Goal: Task Accomplishment & Management: Manage account settings

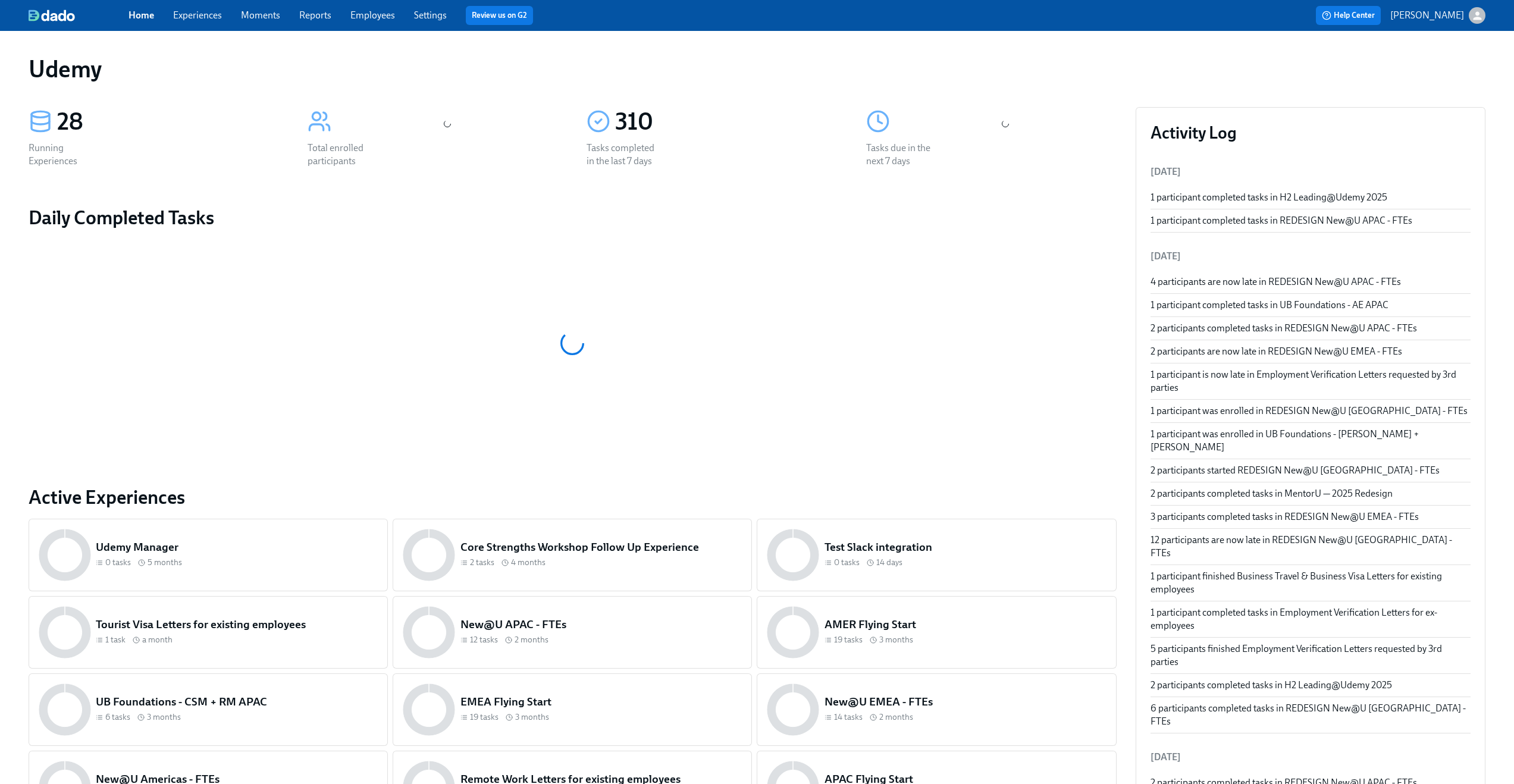
click at [272, 18] on link "Moments" at bounding box center [260, 15] width 39 height 12
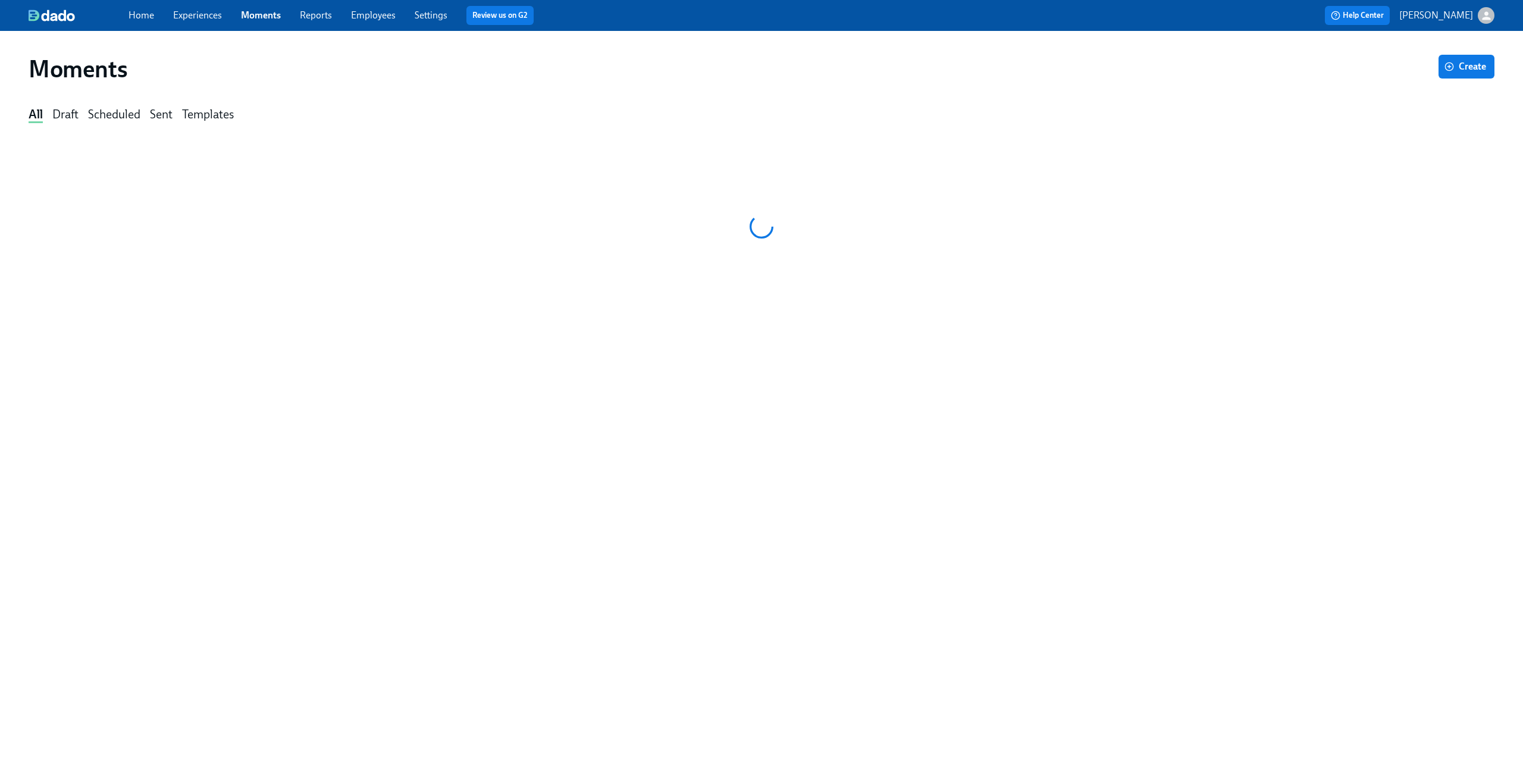
click at [315, 20] on link "Reports" at bounding box center [316, 15] width 32 height 12
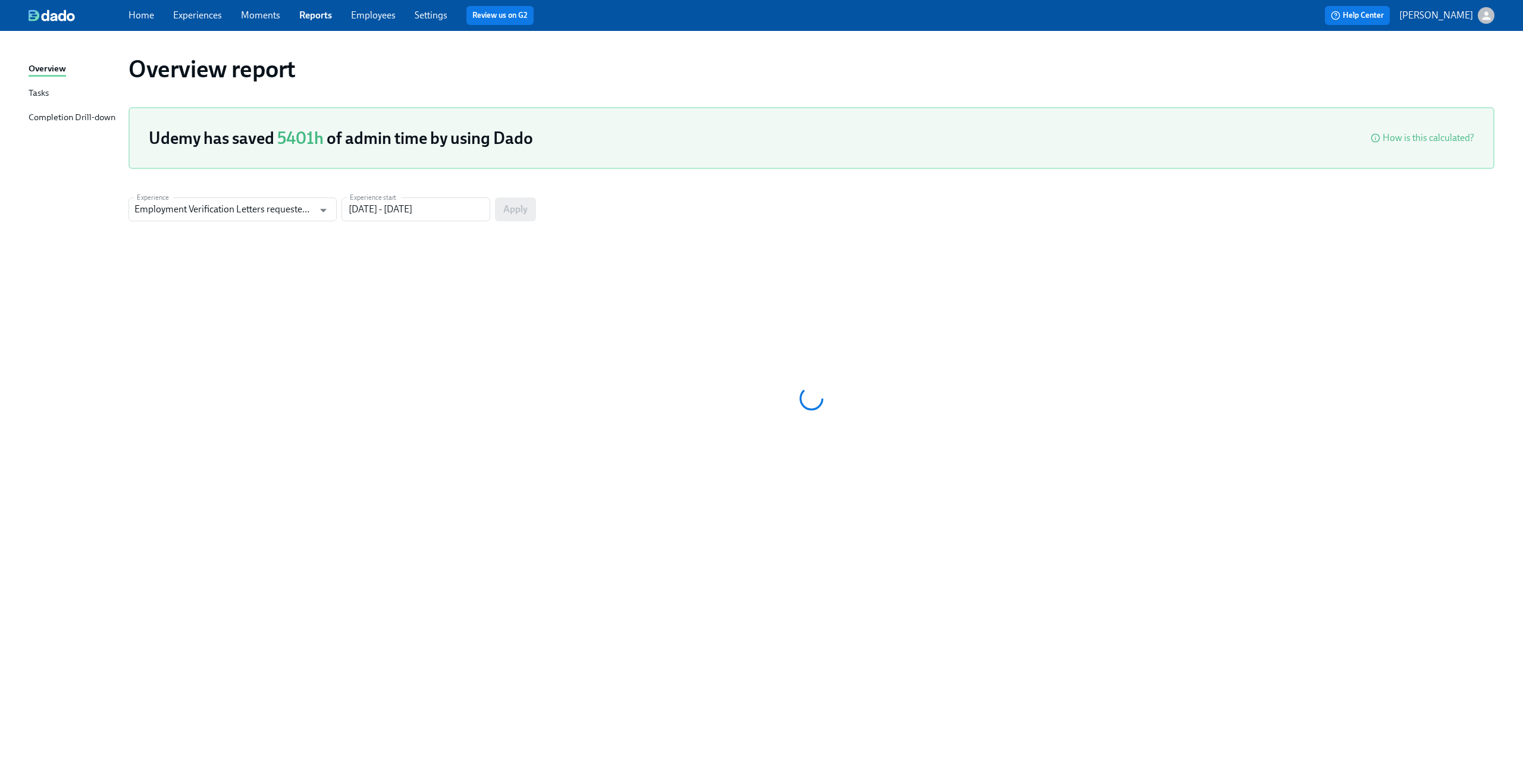
click at [364, 9] on span "Employees" at bounding box center [373, 15] width 45 height 13
click at [365, 14] on link "Employees" at bounding box center [373, 15] width 45 height 12
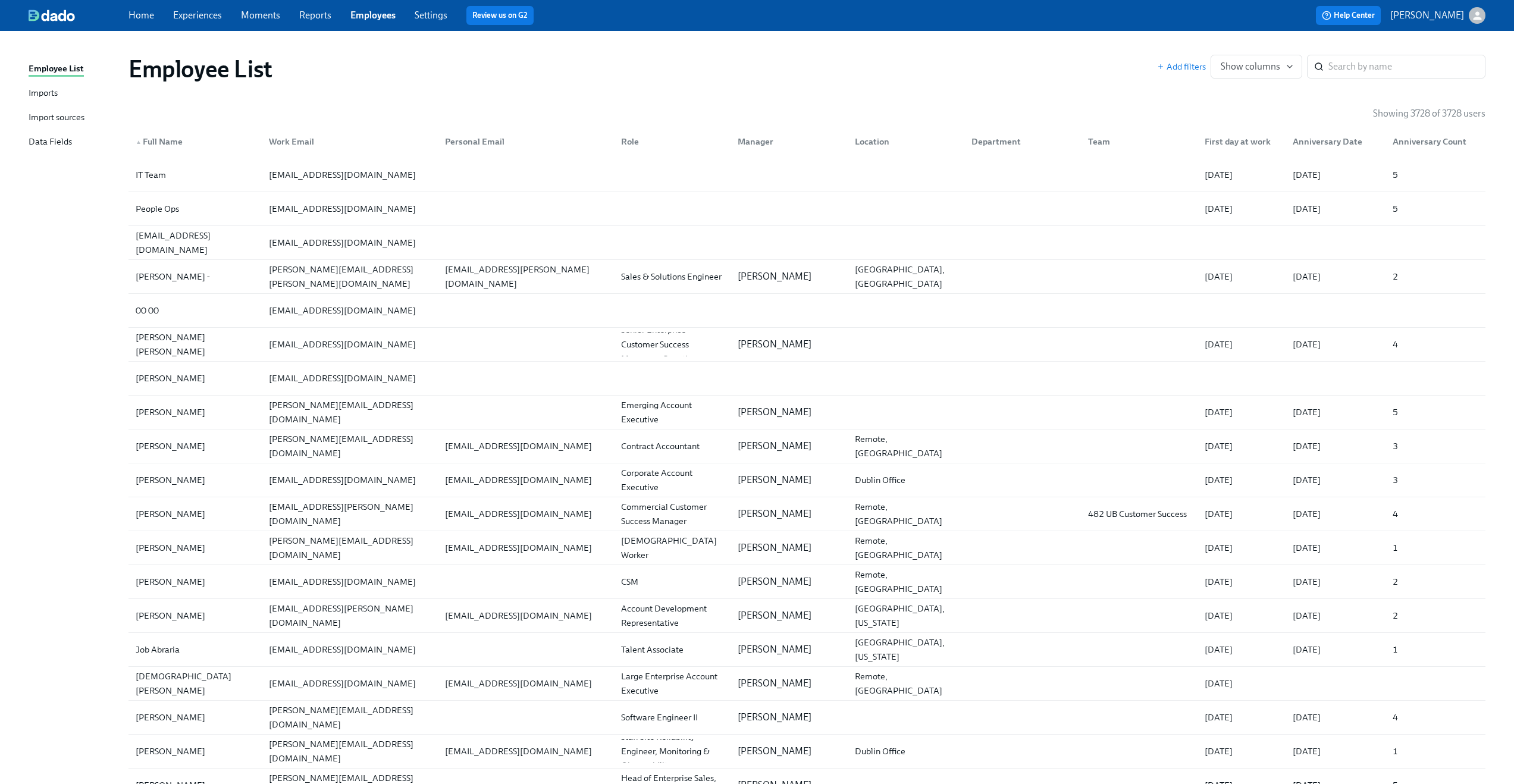
click at [1473, 10] on icon "button" at bounding box center [1477, 16] width 12 height 12
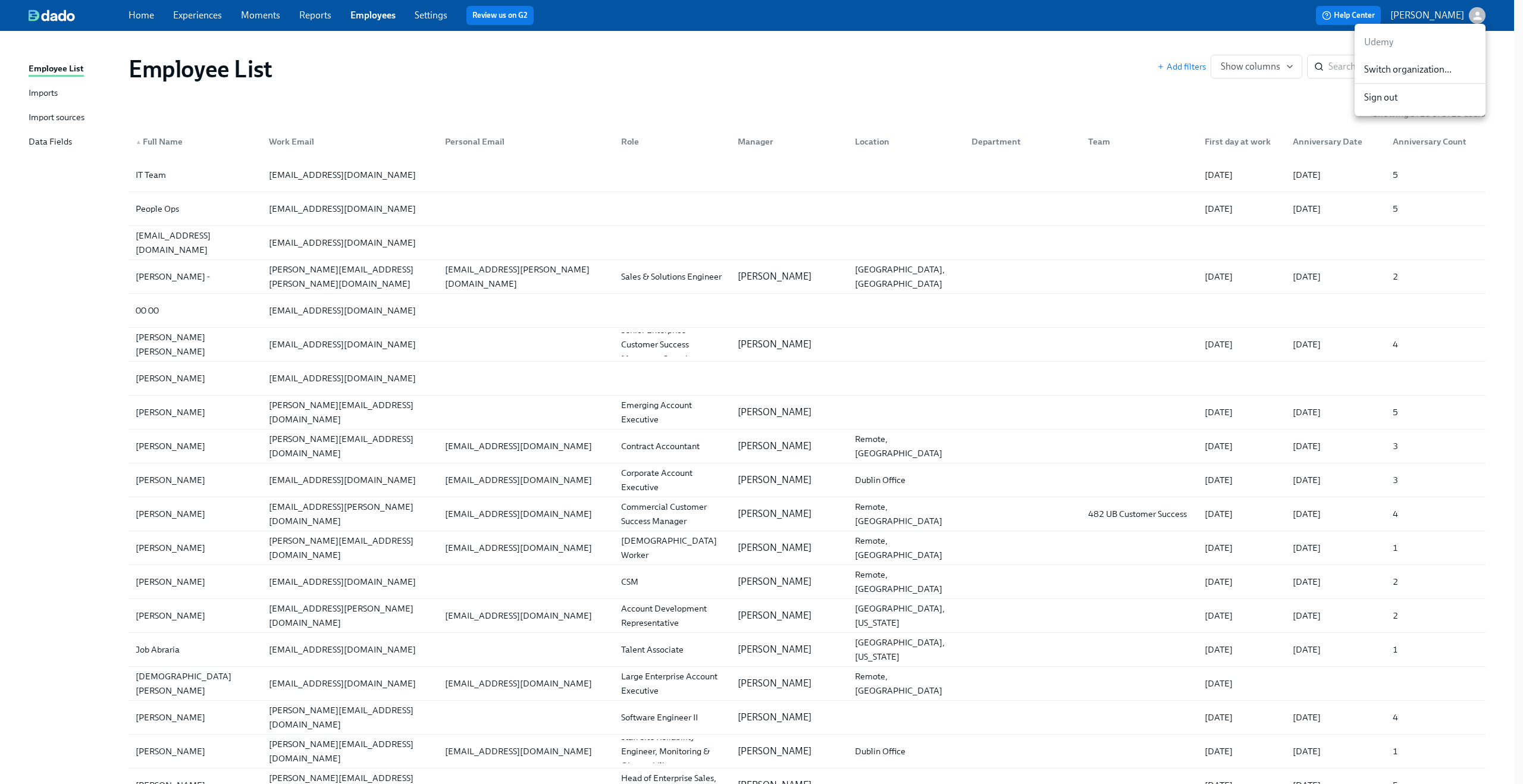
click at [1430, 72] on span "Switch organization..." at bounding box center [1420, 69] width 112 height 13
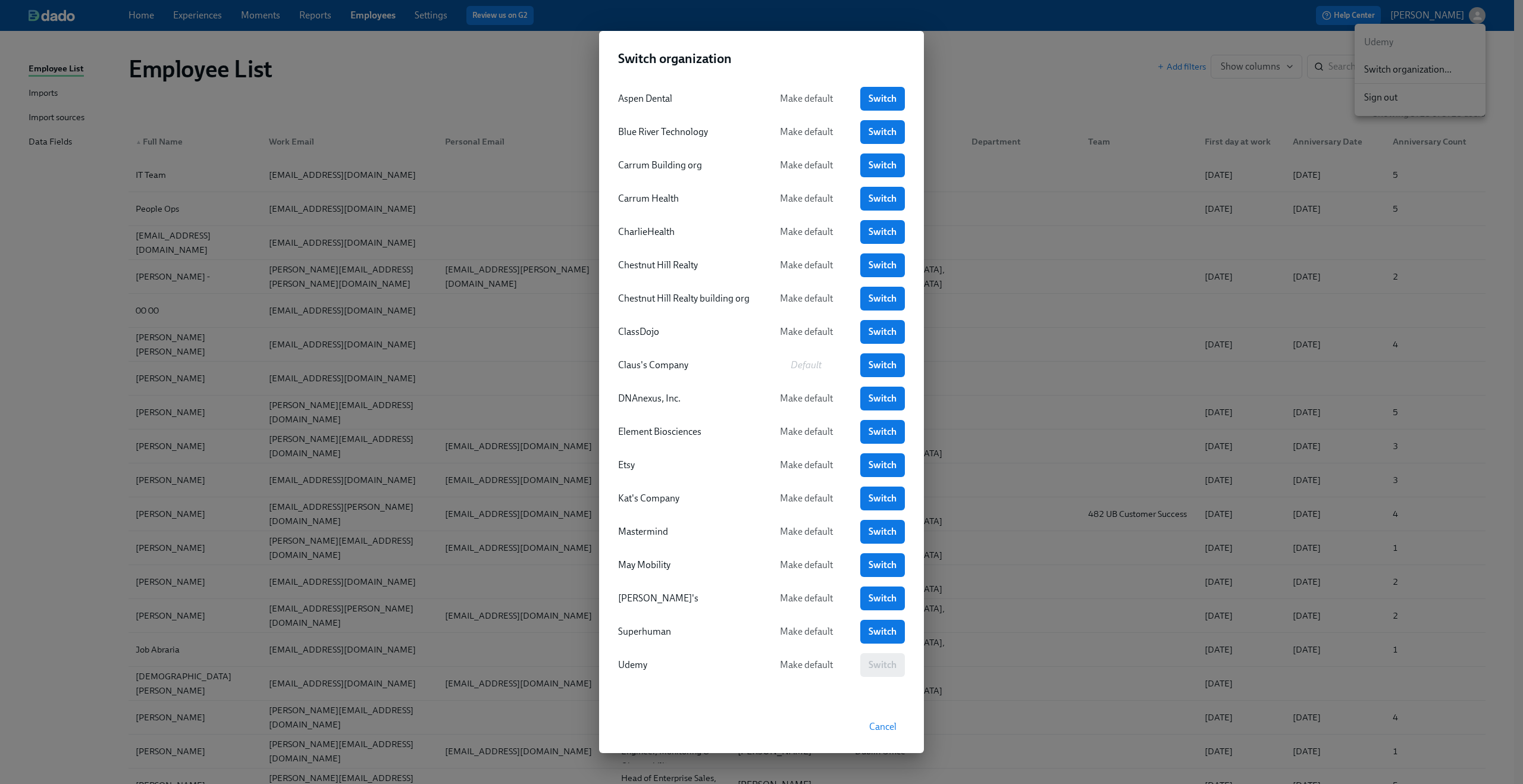
click at [1009, 466] on div "Switch organization Aspen Dental Make default Switch Blue River Technology Make…" at bounding box center [762, 392] width 1523 height 784
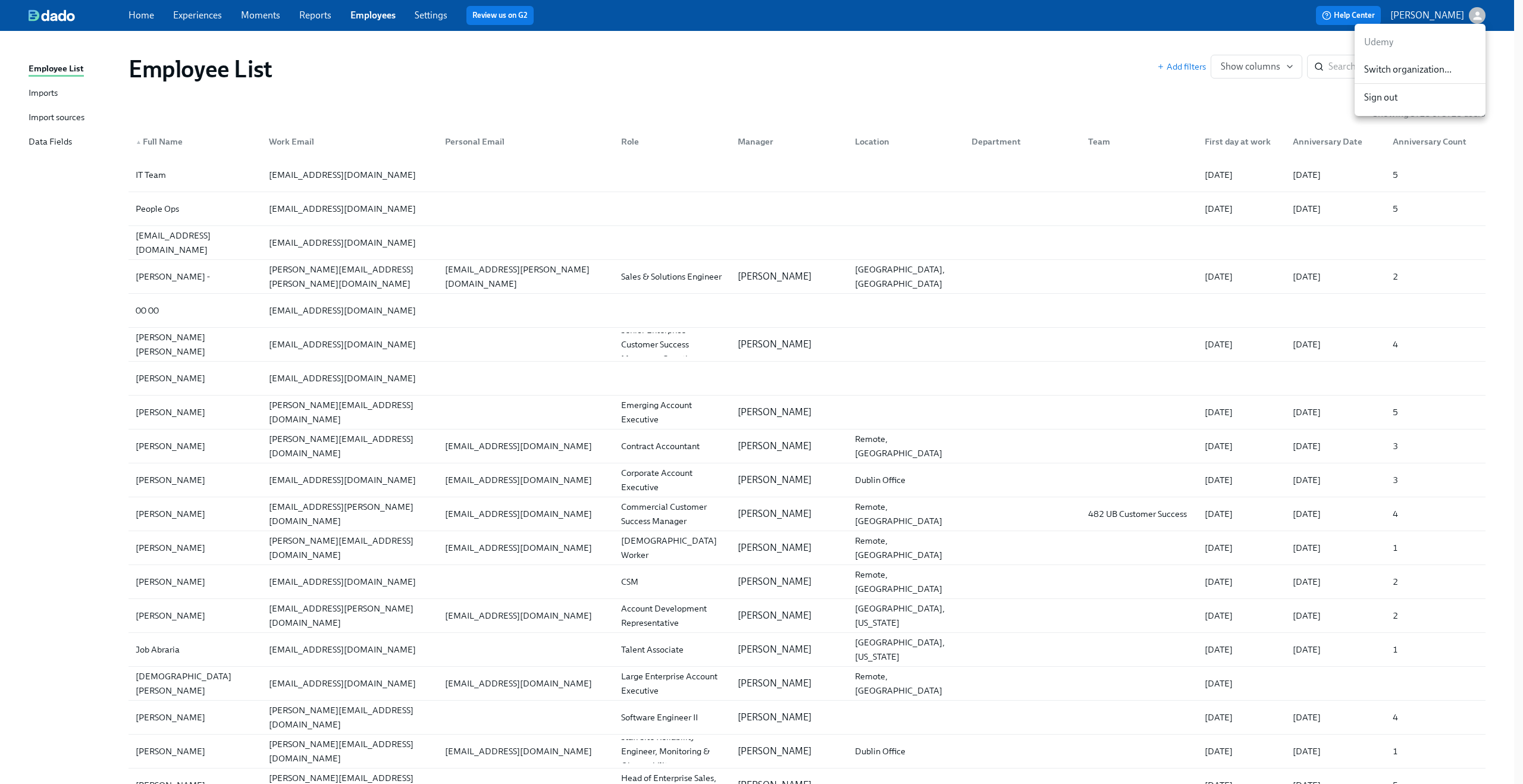
click at [206, 13] on div at bounding box center [762, 392] width 1523 height 784
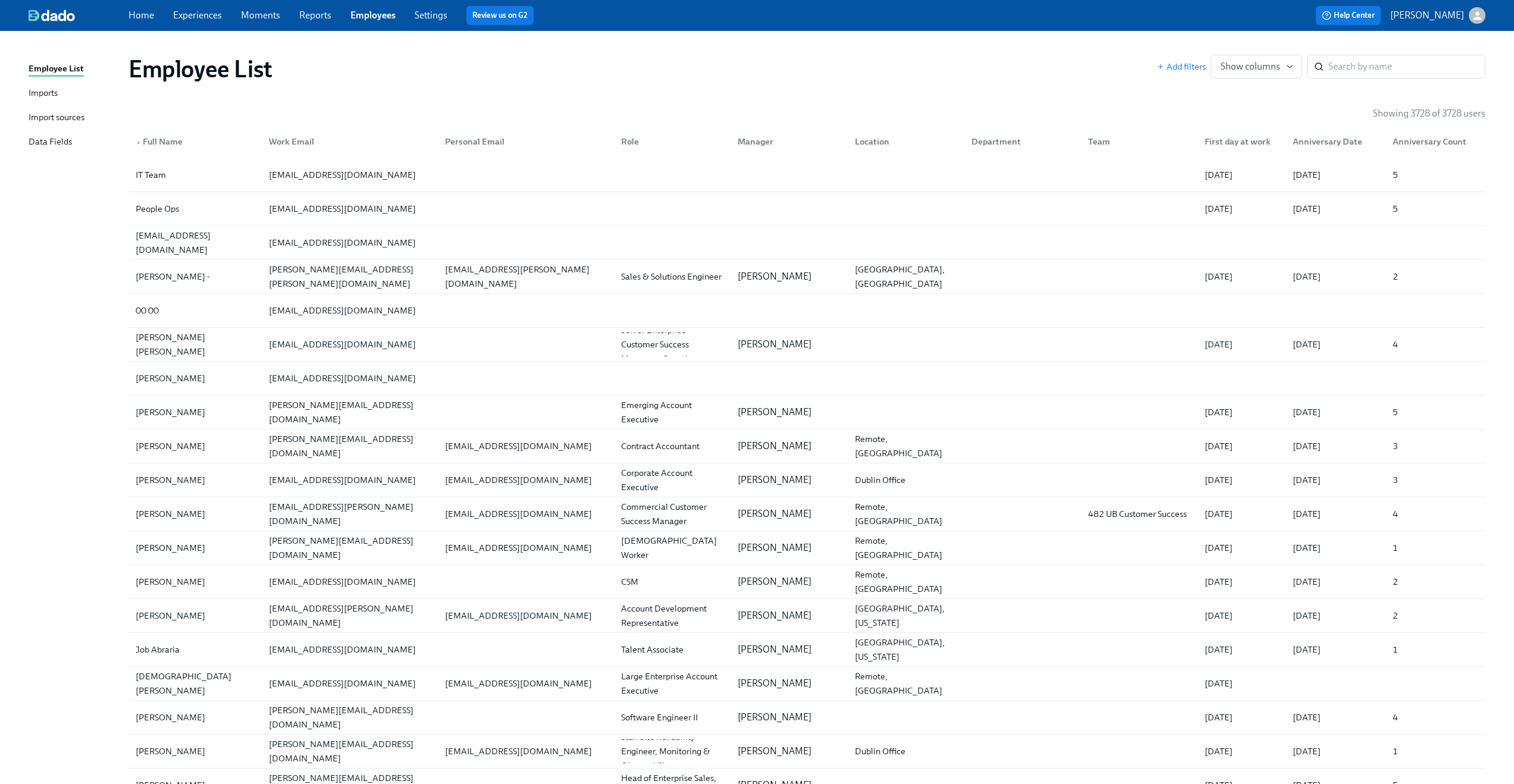
click at [202, 20] on link "Experiences" at bounding box center [197, 15] width 49 height 12
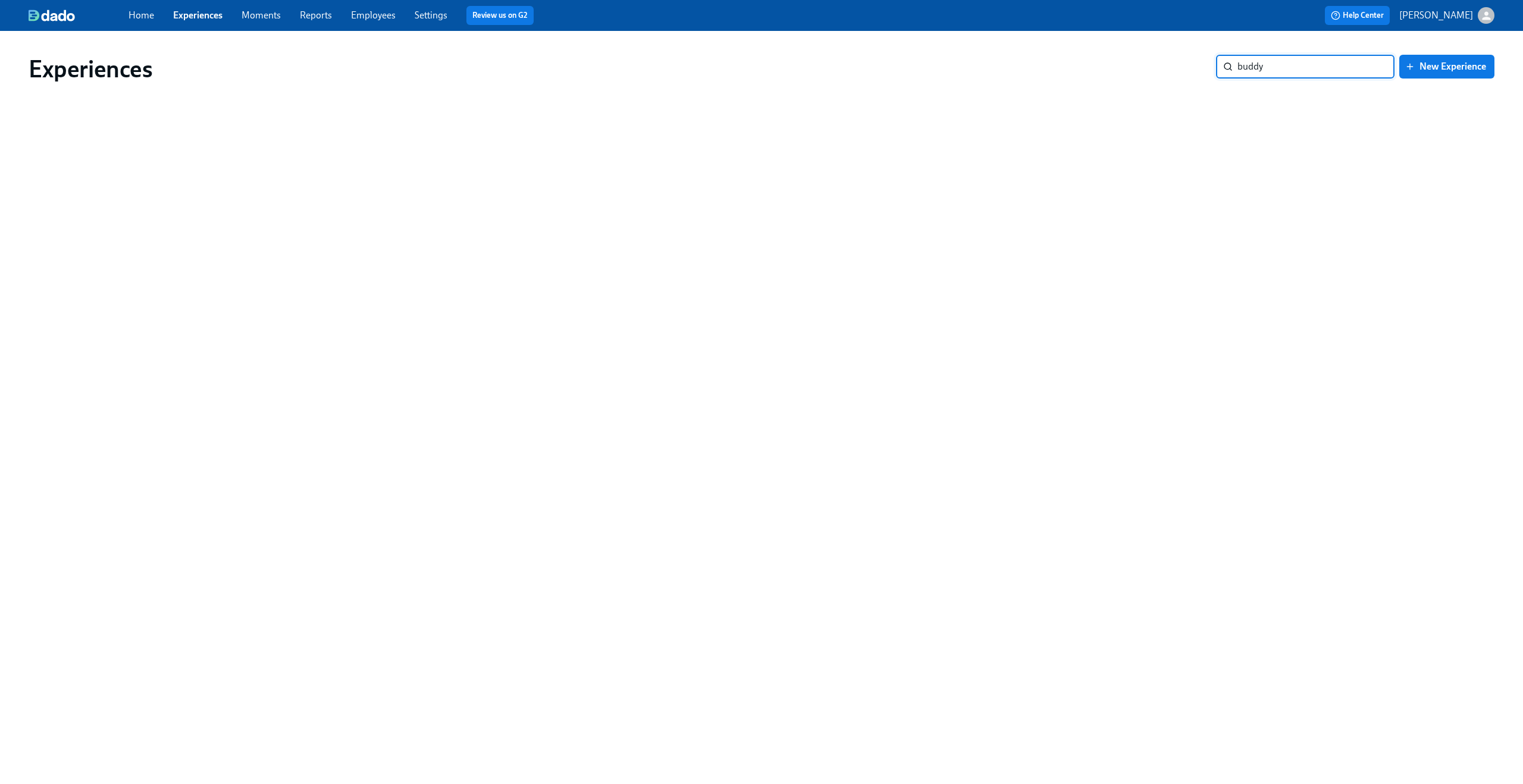
type input "buddy"
click at [197, 12] on link "Experiences" at bounding box center [197, 15] width 49 height 12
click at [197, 17] on link "Experiences" at bounding box center [197, 15] width 49 height 12
click at [181, 18] on link "Experiences" at bounding box center [197, 15] width 49 height 12
click at [67, 19] on img at bounding box center [52, 15] width 46 height 12
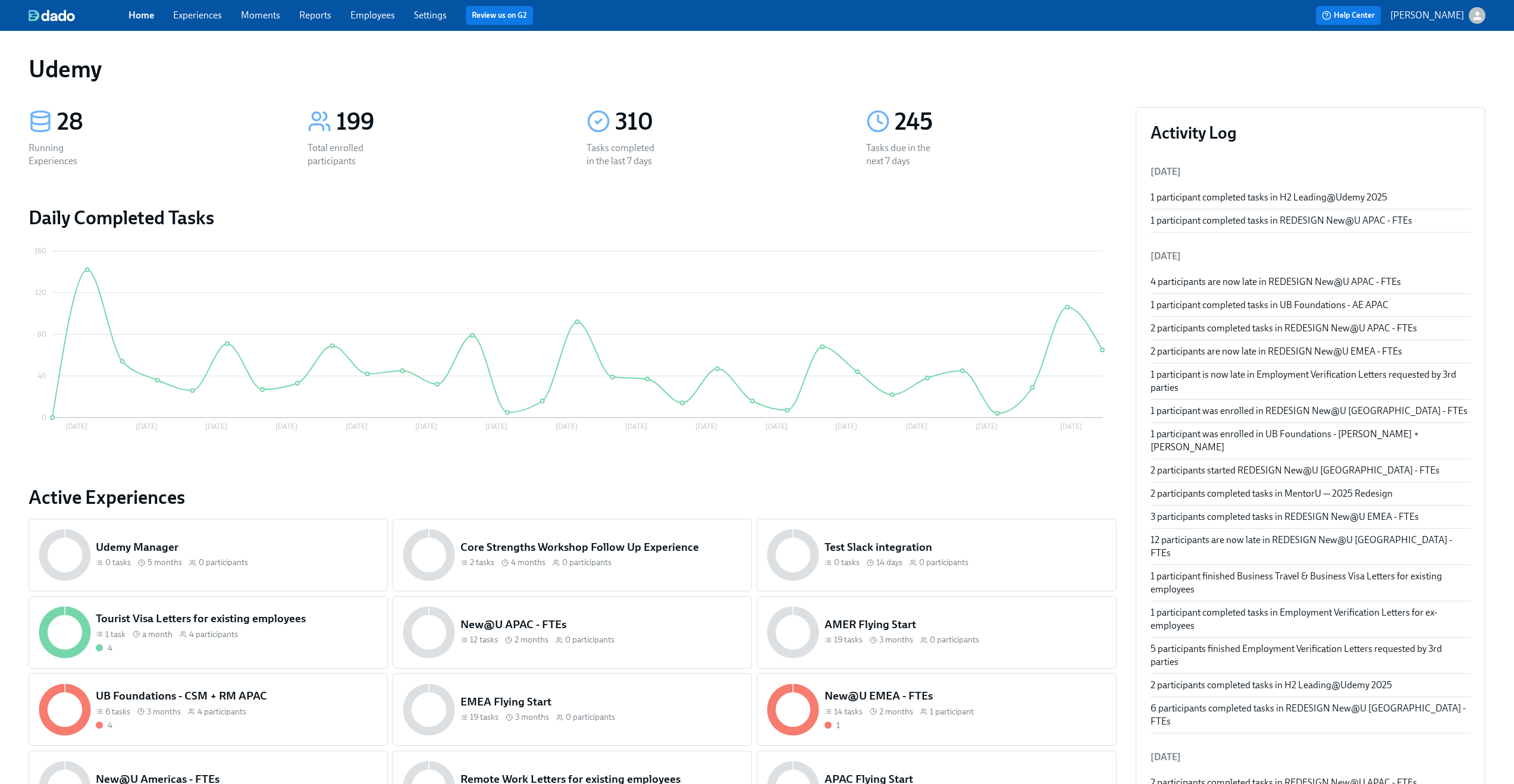
click at [204, 15] on link "Experiences" at bounding box center [197, 15] width 49 height 12
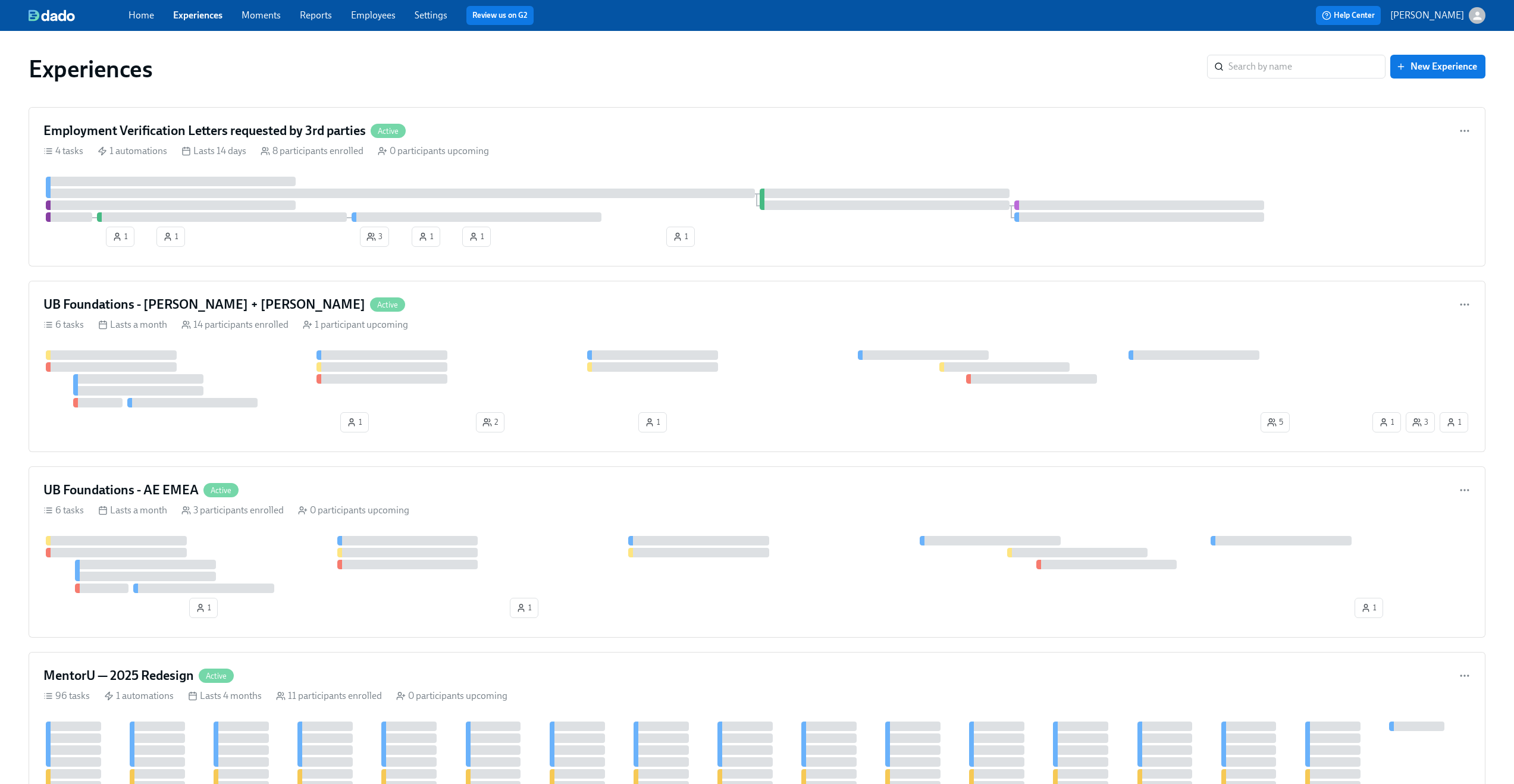
click at [1479, 18] on icon "button" at bounding box center [1477, 16] width 9 height 9
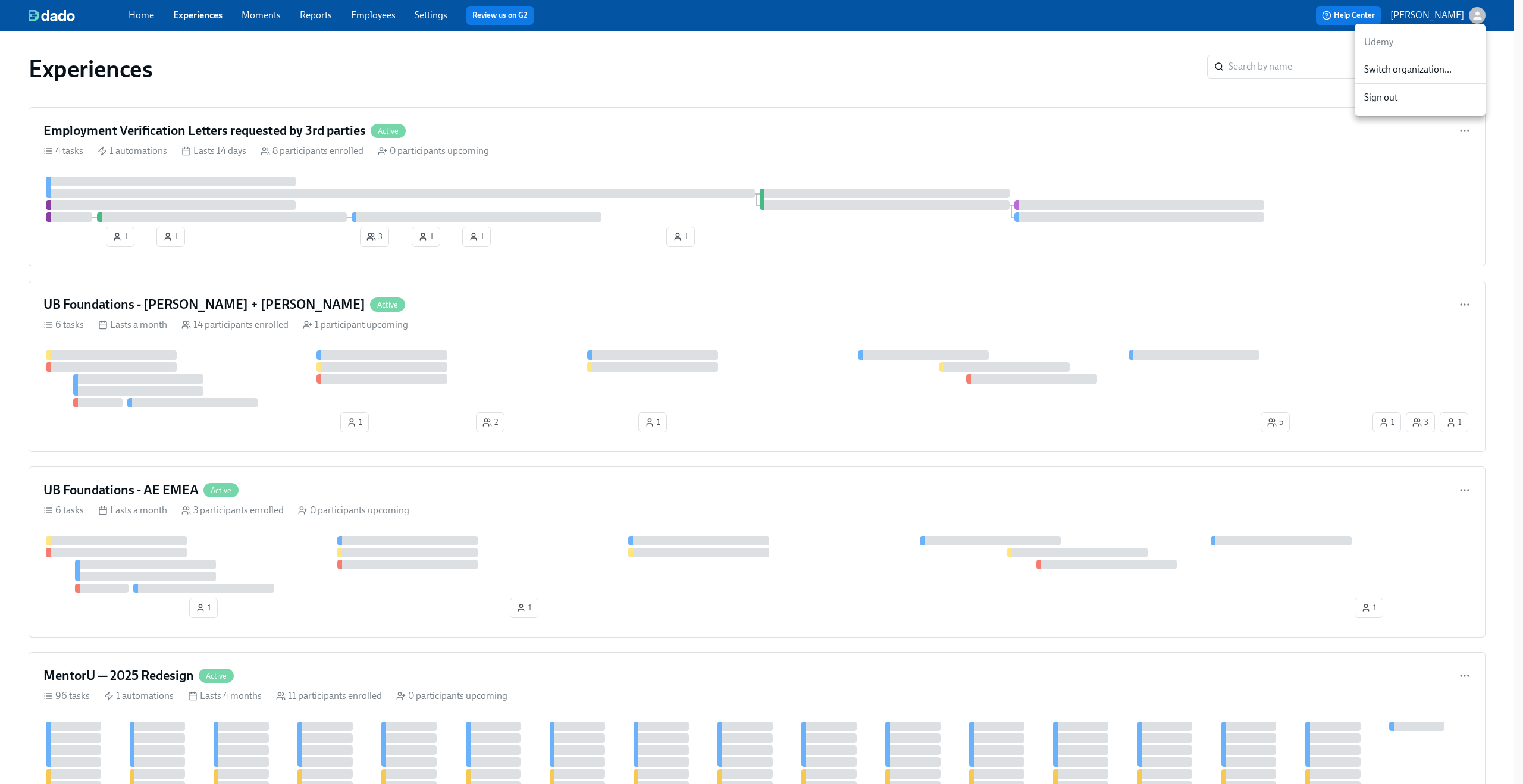
click at [1441, 36] on p "Udemy" at bounding box center [1420, 42] width 112 height 13
click at [923, 112] on div at bounding box center [762, 392] width 1523 height 784
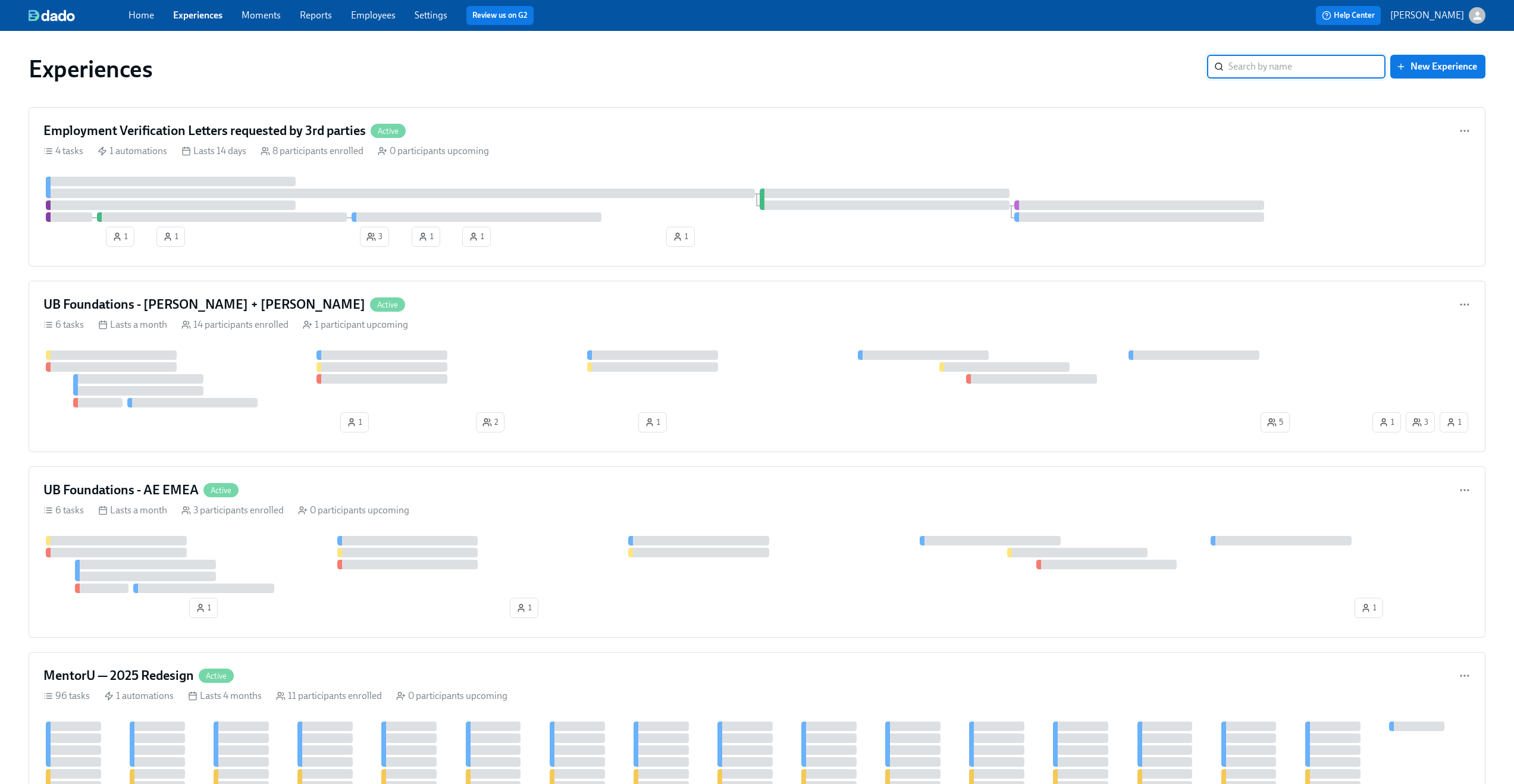
click at [1328, 62] on input "search" at bounding box center [1306, 67] width 157 height 24
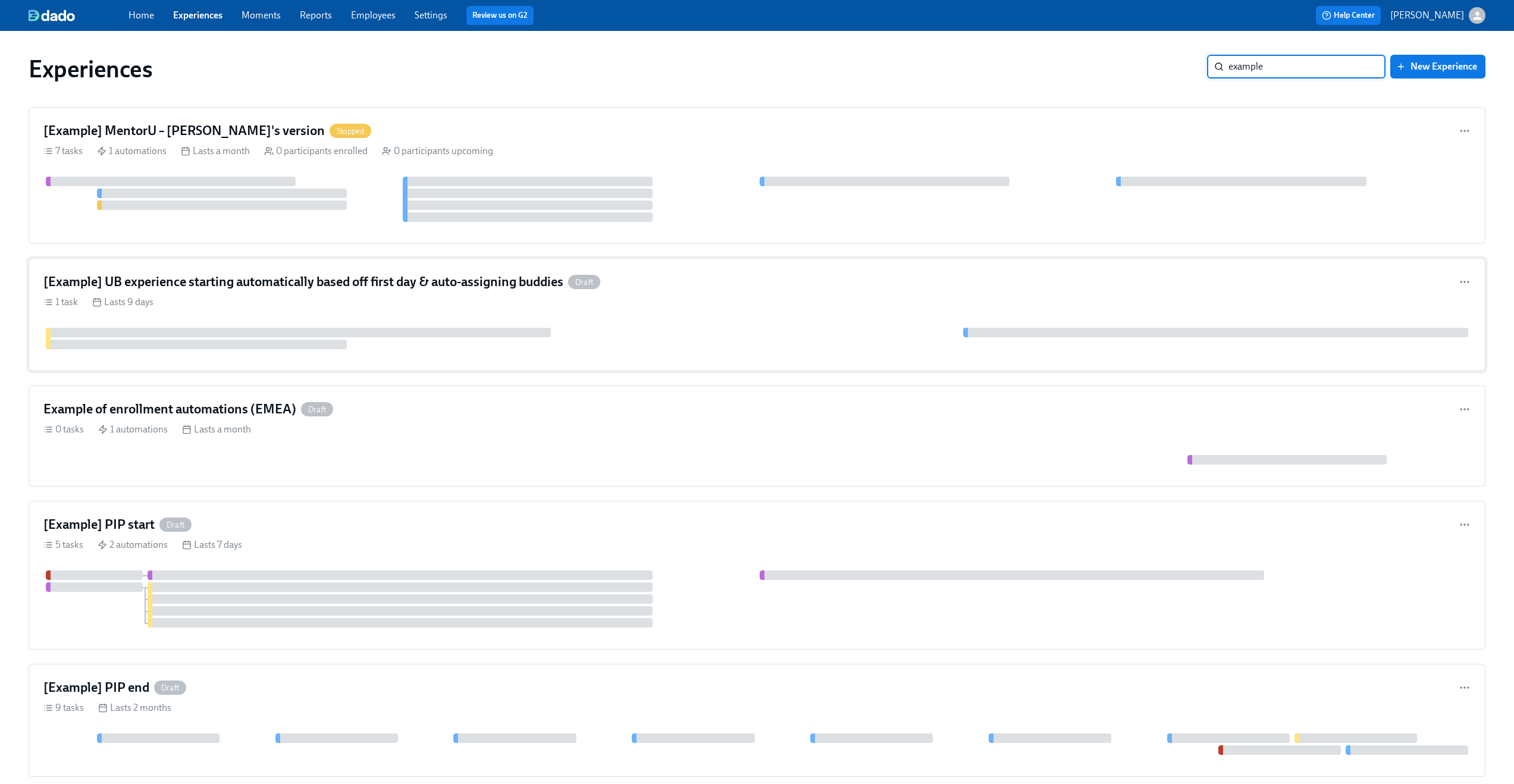
type input "example"
click at [742, 276] on div "[Example] UB experience starting automatically based off first day & auto-assig…" at bounding box center [757, 281] width 1427 height 18
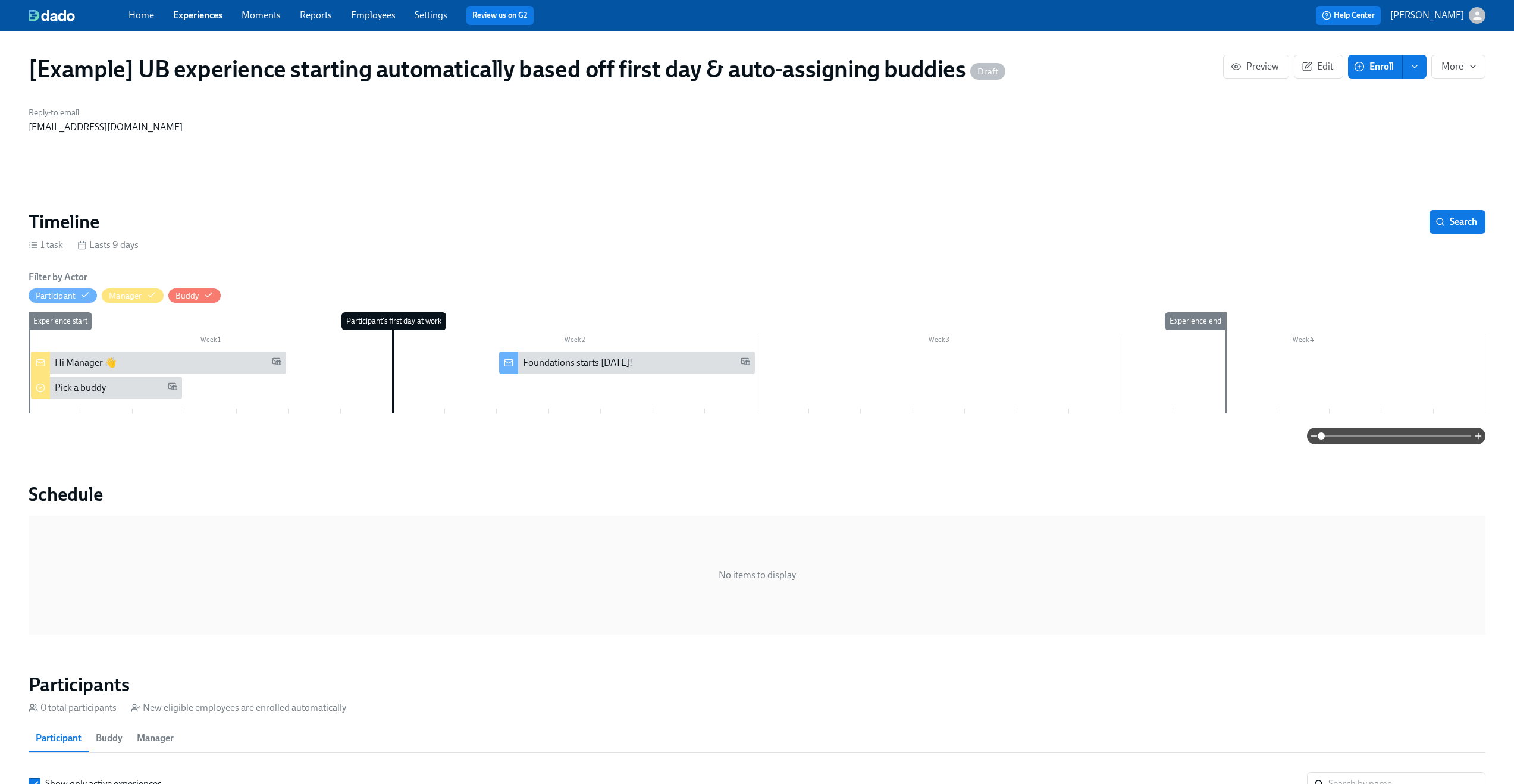
click at [539, 149] on div "[Example] UB experience starting automatically based off first day & auto-assig…" at bounding box center [757, 621] width 1457 height 1152
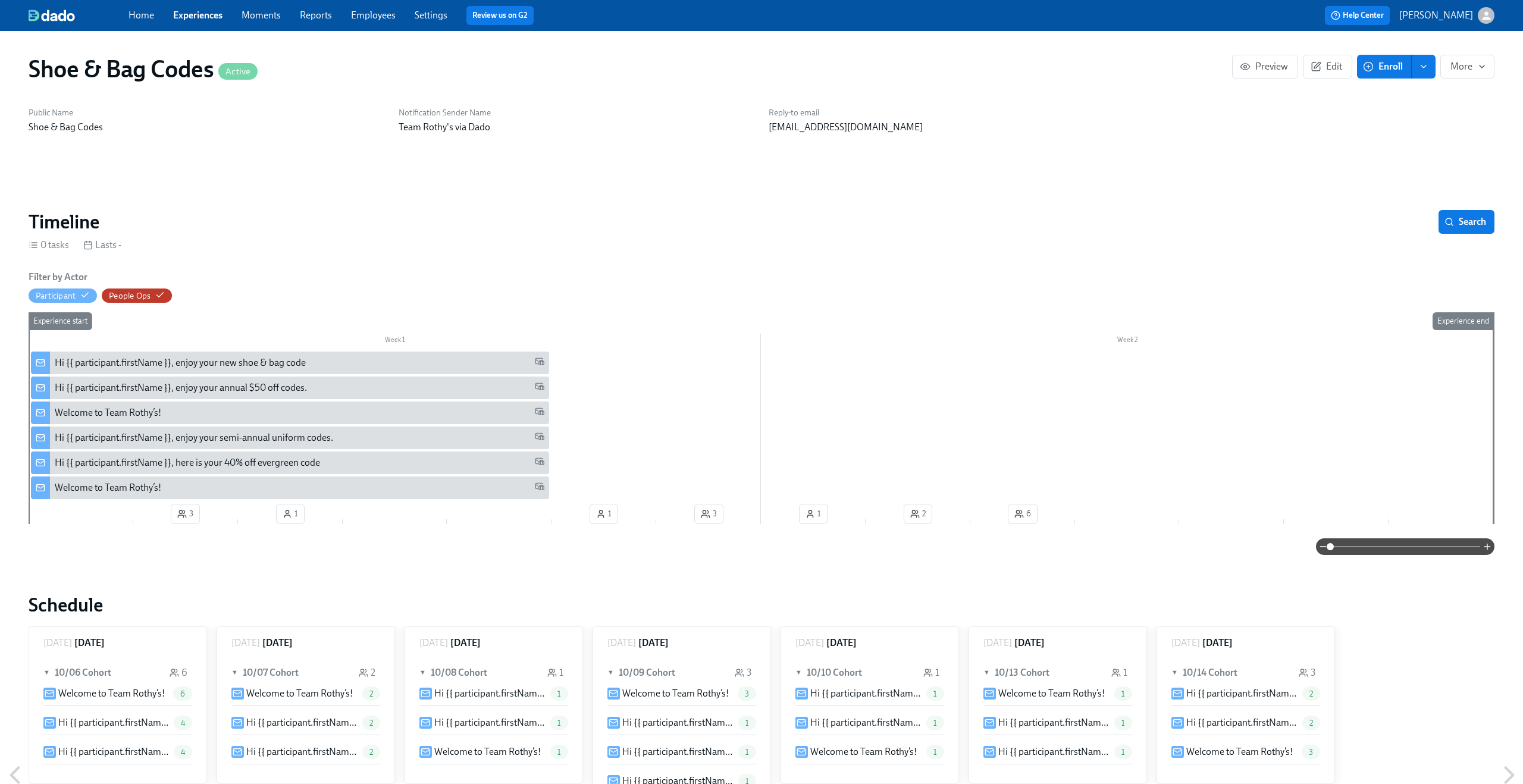
click at [376, 17] on link "Employees" at bounding box center [373, 15] width 45 height 12
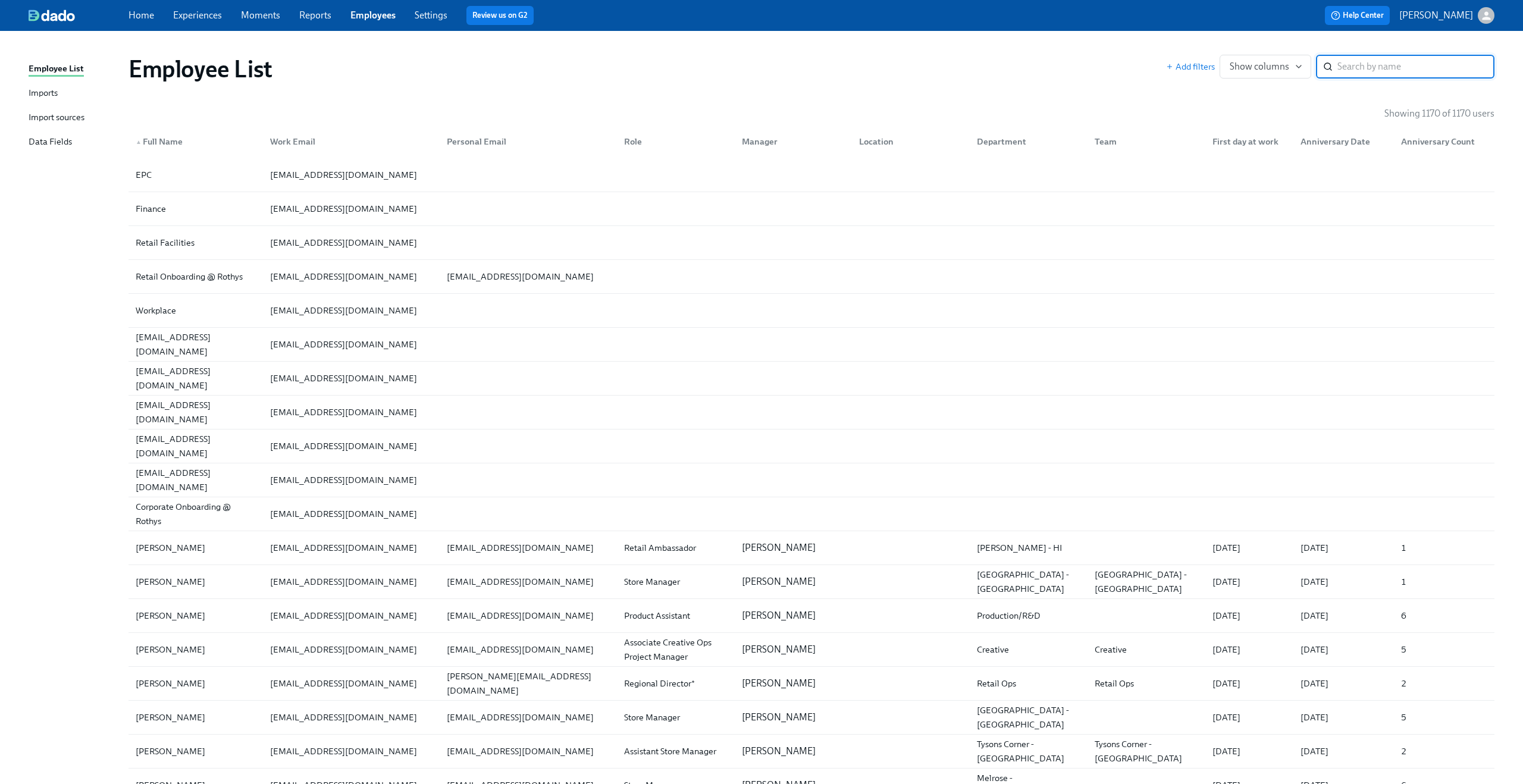
click at [1410, 66] on input "search" at bounding box center [1416, 67] width 157 height 24
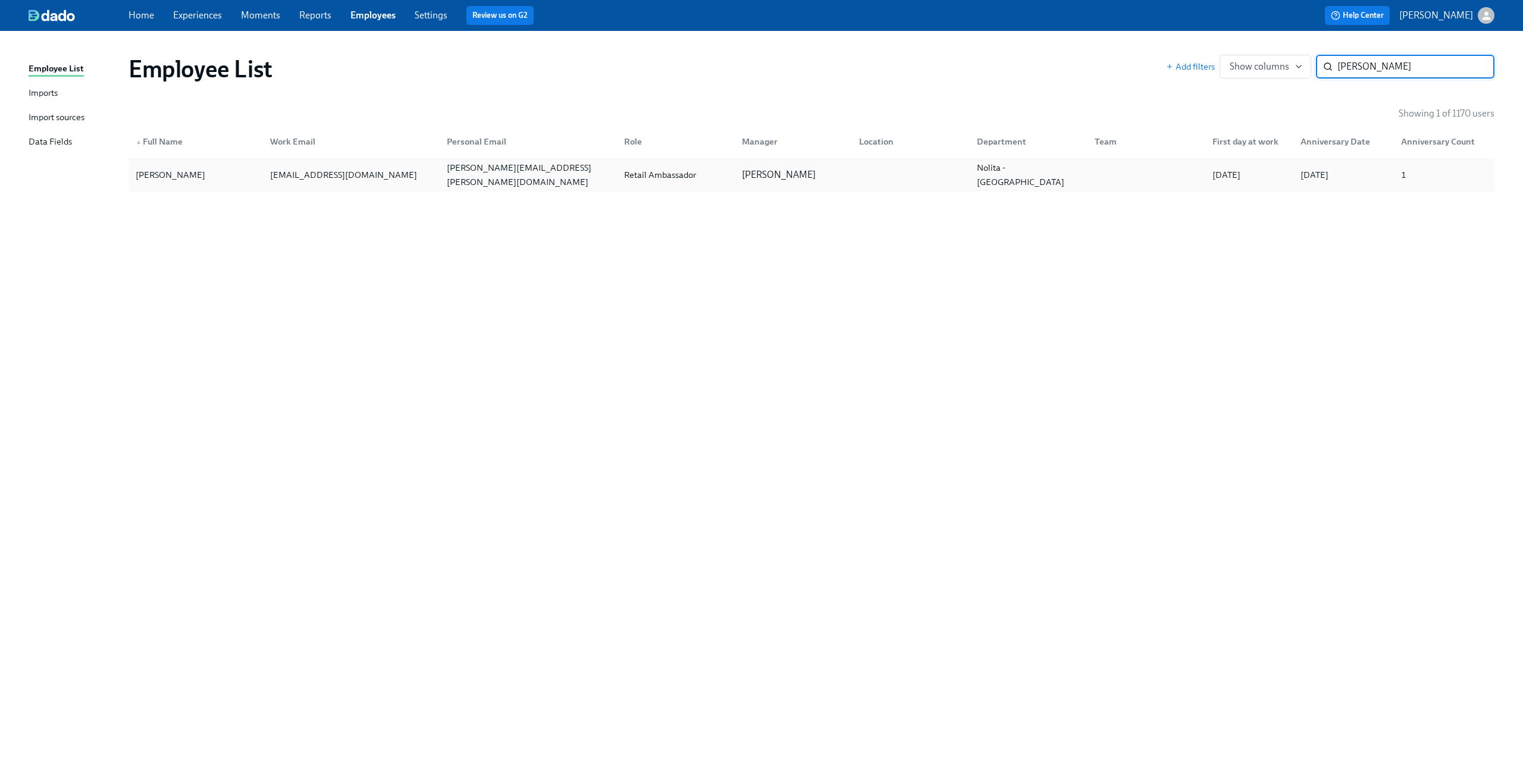
type input "shannon pasik"
click at [389, 178] on div "shannonpasik@rothys.com" at bounding box center [349, 175] width 177 height 24
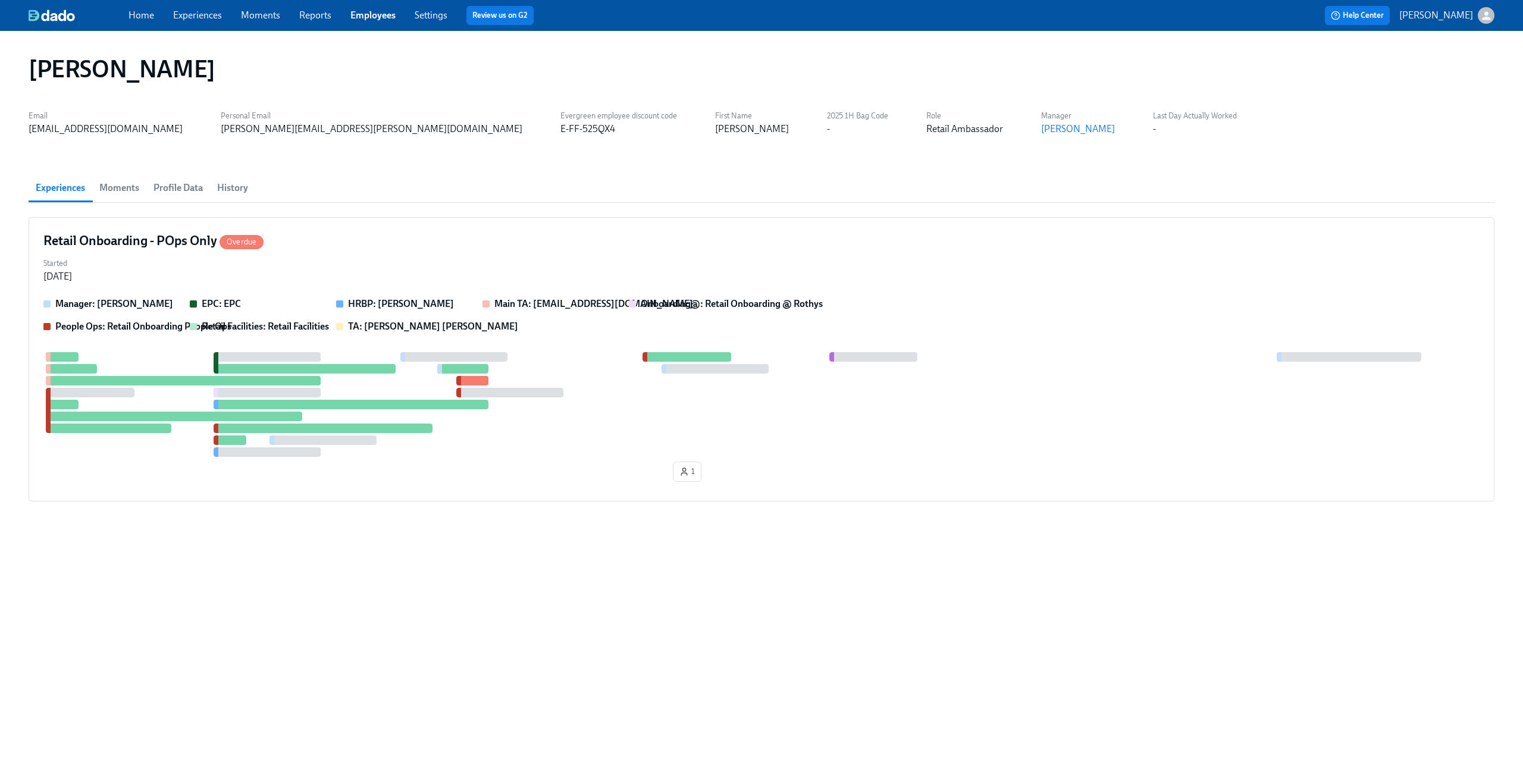
click at [224, 187] on span "History" at bounding box center [233, 187] width 31 height 16
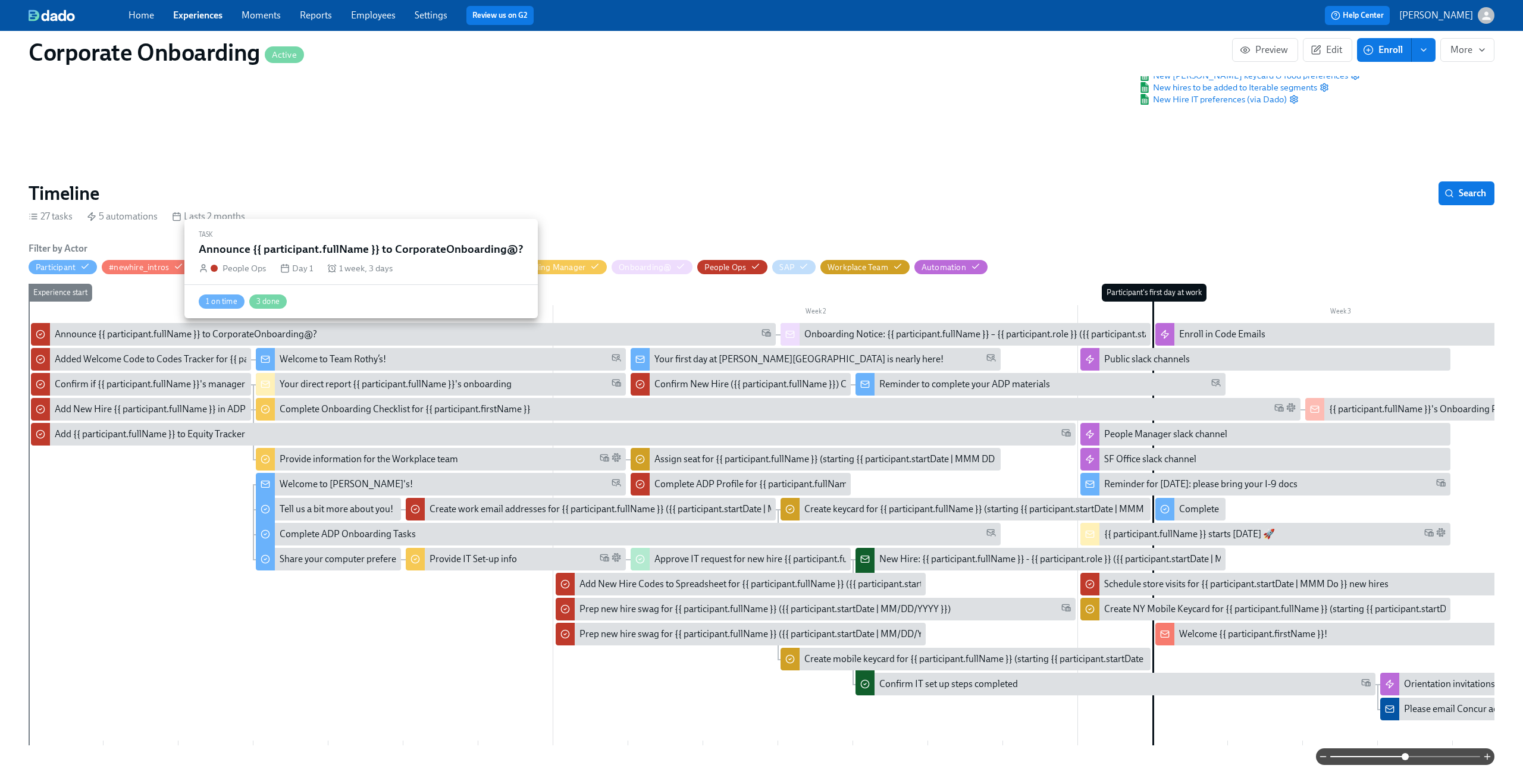
scroll to position [0, 4882]
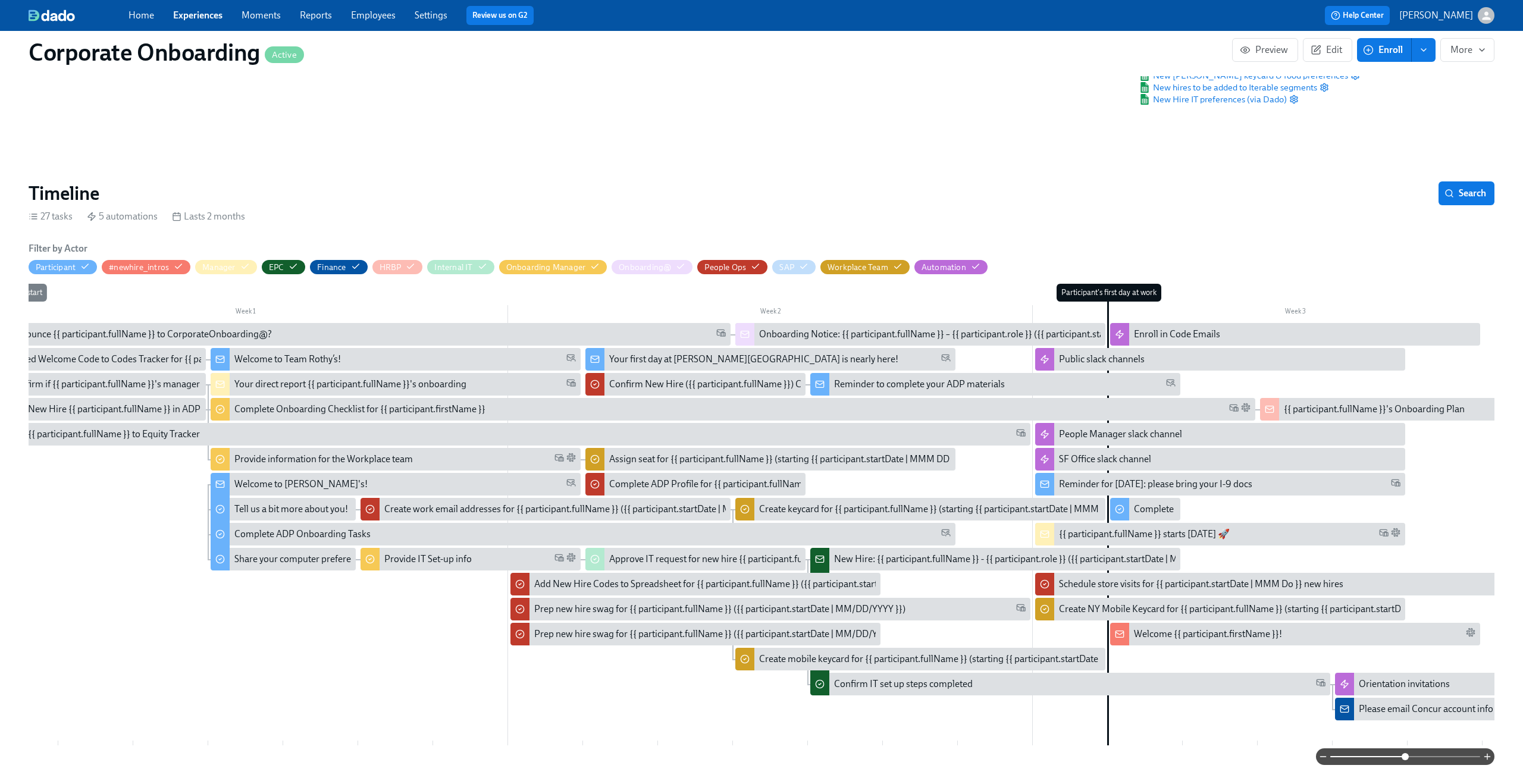
click at [195, 15] on link "Experiences" at bounding box center [197, 15] width 49 height 12
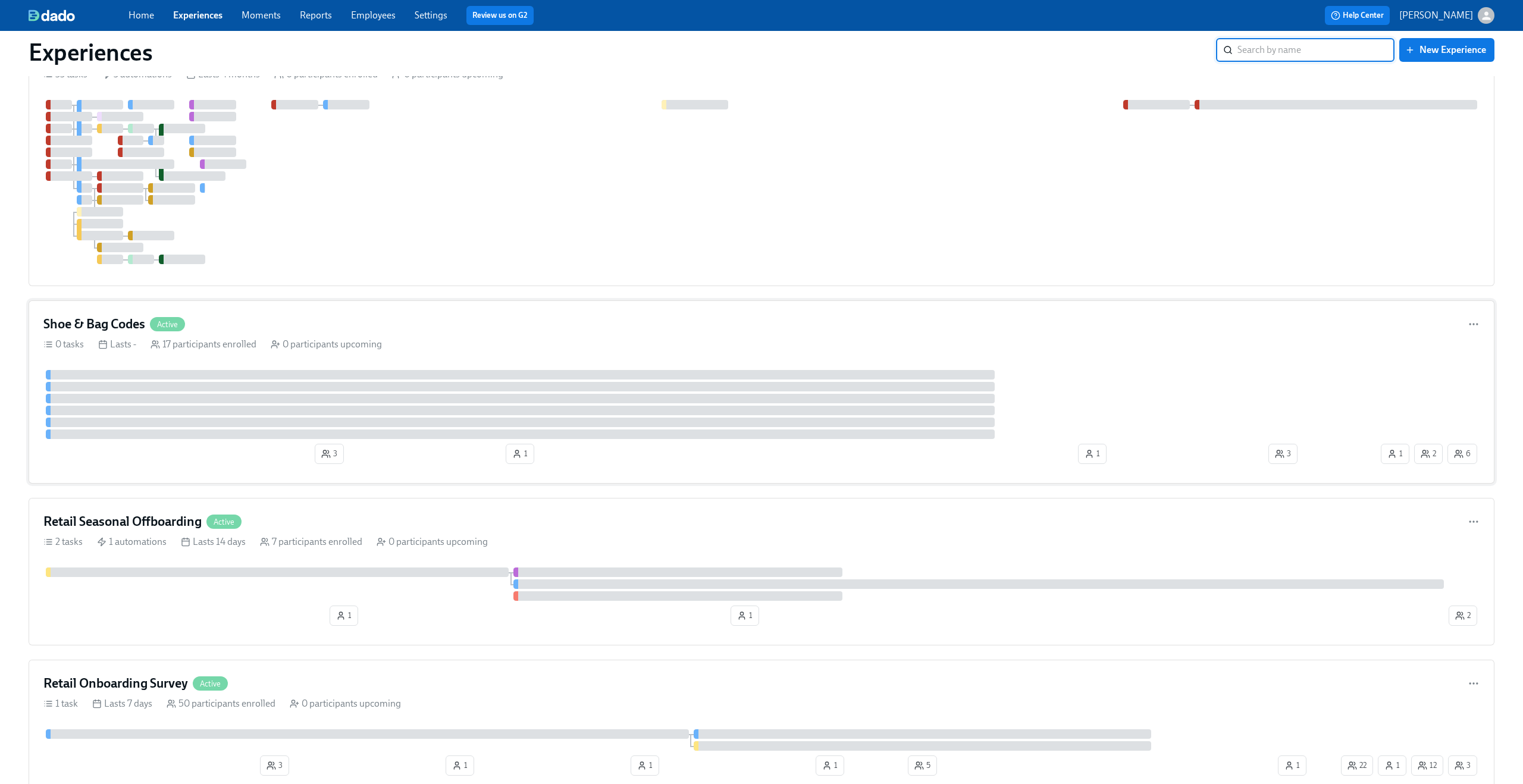
scroll to position [1407, 0]
click at [350, 328] on div "Shoe & Bag Codes Active" at bounding box center [761, 321] width 1436 height 18
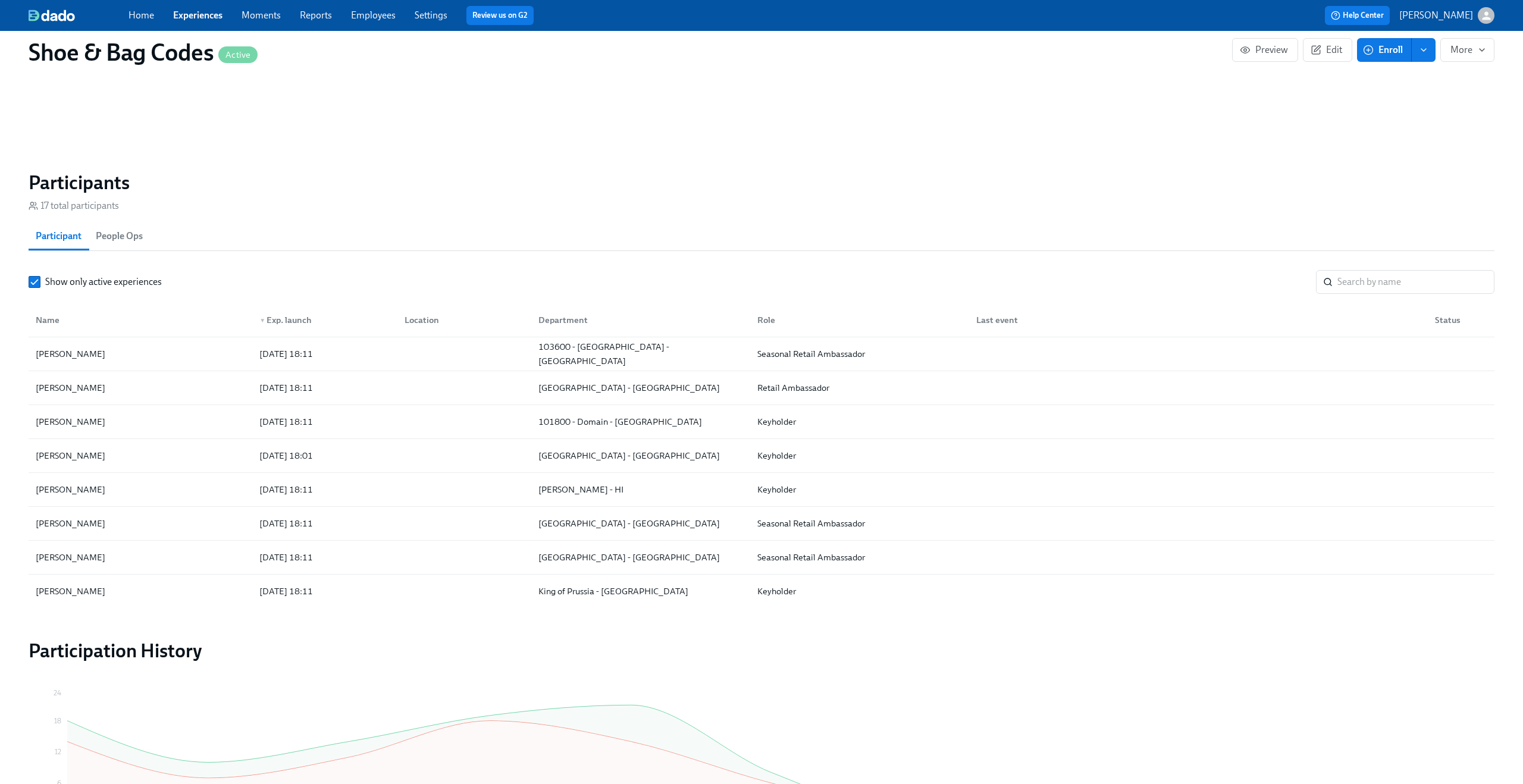
scroll to position [882, 0]
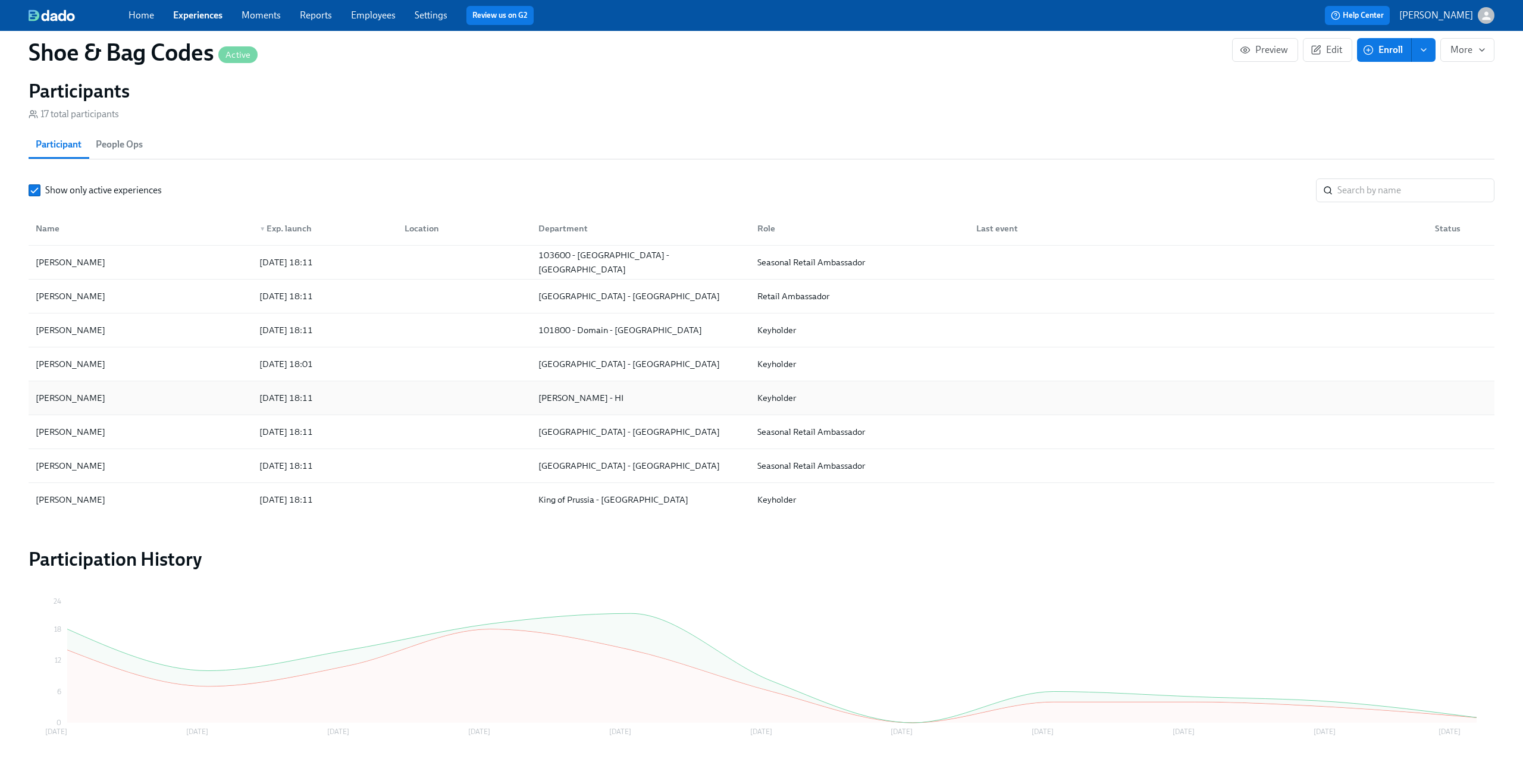
click at [126, 396] on div "Aaliyah Cabais" at bounding box center [140, 397] width 219 height 24
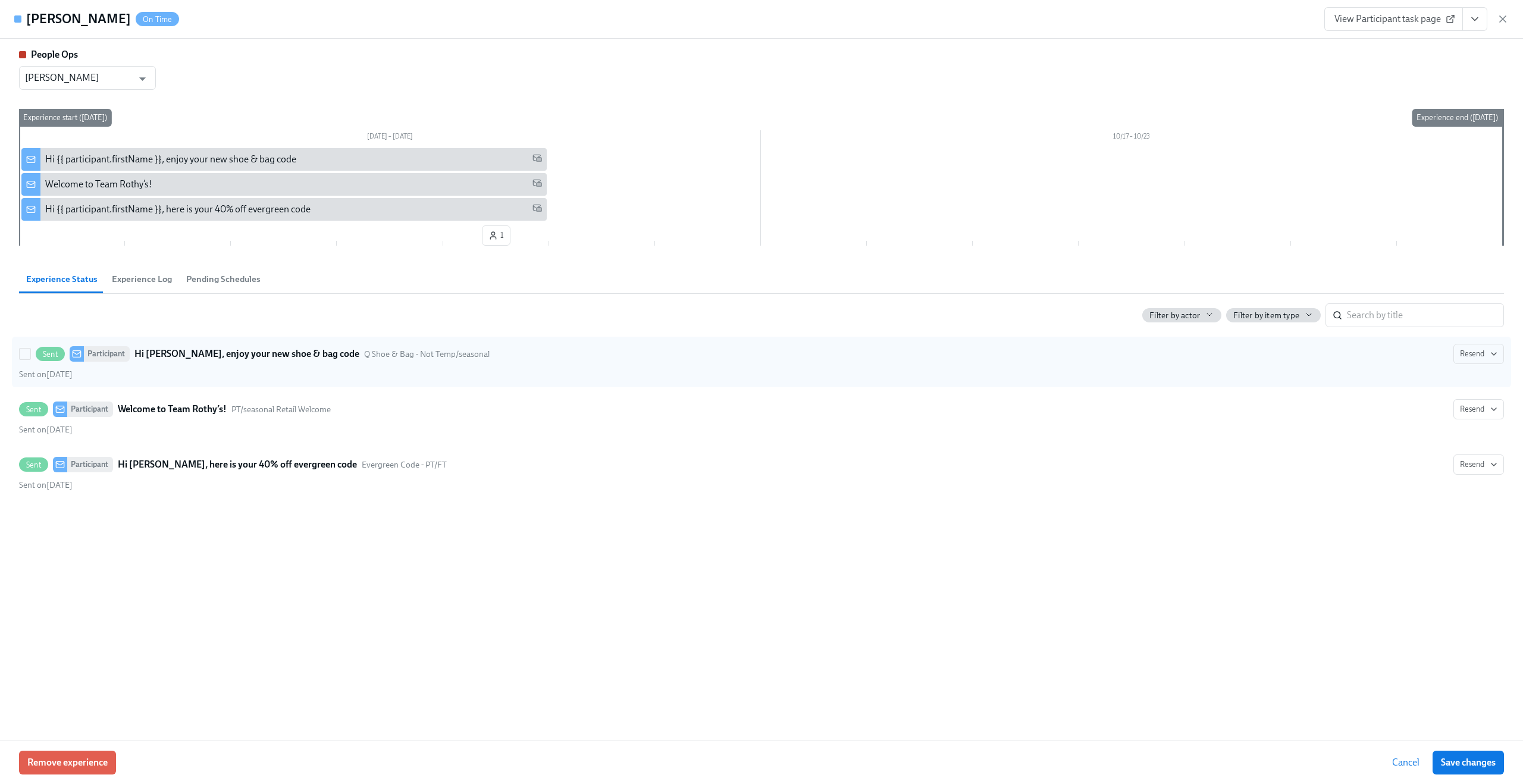
click at [232, 354] on strong "Hi Aaliyah, enjoy your new shoe & bag code" at bounding box center [247, 354] width 225 height 14
click at [31, 354] on input "Sent Participant Hi Aaliyah, enjoy your new shoe & bag code Q Shoe & Bag - Not …" at bounding box center [25, 354] width 11 height 11
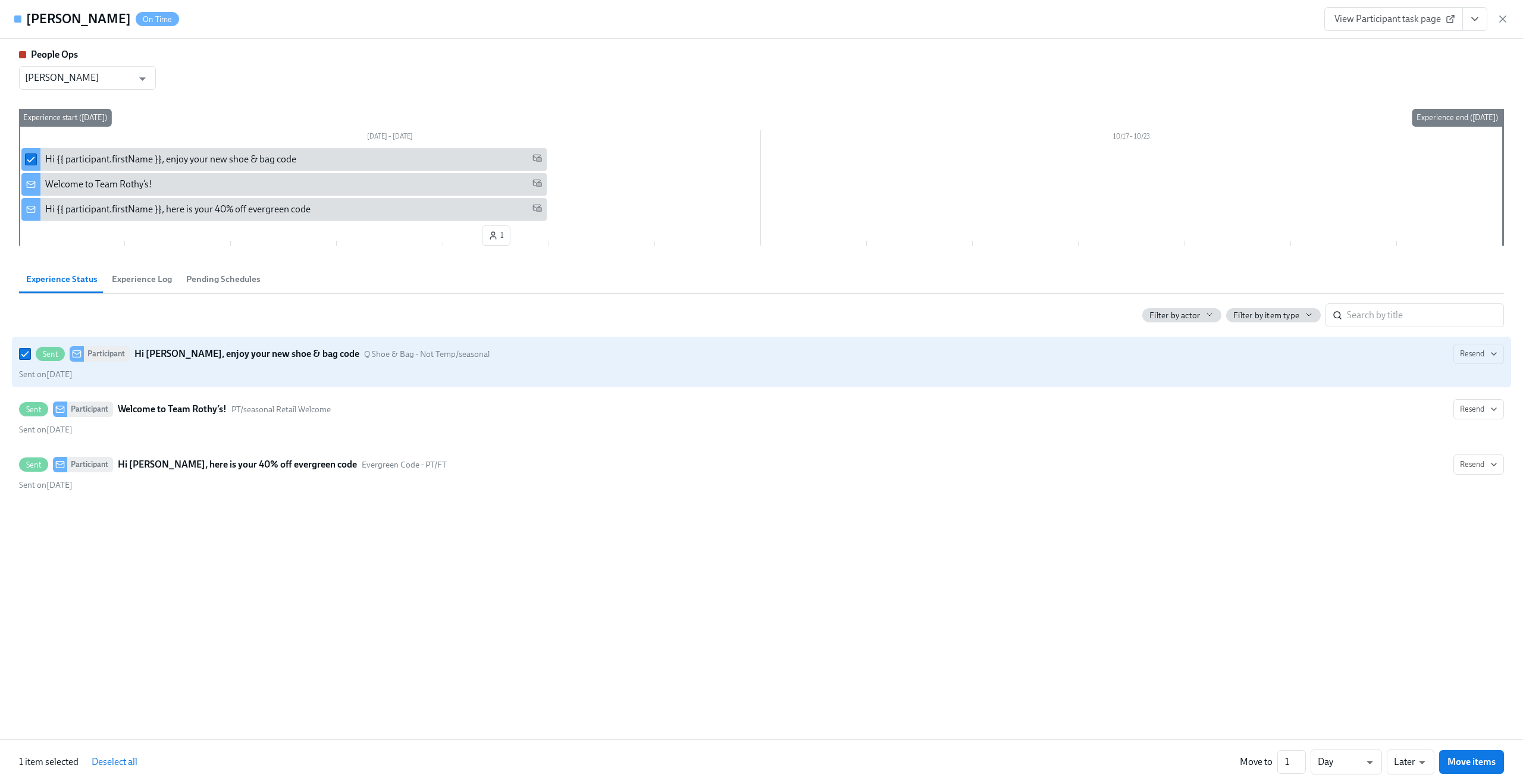
click at [232, 354] on strong "Hi Aaliyah, enjoy your new shoe & bag code" at bounding box center [247, 354] width 225 height 14
click at [31, 354] on input "Sent Participant Hi Aaliyah, enjoy your new shoe & bag code Q Shoe & Bag - Not …" at bounding box center [25, 354] width 11 height 11
checkbox input "false"
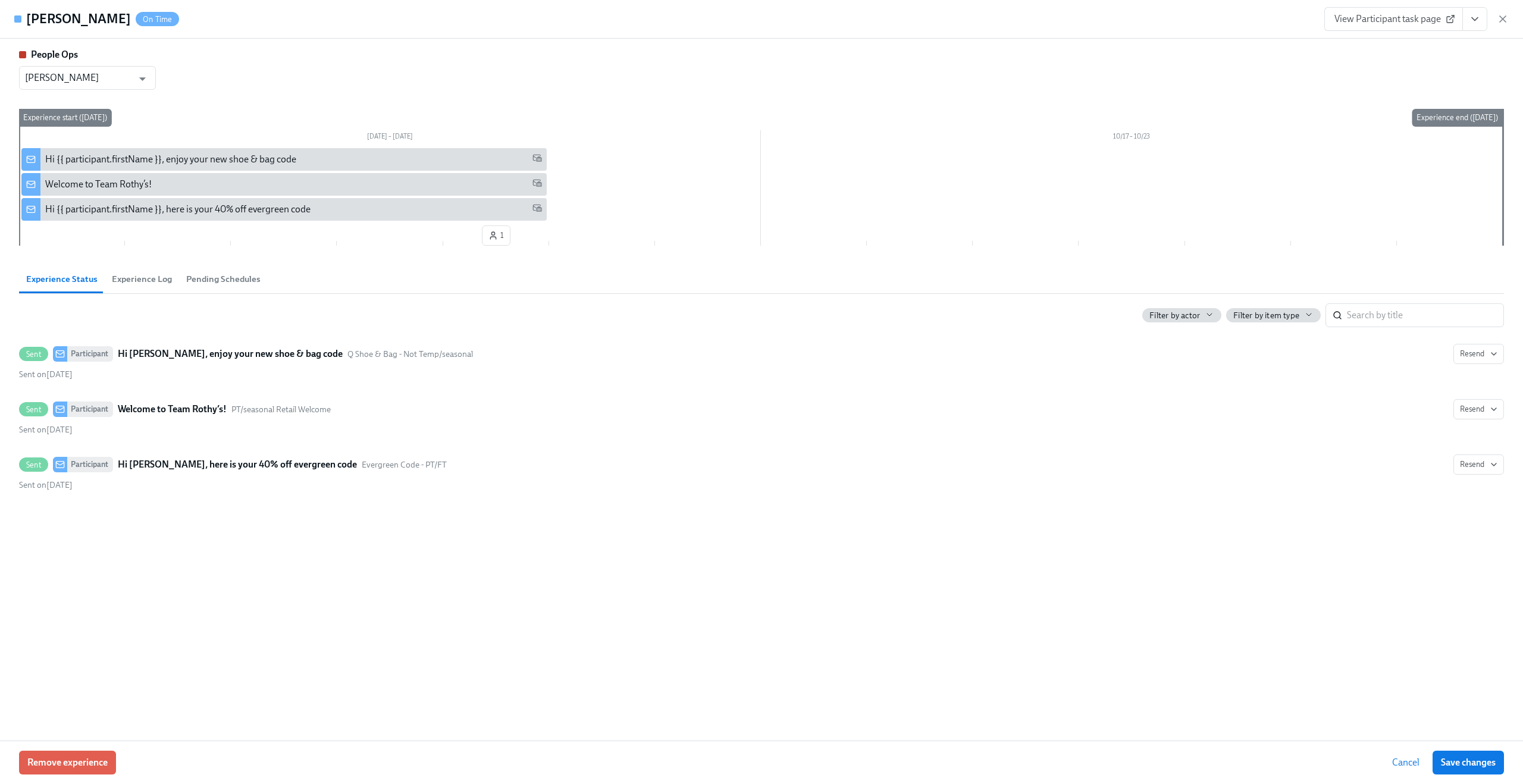
click at [1392, 13] on span "View Participant task page" at bounding box center [1394, 18] width 118 height 12
click at [1503, 13] on icon "button" at bounding box center [1502, 18] width 12 height 12
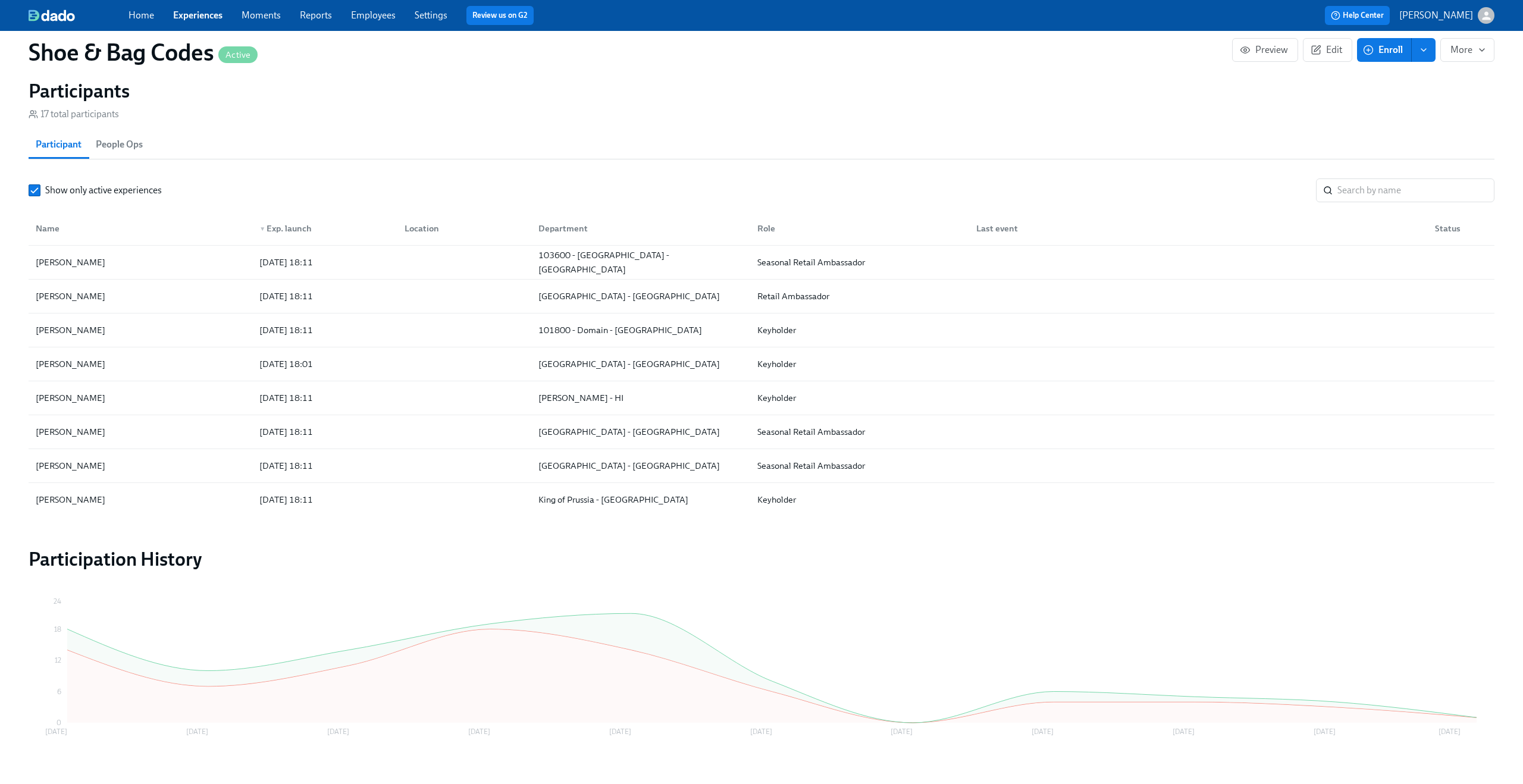
click at [1489, 16] on icon "button" at bounding box center [1486, 16] width 12 height 12
click at [1489, 16] on div at bounding box center [762, 392] width 1523 height 784
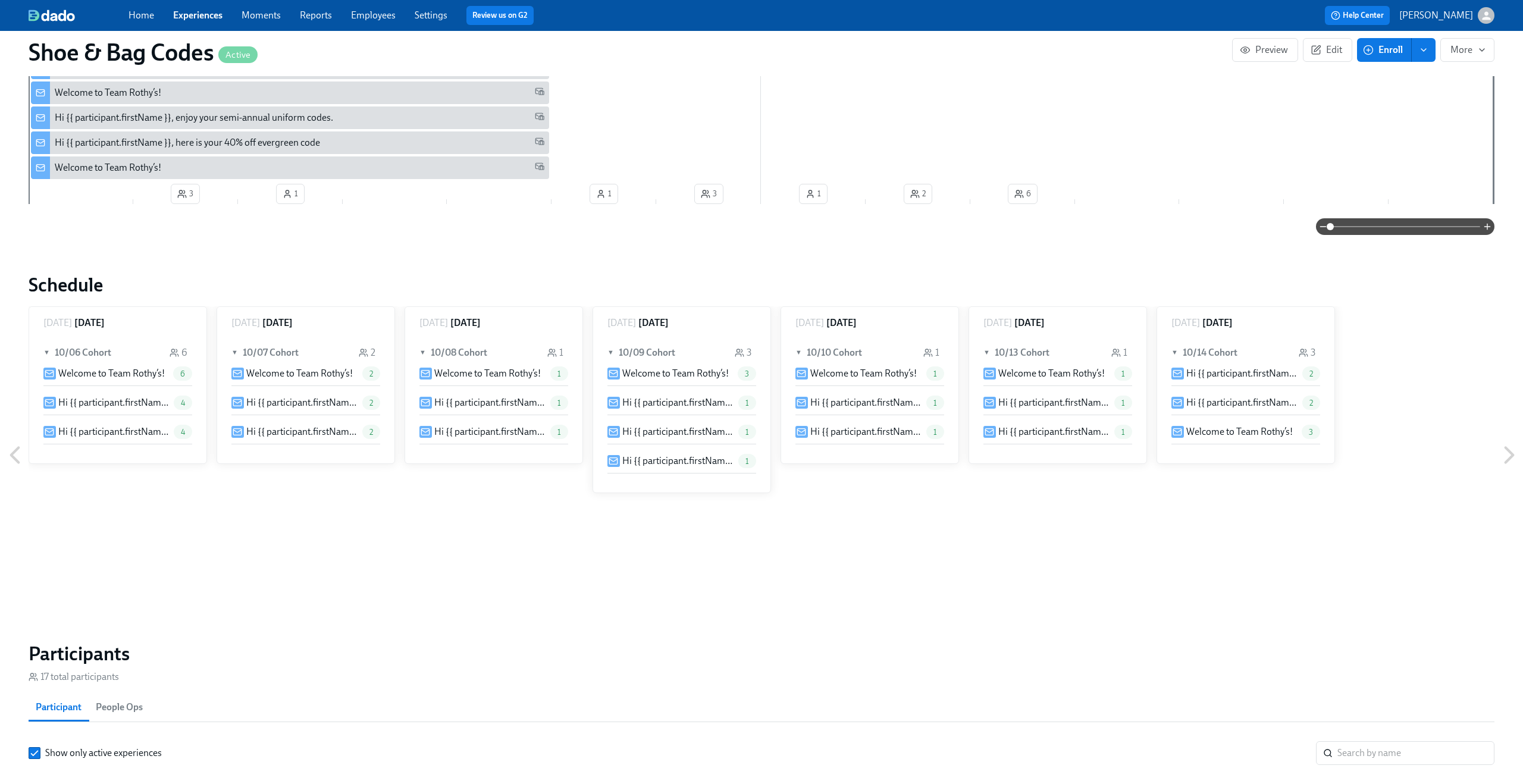
scroll to position [50, 0]
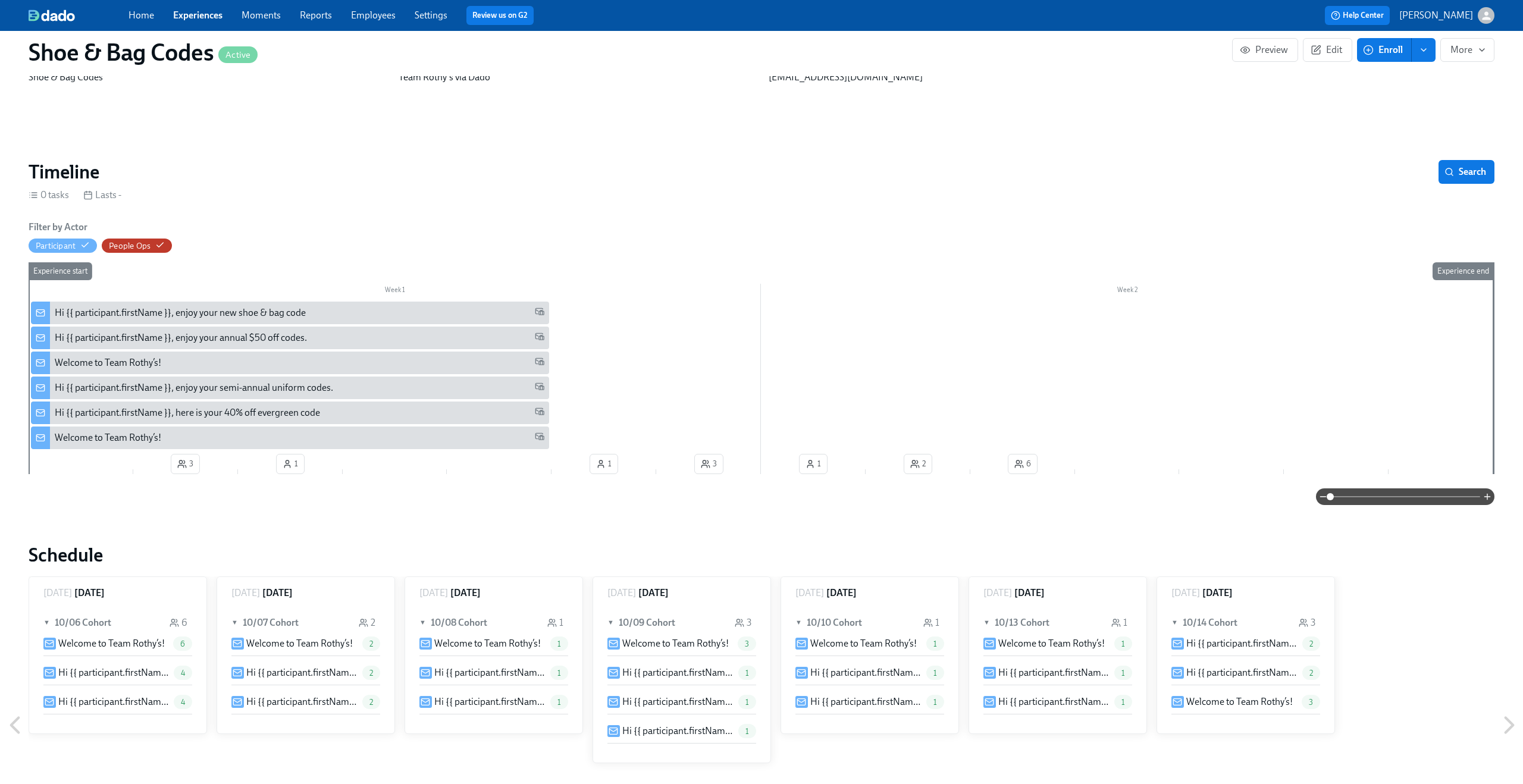
click at [181, 310] on div "Hi {{ participant.firstName }}, enjoy your new shoe & bag code" at bounding box center [180, 313] width 251 height 13
click at [165, 335] on div "Hi {{ participant.firstName }}, enjoy your annual $50 off codes." at bounding box center [181, 338] width 252 height 13
click at [139, 354] on div "Welcome to Team Rothy’s!" at bounding box center [290, 363] width 518 height 23
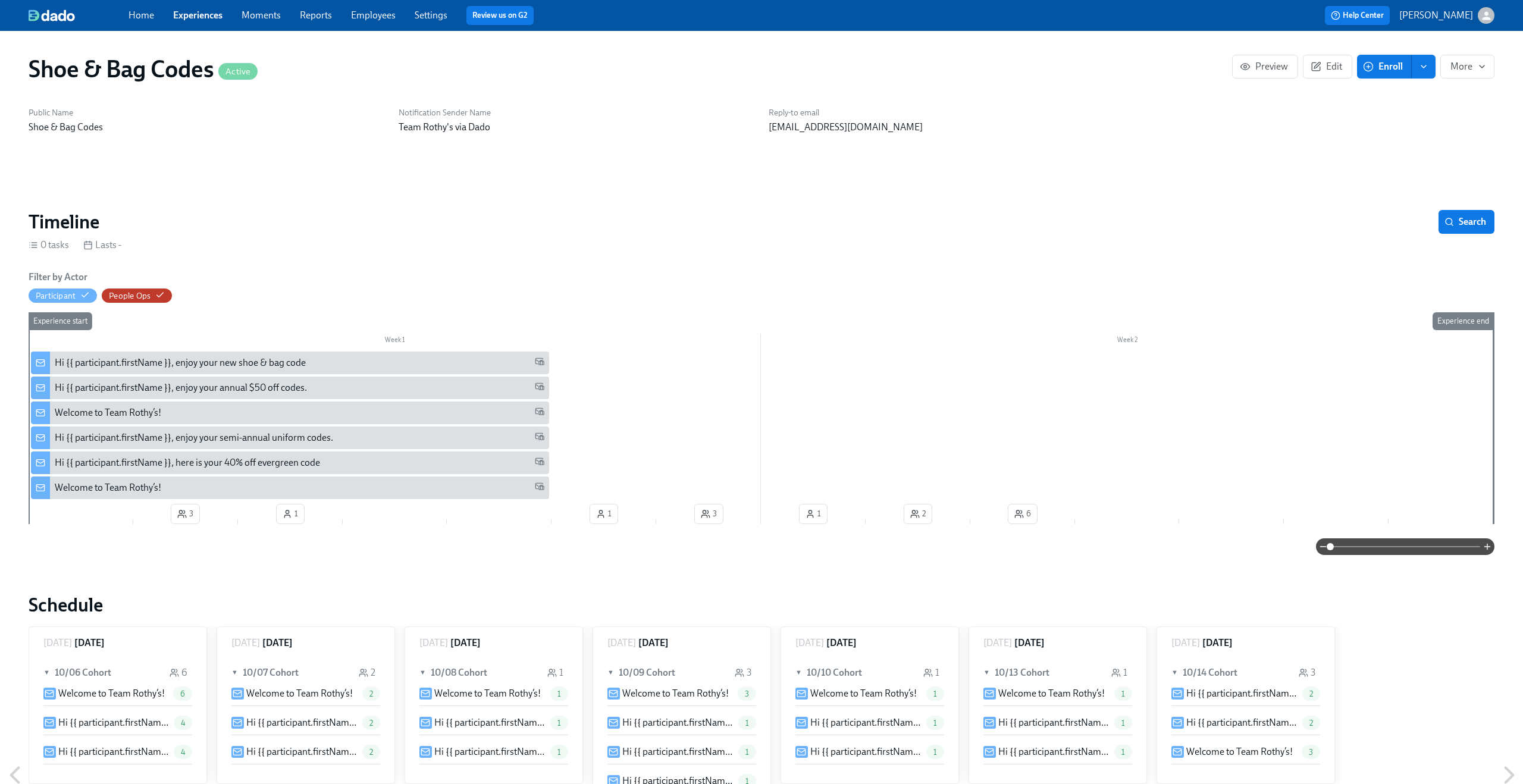
click at [206, 14] on link "Experiences" at bounding box center [197, 15] width 49 height 12
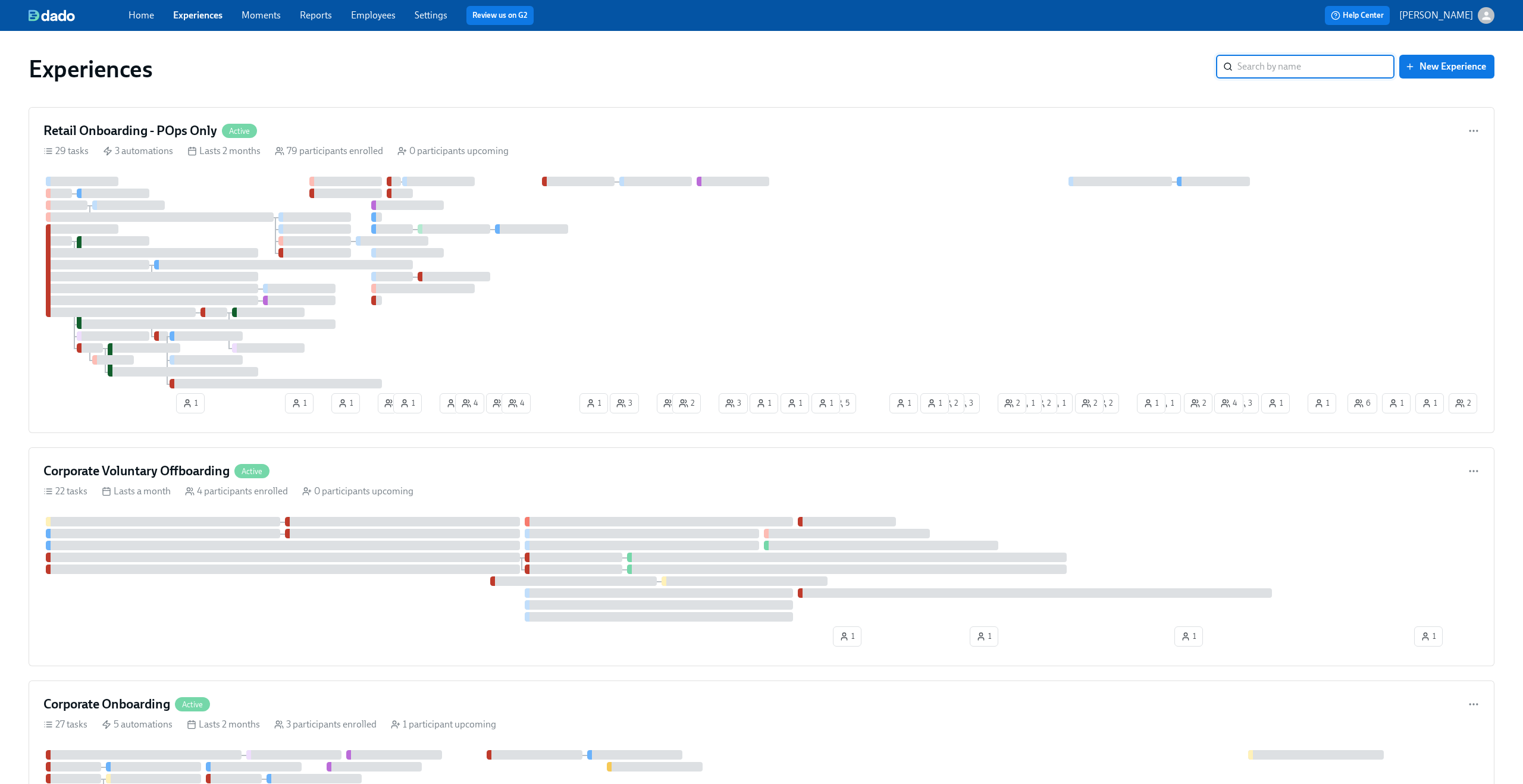
click at [387, 10] on link "Employees" at bounding box center [373, 15] width 45 height 12
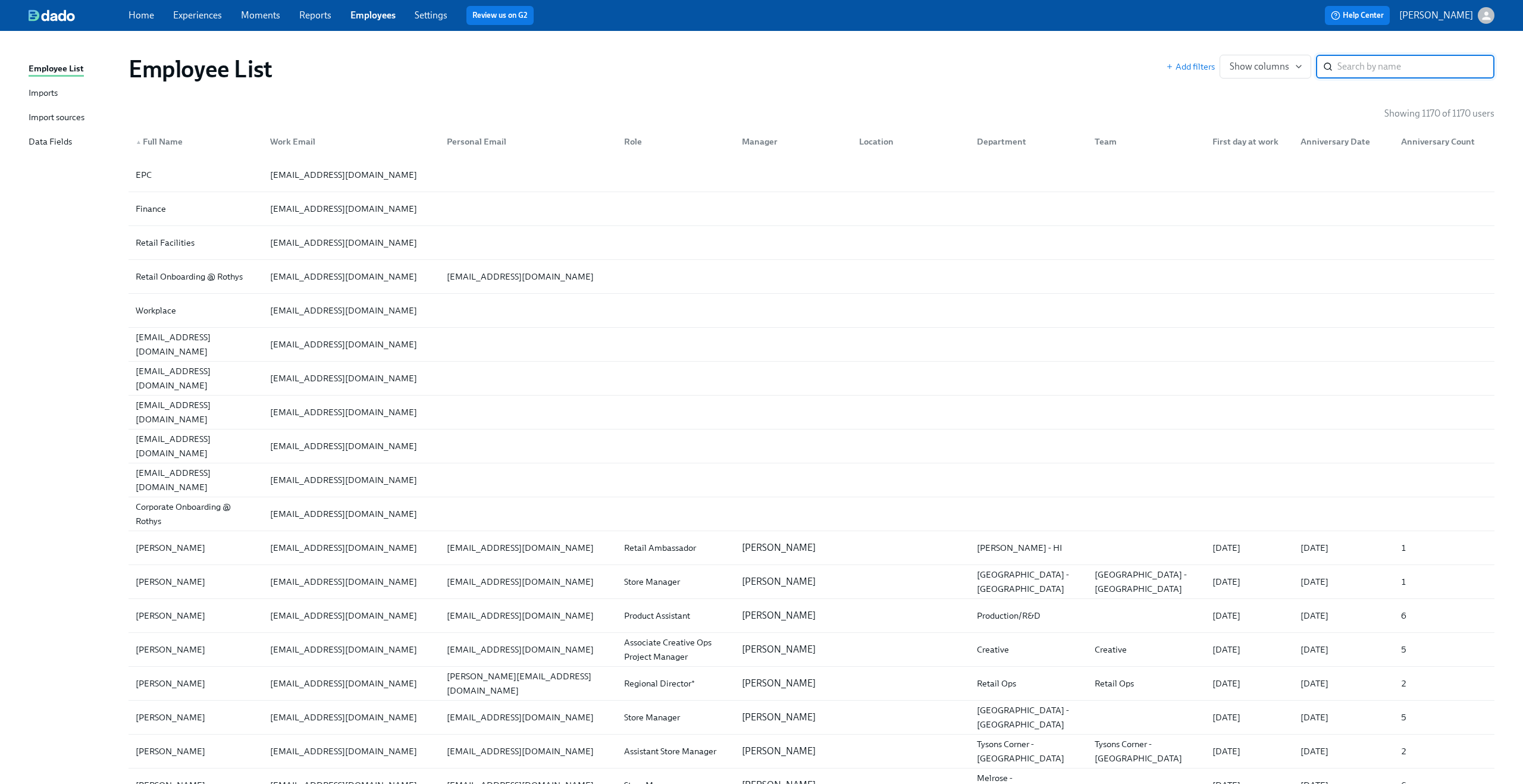
click at [1359, 75] on input "search" at bounding box center [1416, 67] width 157 height 24
paste input "Shannon Pasik"
type input "Shannon Pasik"
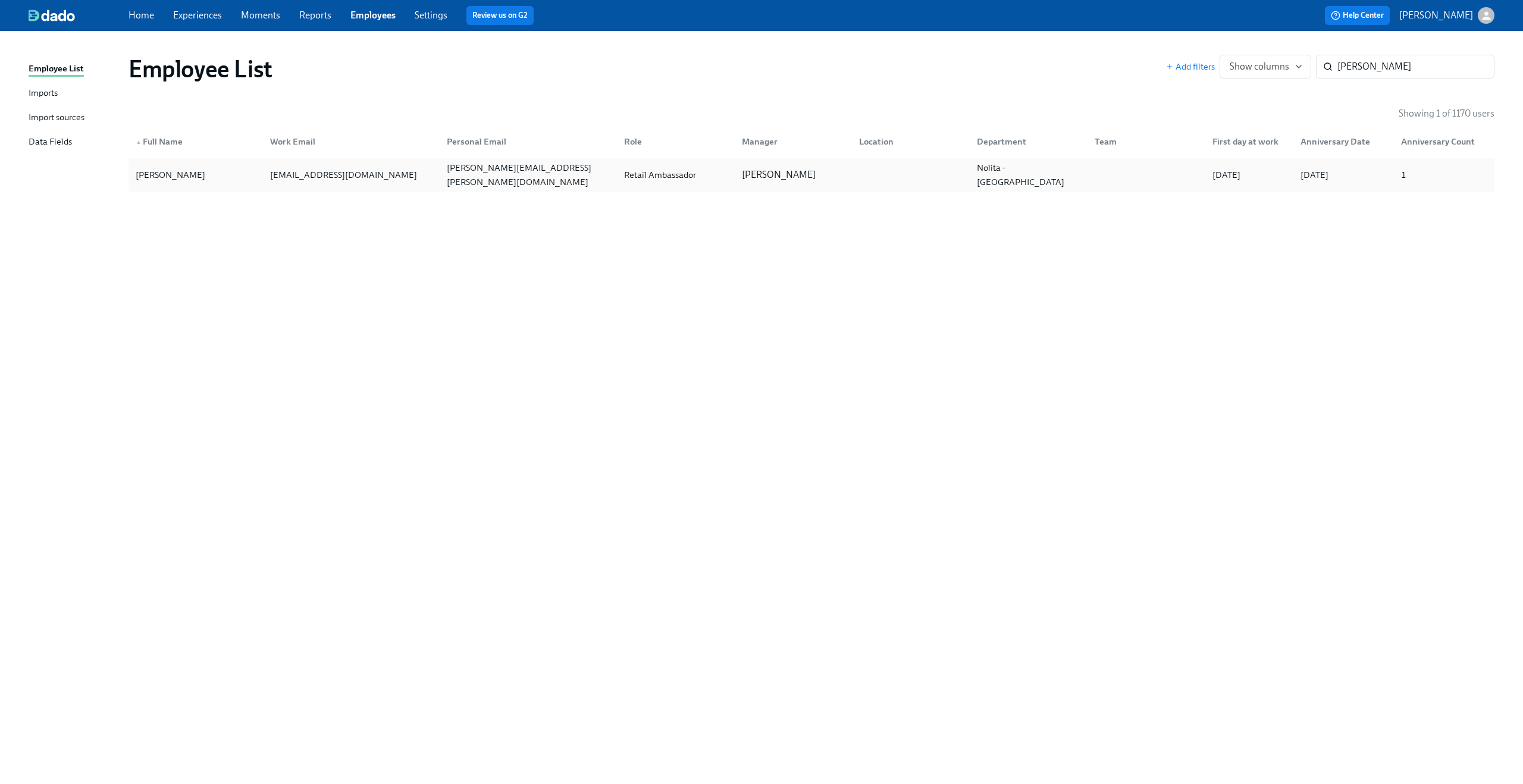
click at [269, 174] on div "shannonpasik@rothys.com" at bounding box center [343, 175] width 156 height 14
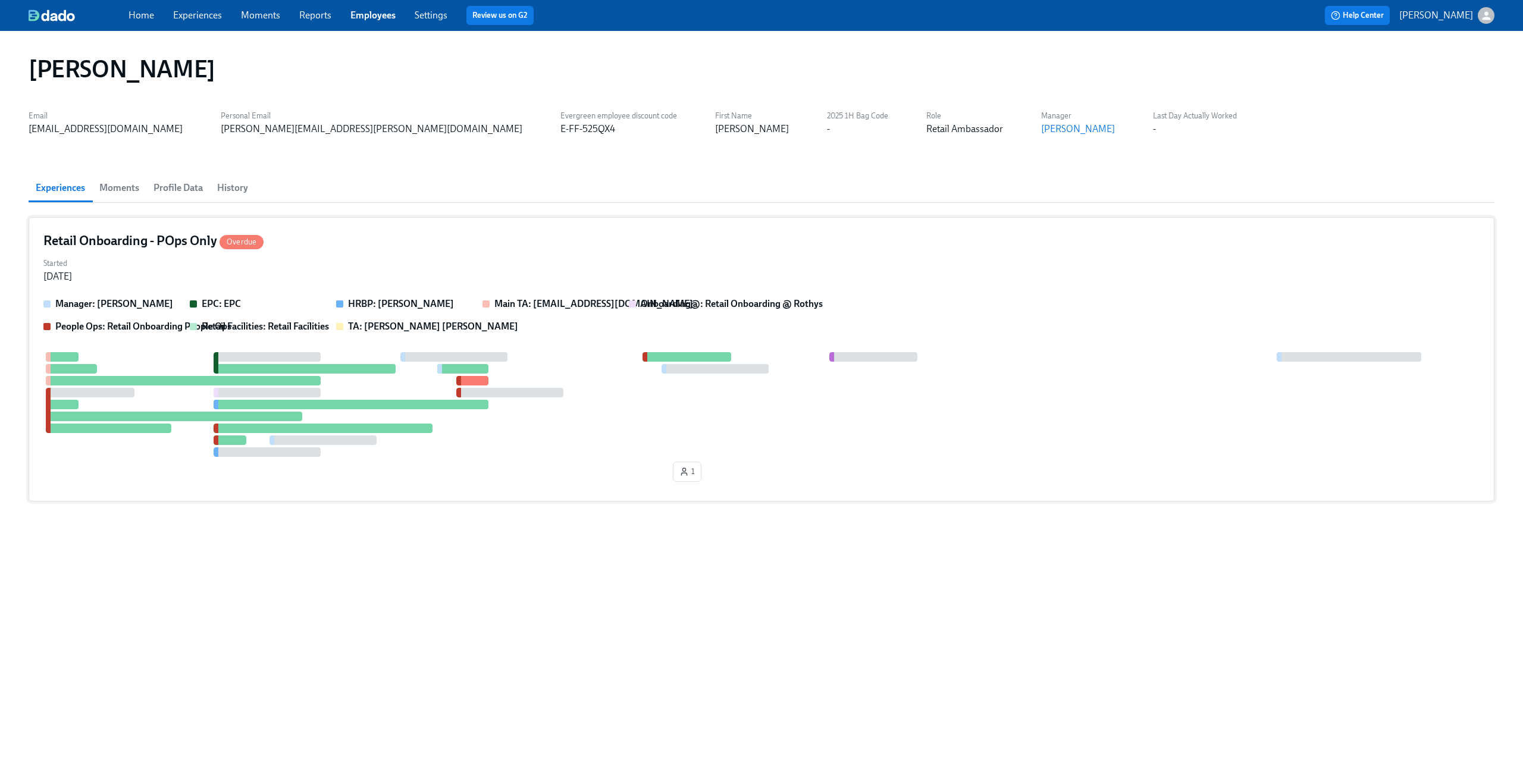
click at [299, 264] on div "Started Sep 19, 2025" at bounding box center [761, 269] width 1436 height 29
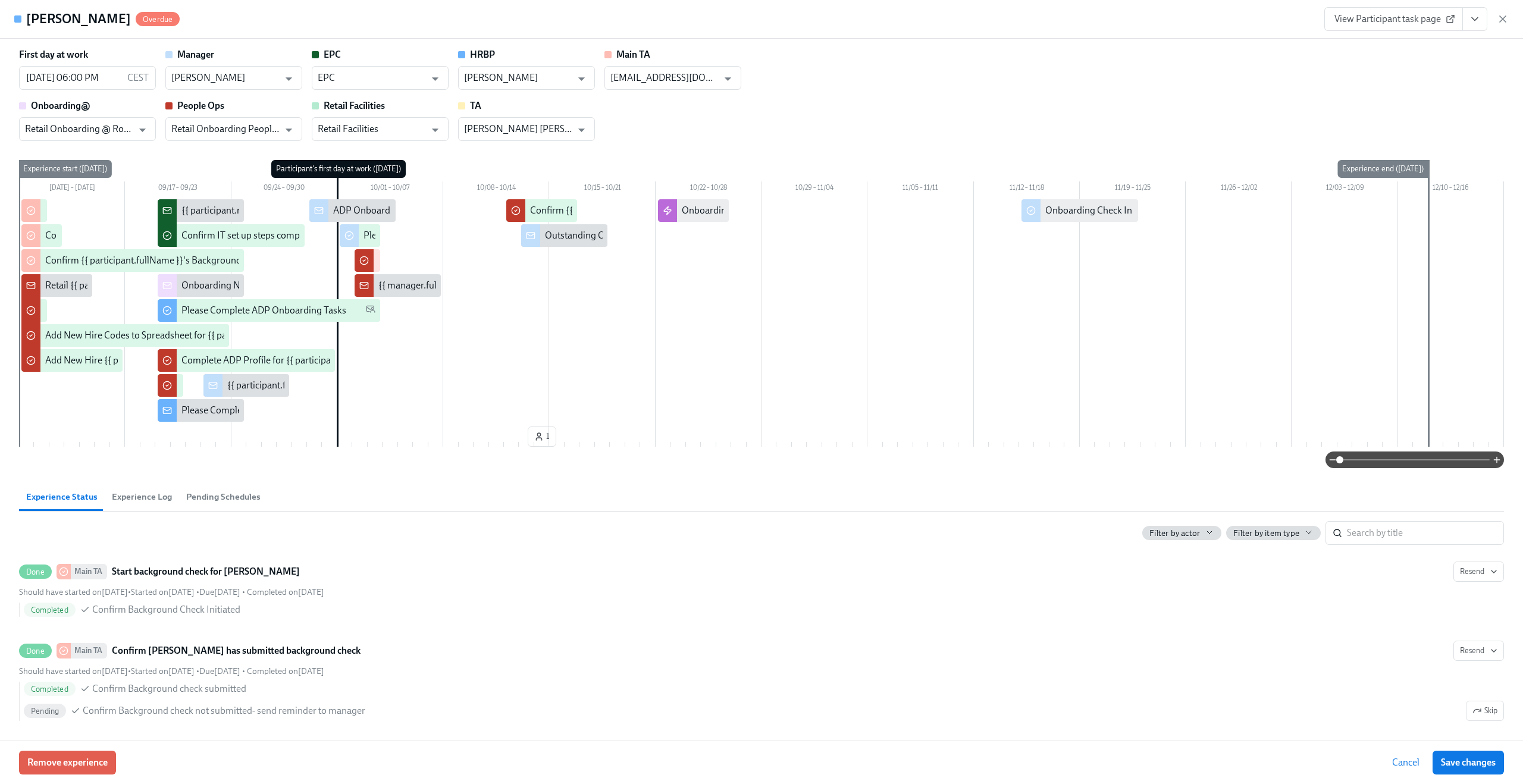
click at [1469, 459] on span at bounding box center [1414, 459] width 150 height 16
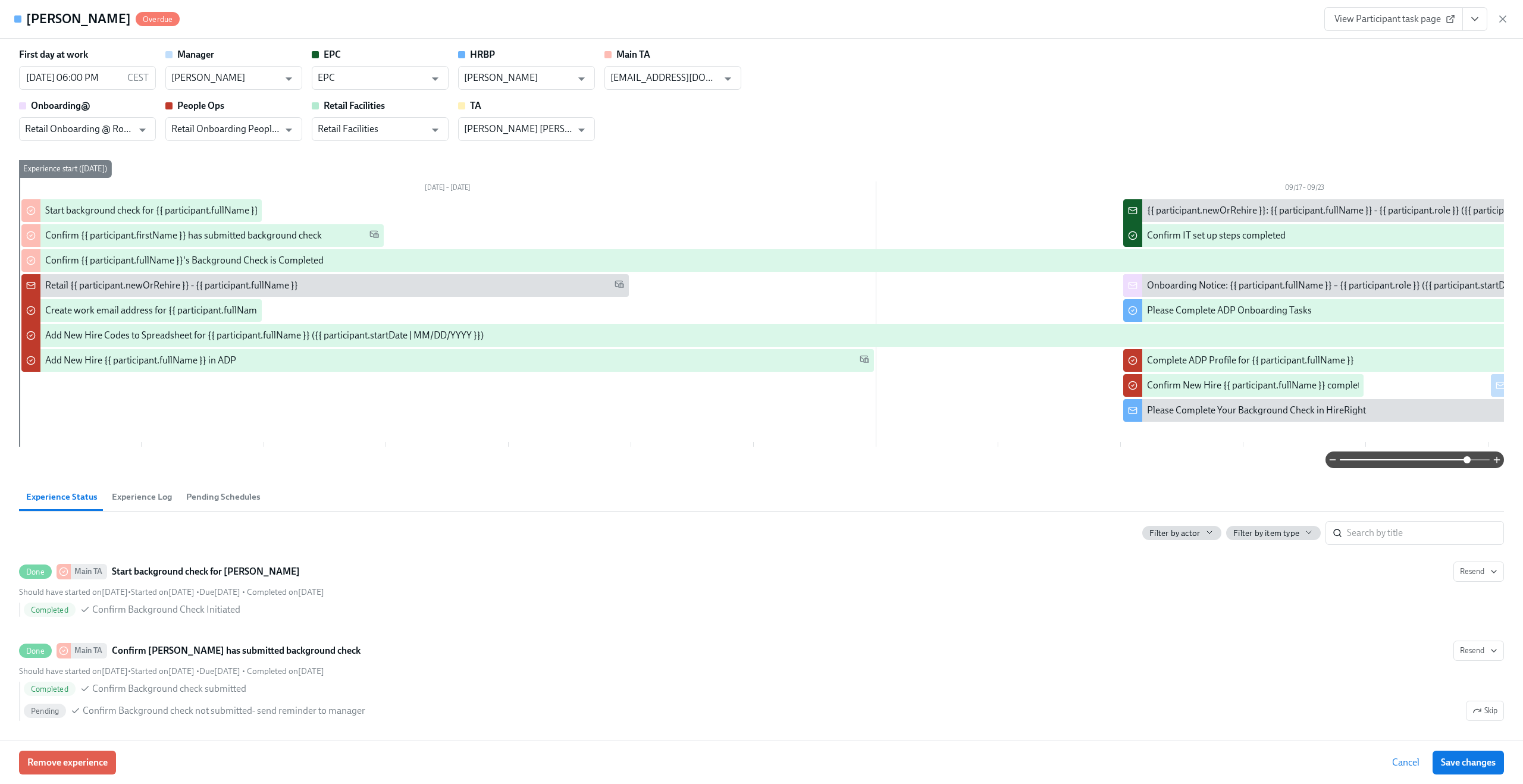
click at [1405, 18] on span "View Participant task page" at bounding box center [1394, 18] width 118 height 12
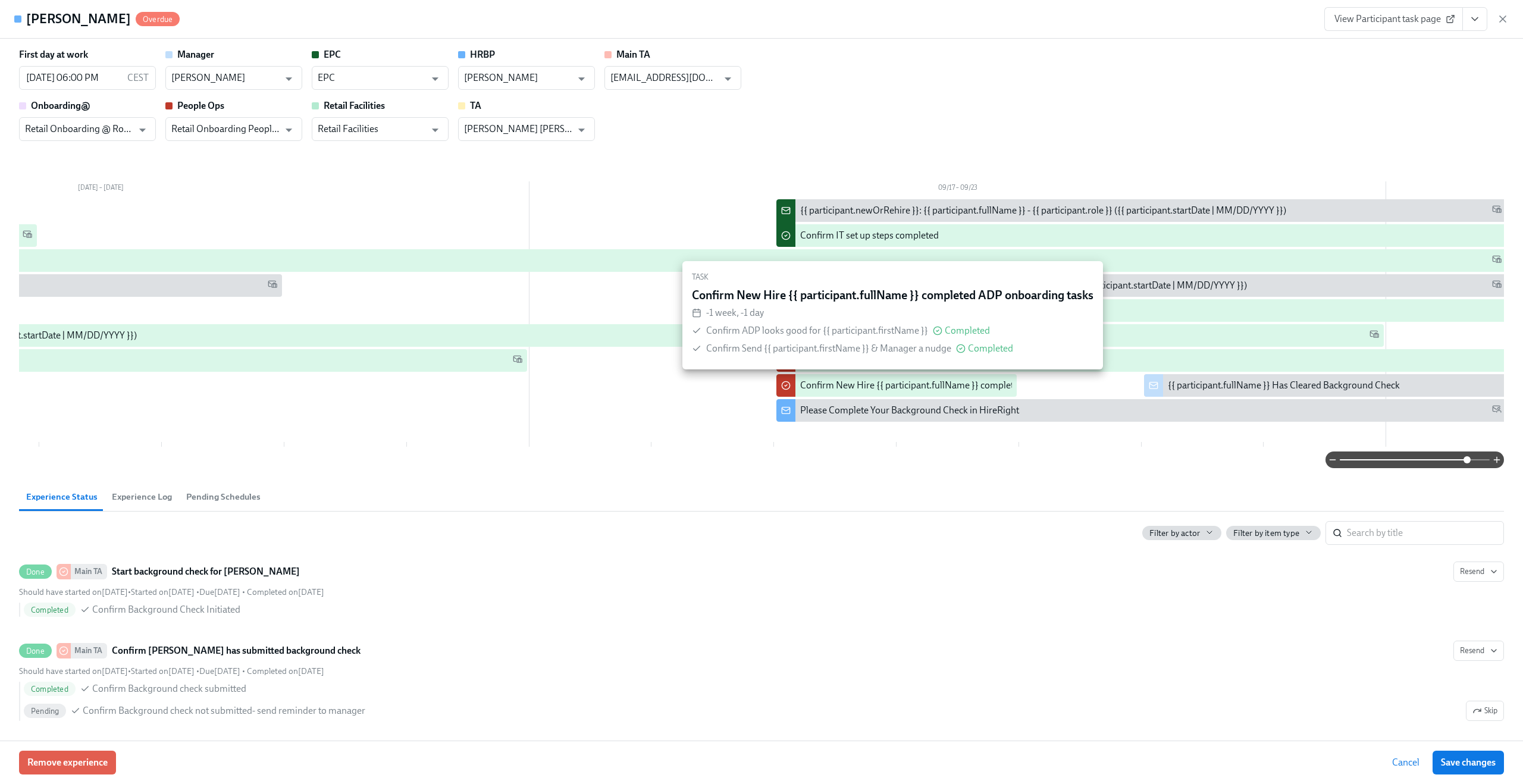
scroll to position [0, 349]
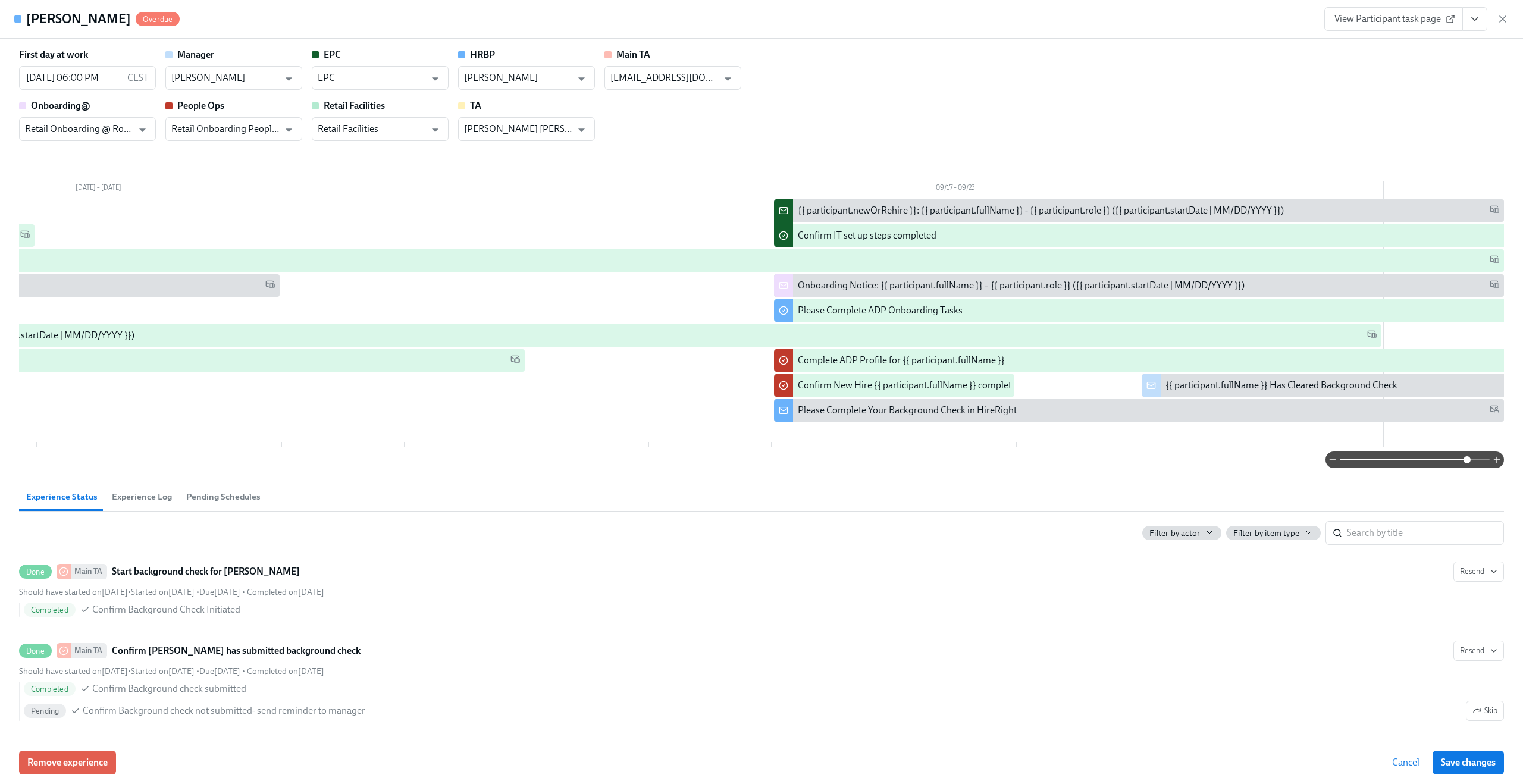
click at [152, 504] on span "Experience Log" at bounding box center [142, 497] width 60 height 13
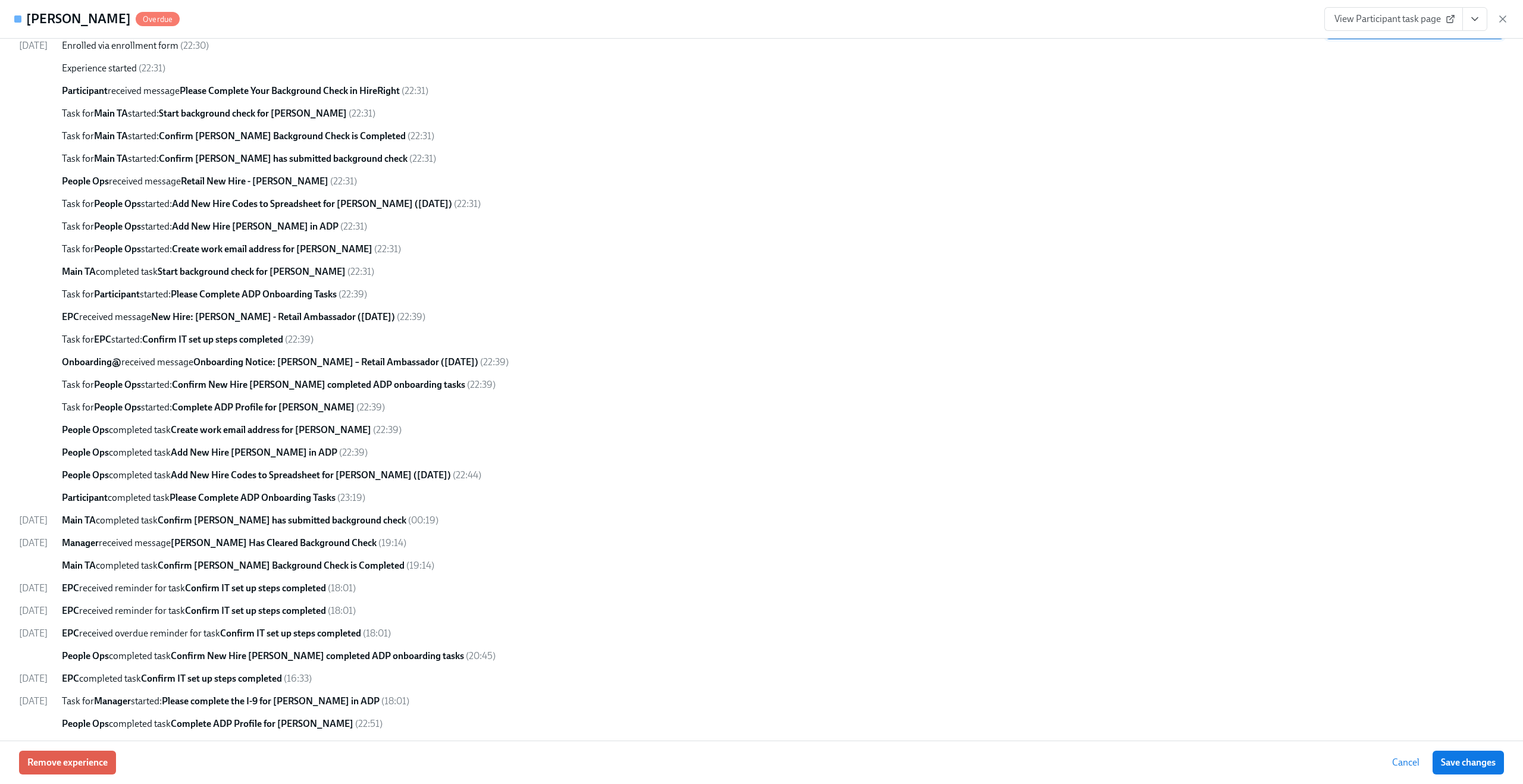
scroll to position [0, 0]
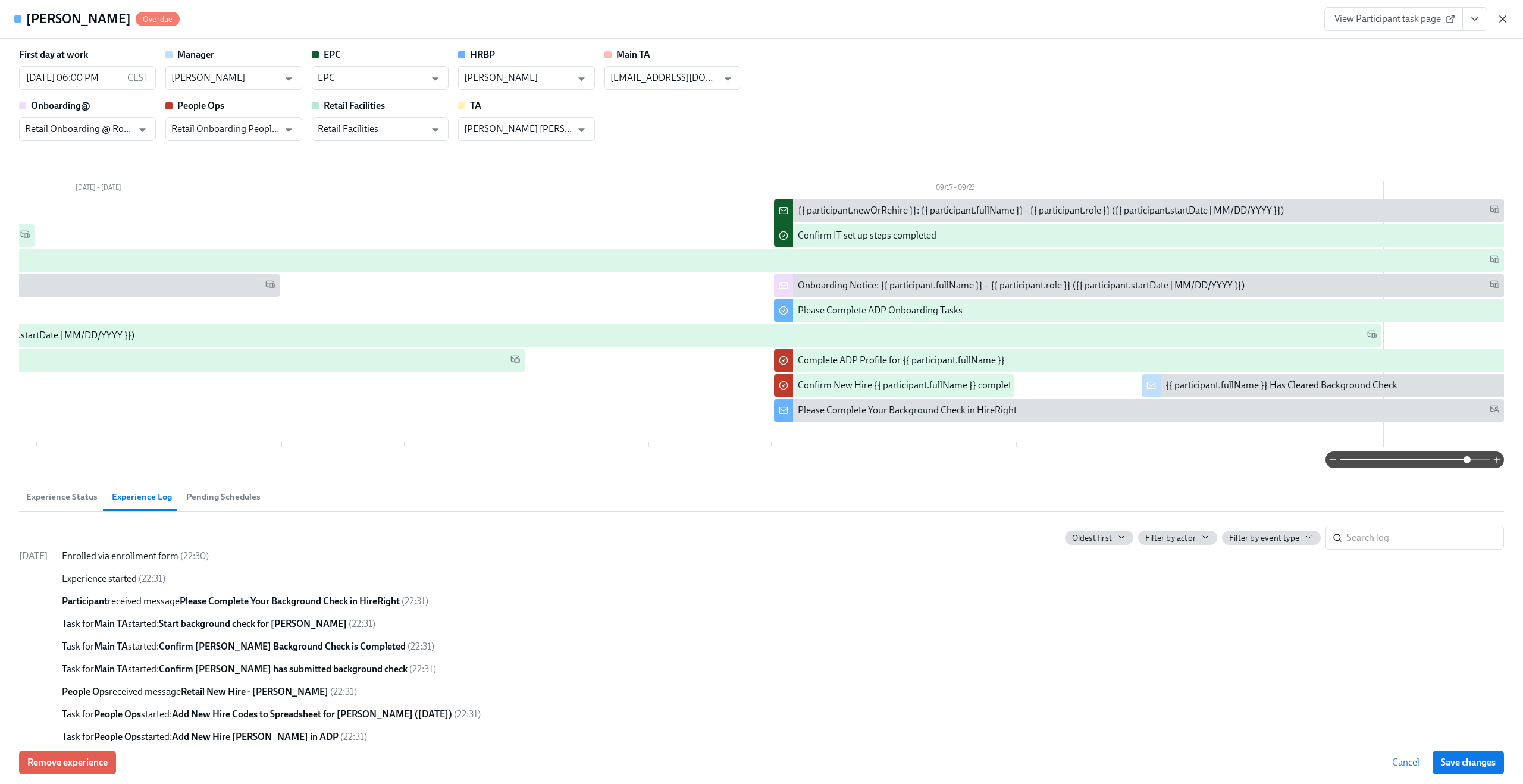
click at [1505, 21] on icon "button" at bounding box center [1503, 19] width 6 height 6
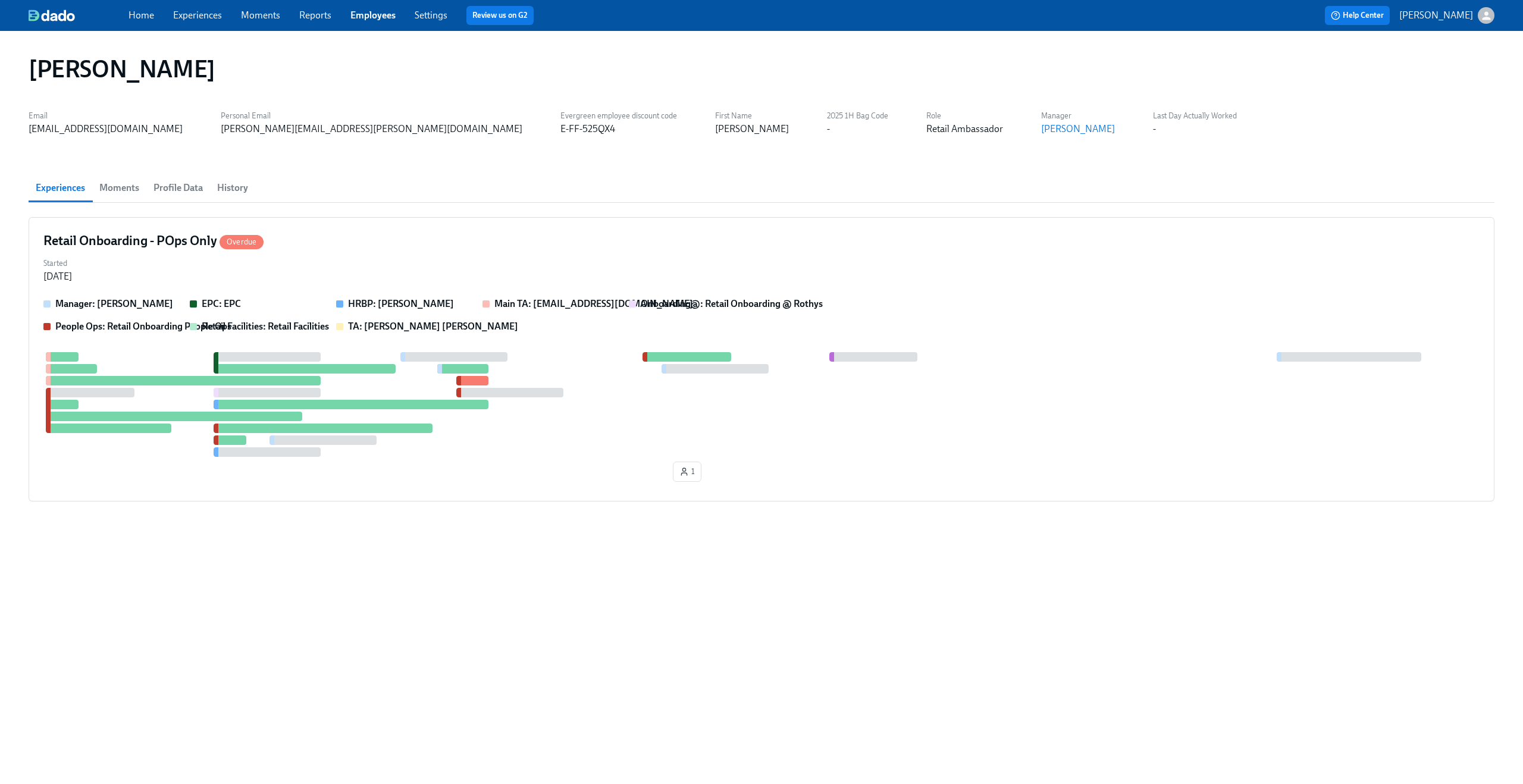
click at [205, 14] on link "Experiences" at bounding box center [197, 15] width 49 height 12
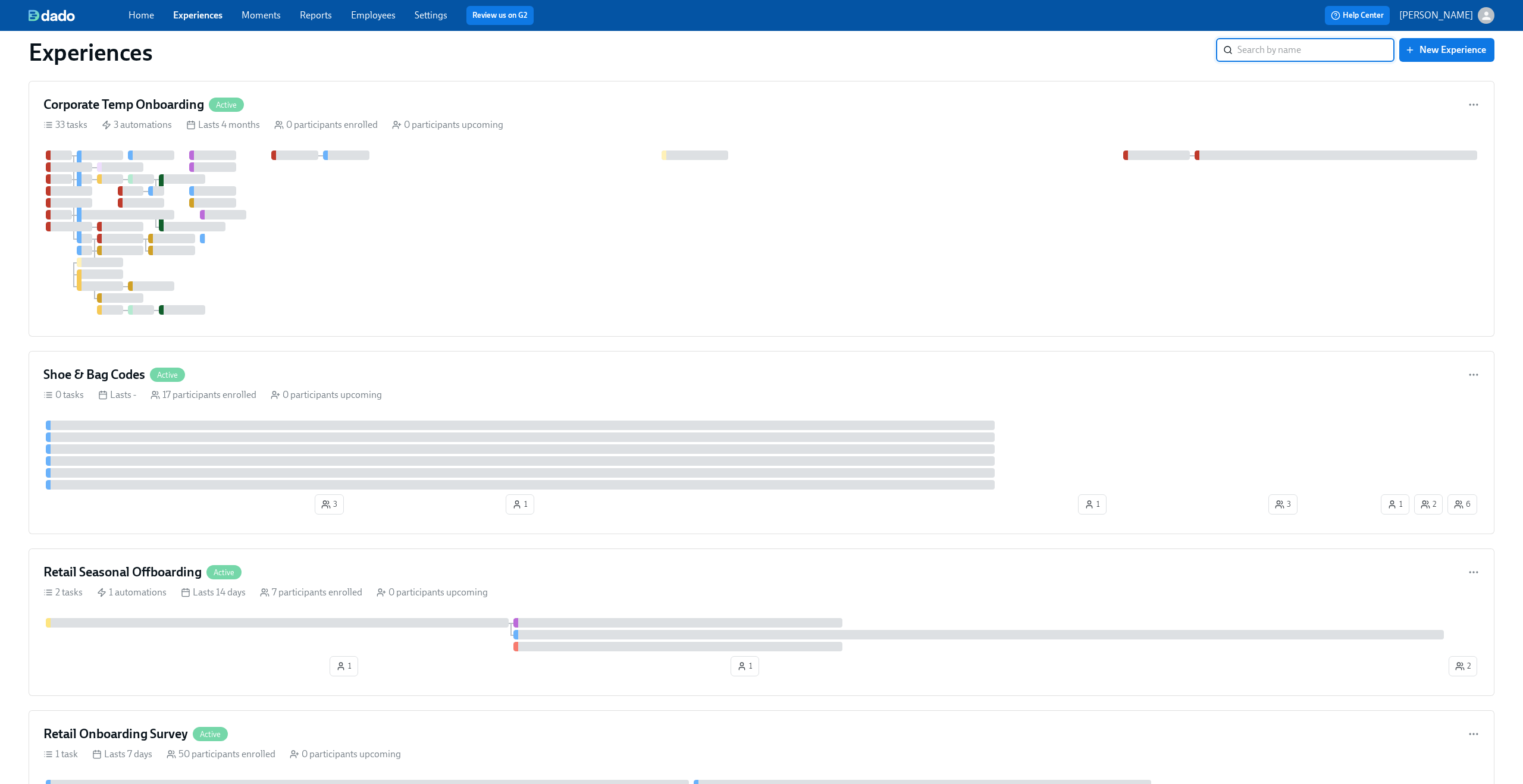
scroll to position [1451, 0]
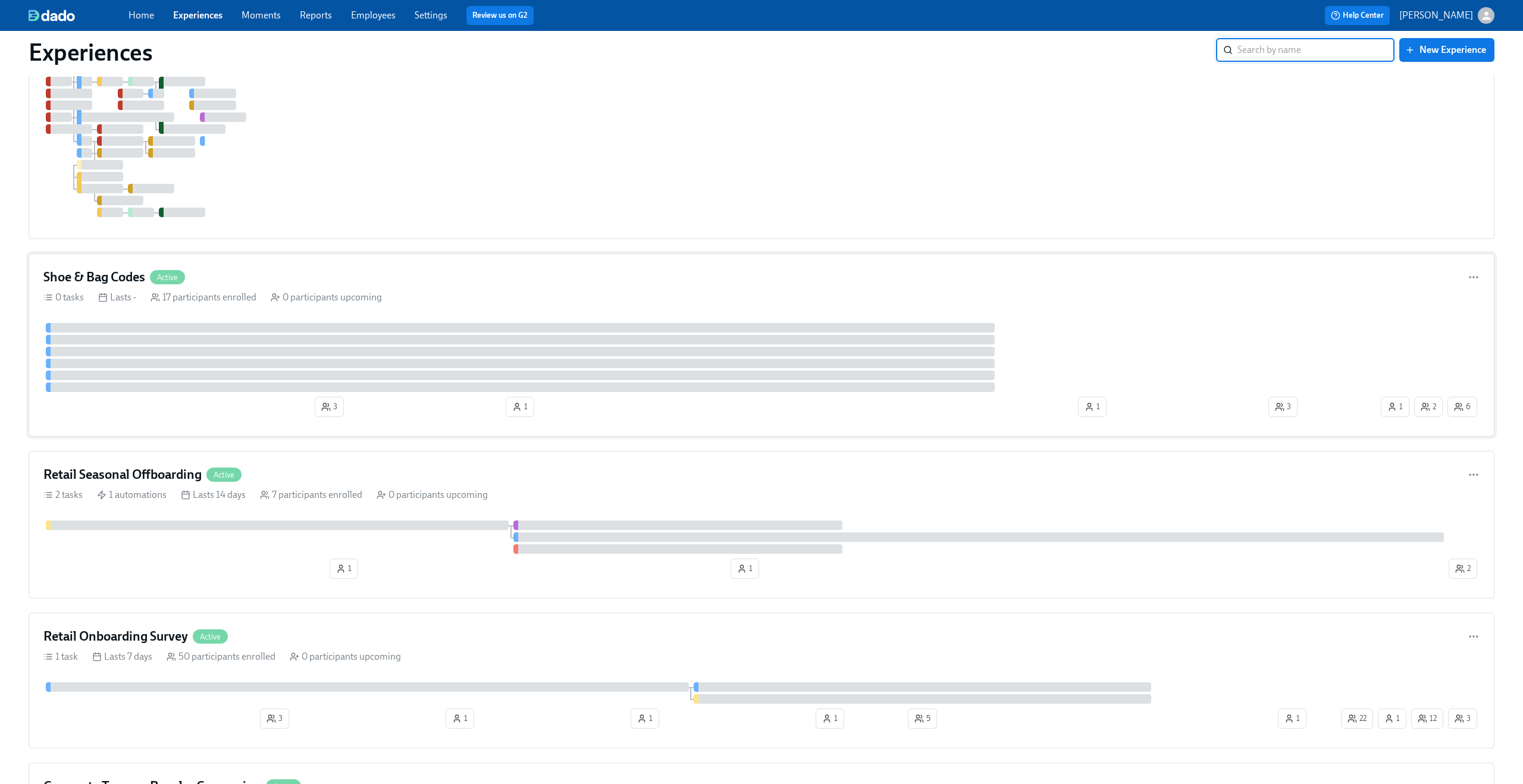
click at [285, 272] on div "Shoe & Bag Codes Active" at bounding box center [761, 277] width 1436 height 18
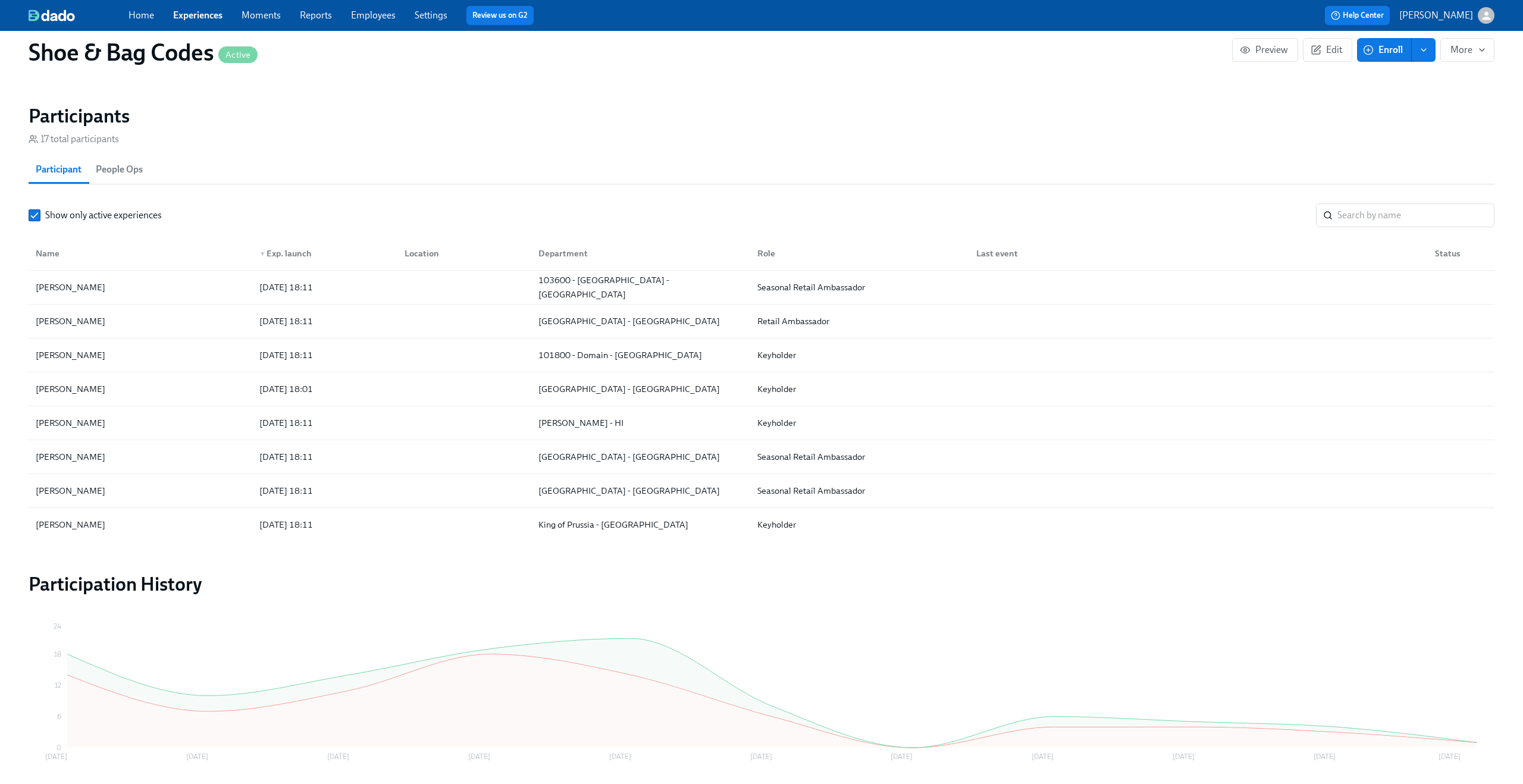
scroll to position [858, 0]
click at [355, 390] on div "2025/10/13 18:01" at bounding box center [322, 388] width 145 height 24
click at [341, 347] on div "2025/10/14 18:11" at bounding box center [322, 354] width 145 height 24
click at [211, 318] on div "Chasity Tharpe" at bounding box center [140, 321] width 219 height 24
click at [381, 275] on div "2025/10/14 18:11" at bounding box center [322, 286] width 145 height 24
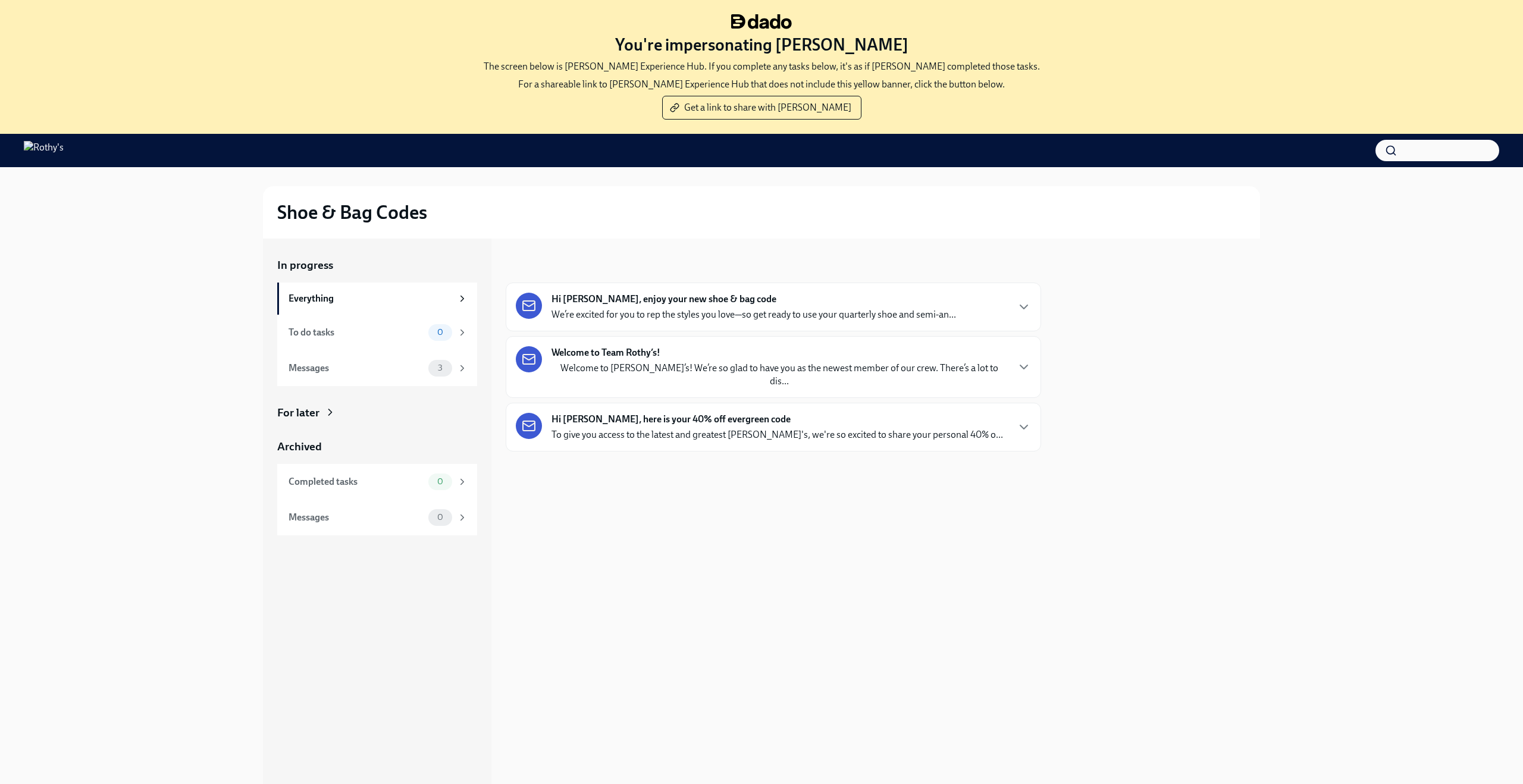
click at [656, 307] on div "Hi [PERSON_NAME], enjoy your new shoe & bag code We’re excited for you to rep t…" at bounding box center [754, 307] width 404 height 29
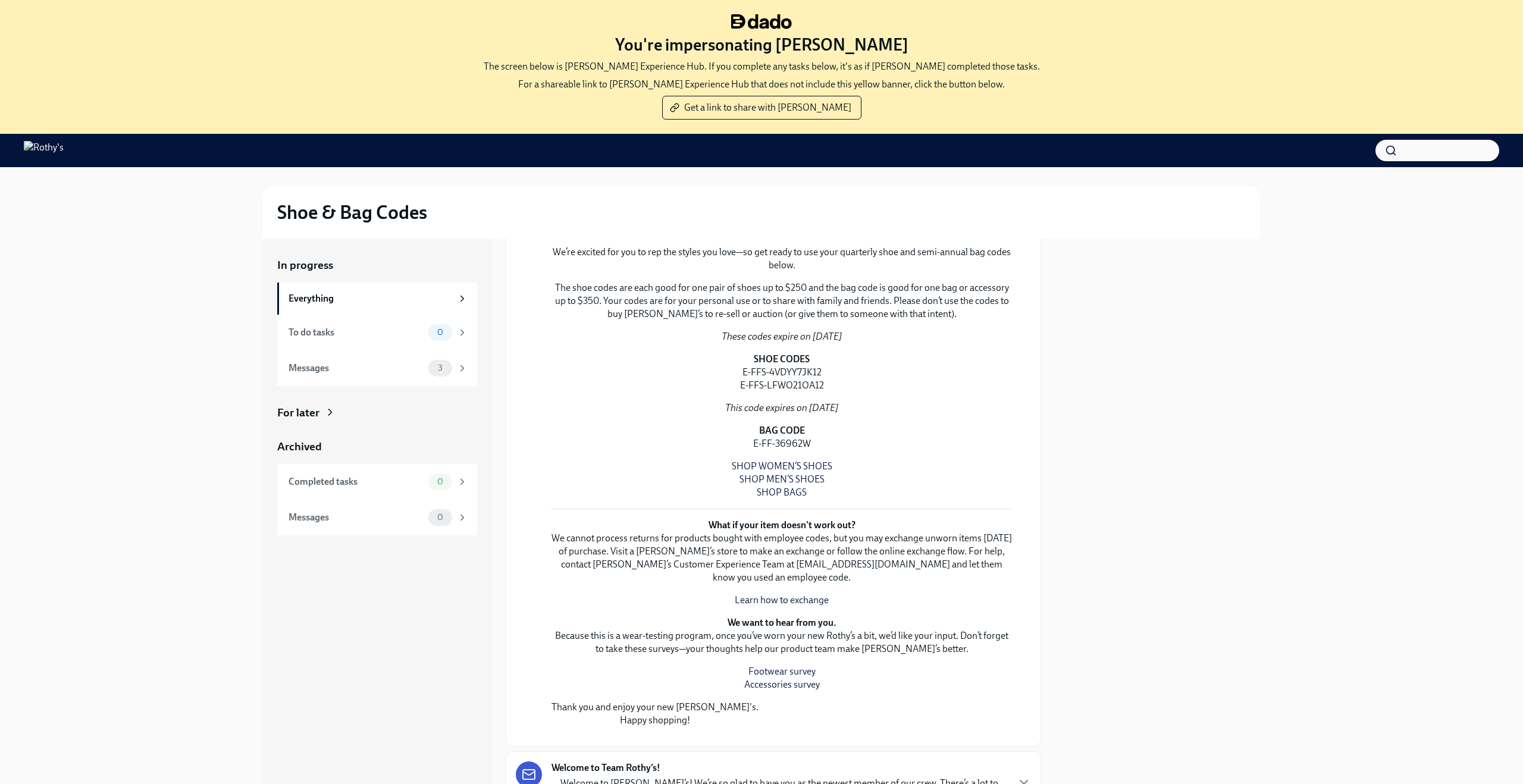
scroll to position [695, 0]
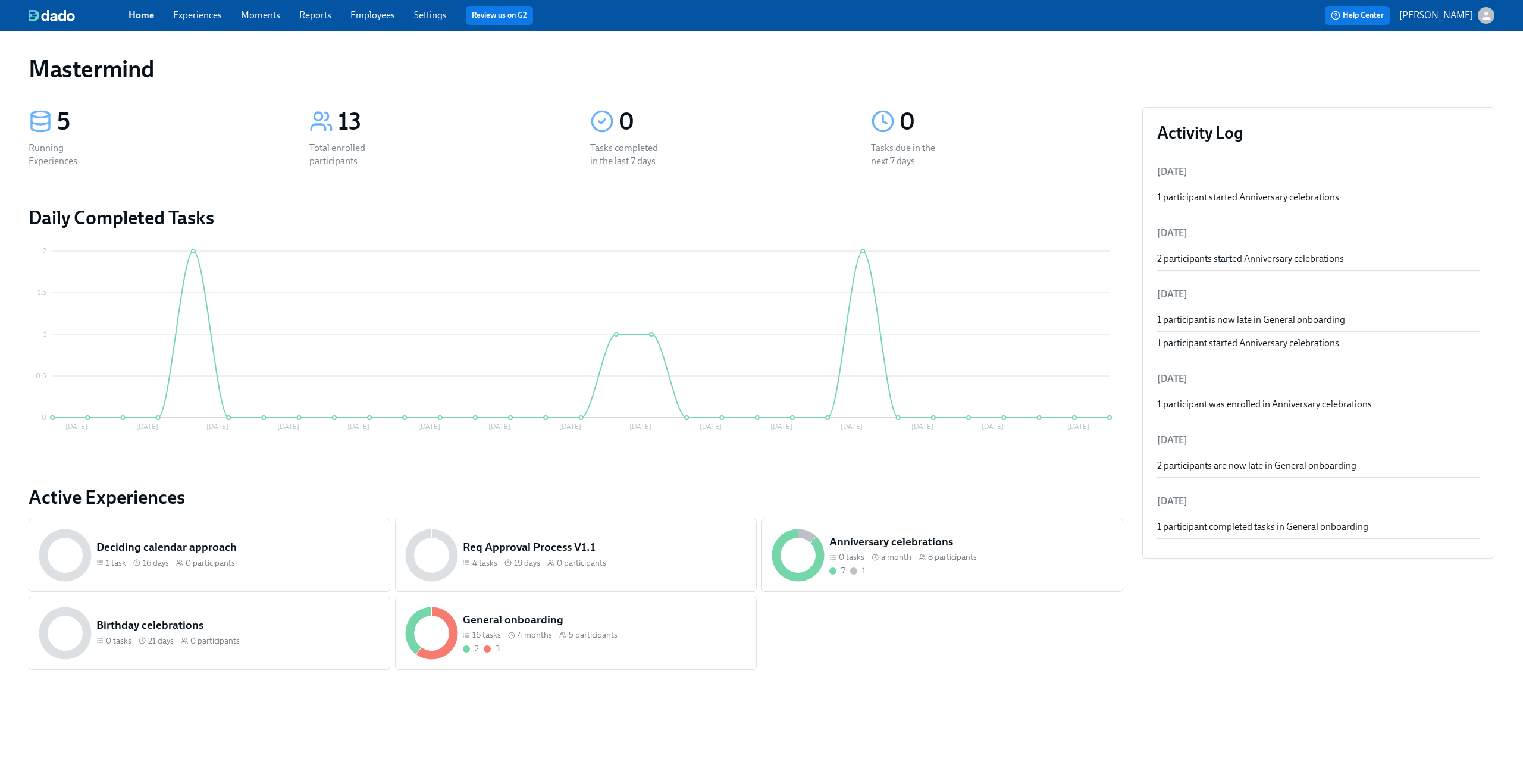
click at [209, 23] on div "Home Experiences Moments Reports Employees Settings Review us on G2" at bounding box center [470, 15] width 683 height 19
click at [205, 21] on span "Experiences" at bounding box center [197, 15] width 49 height 13
click at [197, 15] on link "Experiences" at bounding box center [197, 15] width 49 height 12
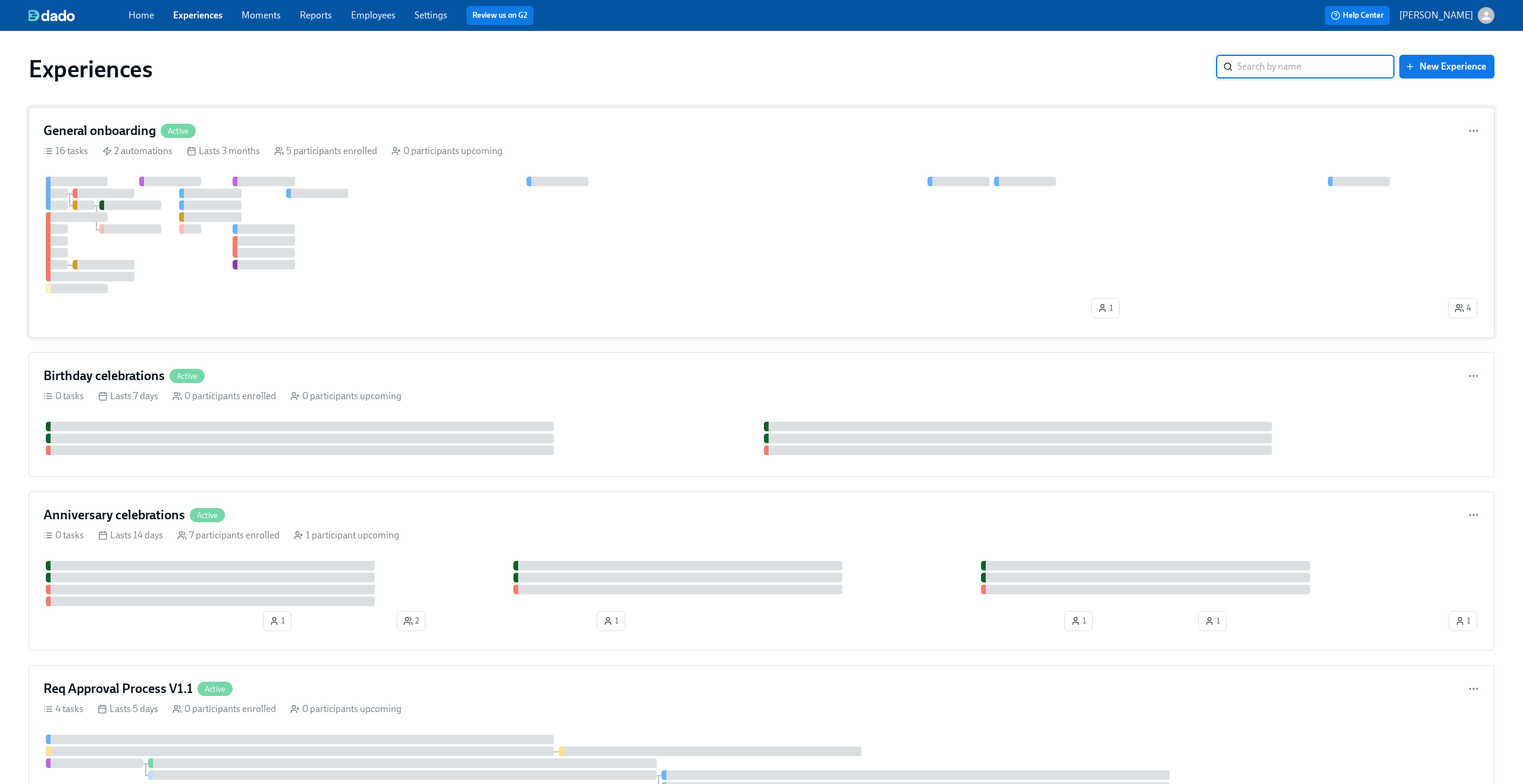
click at [492, 235] on div at bounding box center [744, 234] width 1402 height 117
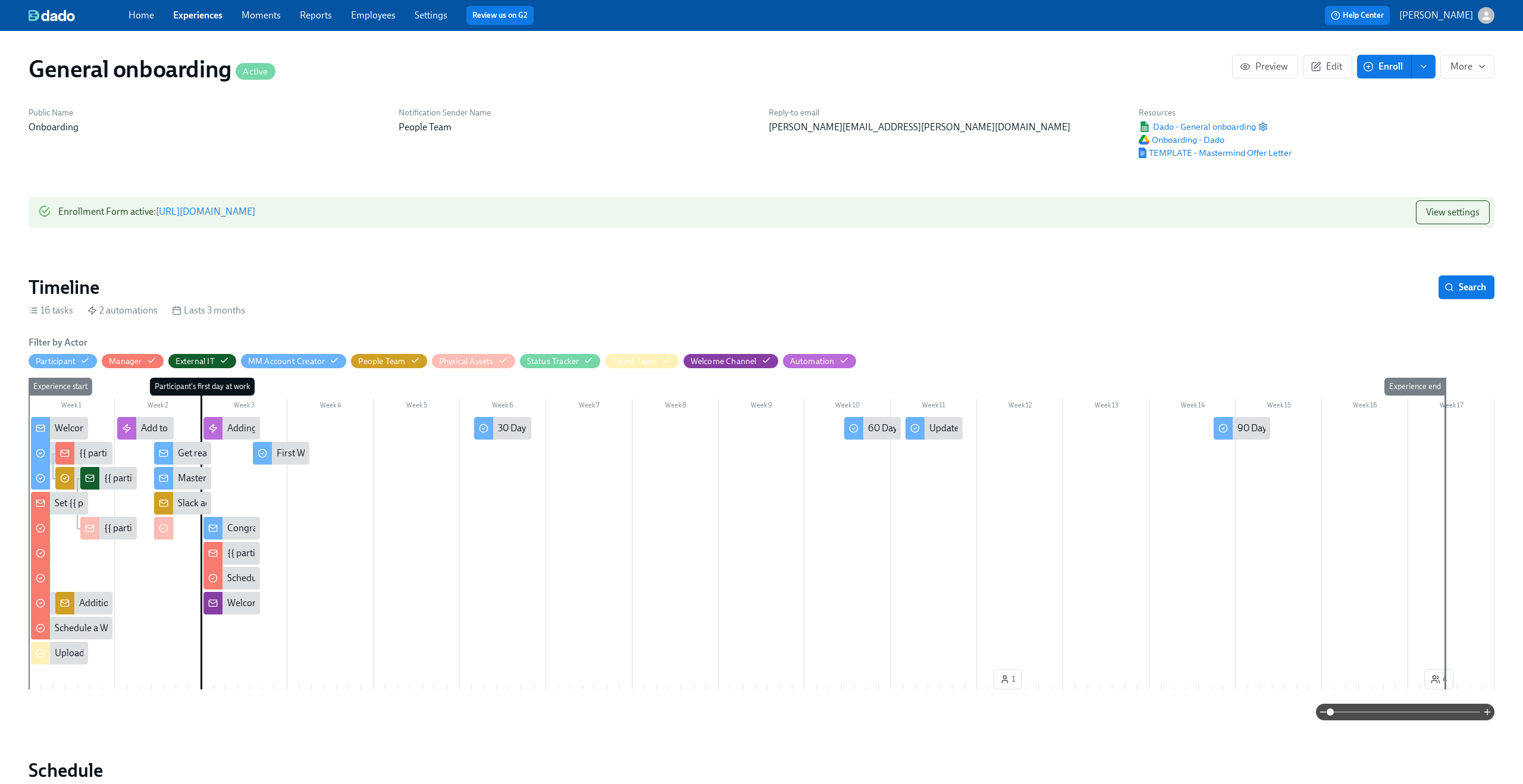
scroll to position [0, 1720]
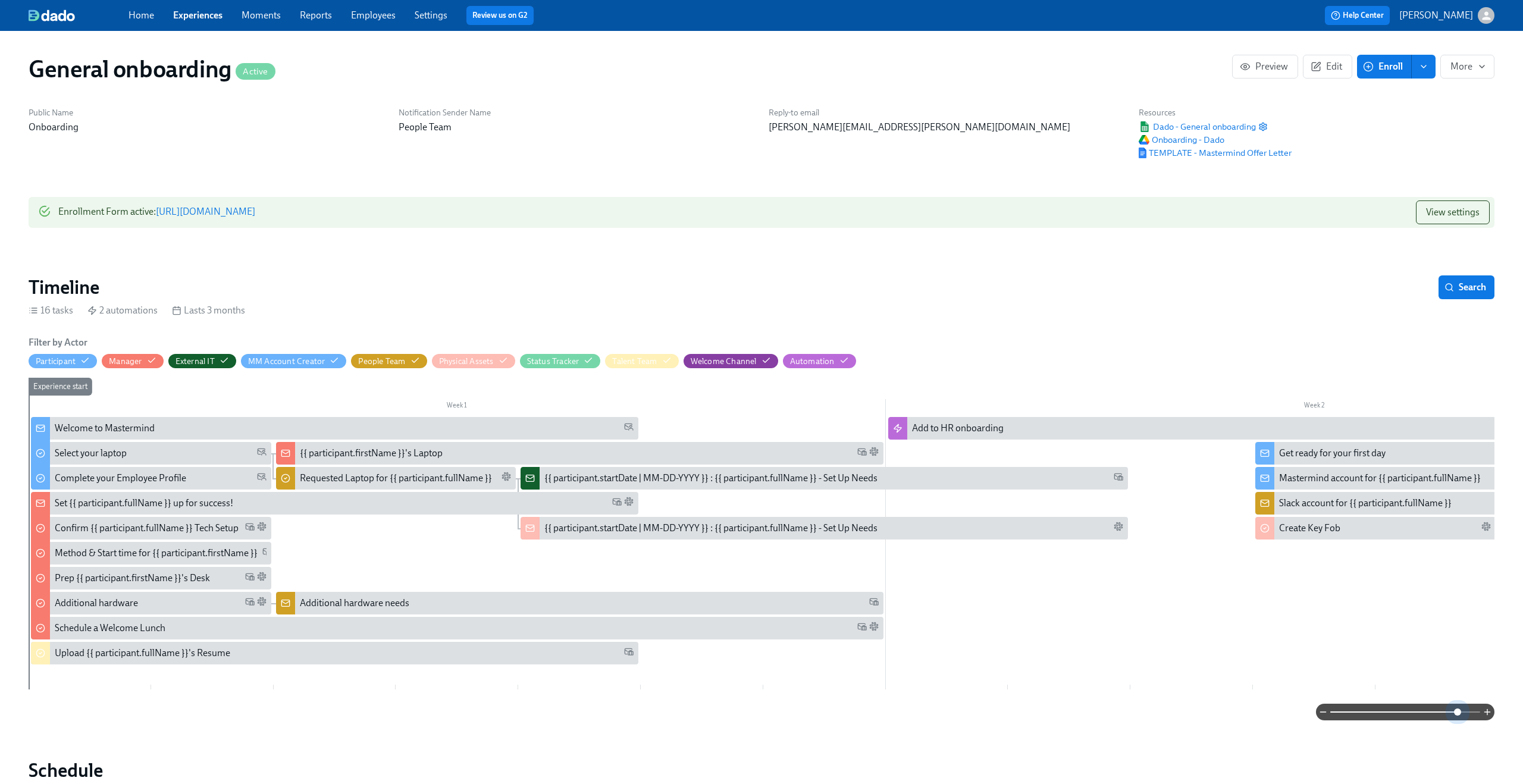
click at [1459, 713] on span at bounding box center [1405, 711] width 150 height 16
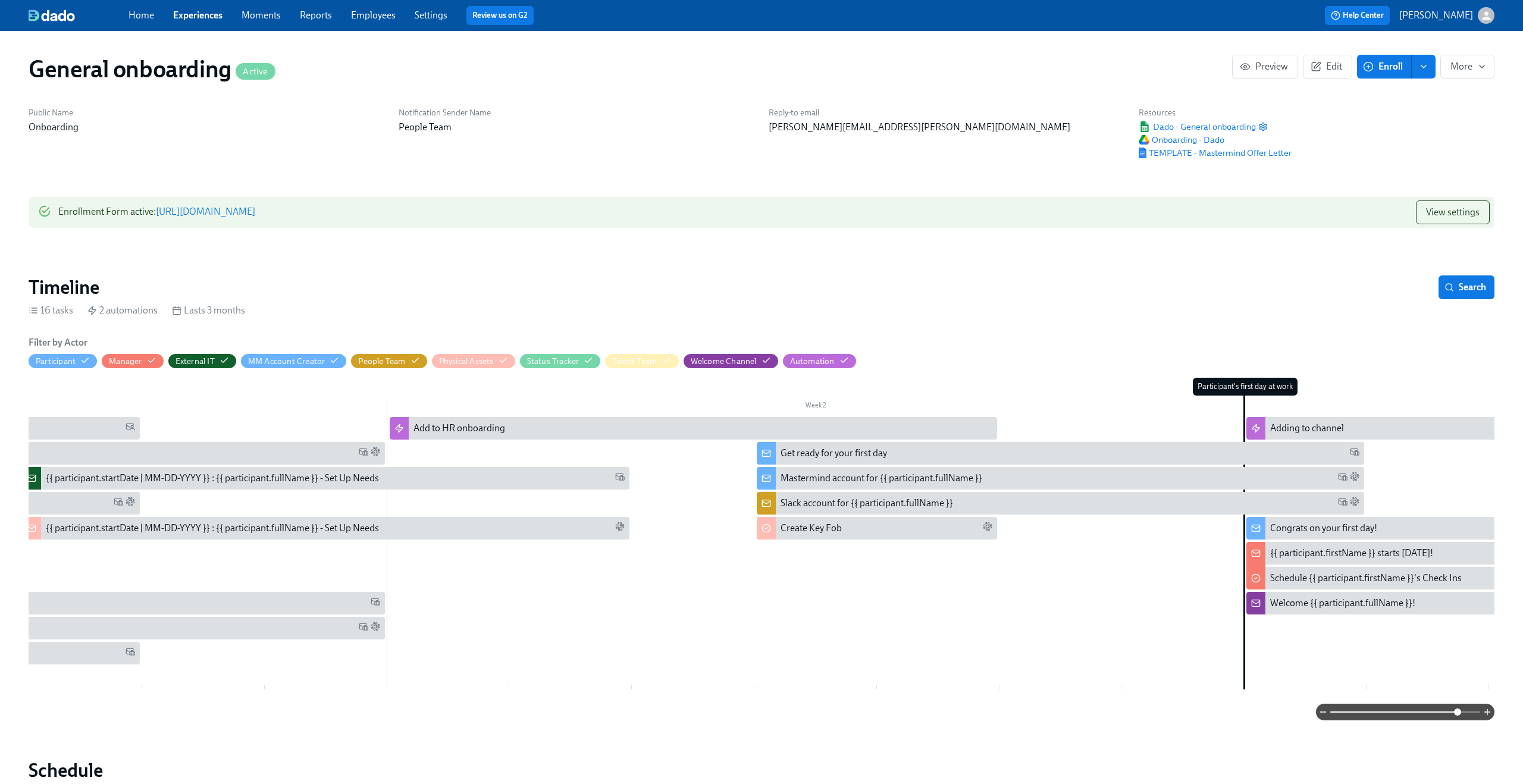
scroll to position [0, 0]
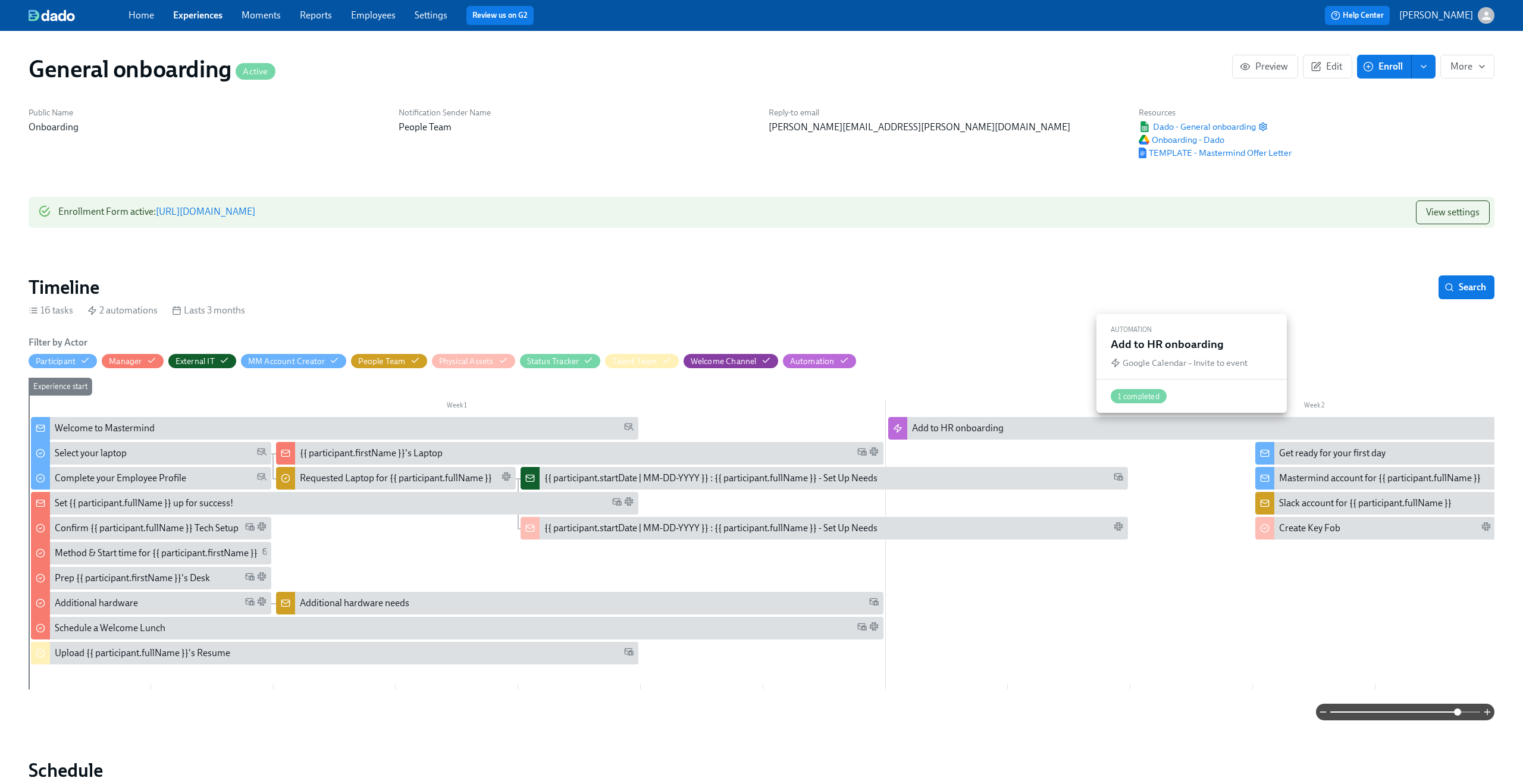
click at [1019, 432] on div "Add to HR onboarding" at bounding box center [1201, 428] width 579 height 13
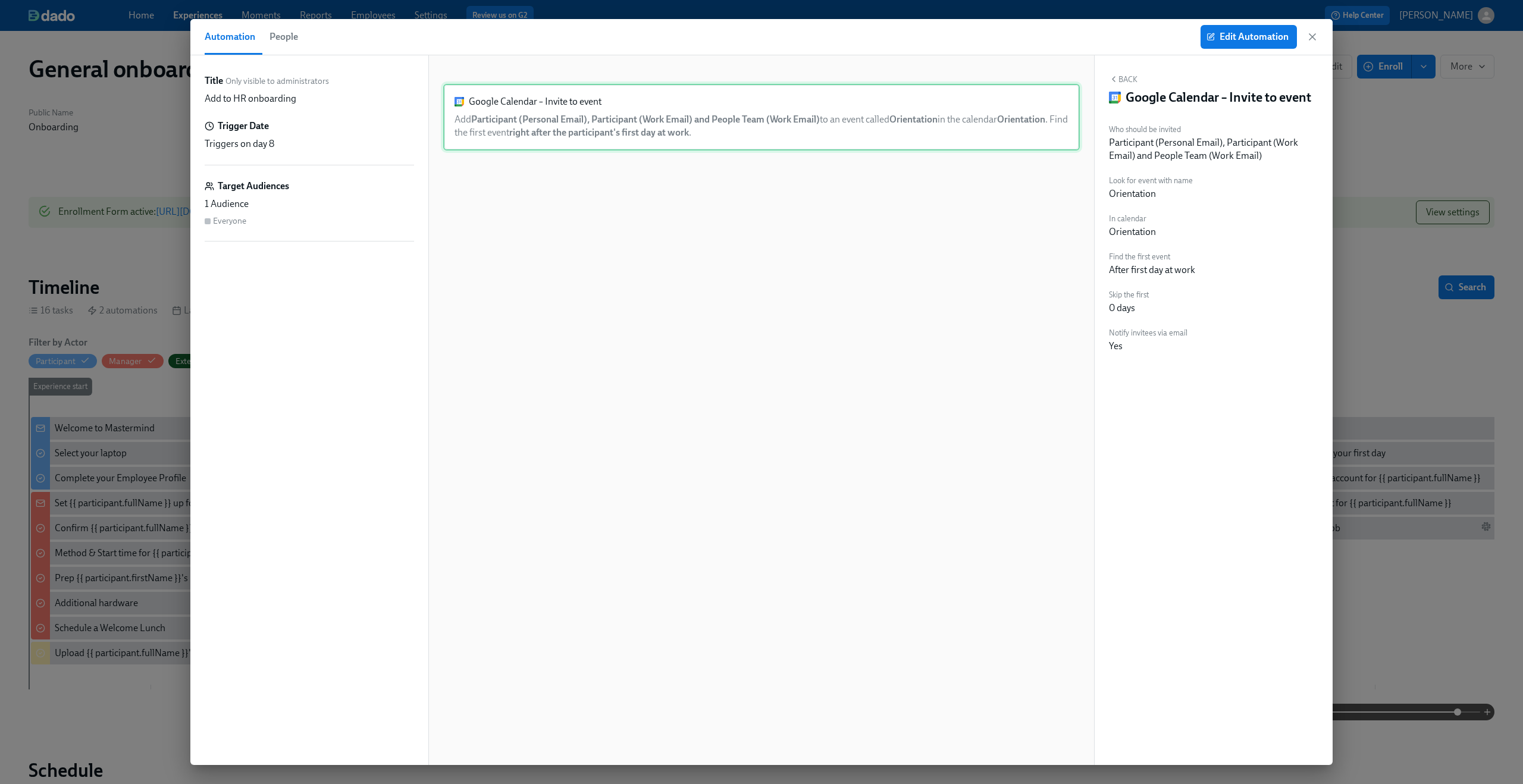
click at [948, 129] on div "Google Calendar – Invite to event Add Participant (Personal Email), Participant…" at bounding box center [762, 117] width 636 height 67
click at [1314, 40] on icon "button" at bounding box center [1312, 37] width 12 height 12
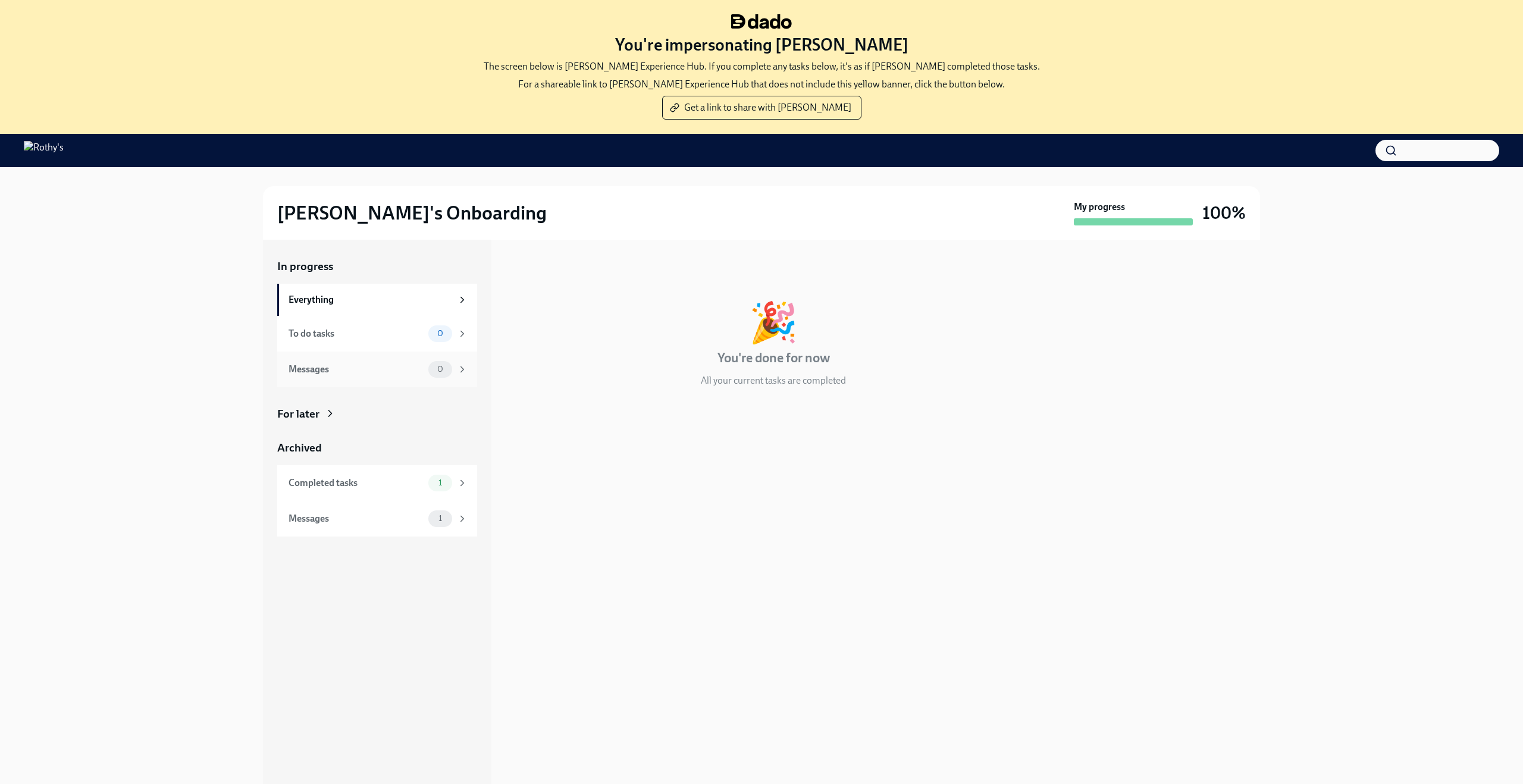
click at [365, 376] on div "Messages 0" at bounding box center [377, 369] width 179 height 16
click at [374, 527] on div "Messages 1" at bounding box center [377, 518] width 200 height 35
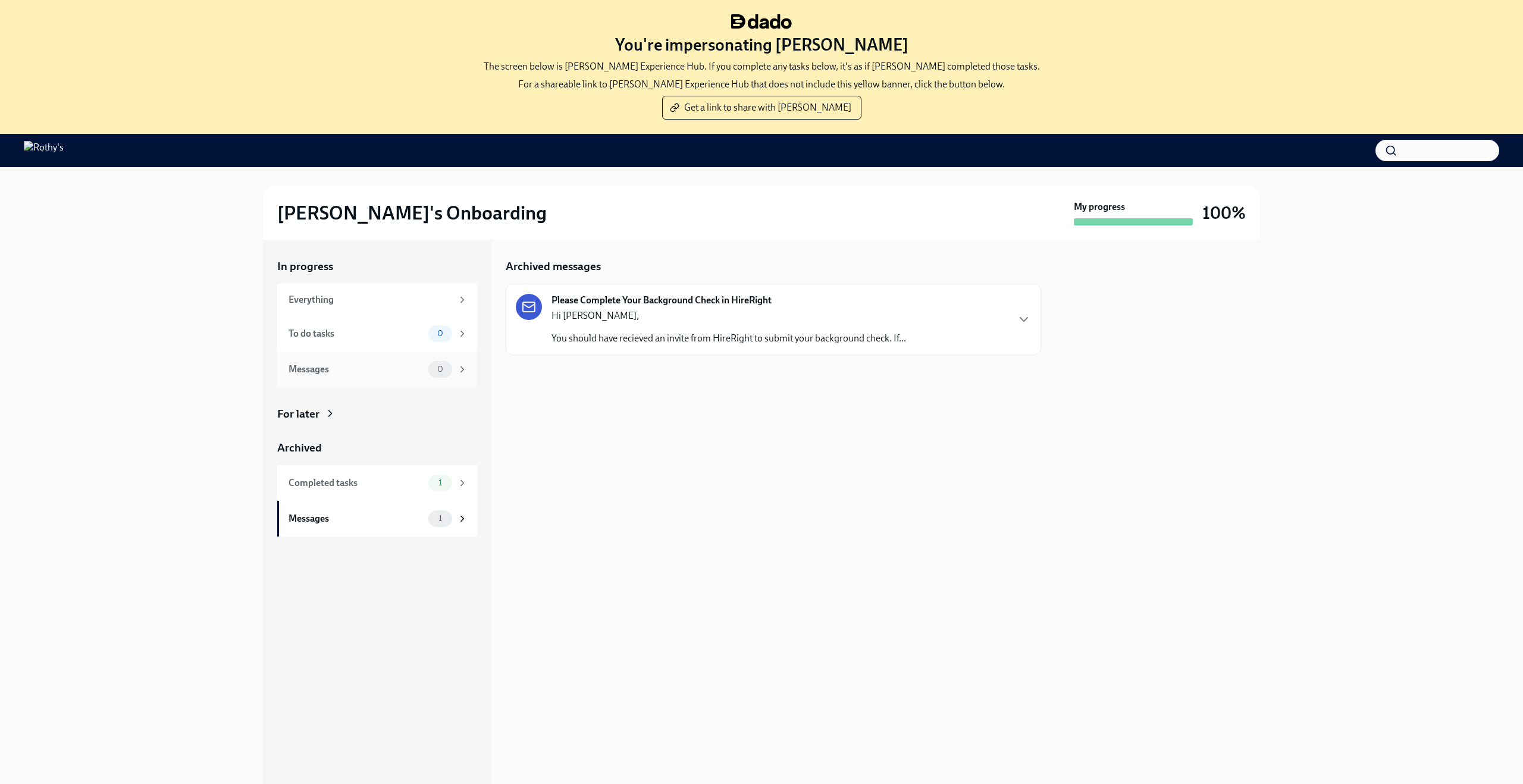
click at [367, 357] on div "Messages 0" at bounding box center [377, 369] width 200 height 35
click at [360, 332] on div "To do tasks" at bounding box center [355, 333] width 135 height 13
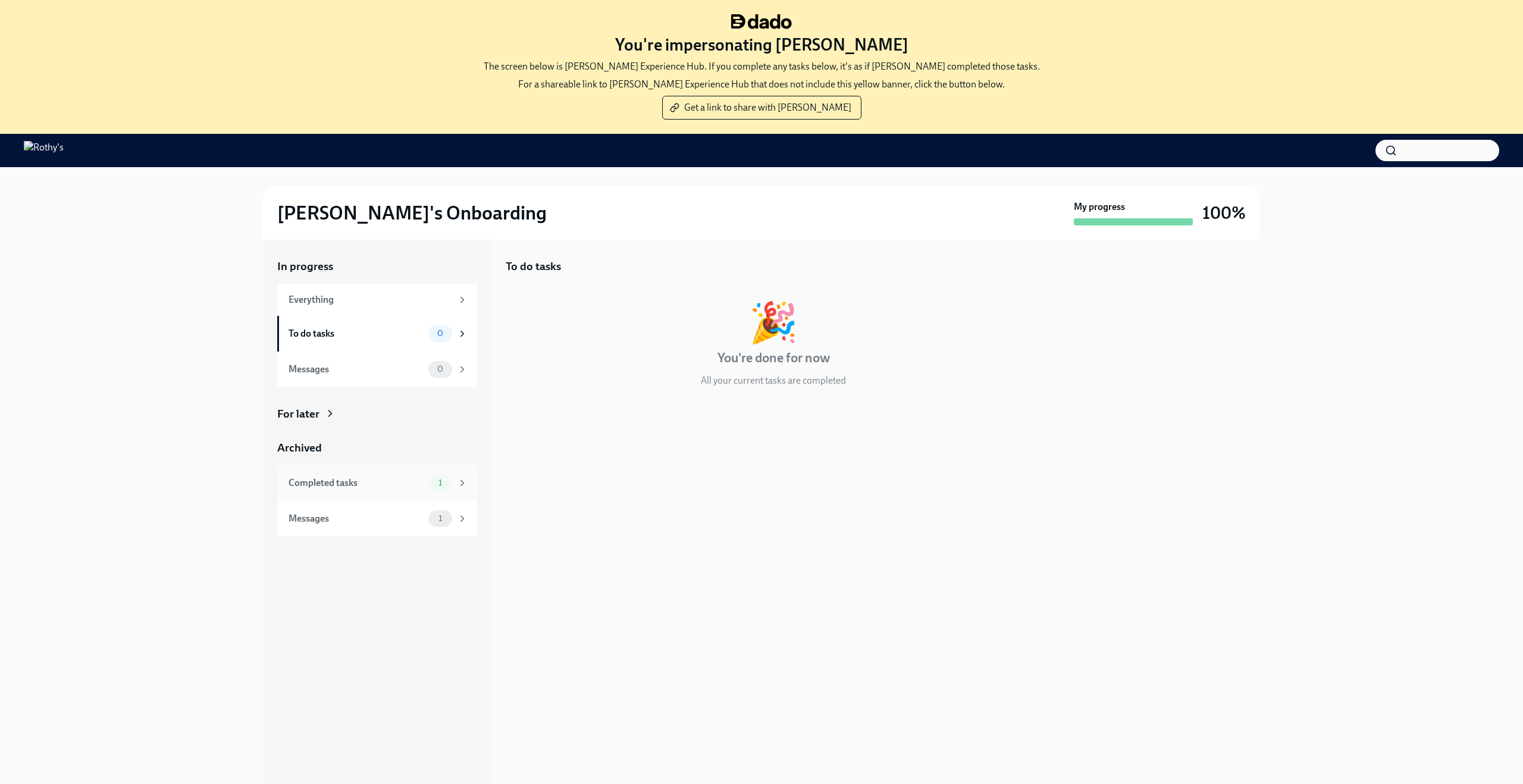
click at [328, 485] on div "Completed tasks" at bounding box center [355, 482] width 135 height 13
click at [350, 296] on div "Everything" at bounding box center [370, 299] width 164 height 13
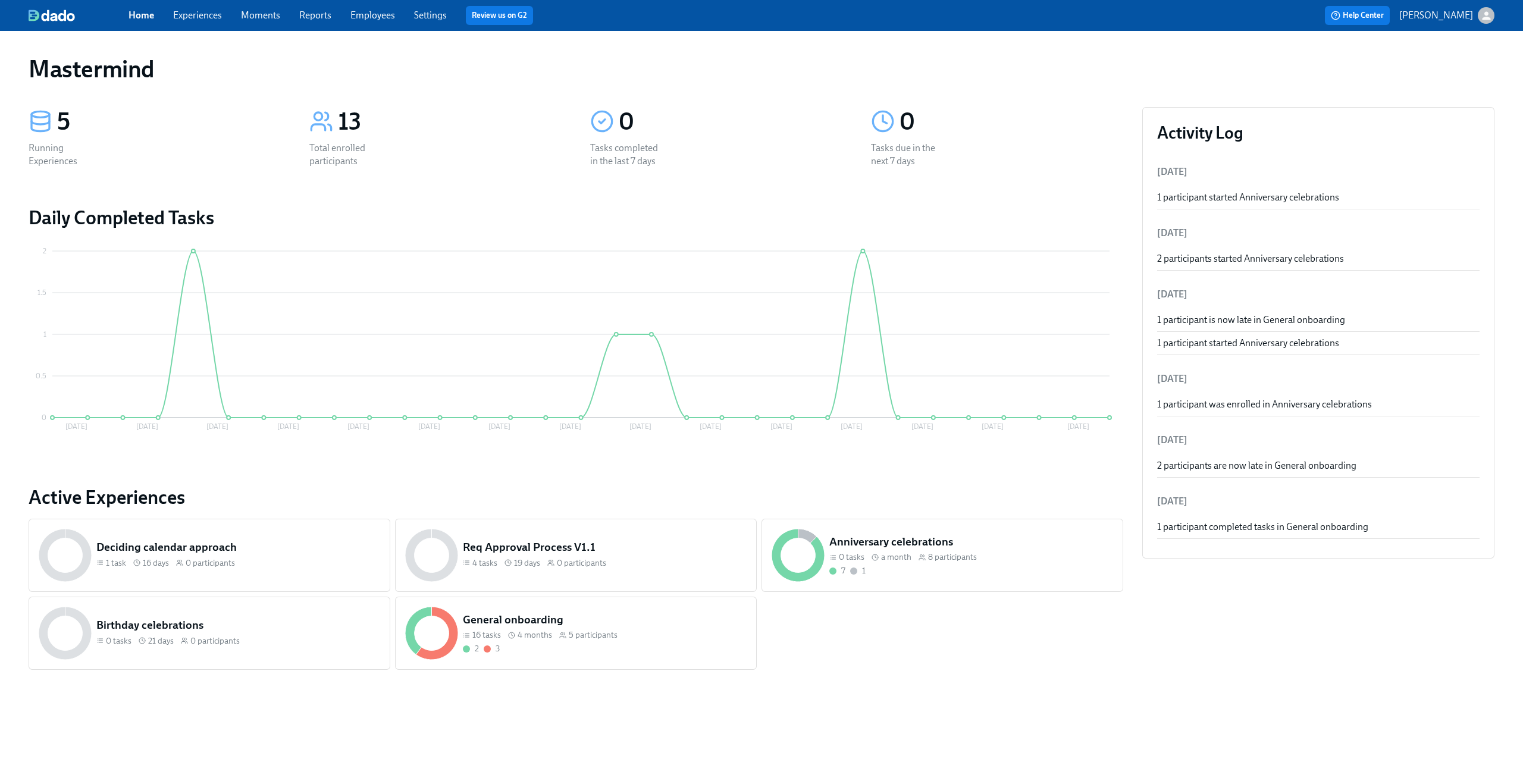
click at [194, 18] on link "Experiences" at bounding box center [197, 15] width 49 height 12
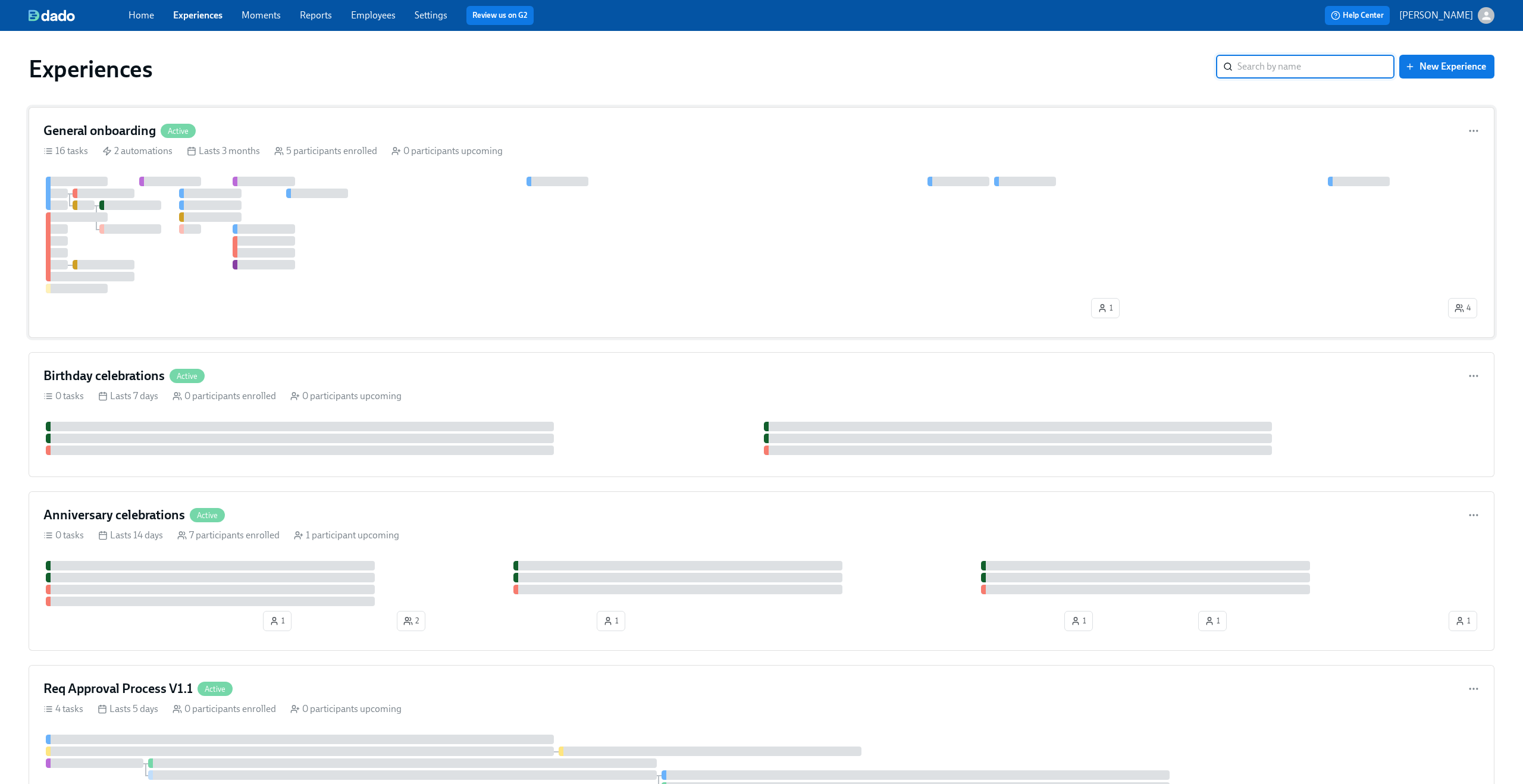
click at [271, 118] on div "General onboarding Active 16 tasks 2 automations Lasts 3 months 5 participants …" at bounding box center [762, 222] width 1466 height 231
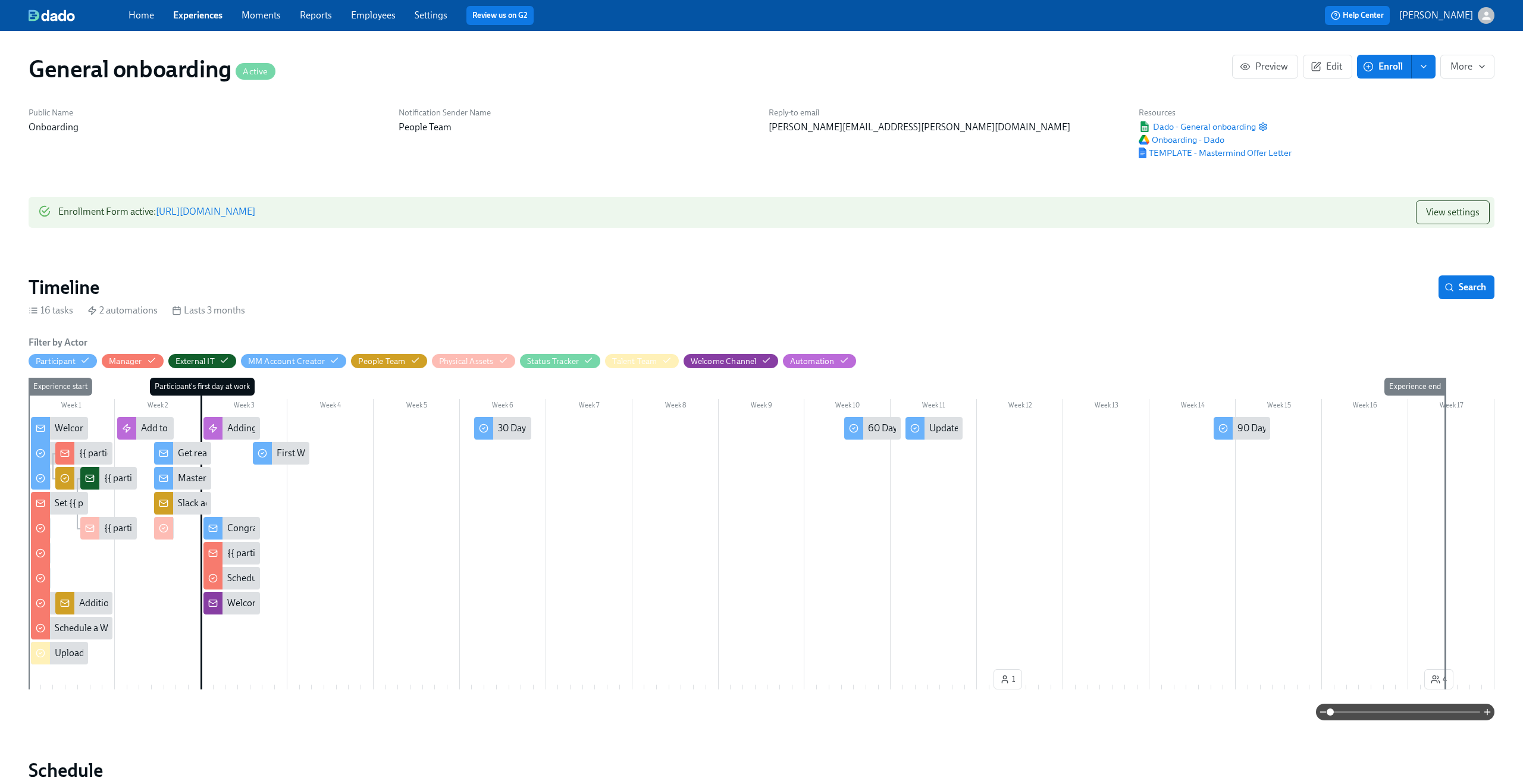
scroll to position [0, 1720]
click at [1449, 715] on span at bounding box center [1405, 711] width 150 height 16
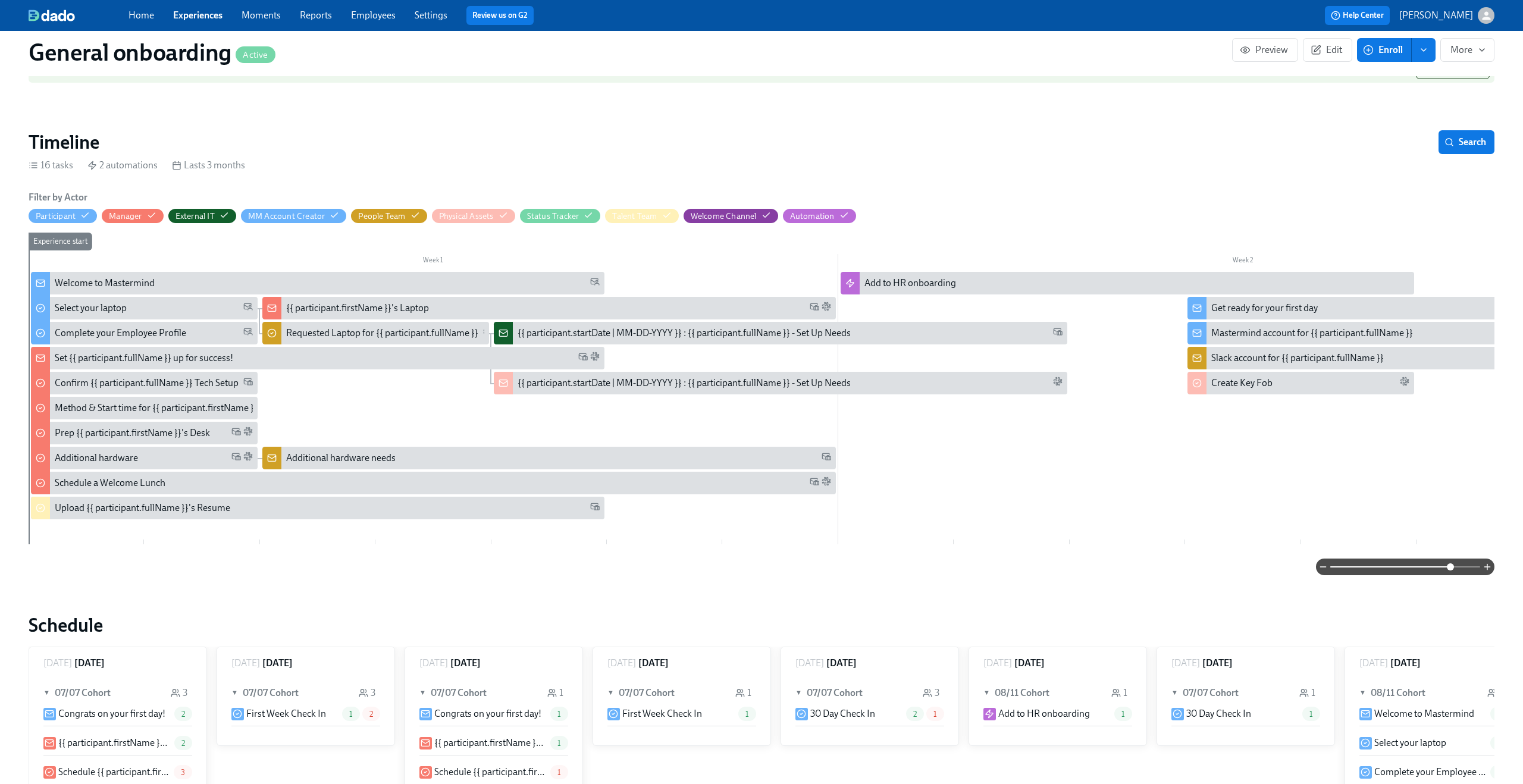
scroll to position [148, 0]
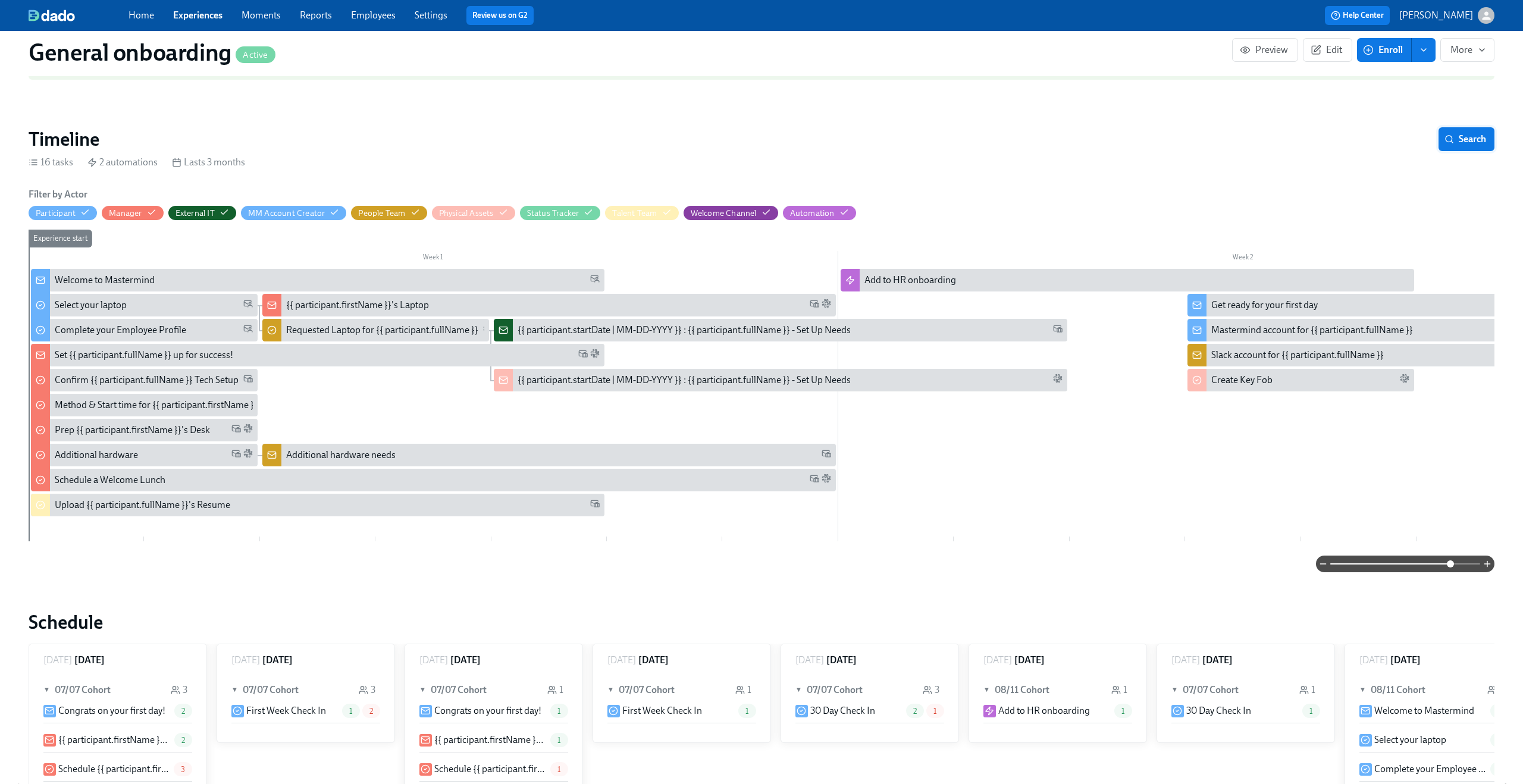
click at [1466, 138] on span "Search" at bounding box center [1466, 139] width 39 height 12
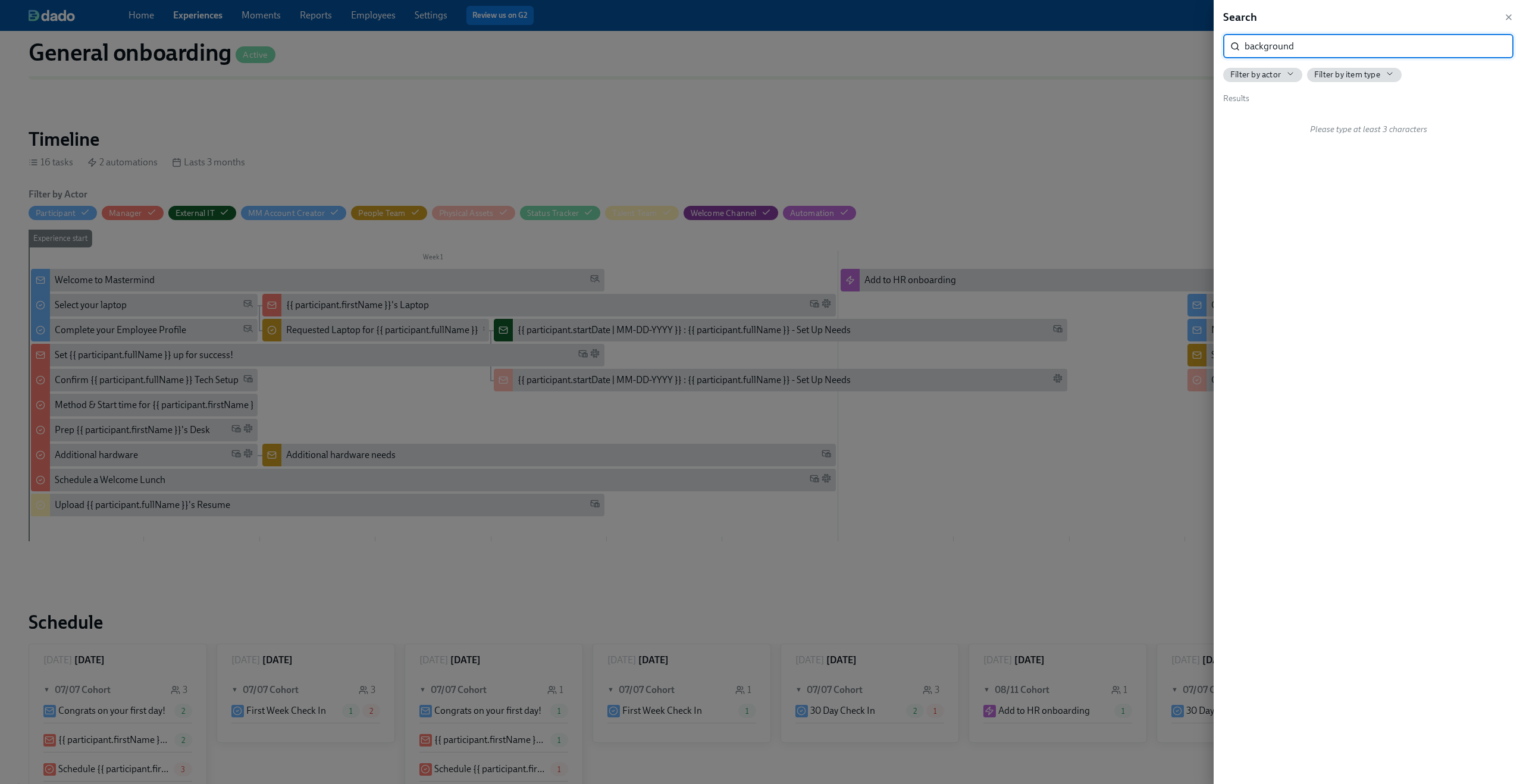
type input "background"
click at [1421, 154] on span "…e “HR stuff” lives Background Check Benefits elec…" at bounding box center [1347, 150] width 209 height 13
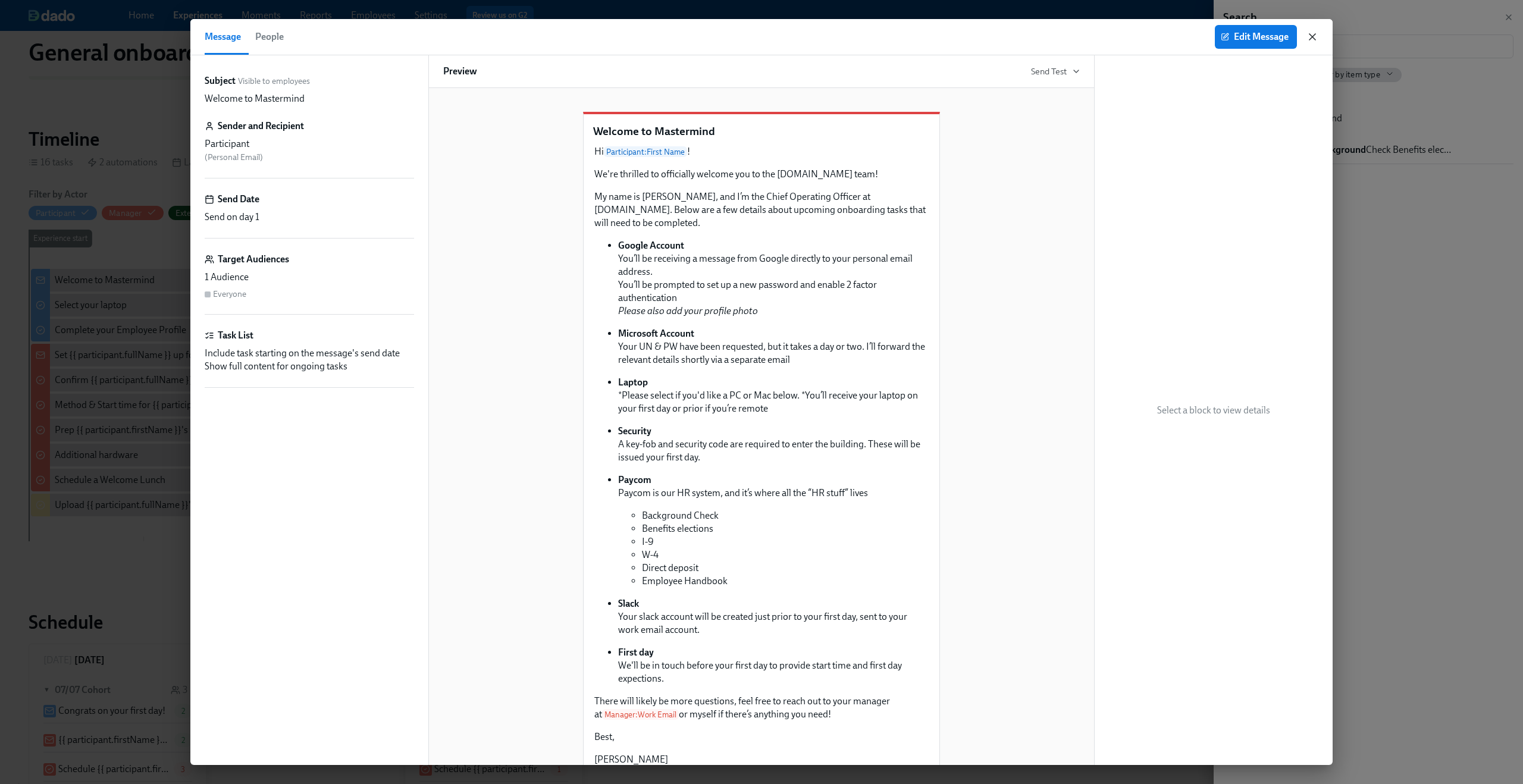
click at [1309, 38] on icon "button" at bounding box center [1312, 37] width 6 height 6
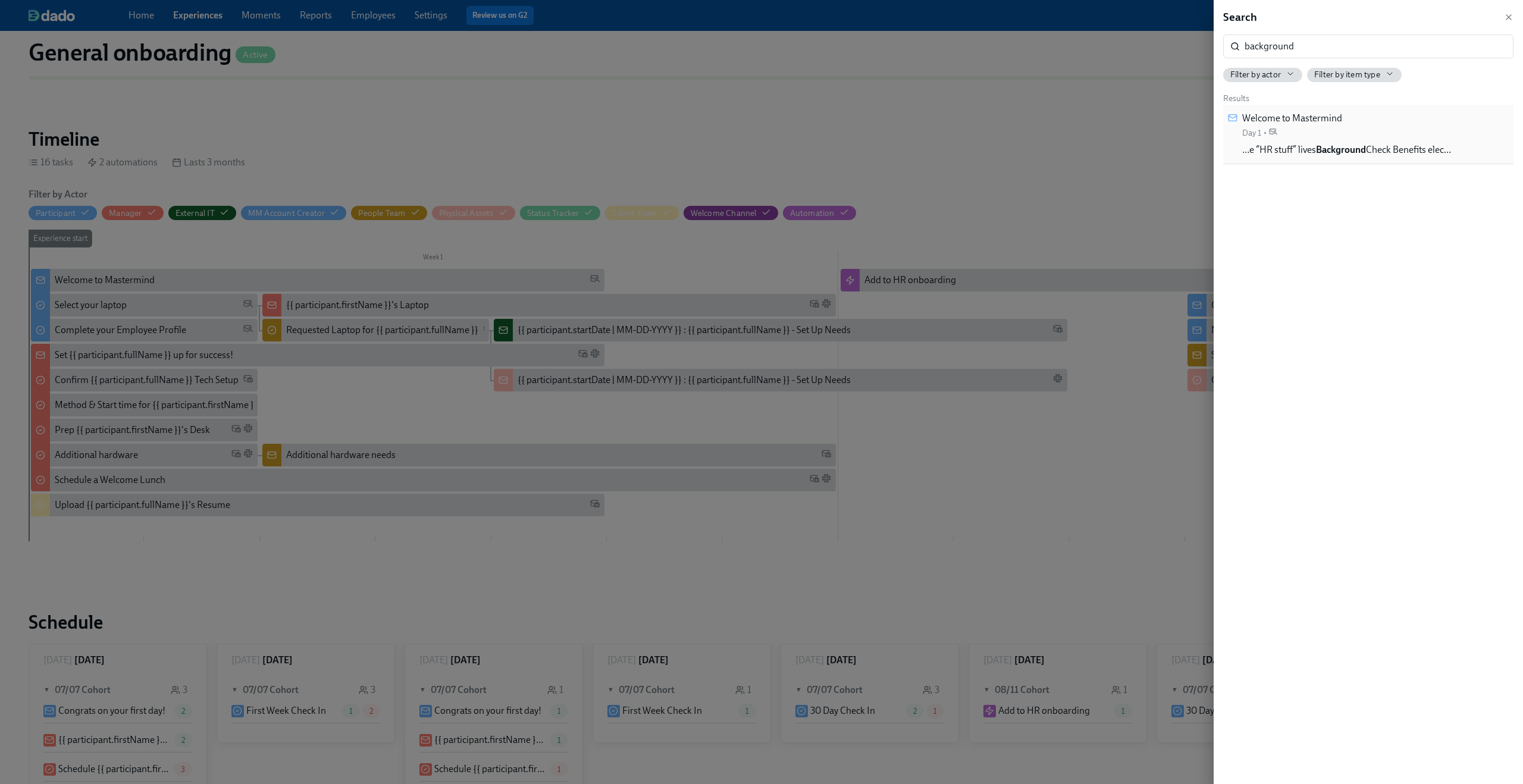
click at [1343, 149] on strong "Background" at bounding box center [1341, 150] width 50 height 12
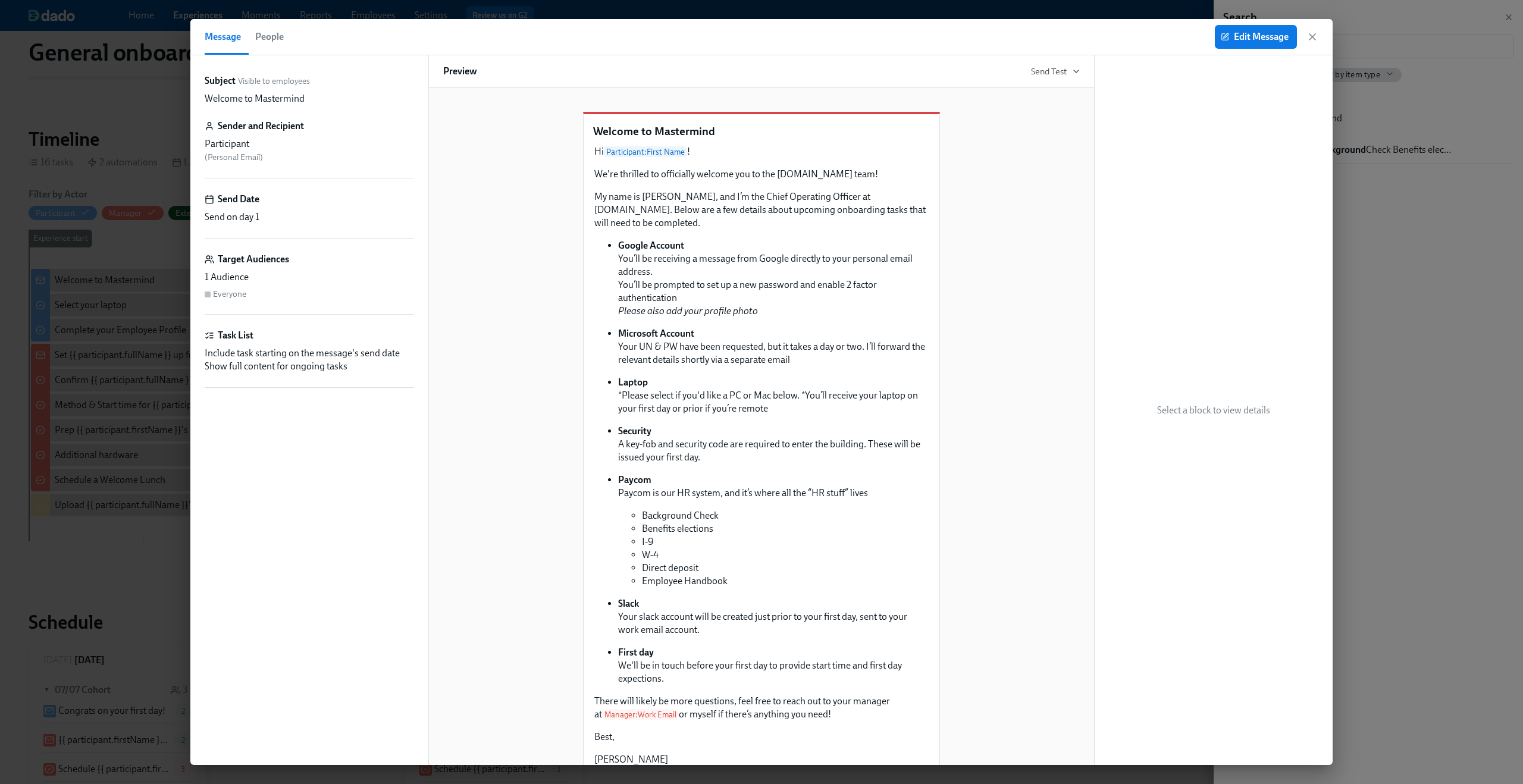
click at [1073, 244] on div "Welcome to Mastermind Hi Participant : First Name ! We're thrilled to officiall…" at bounding box center [762, 501] width 636 height 817
click at [1316, 36] on icon "button" at bounding box center [1312, 37] width 12 height 12
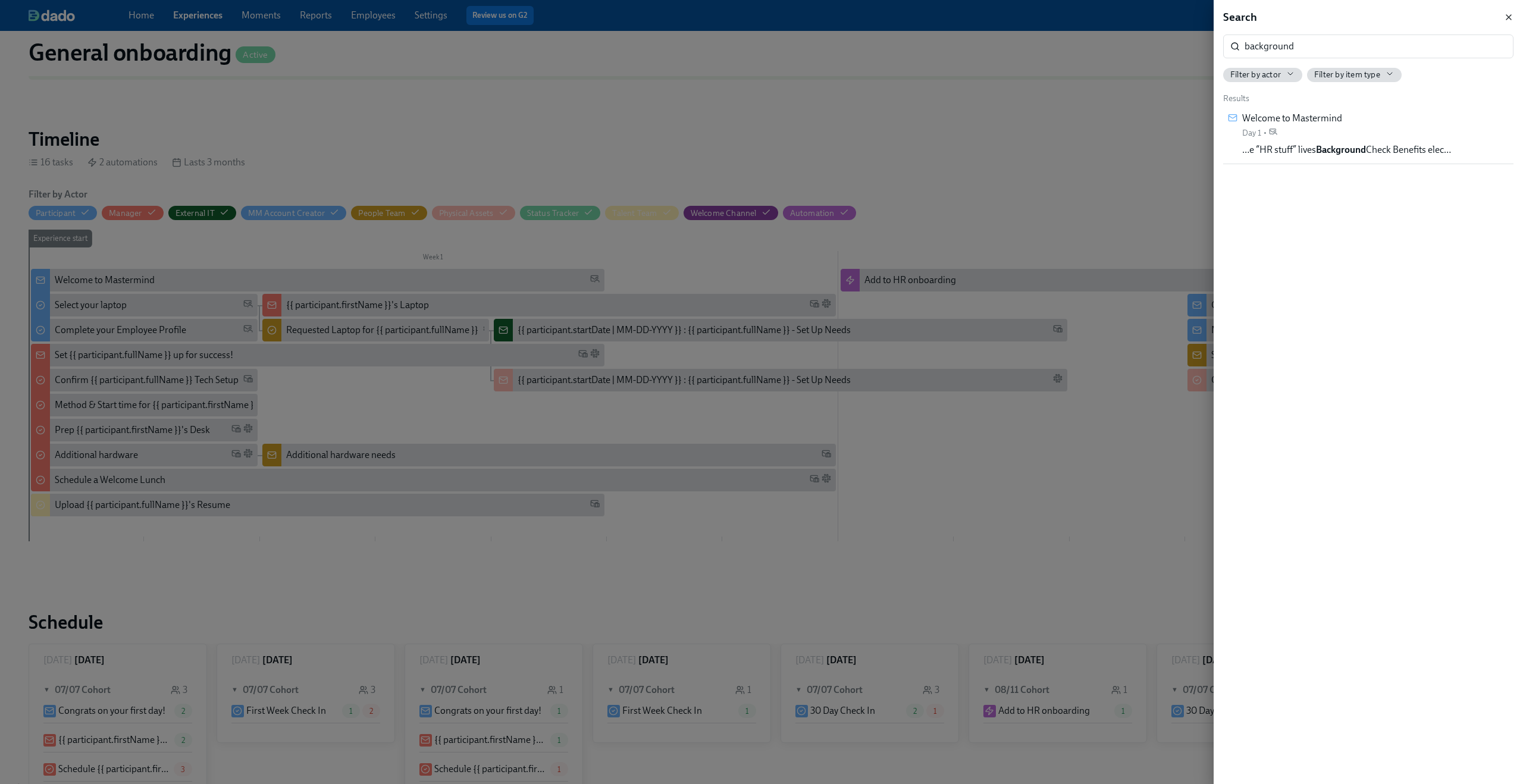
click at [1512, 13] on icon "button" at bounding box center [1508, 17] width 10 height 10
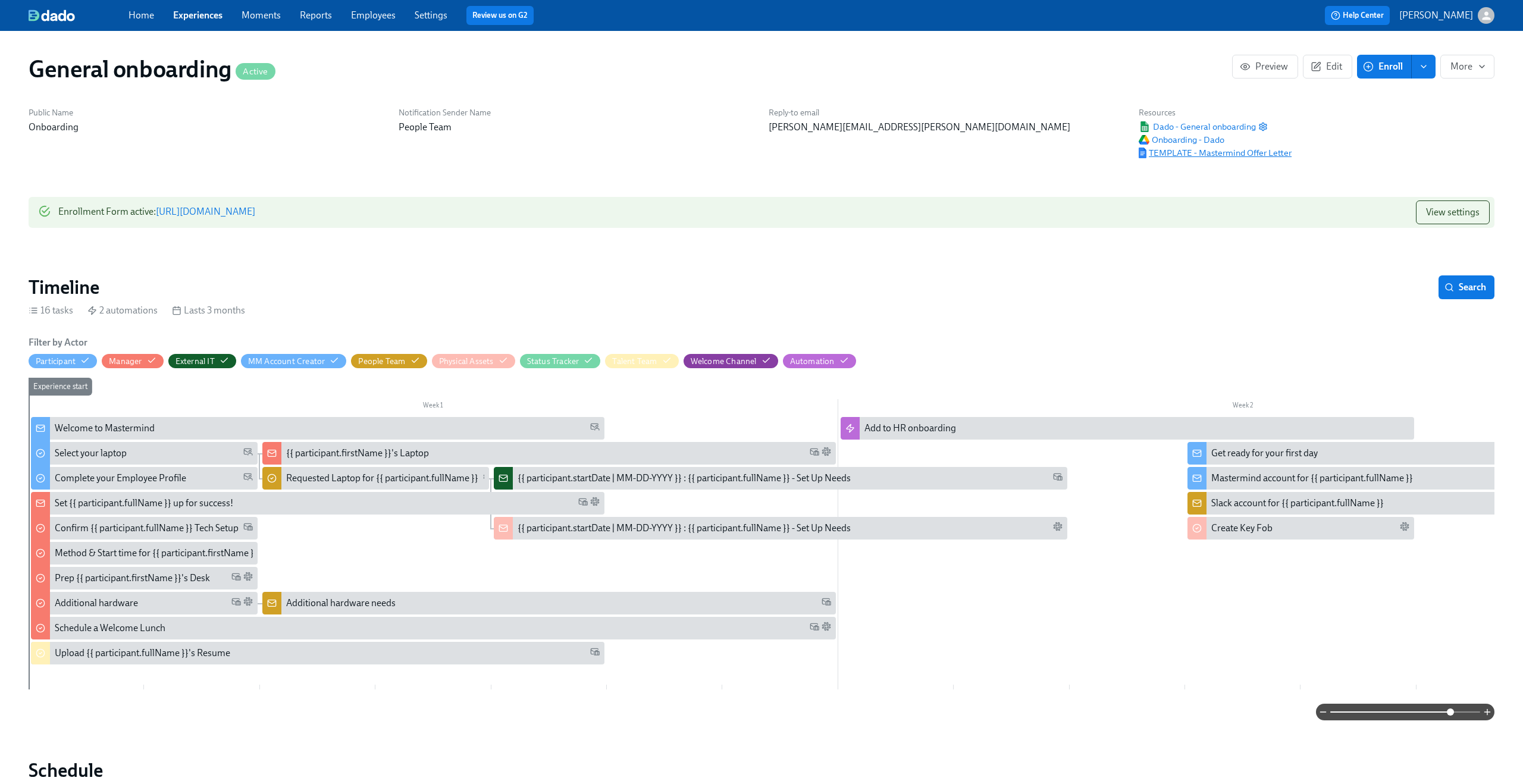
click at [1210, 156] on span "TEMPLATE - Mastermind Offer Letter" at bounding box center [1215, 153] width 153 height 12
click at [1160, 151] on span "TEMPLATE - Mastermind Offer Letter" at bounding box center [1215, 153] width 153 height 12
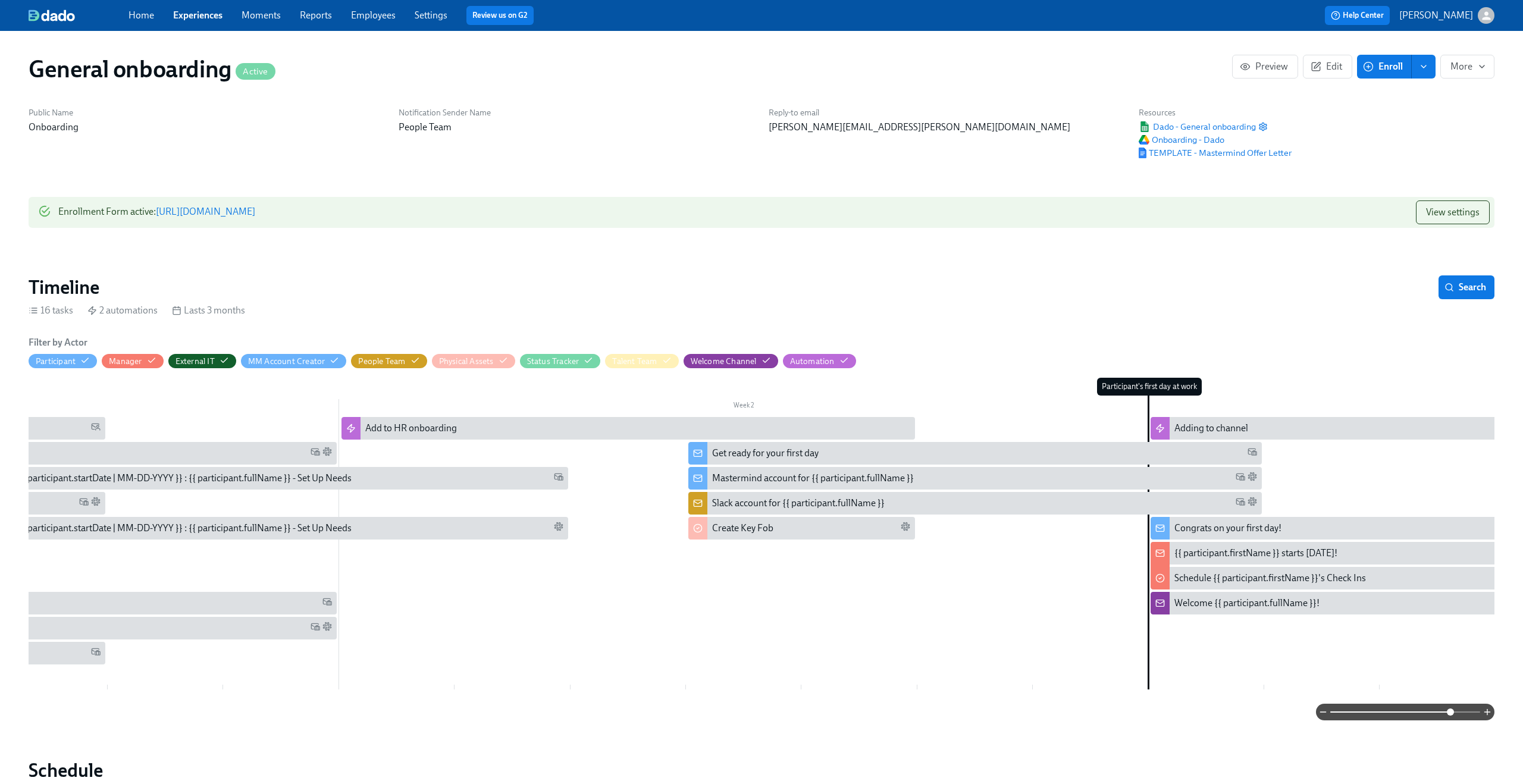
scroll to position [0, 507]
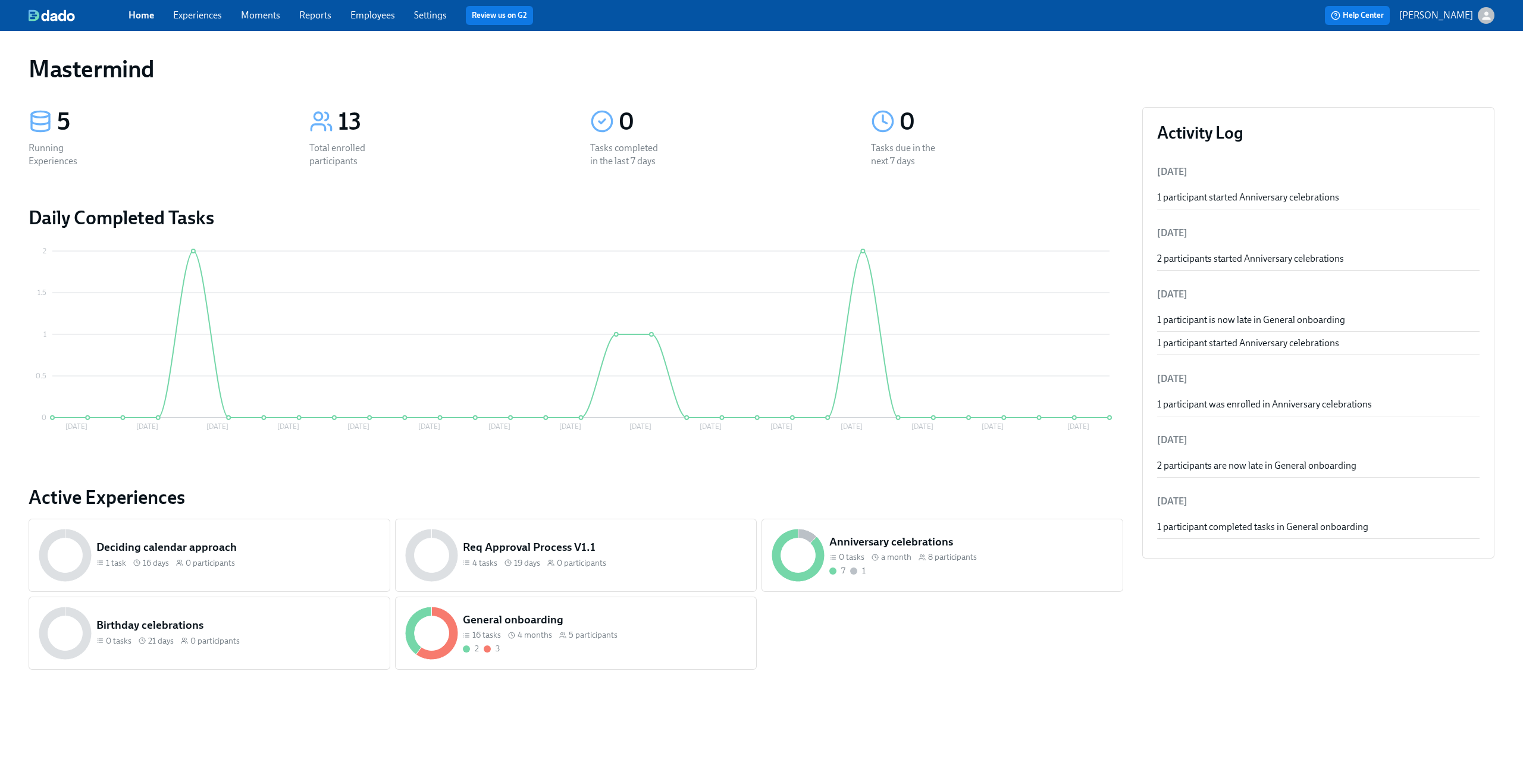
click at [195, 16] on link "Experiences" at bounding box center [197, 15] width 49 height 12
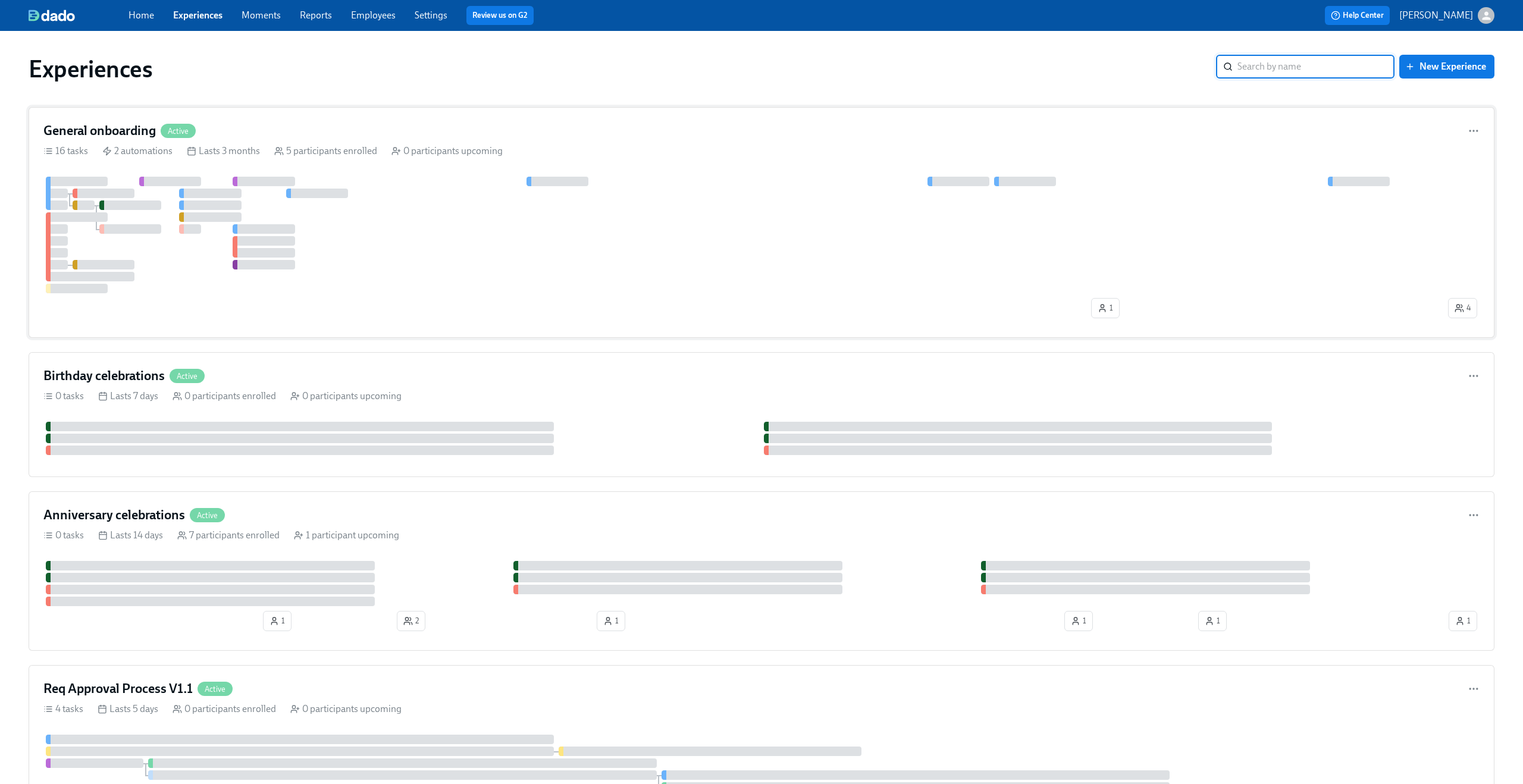
click at [369, 128] on div "General onboarding Active" at bounding box center [761, 131] width 1436 height 18
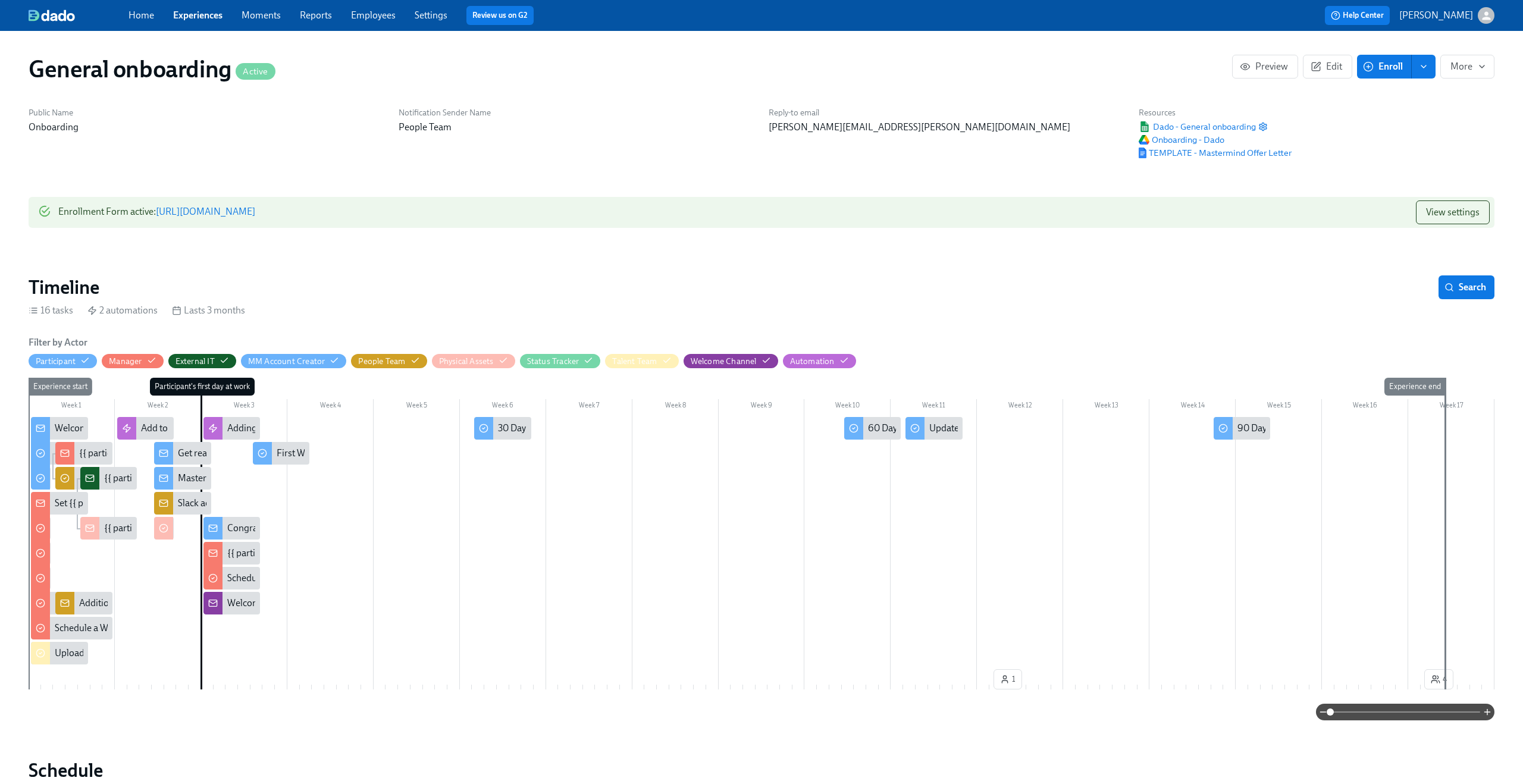
scroll to position [0, 1720]
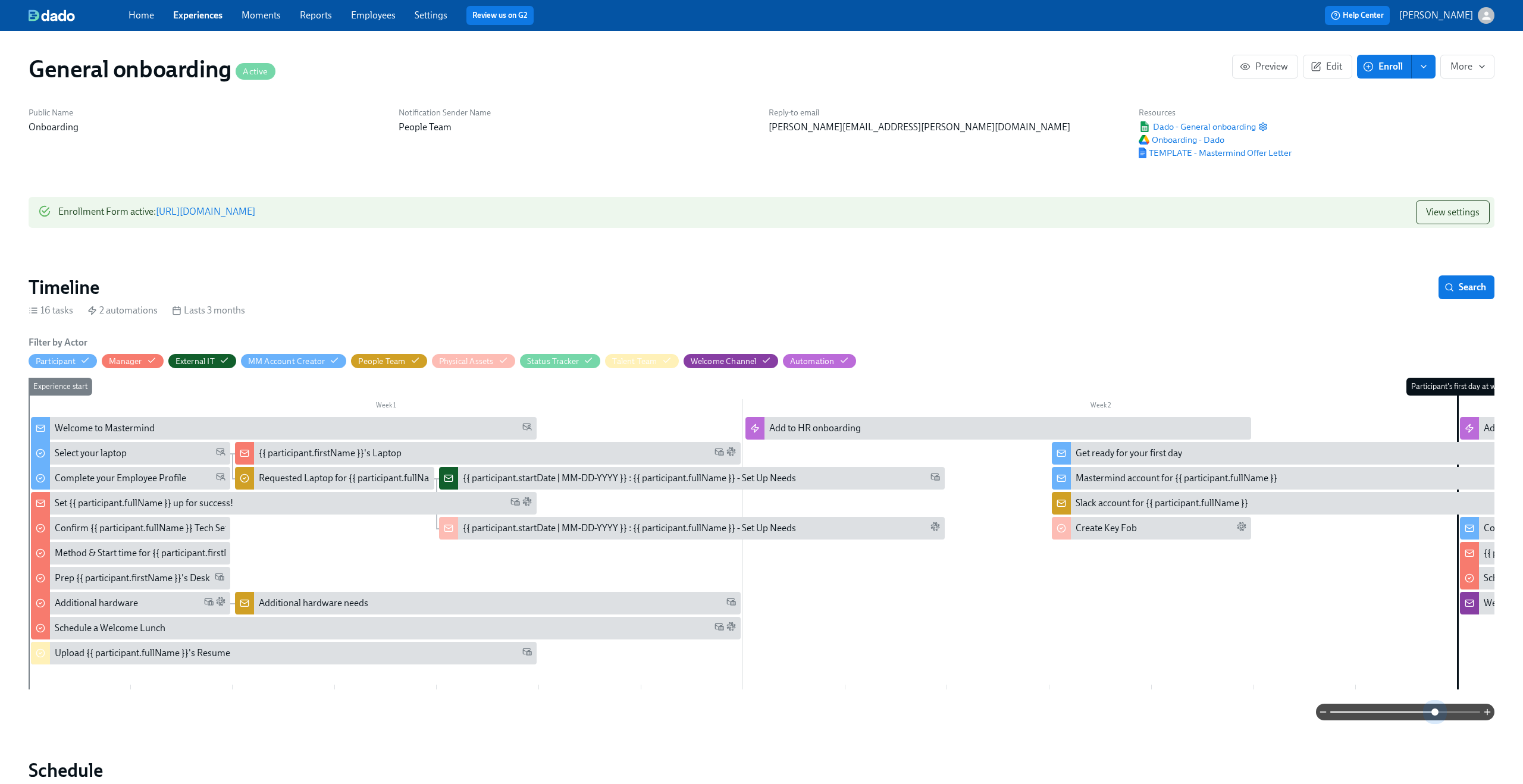
click at [1434, 714] on span at bounding box center [1405, 711] width 150 height 16
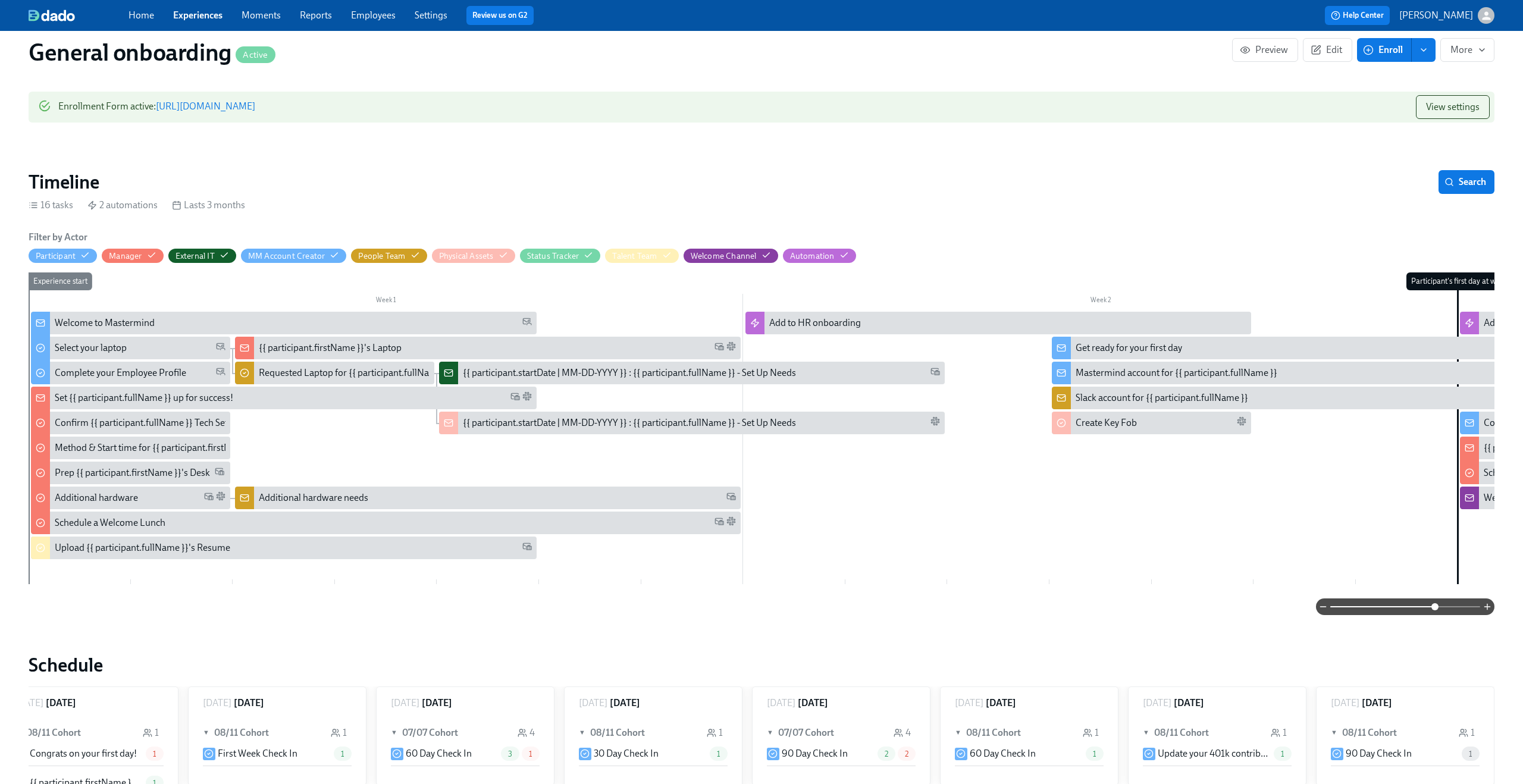
scroll to position [106, 0]
click at [602, 371] on div "{{ participant.startDate | MM-DD-YYYY }} : {{ participant.fullName }} - Set Up …" at bounding box center [629, 372] width 333 height 13
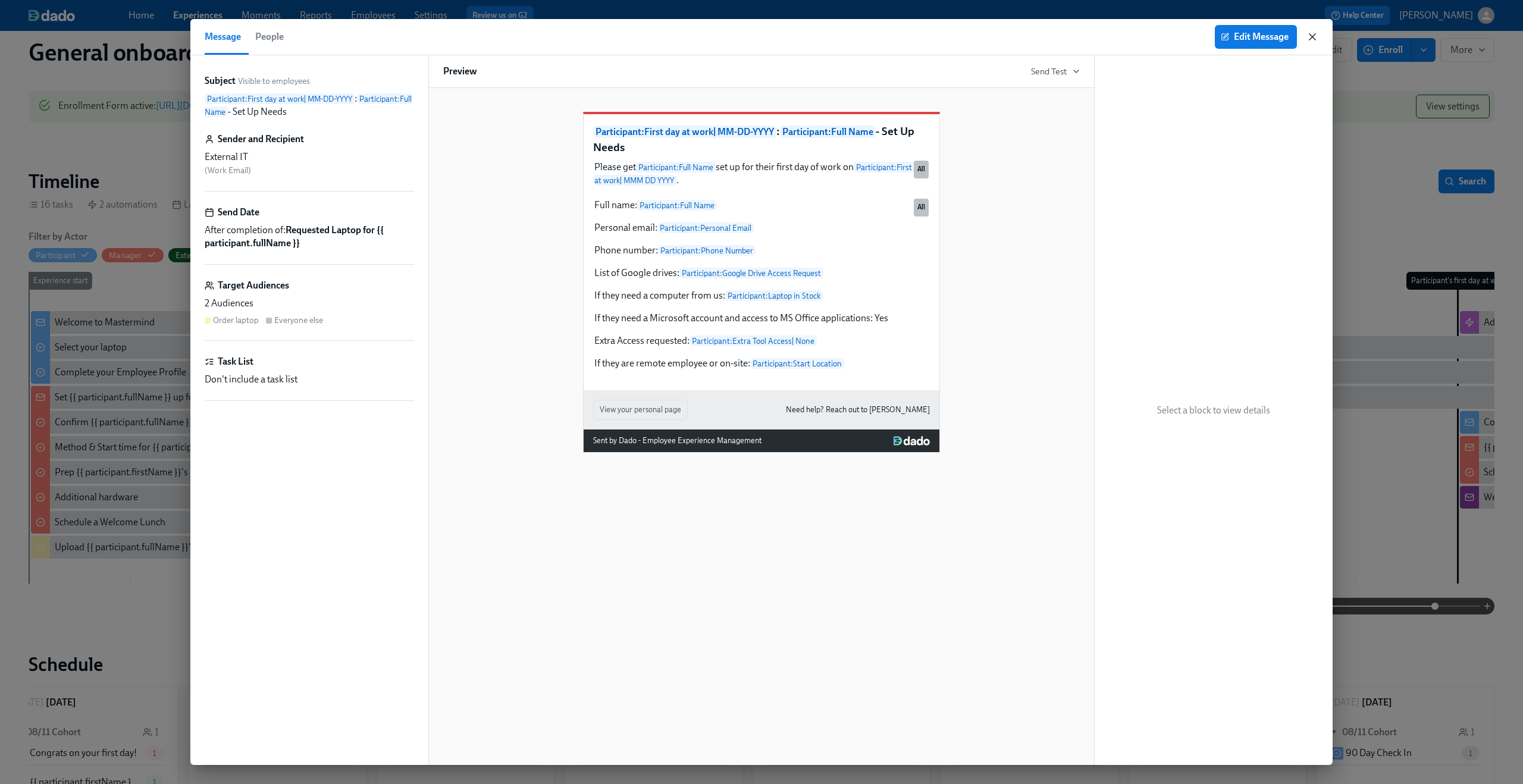
click at [1310, 40] on icon "button" at bounding box center [1312, 37] width 12 height 12
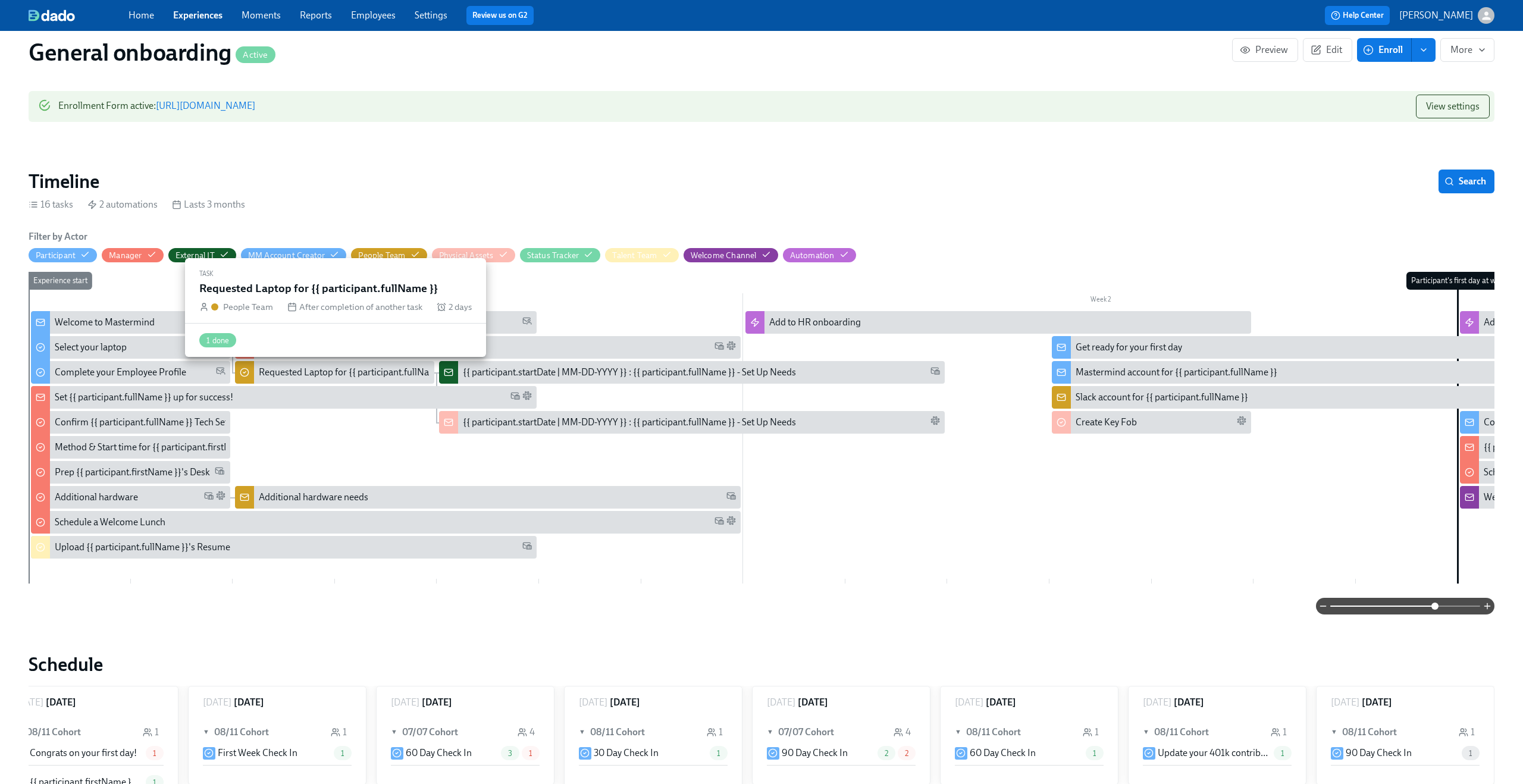
click at [340, 378] on div "Requested Laptop for {{ participant.fullName }}" at bounding box center [355, 372] width 192 height 13
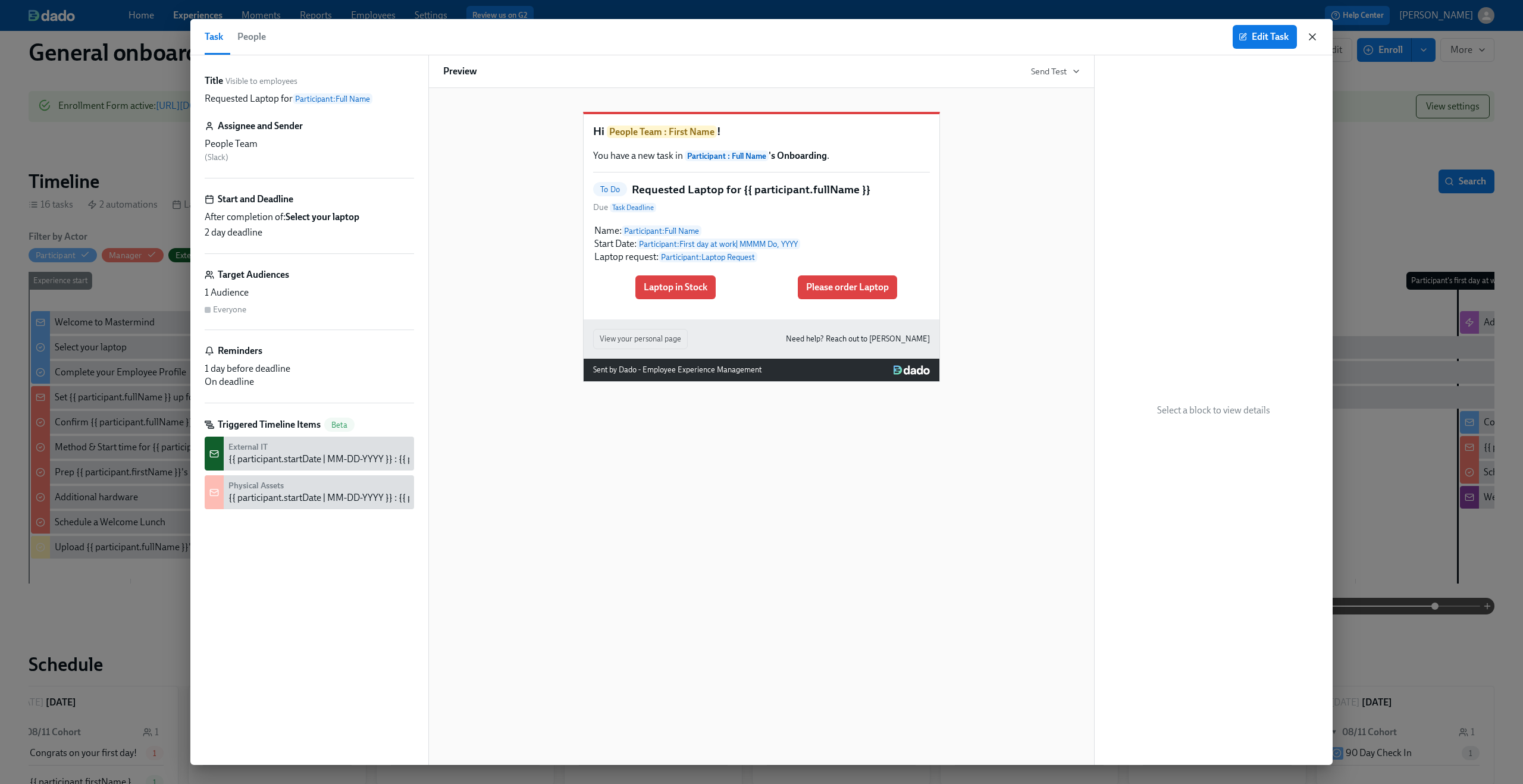
click at [1309, 31] on icon "button" at bounding box center [1312, 37] width 12 height 12
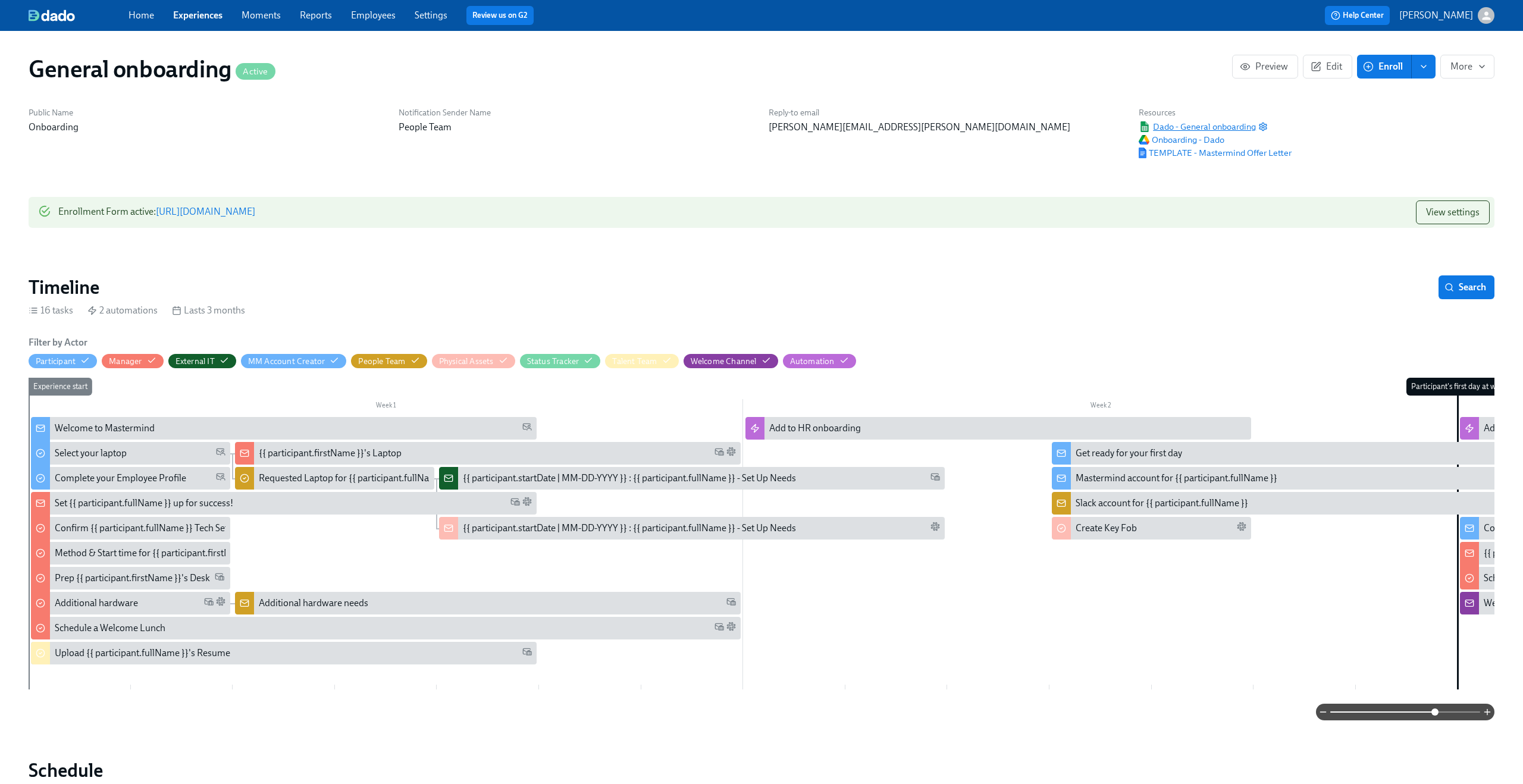
click at [1213, 128] on span "Dado - General onboarding" at bounding box center [1197, 126] width 117 height 12
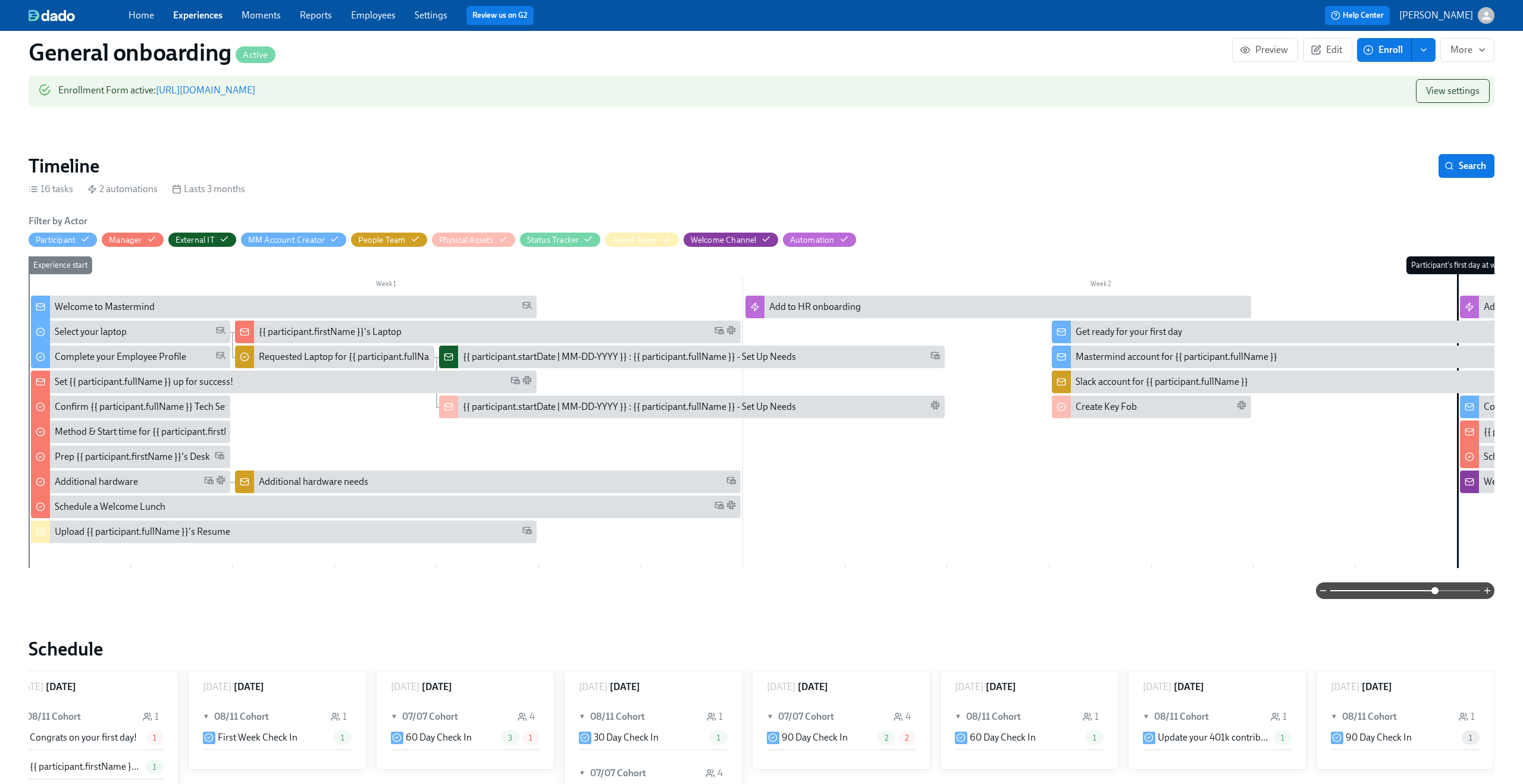
scroll to position [126, 0]
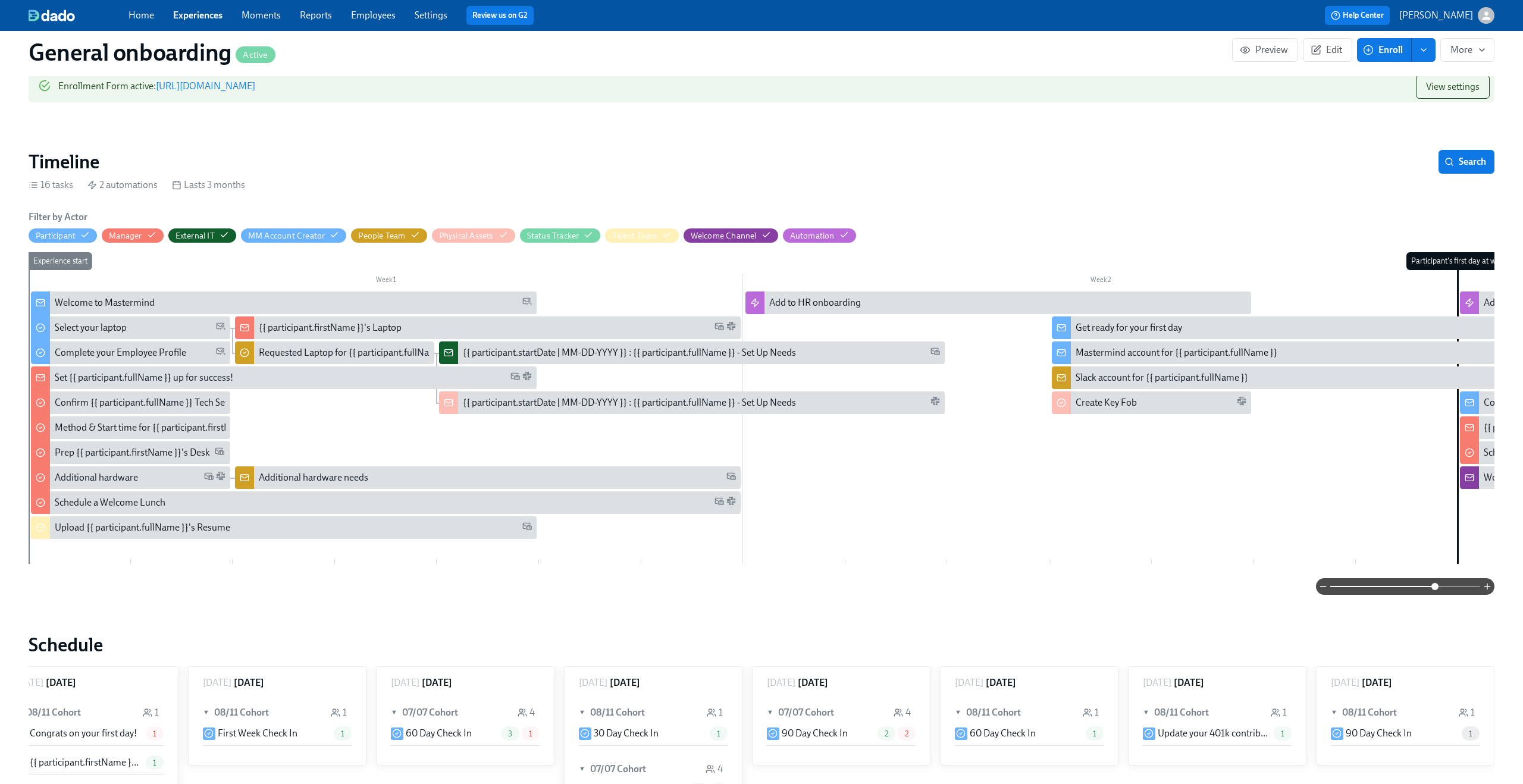
click at [1464, 590] on span at bounding box center [1405, 586] width 150 height 16
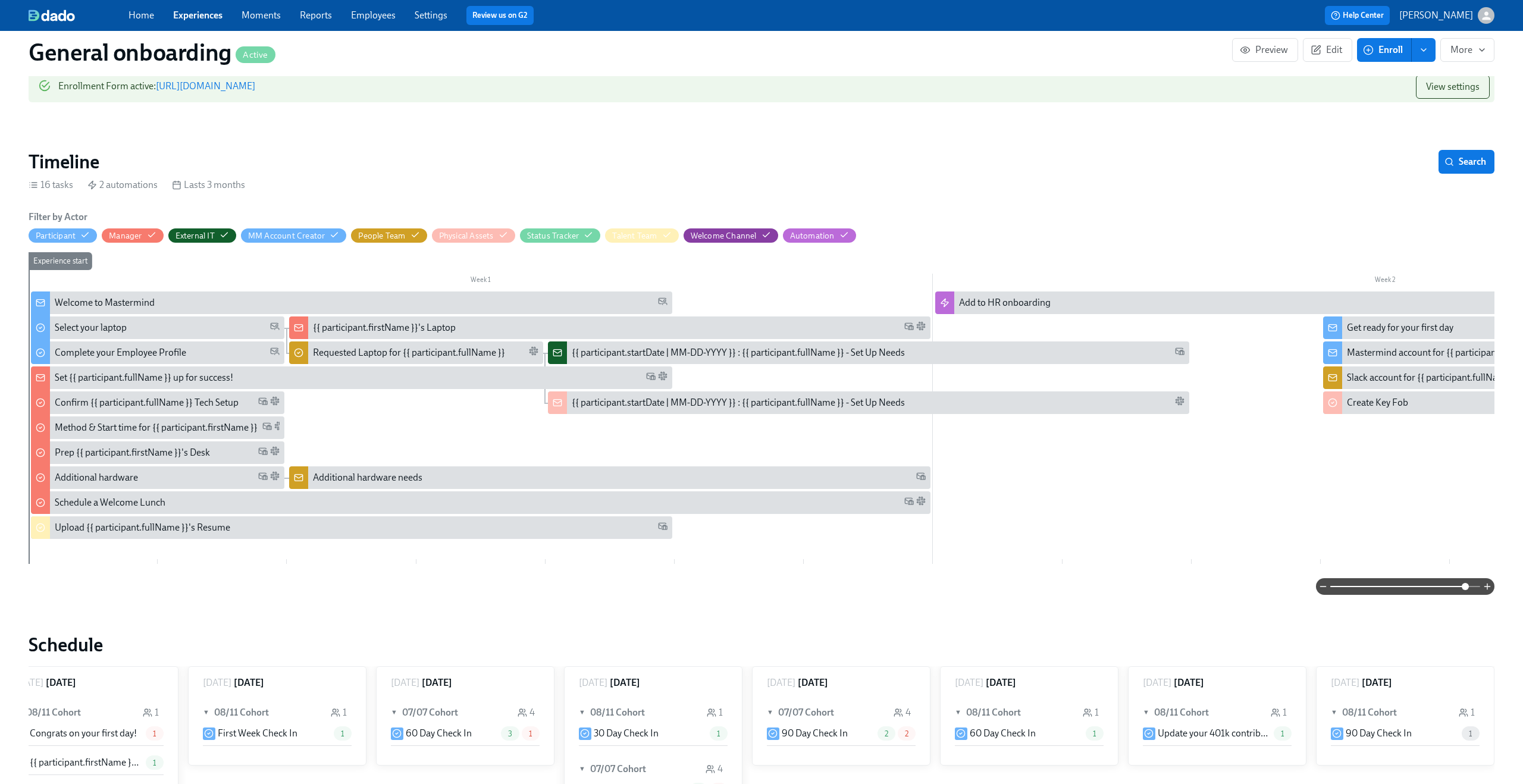
scroll to position [46, 0]
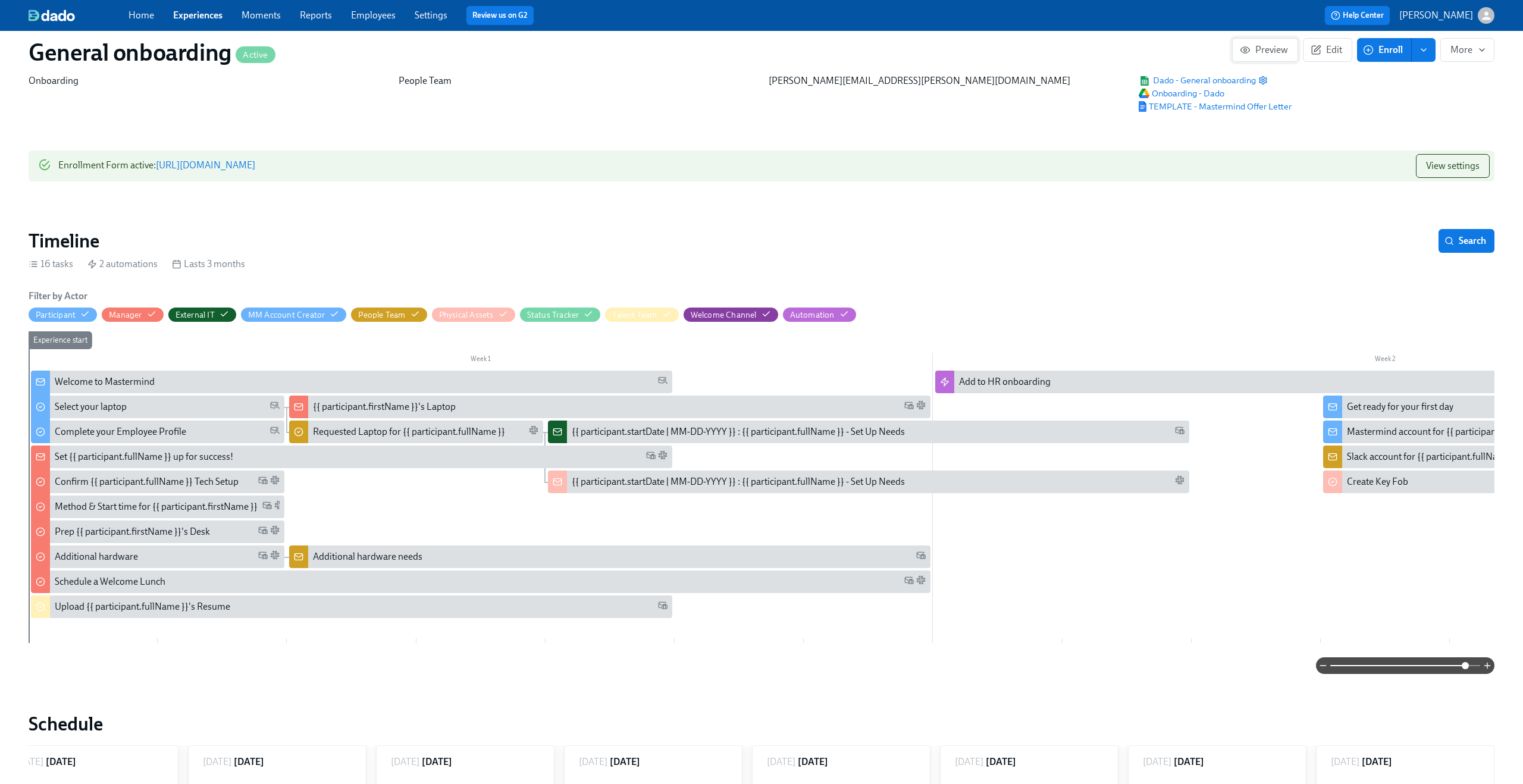
click at [1260, 45] on span "Preview" at bounding box center [1265, 49] width 46 height 12
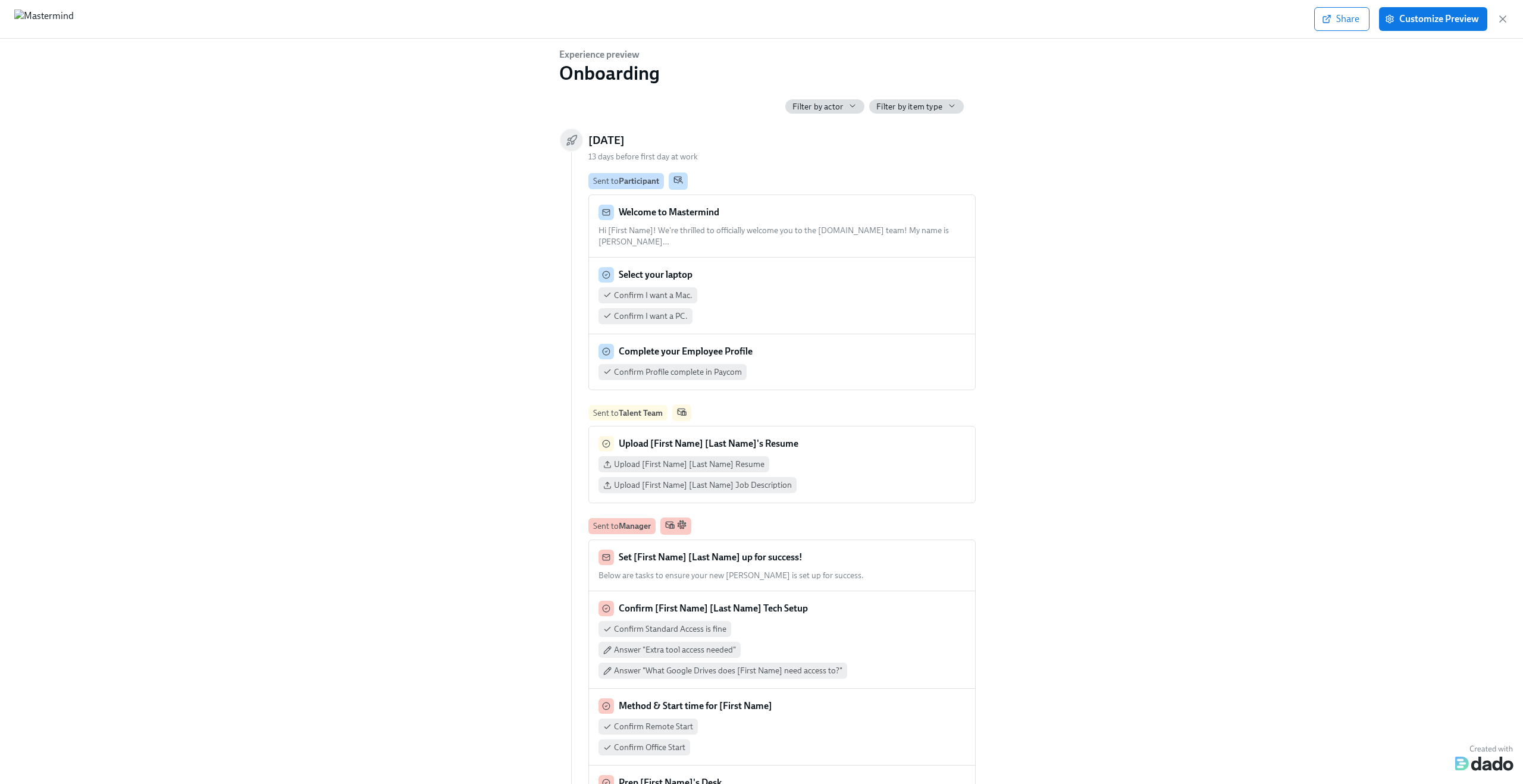
click at [754, 230] on span "Hi [First Name]! We're thrilled to officially welcome you to the Mastermind.com…" at bounding box center [774, 236] width 351 height 21
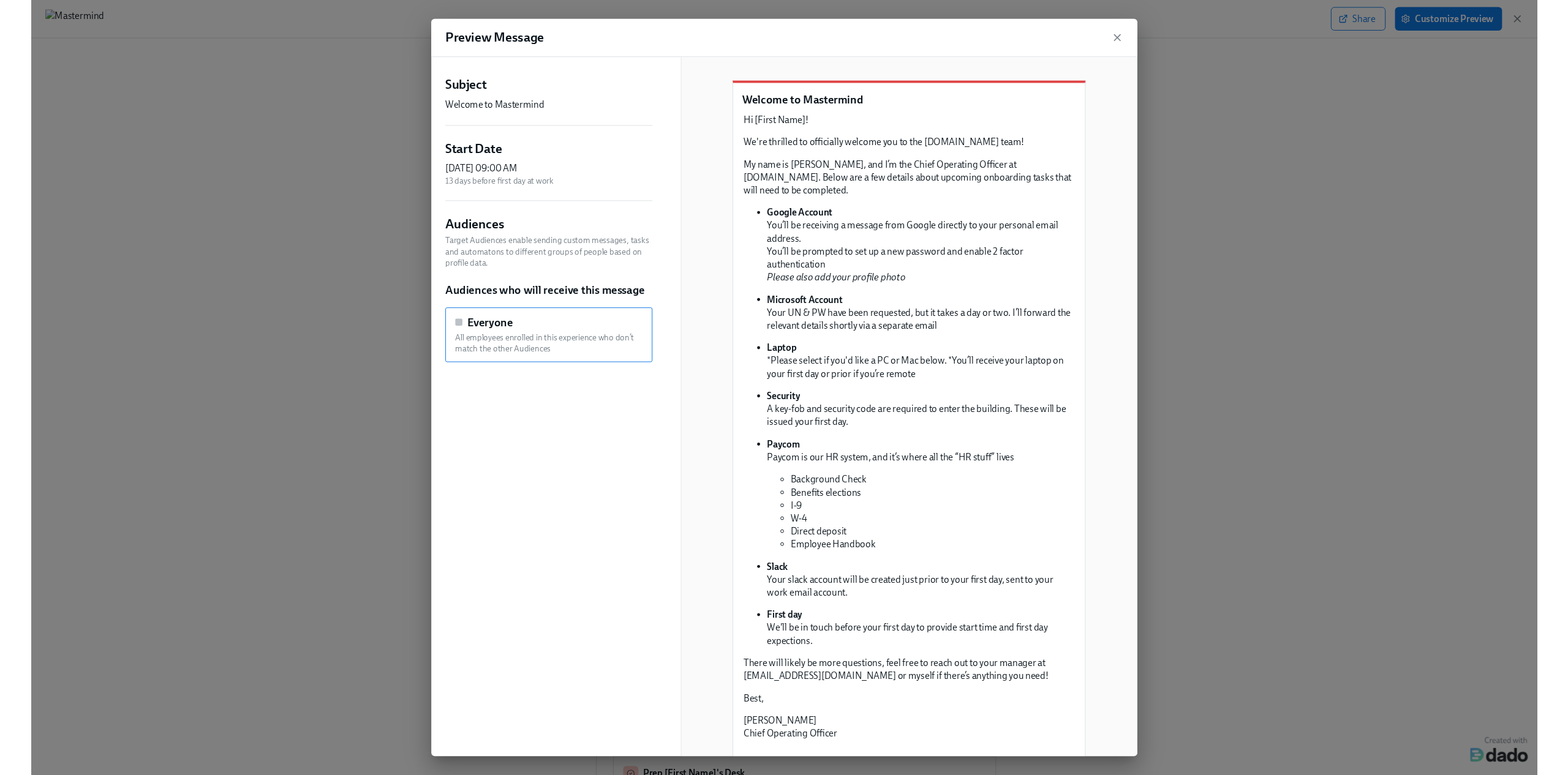
scroll to position [1, 0]
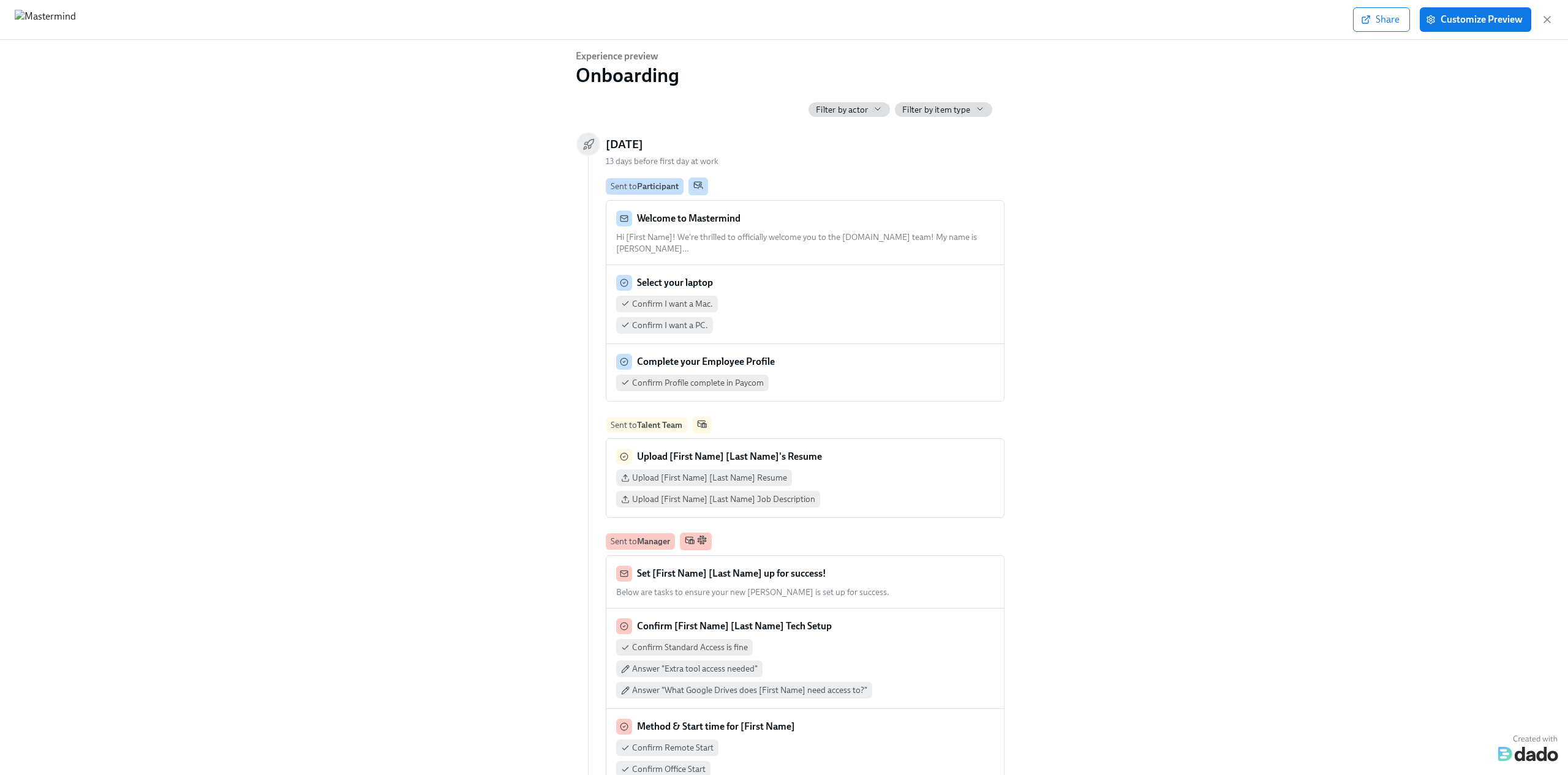
click at [607, 162] on span "13 days before first day at work" at bounding box center [661, 161] width 113 height 11
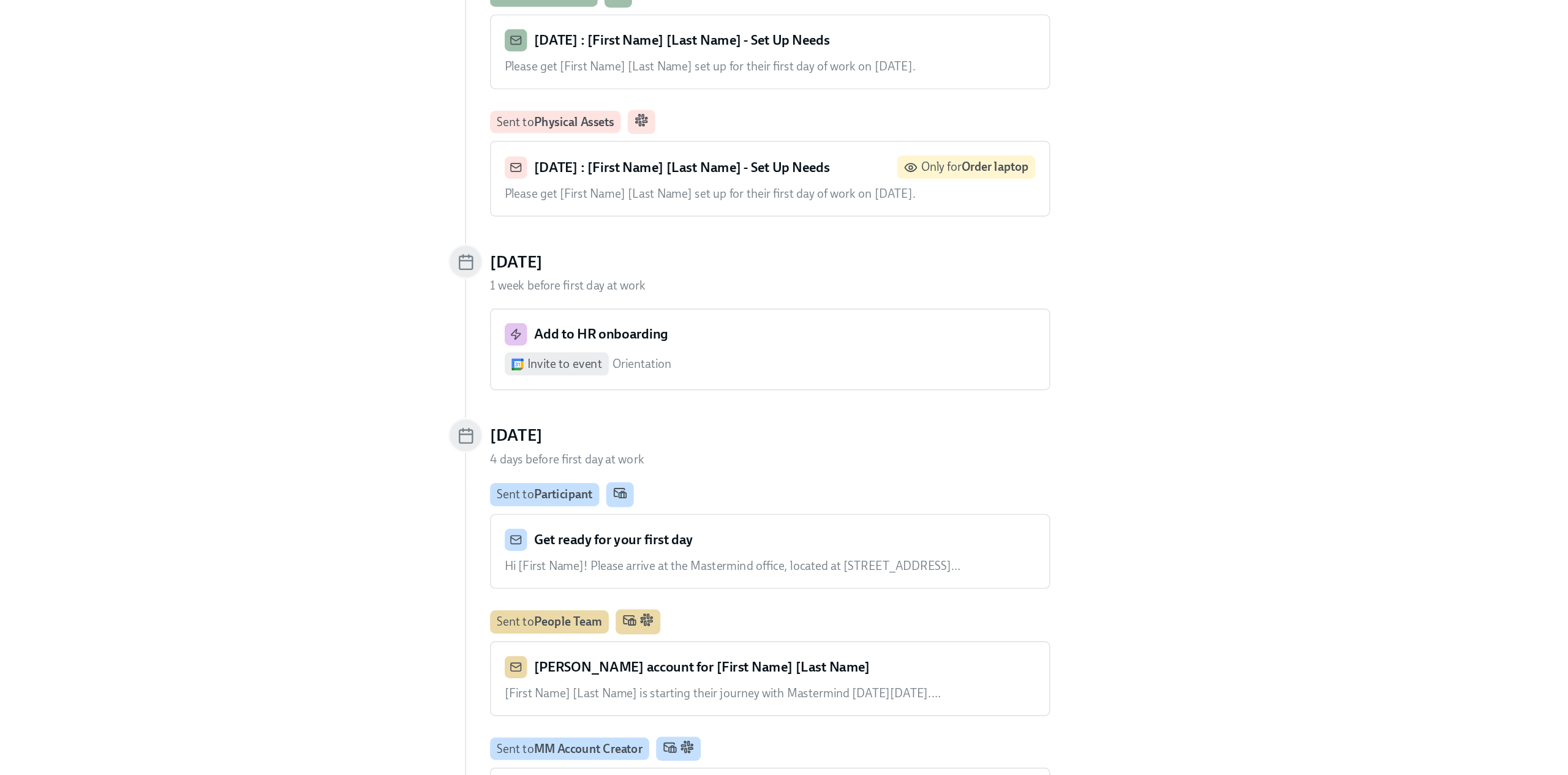
scroll to position [1363, 0]
drag, startPoint x: 607, startPoint y: 371, endPoint x: 649, endPoint y: 375, distance: 42.2
click at [649, 389] on span "4 days before first day at work" at bounding box center [660, 394] width 109 height 11
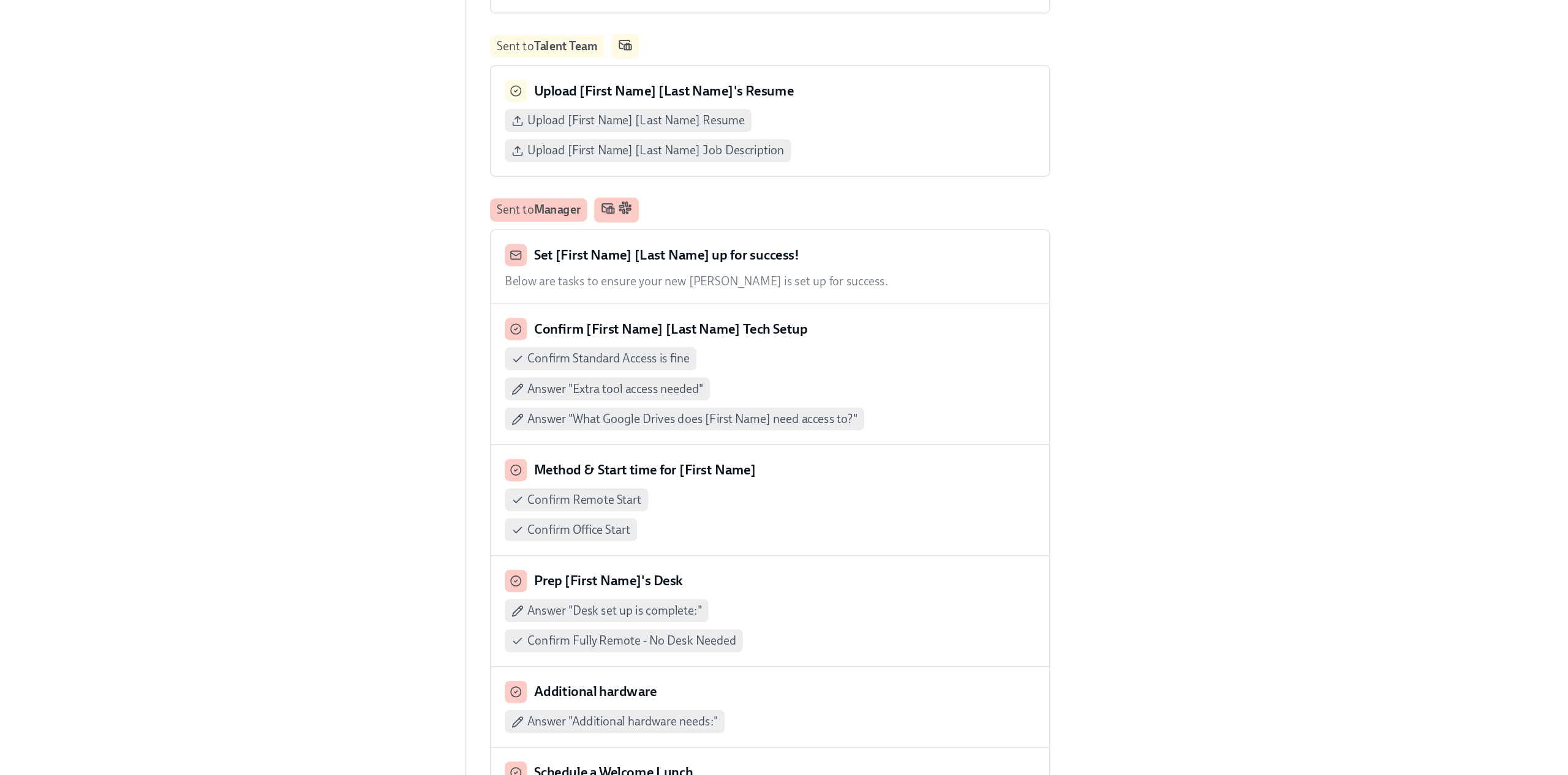
scroll to position [0, 0]
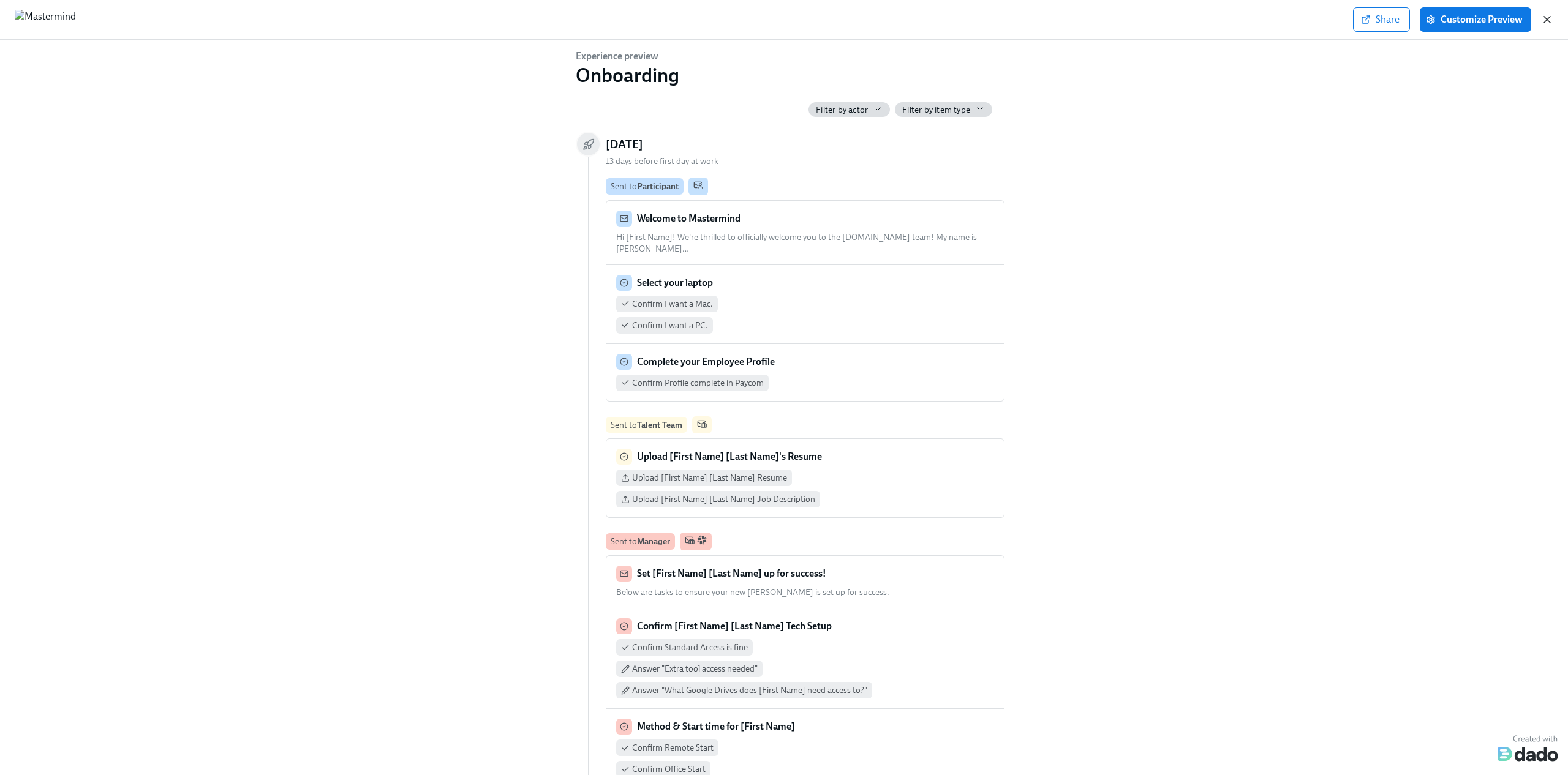
click at [1546, 17] on icon "button" at bounding box center [1547, 19] width 12 height 12
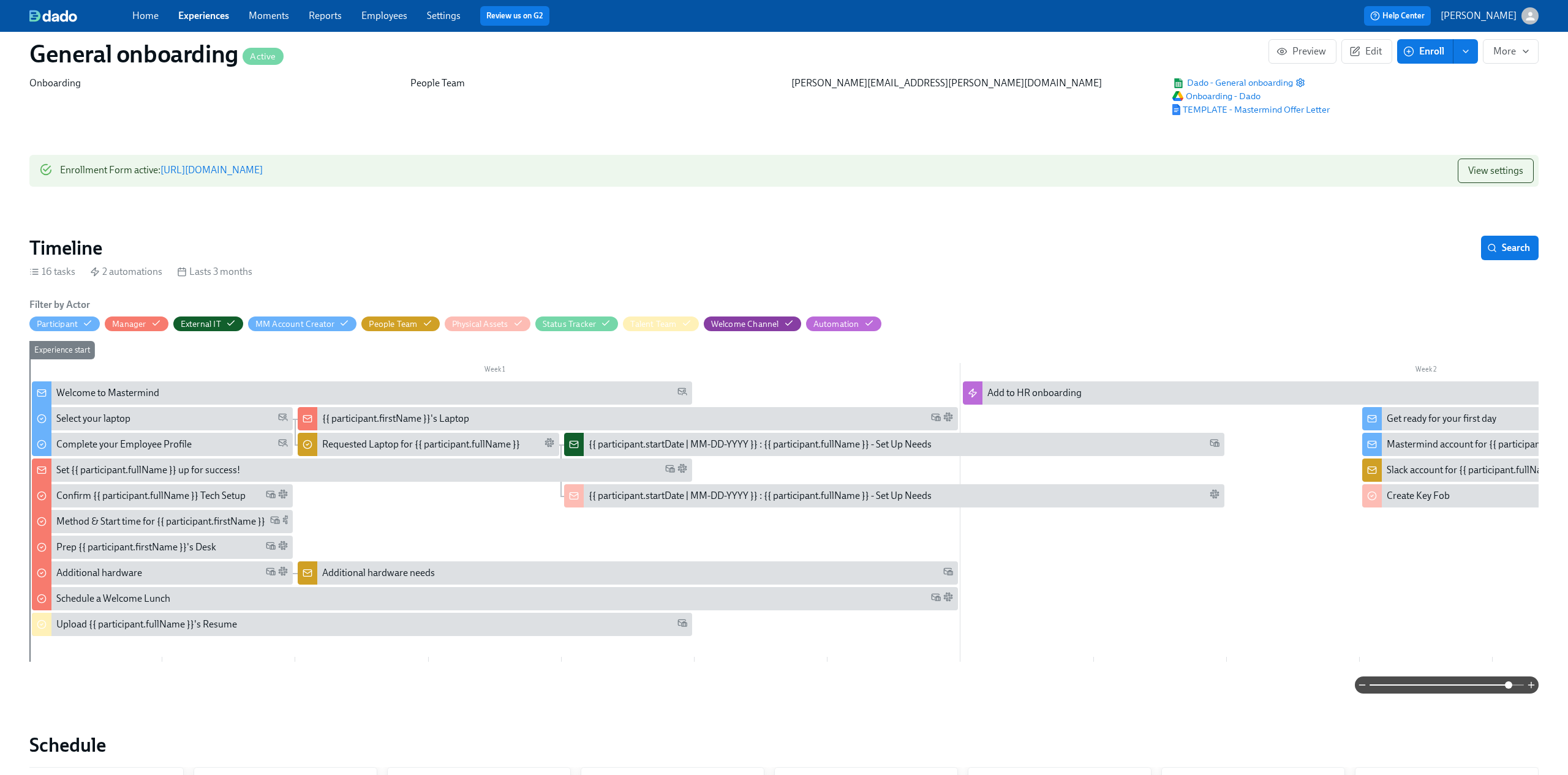
click at [263, 166] on link "[URL][DOMAIN_NAME]" at bounding box center [211, 170] width 102 height 12
click at [263, 173] on link "[URL][DOMAIN_NAME]" at bounding box center [211, 170] width 102 height 12
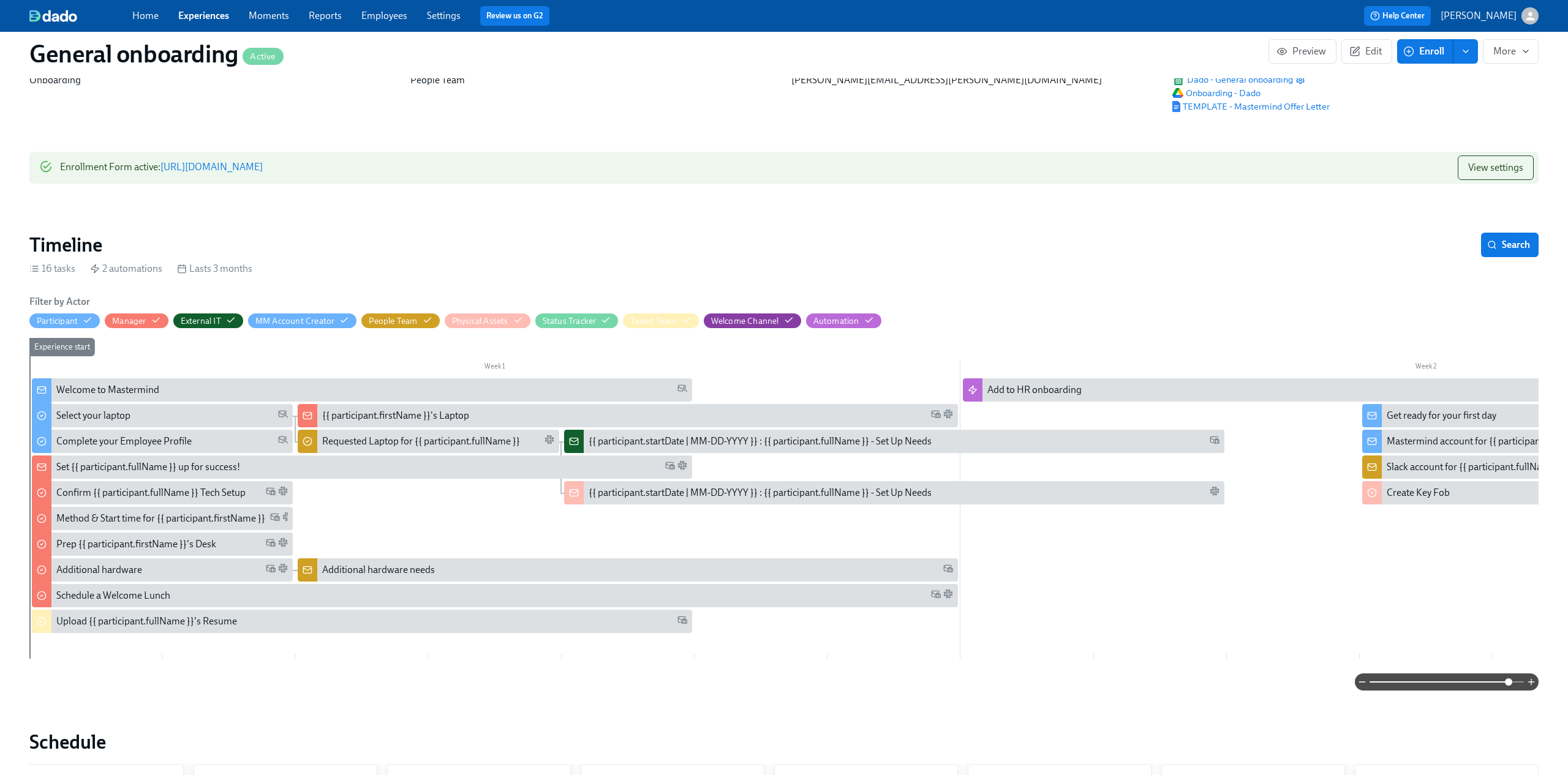
scroll to position [52, 0]
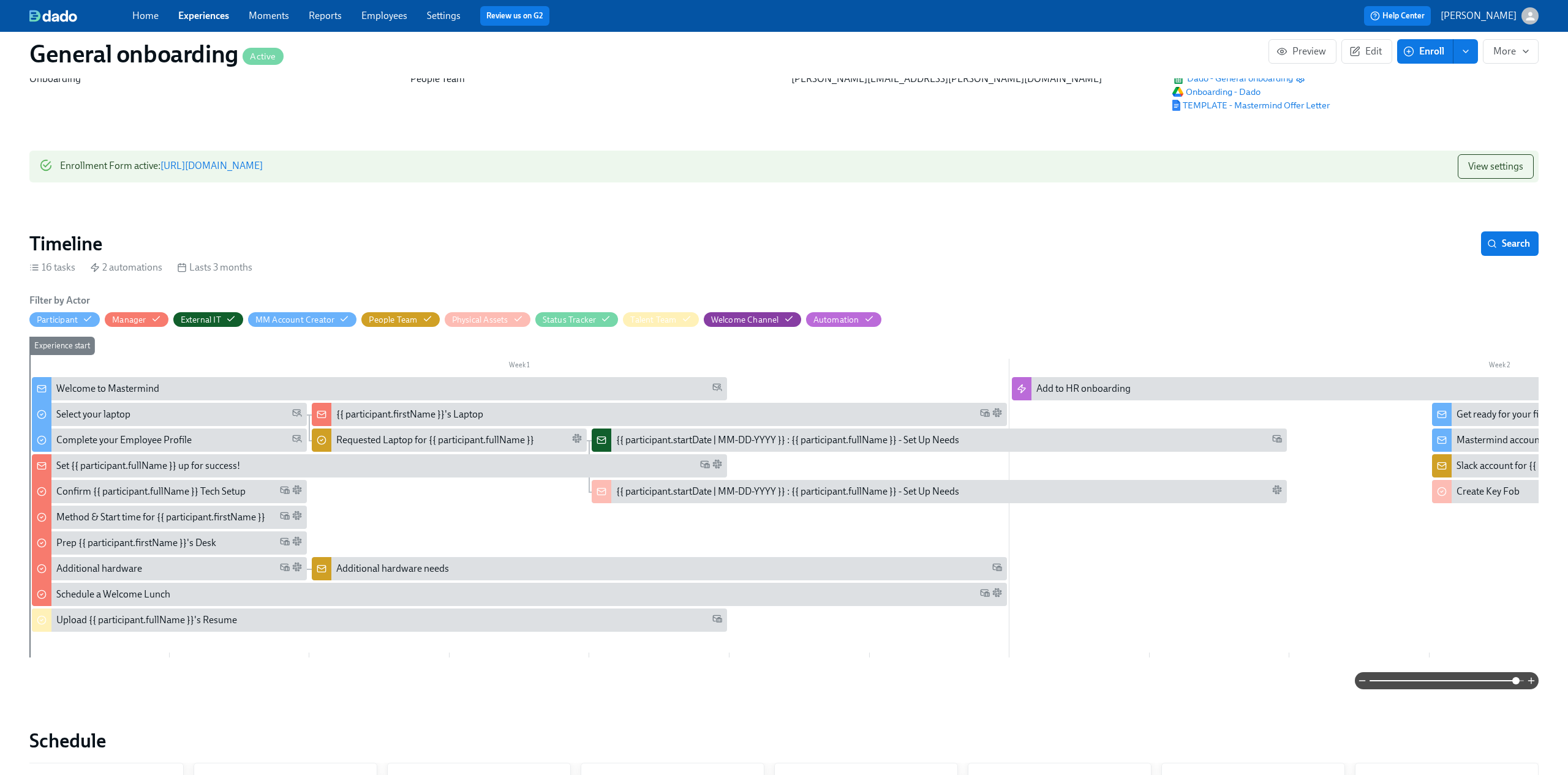
drag, startPoint x: 1512, startPoint y: 682, endPoint x: 1535, endPoint y: 679, distance: 23.2
click at [1520, 679] on span at bounding box center [1516, 681] width 8 height 8
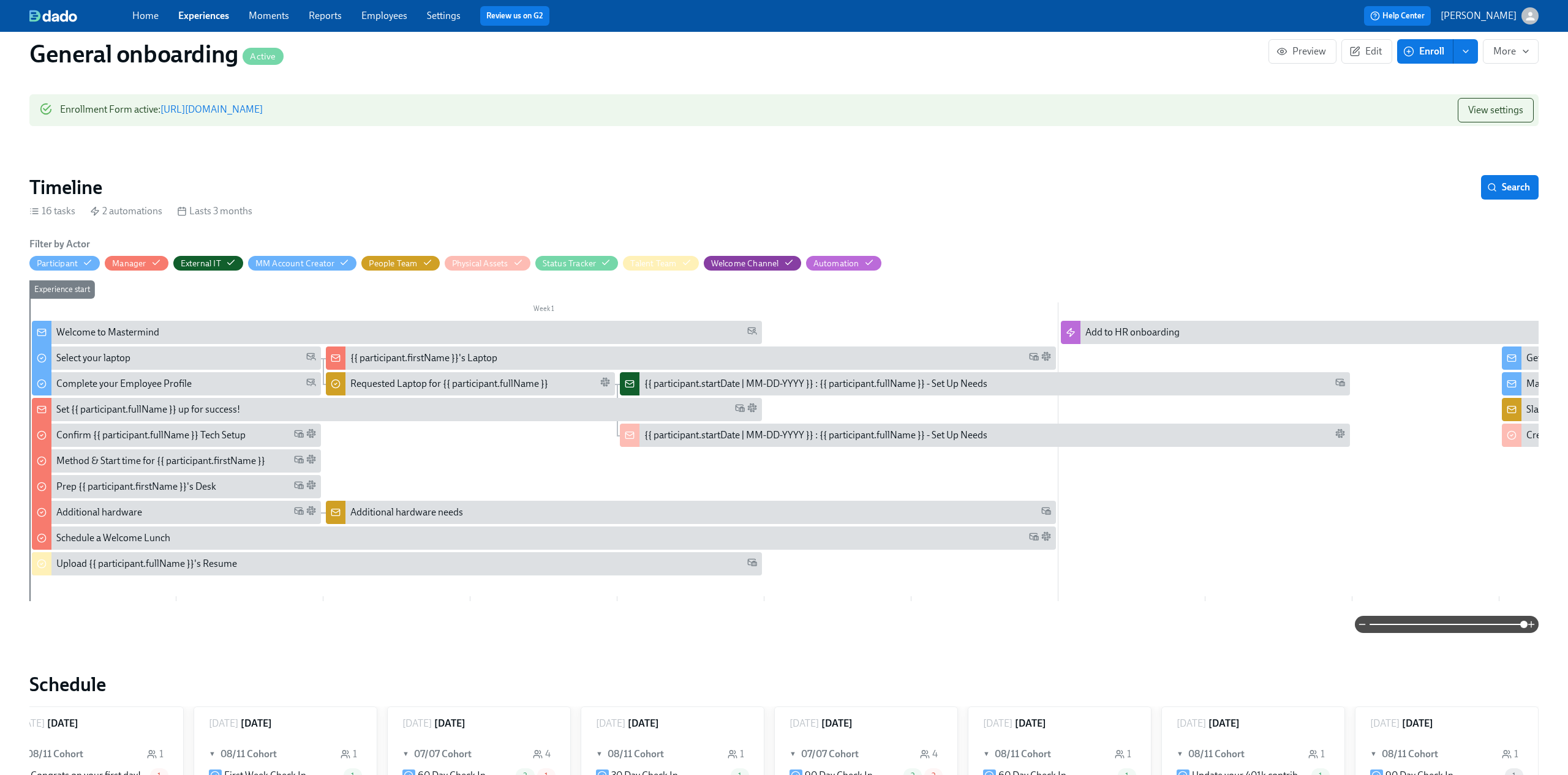
scroll to position [121, 0]
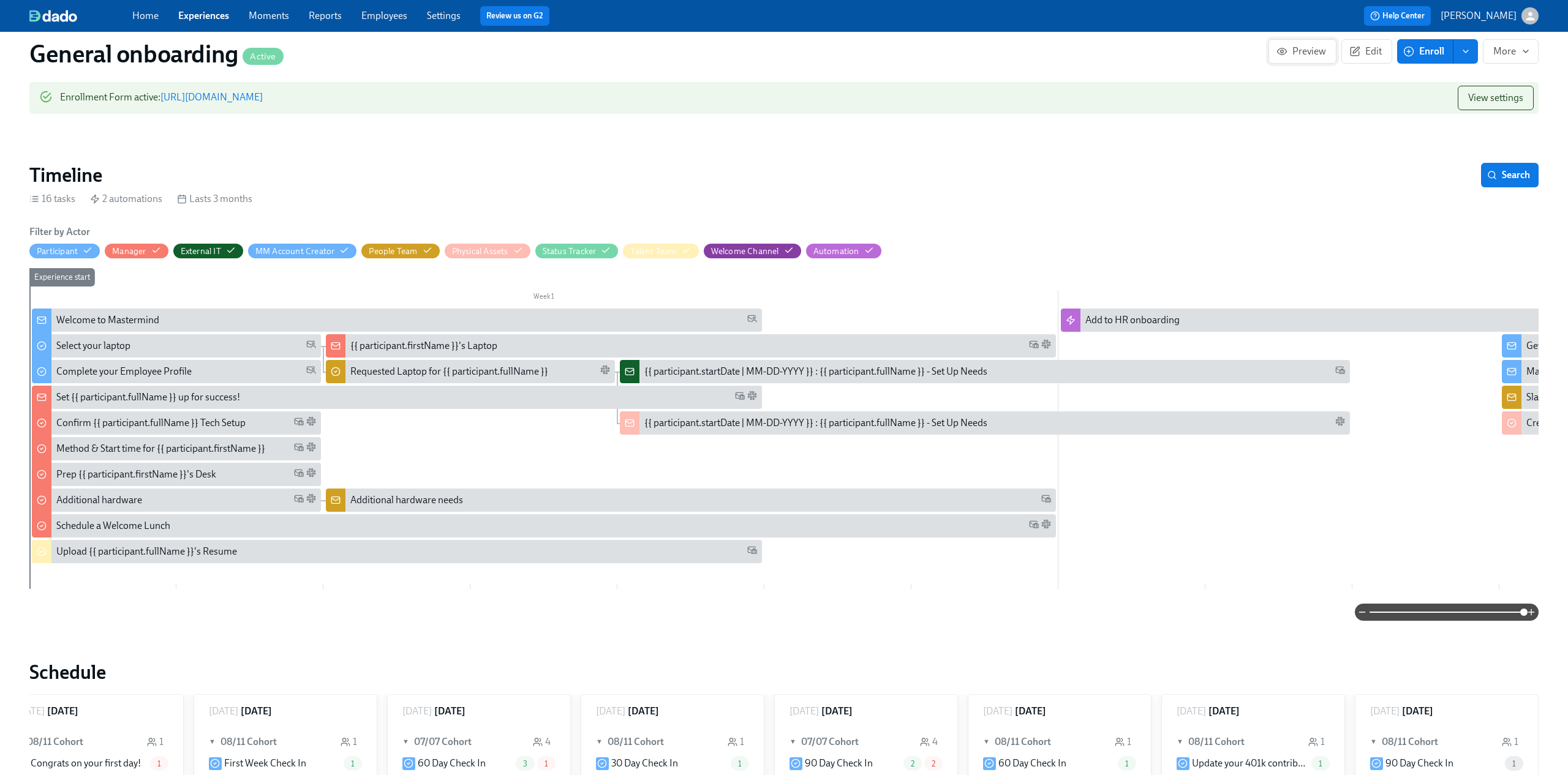
click at [1305, 49] on span "Preview" at bounding box center [1302, 51] width 47 height 12
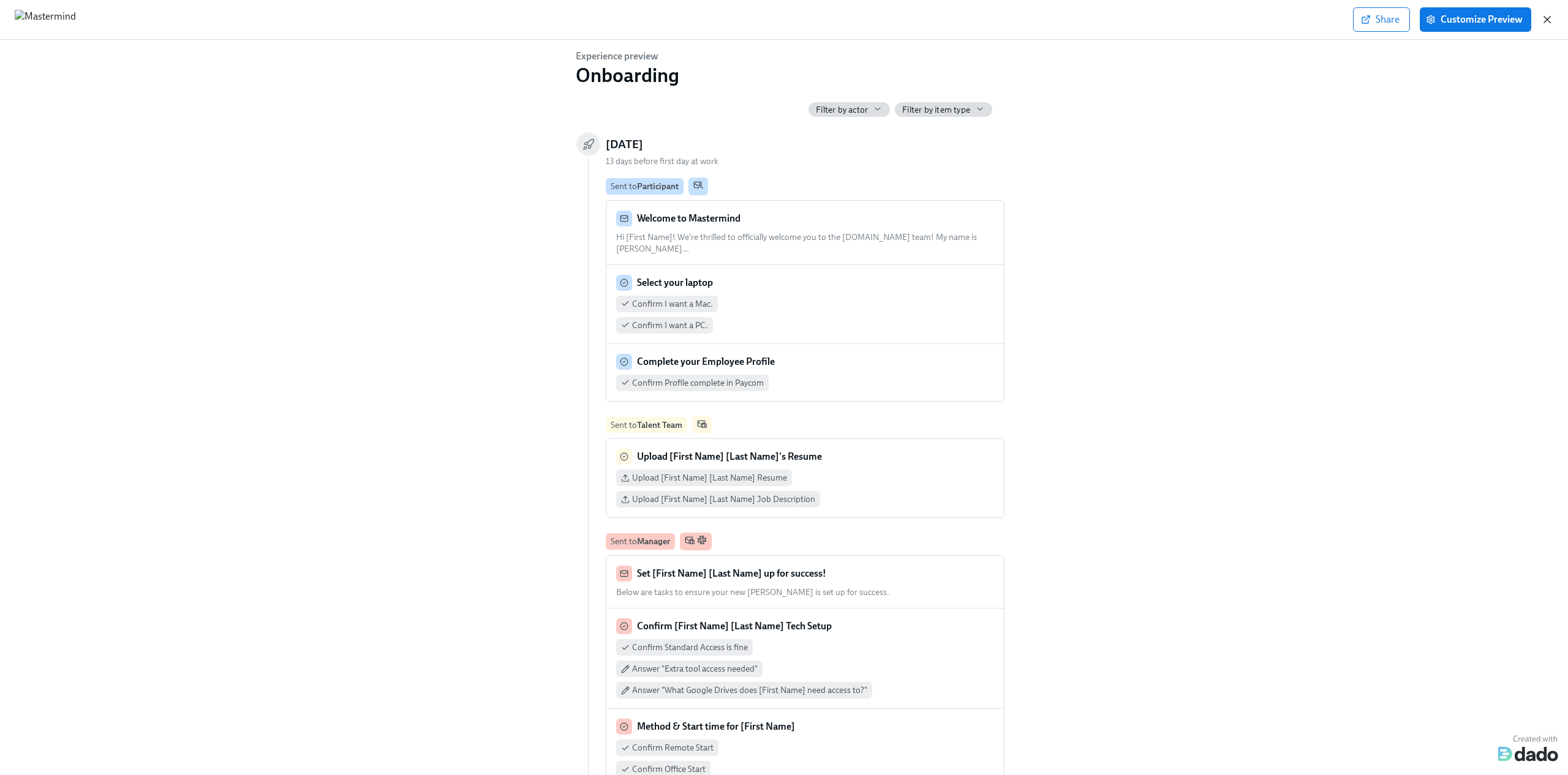
click at [1547, 22] on icon "button" at bounding box center [1547, 19] width 12 height 12
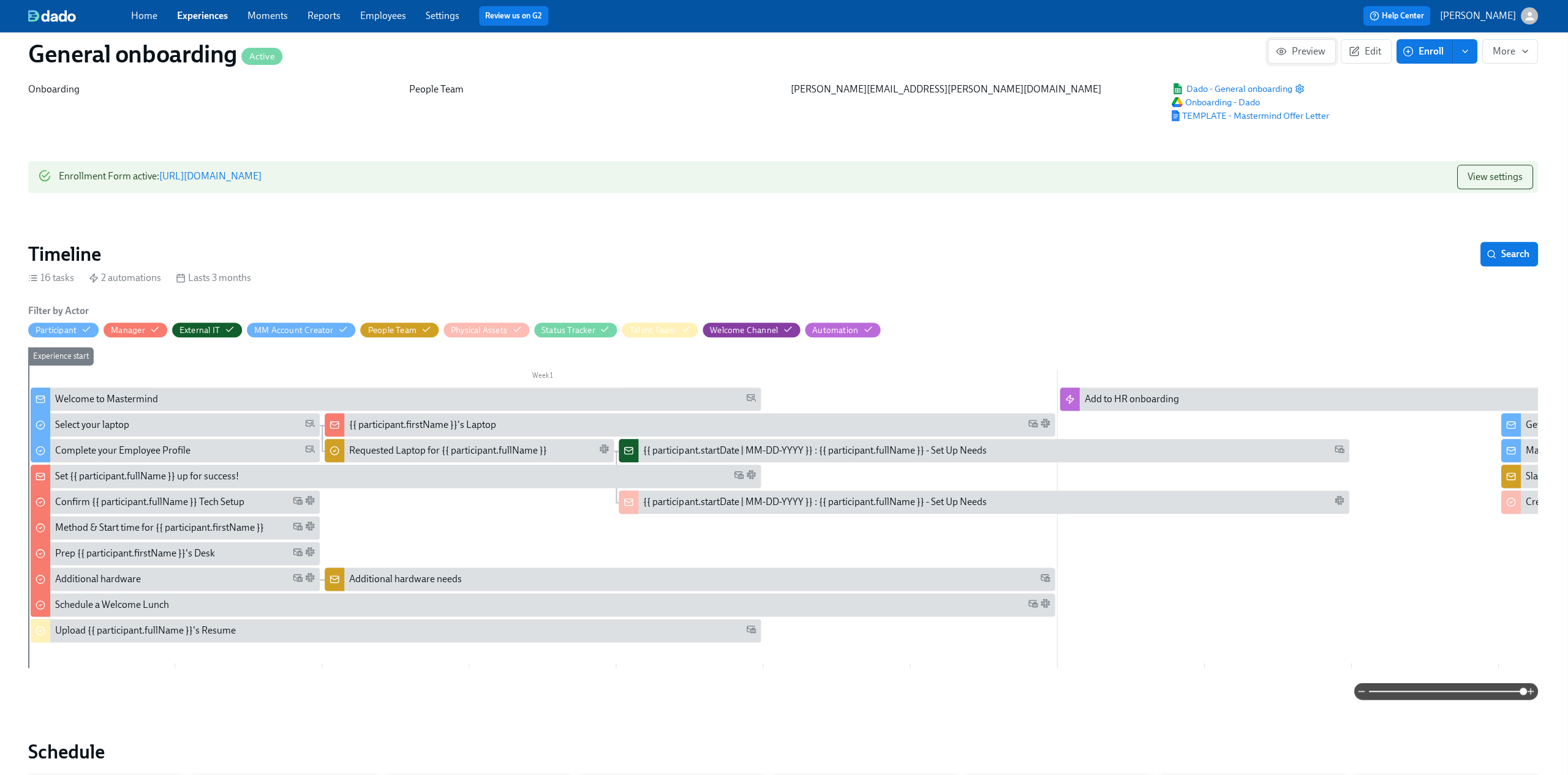
scroll to position [41, 1]
click at [1303, 59] on button "Preview" at bounding box center [1301, 51] width 68 height 25
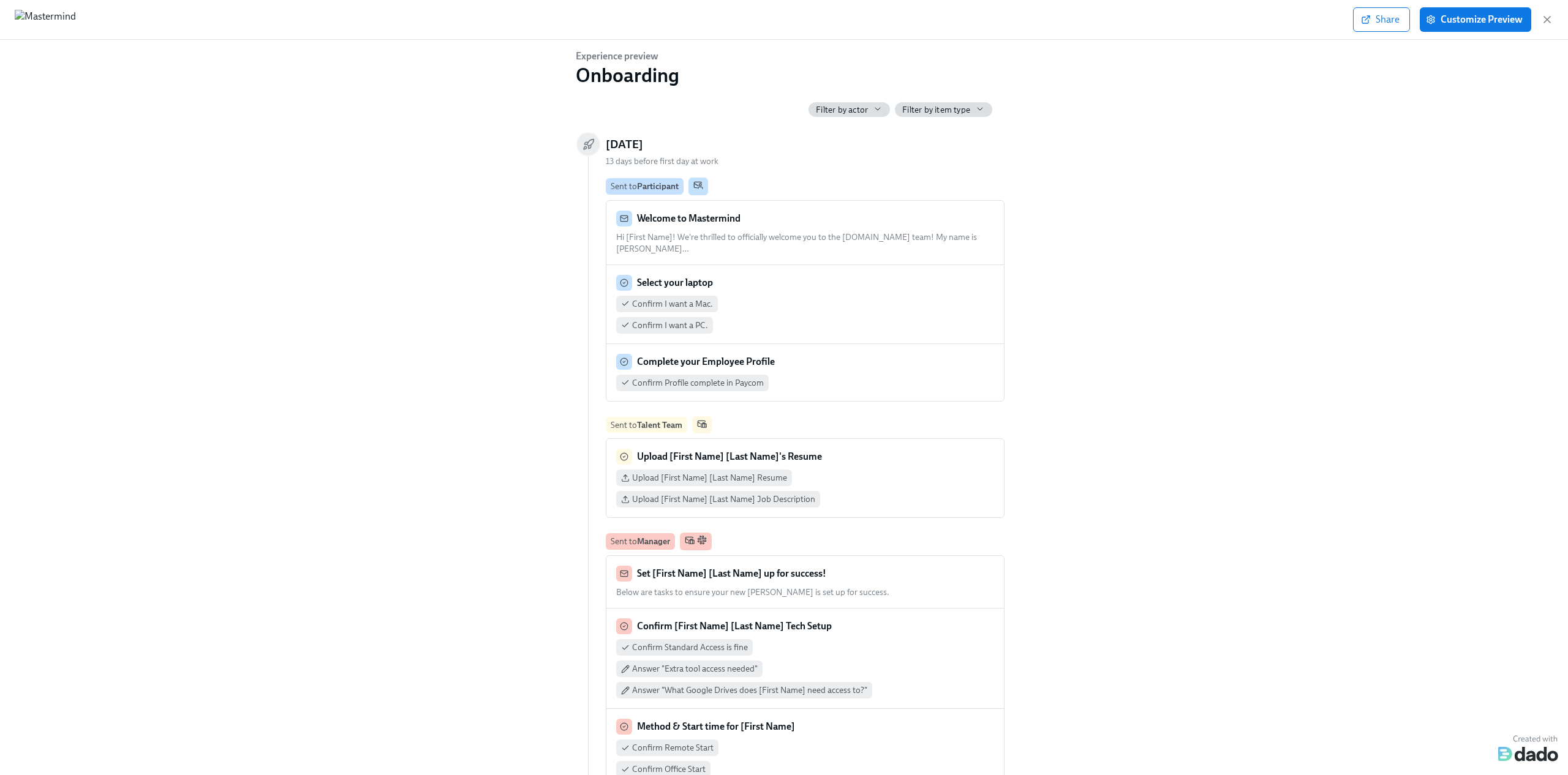
click at [868, 107] on span "Filter by actor" at bounding box center [841, 110] width 52 height 12
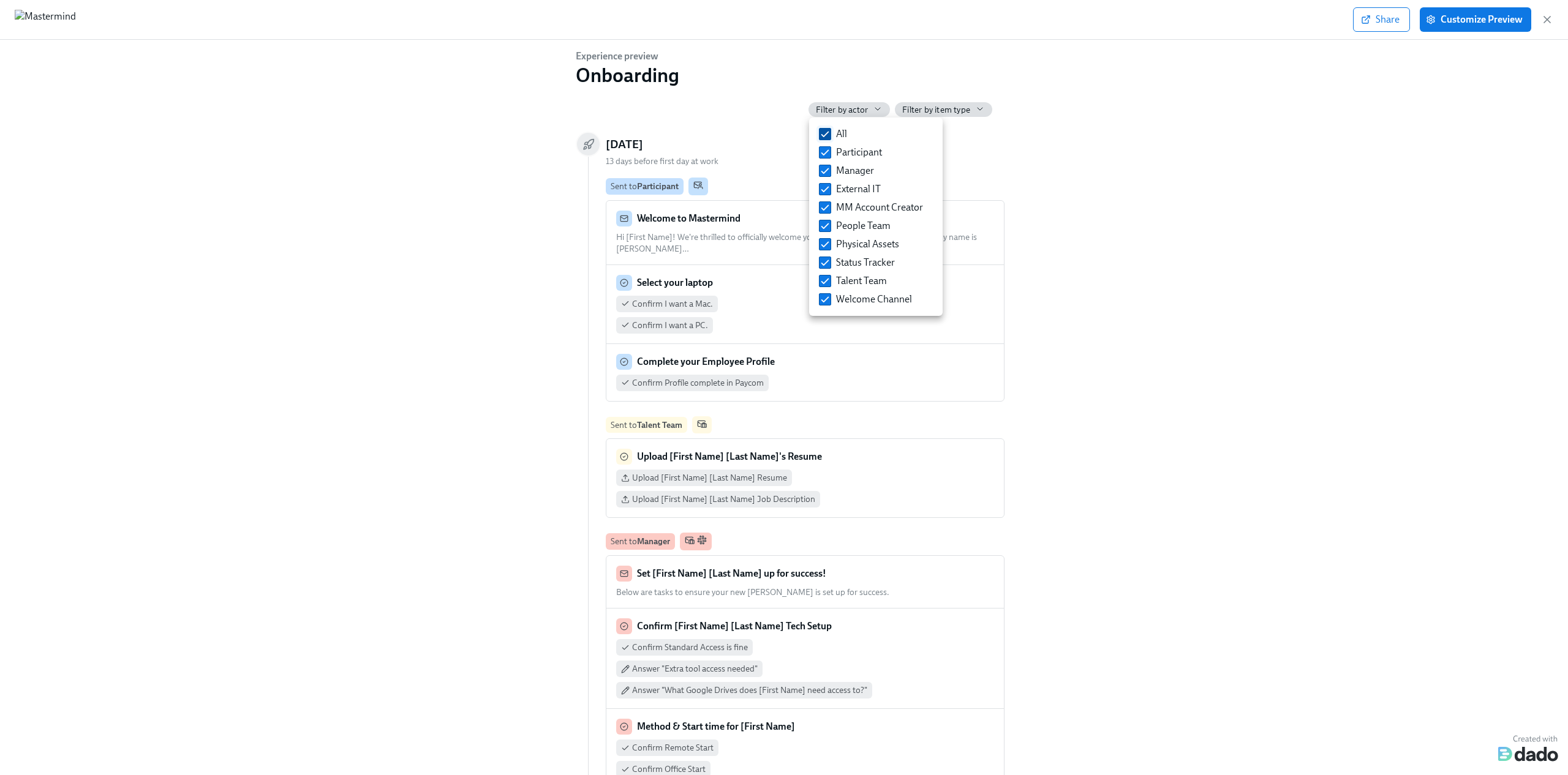
click at [826, 135] on input "All" at bounding box center [825, 135] width 11 height 11
checkbox input "false"
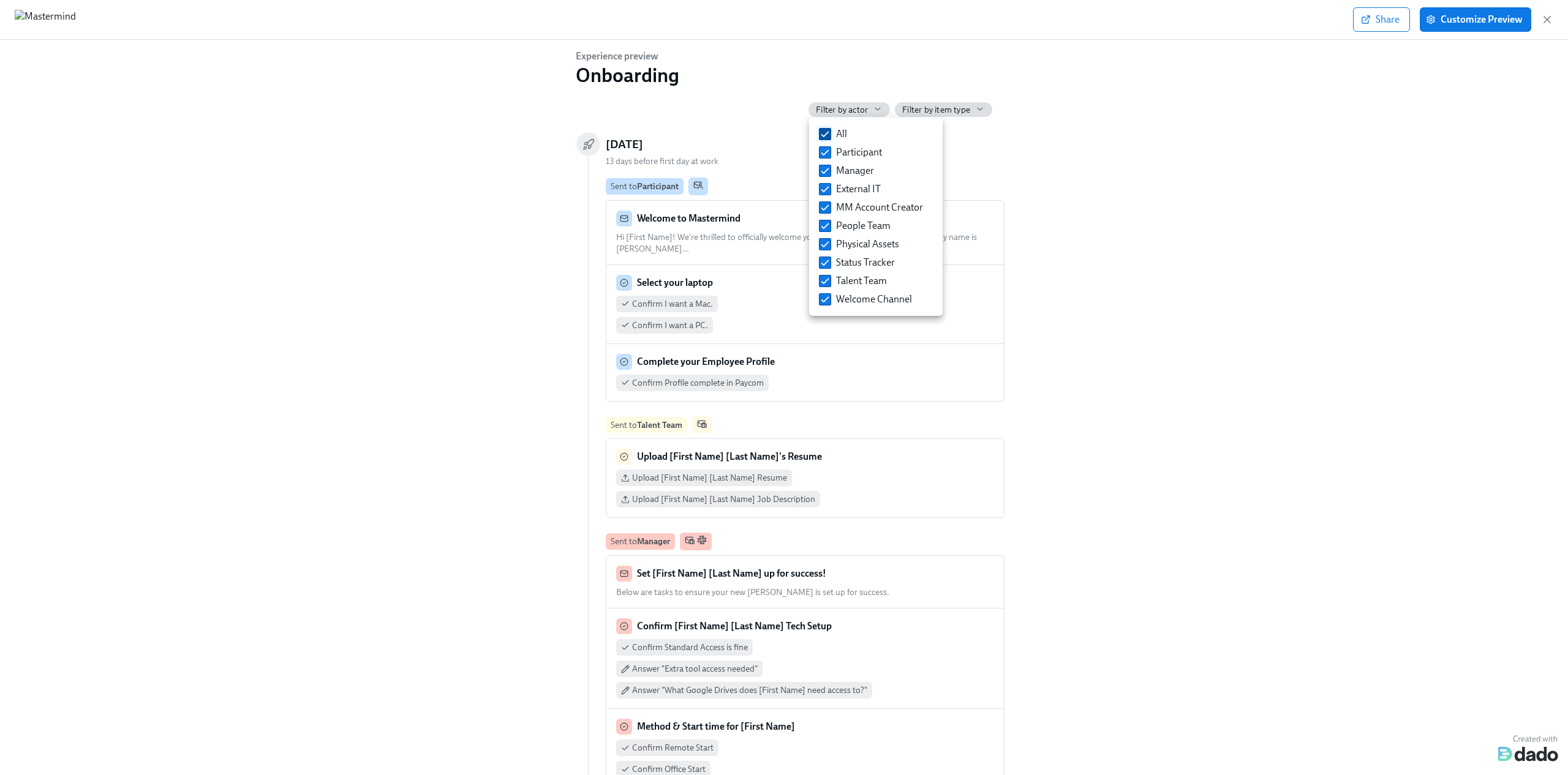
checkbox input "false"
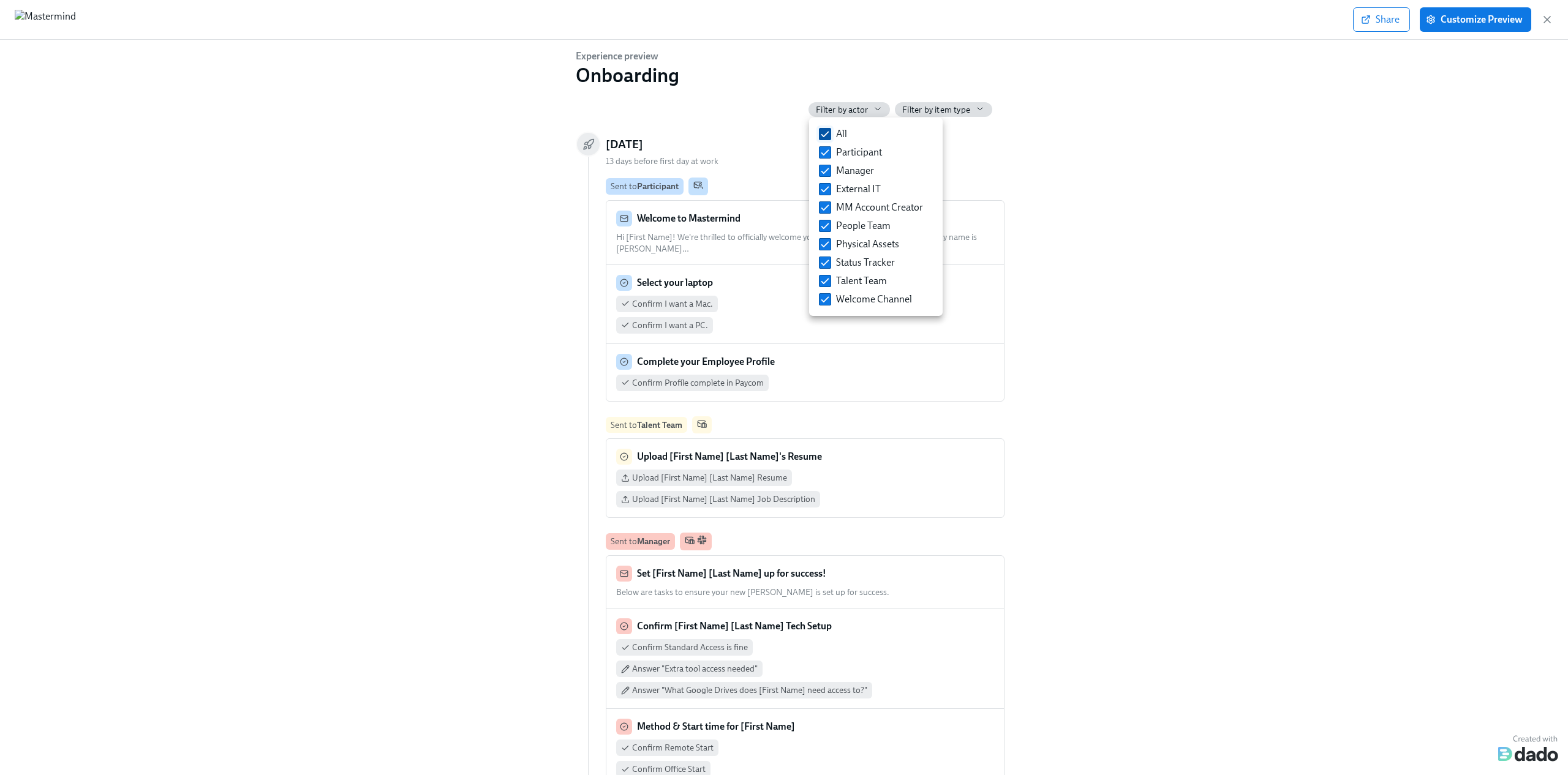
checkbox input "false"
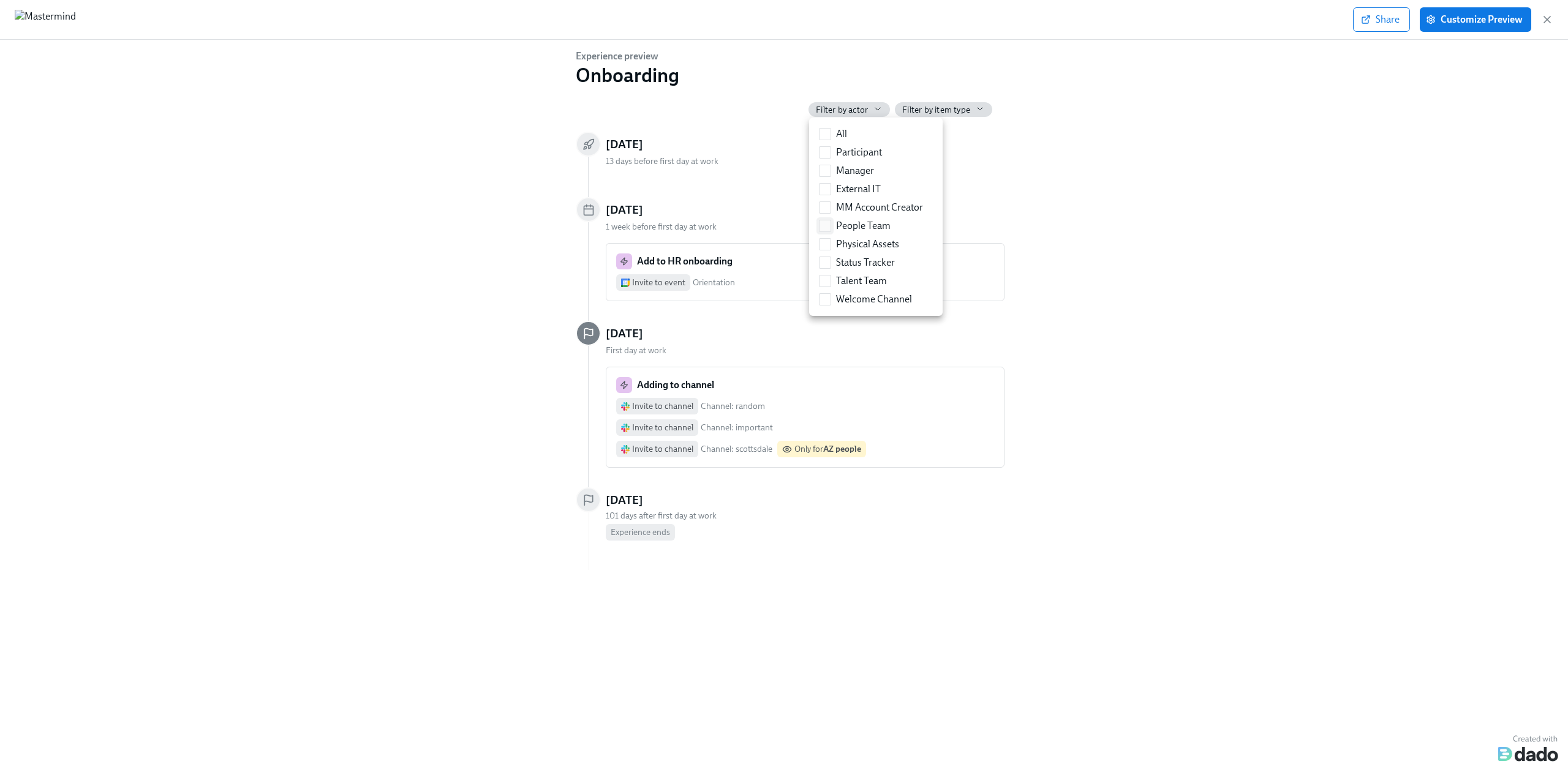
click at [832, 229] on label "People Team" at bounding box center [855, 226] width 82 height 18
click at [831, 229] on input "People Team" at bounding box center [825, 226] width 11 height 11
checkbox input "true"
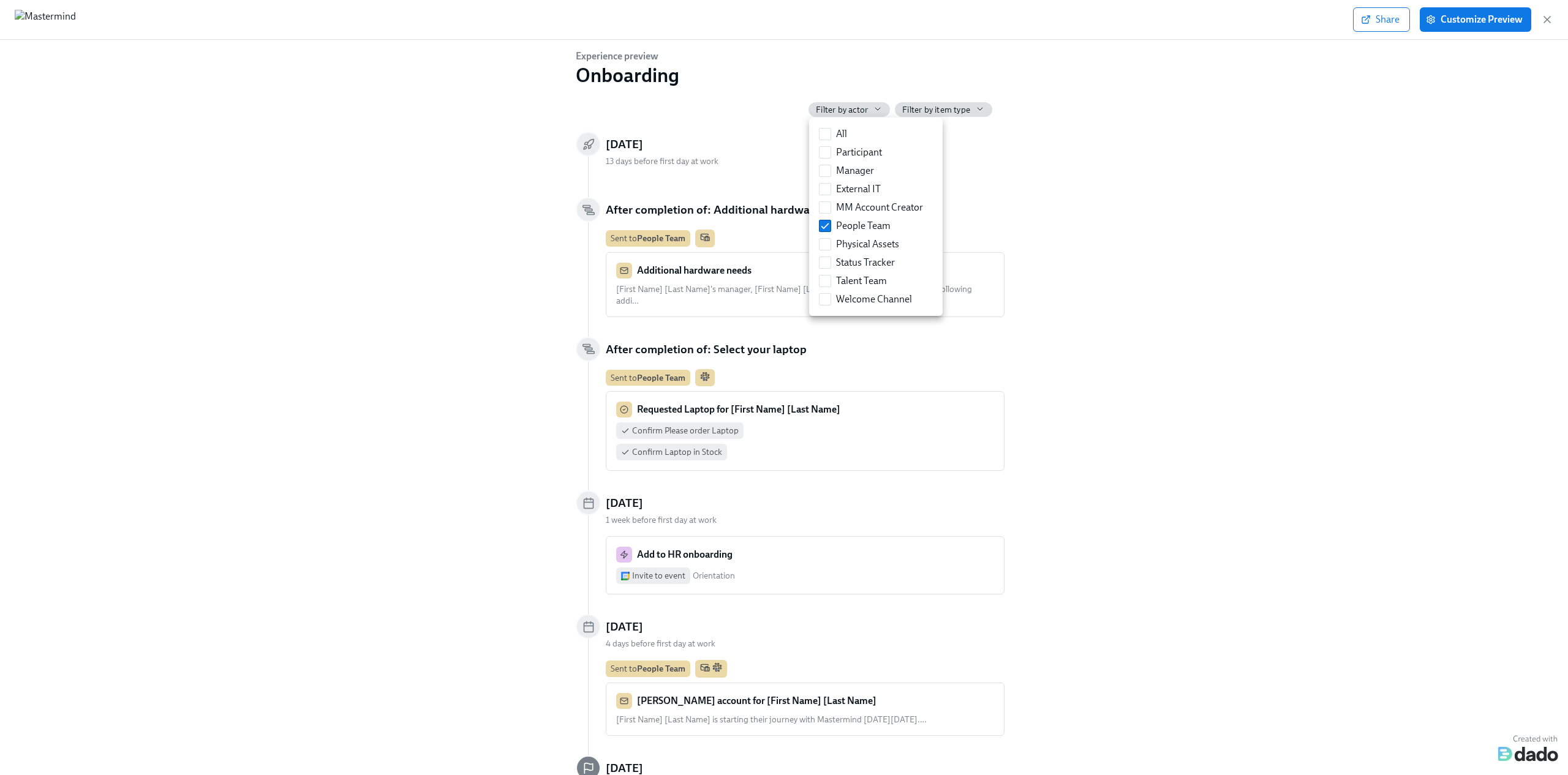
click at [1255, 391] on div at bounding box center [784, 387] width 1568 height 775
click at [849, 111] on span "Filter by actor" at bounding box center [841, 110] width 52 height 12
click at [823, 217] on label "People Team" at bounding box center [855, 226] width 82 height 18
click at [823, 221] on input "People Team" at bounding box center [825, 226] width 11 height 11
checkbox input "false"
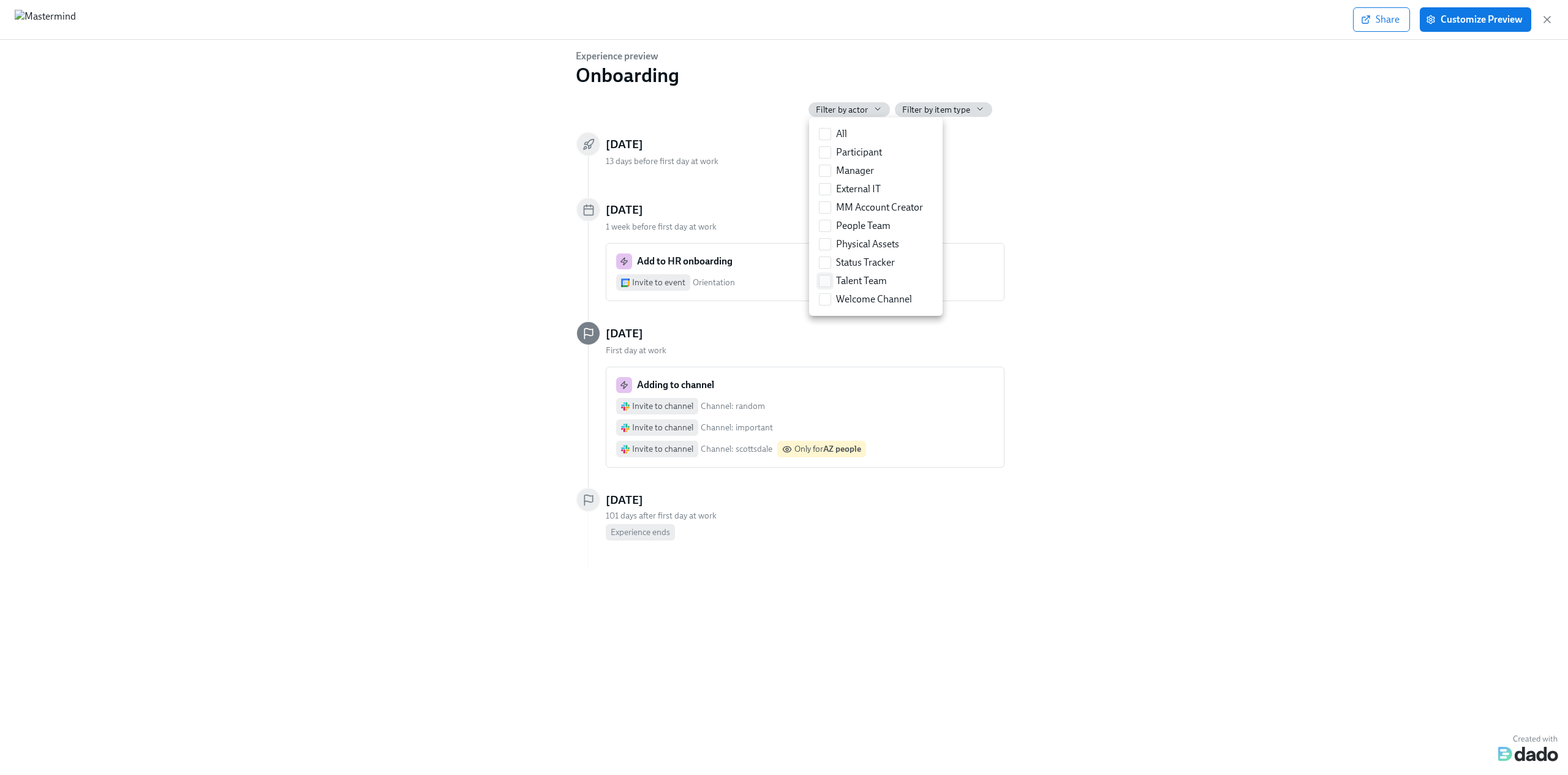
click at [824, 273] on label "Talent Team" at bounding box center [853, 280] width 78 height 18
click at [824, 275] on input "Talent Team" at bounding box center [825, 281] width 11 height 11
checkbox input "true"
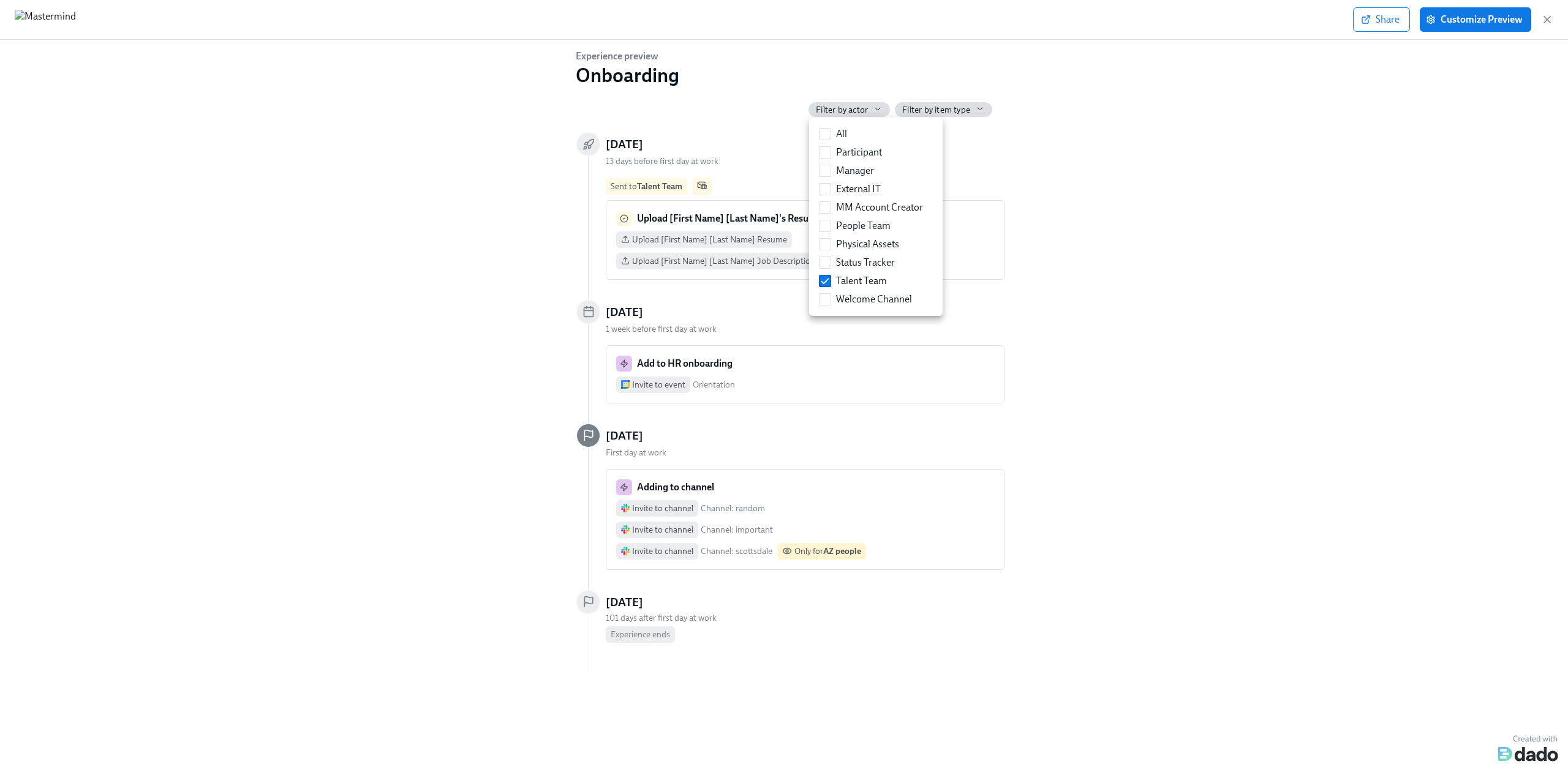
click at [1208, 298] on div at bounding box center [784, 387] width 1568 height 775
click at [877, 120] on div "Experience preview Onboarding Filter by actor Filter by item type Monday, Octob…" at bounding box center [784, 361] width 416 height 623
click at [875, 96] on div "Experience preview Onboarding Filter by actor Filter by item type Monday, Octob…" at bounding box center [784, 361] width 416 height 623
click at [873, 105] on icon "button" at bounding box center [878, 109] width 10 height 10
click at [825, 277] on input "Talent Team" at bounding box center [825, 281] width 11 height 11
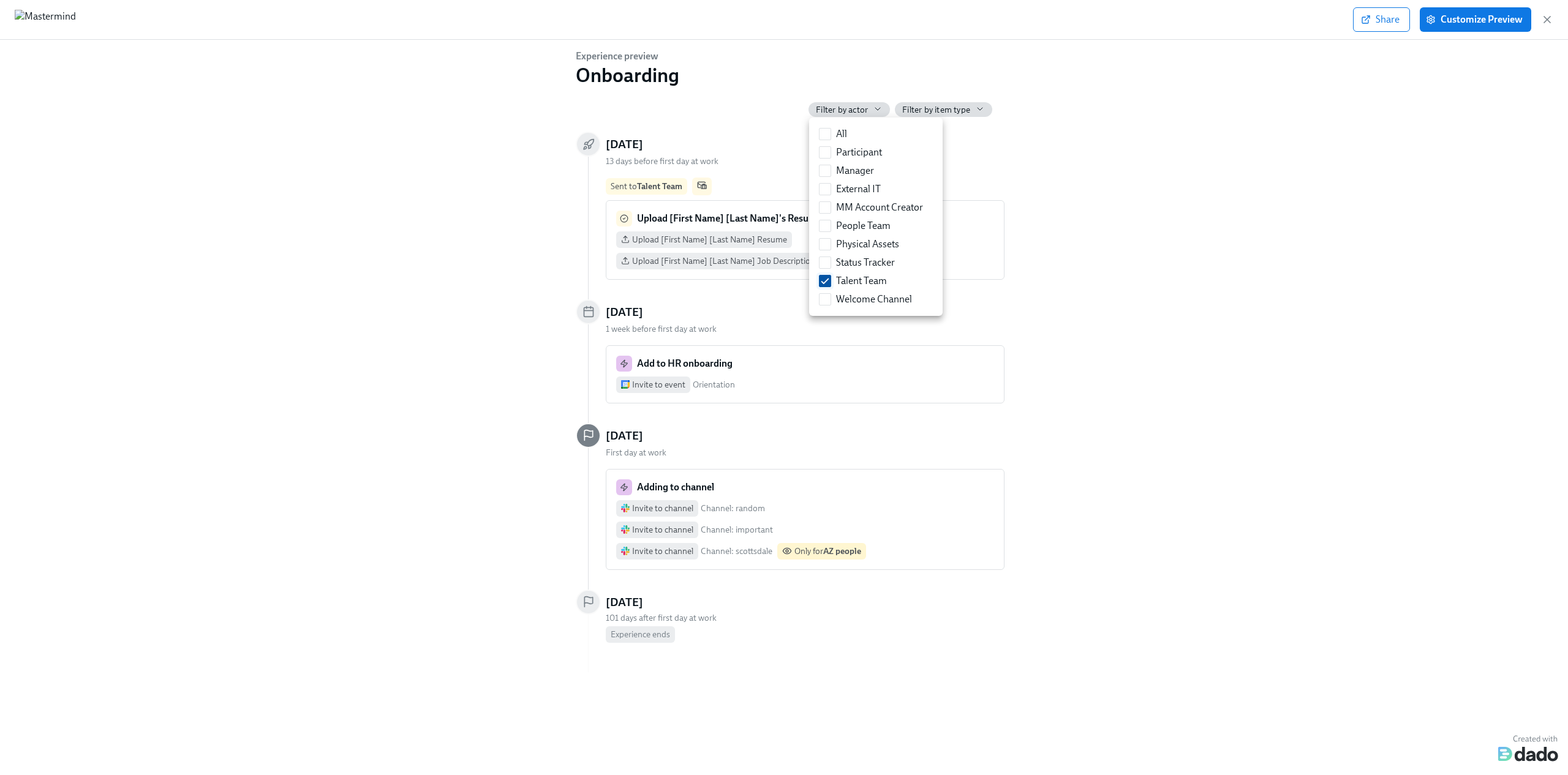
checkbox input "false"
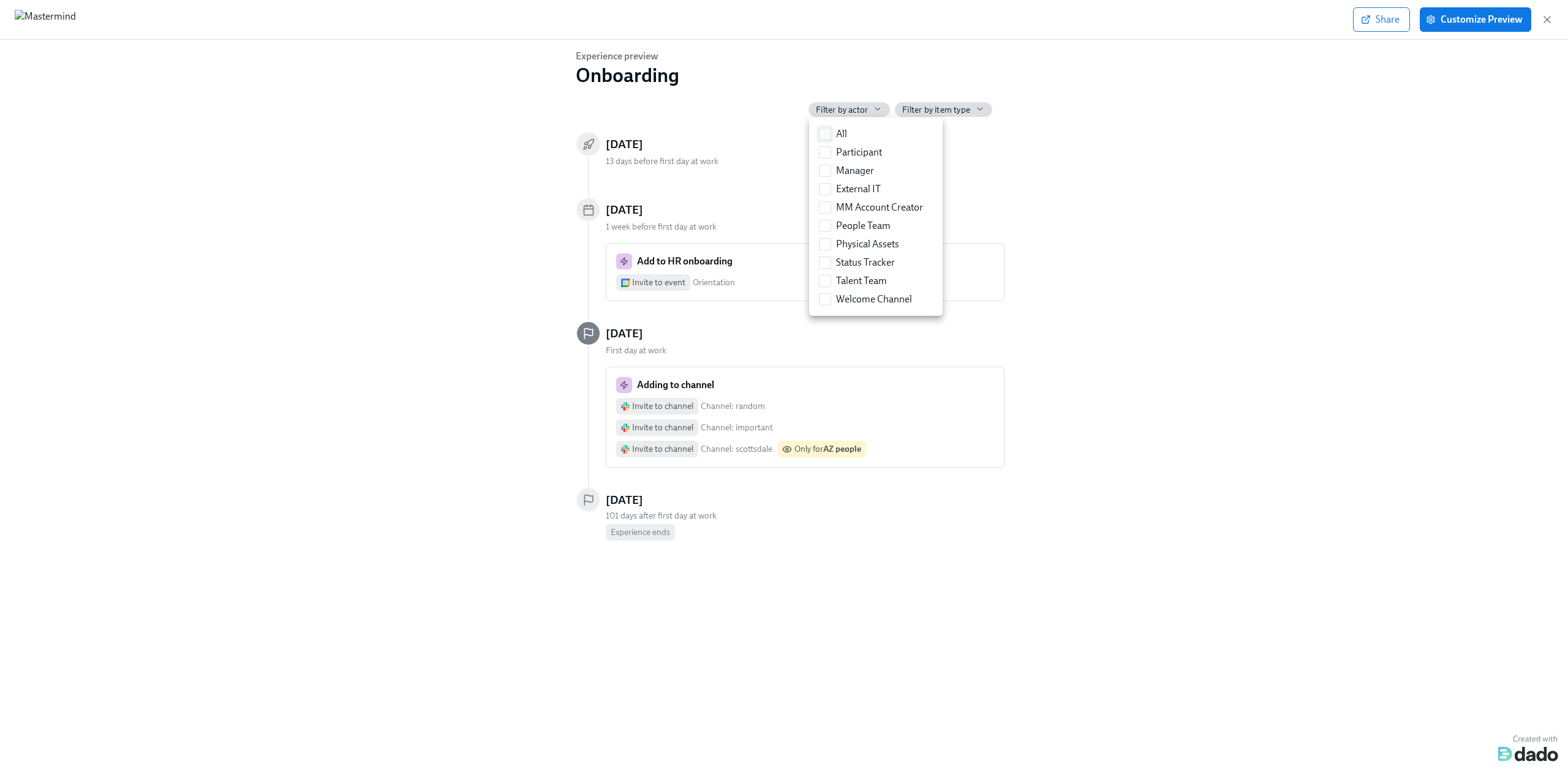
click at [829, 135] on input "All" at bounding box center [825, 135] width 11 height 11
checkbox input "true"
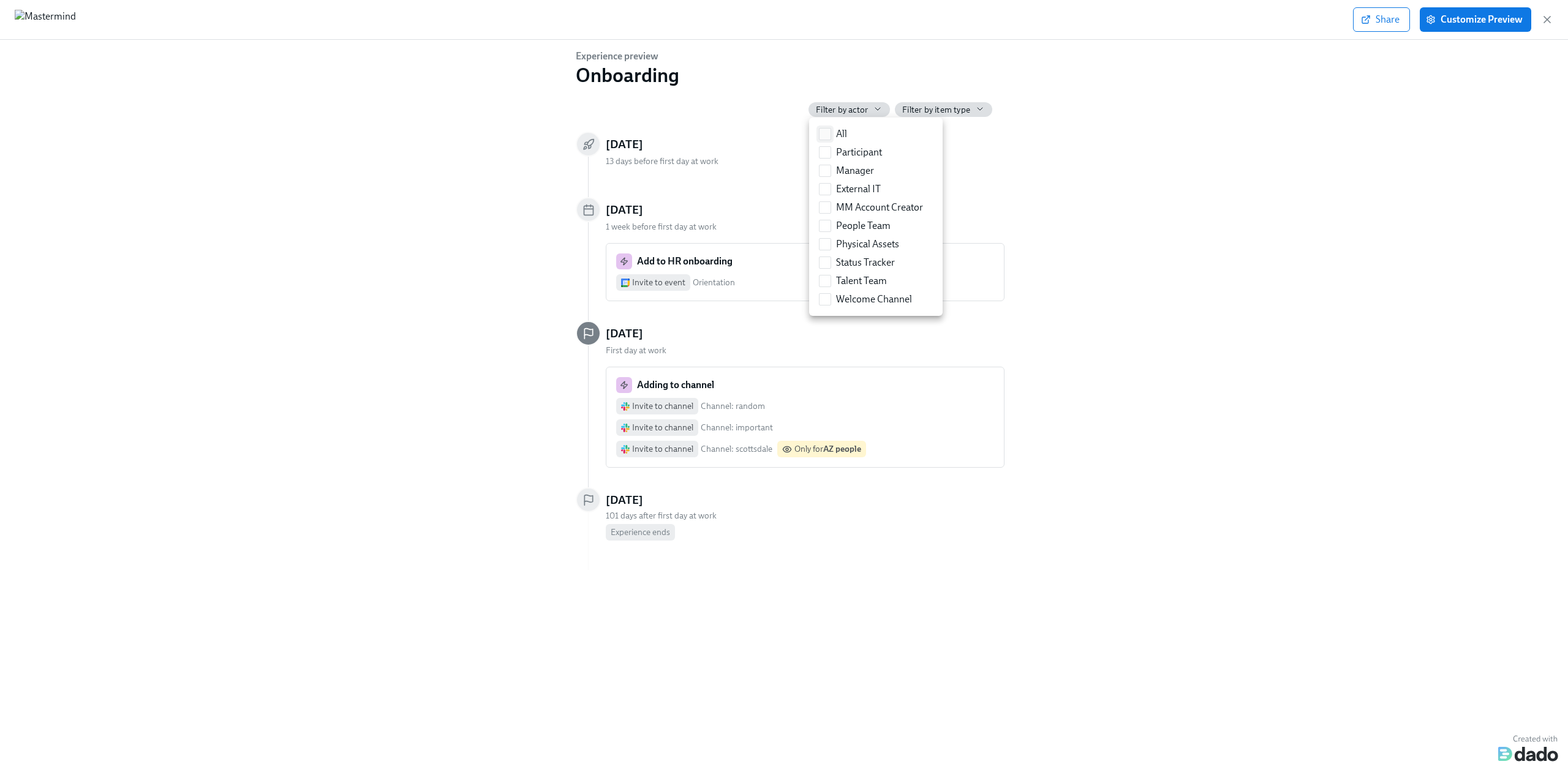
checkbox input "true"
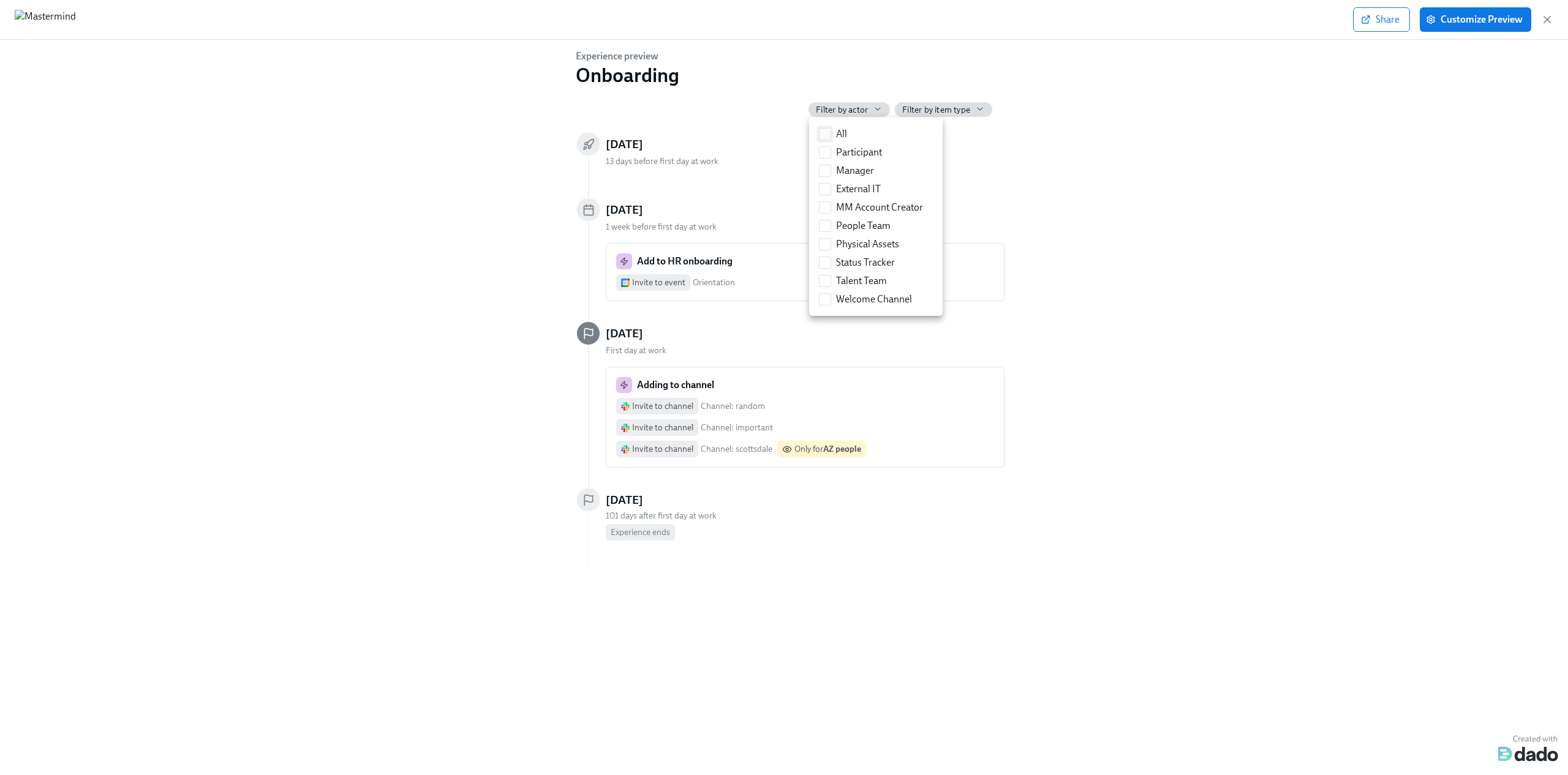
checkbox input "true"
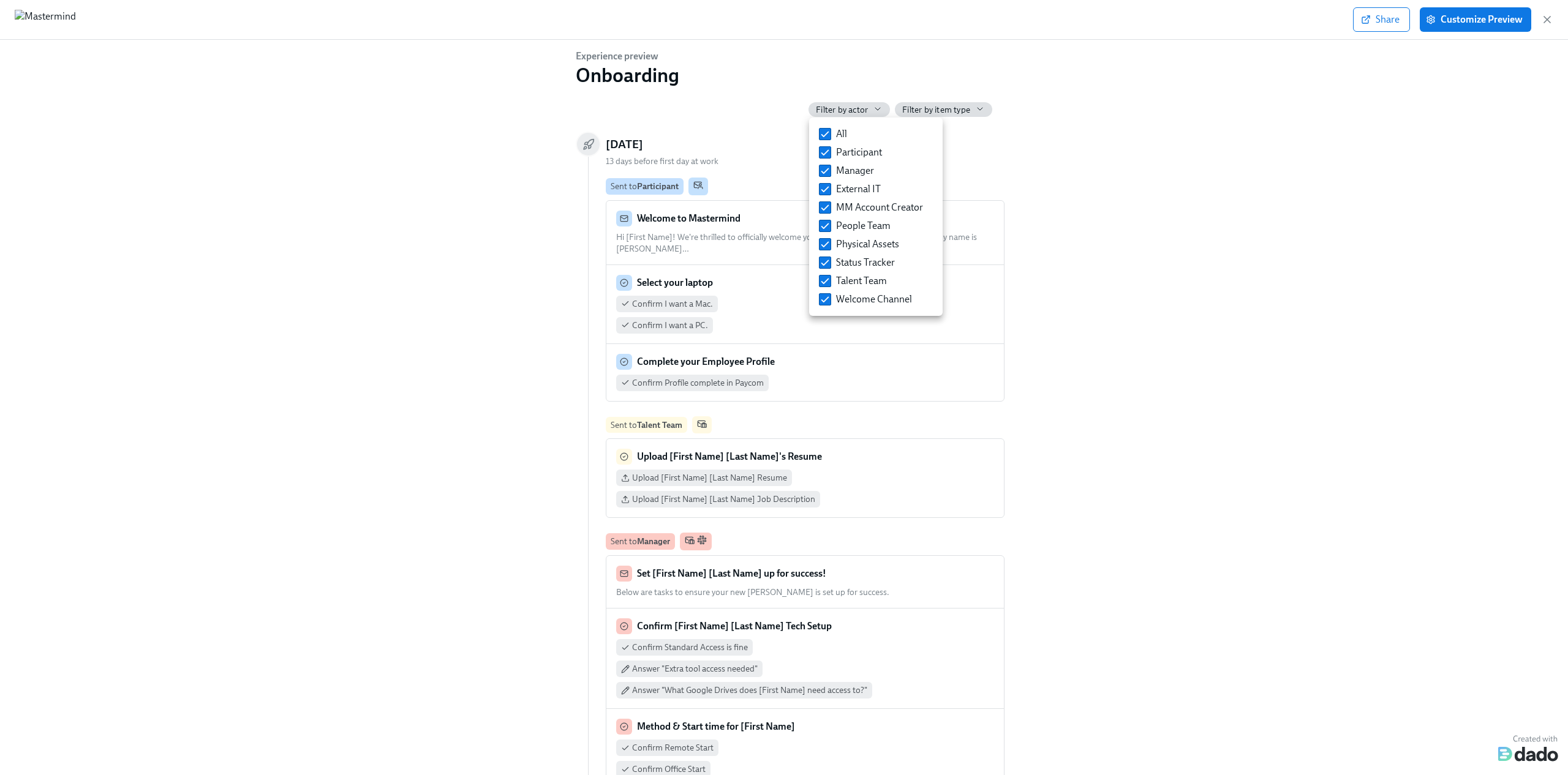
click at [1142, 380] on div at bounding box center [784, 387] width 1568 height 775
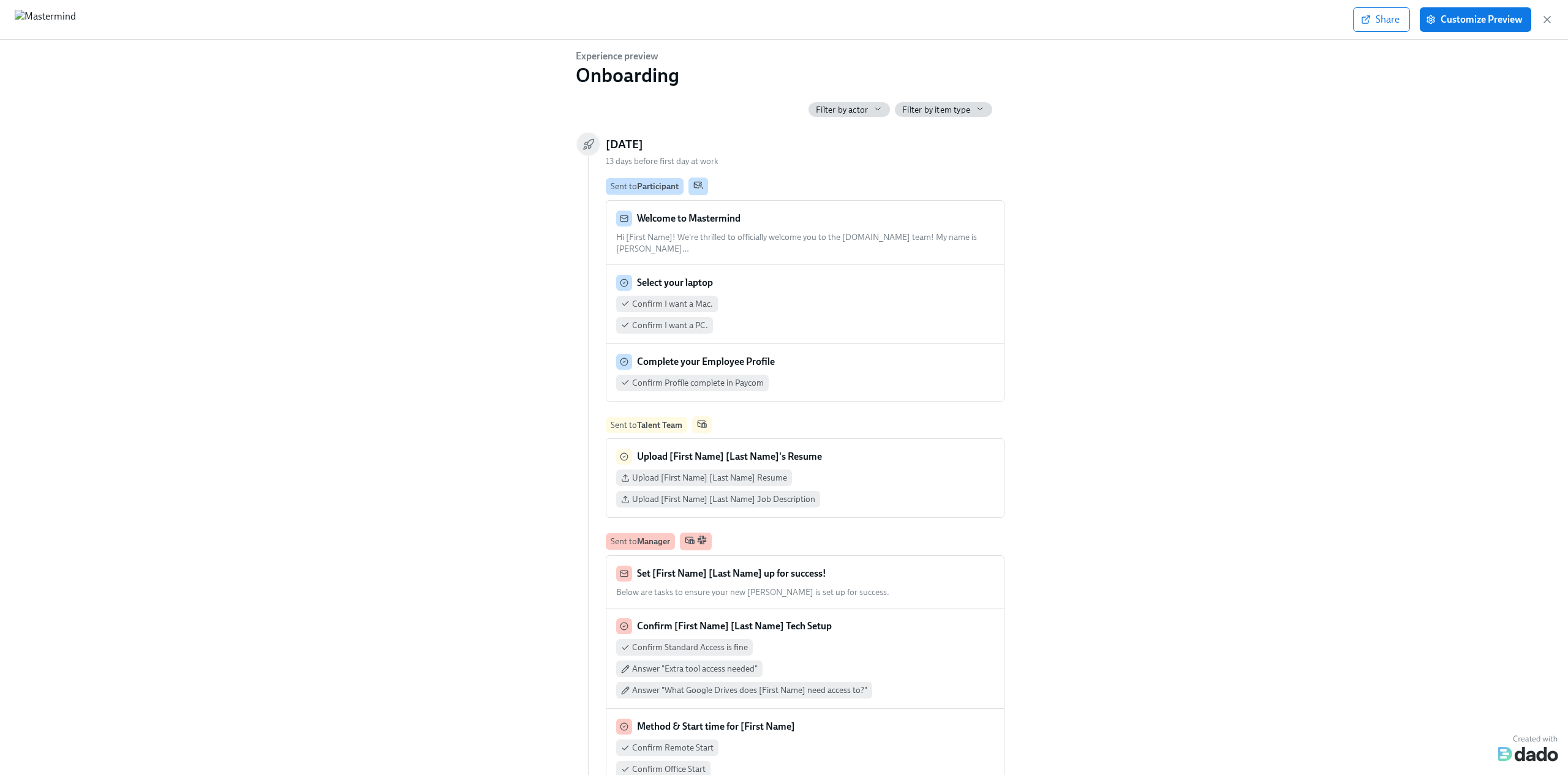
click at [1542, 31] on div "Share Customize Preview" at bounding box center [1453, 19] width 201 height 25
click at [1547, 13] on icon "button" at bounding box center [1547, 19] width 12 height 12
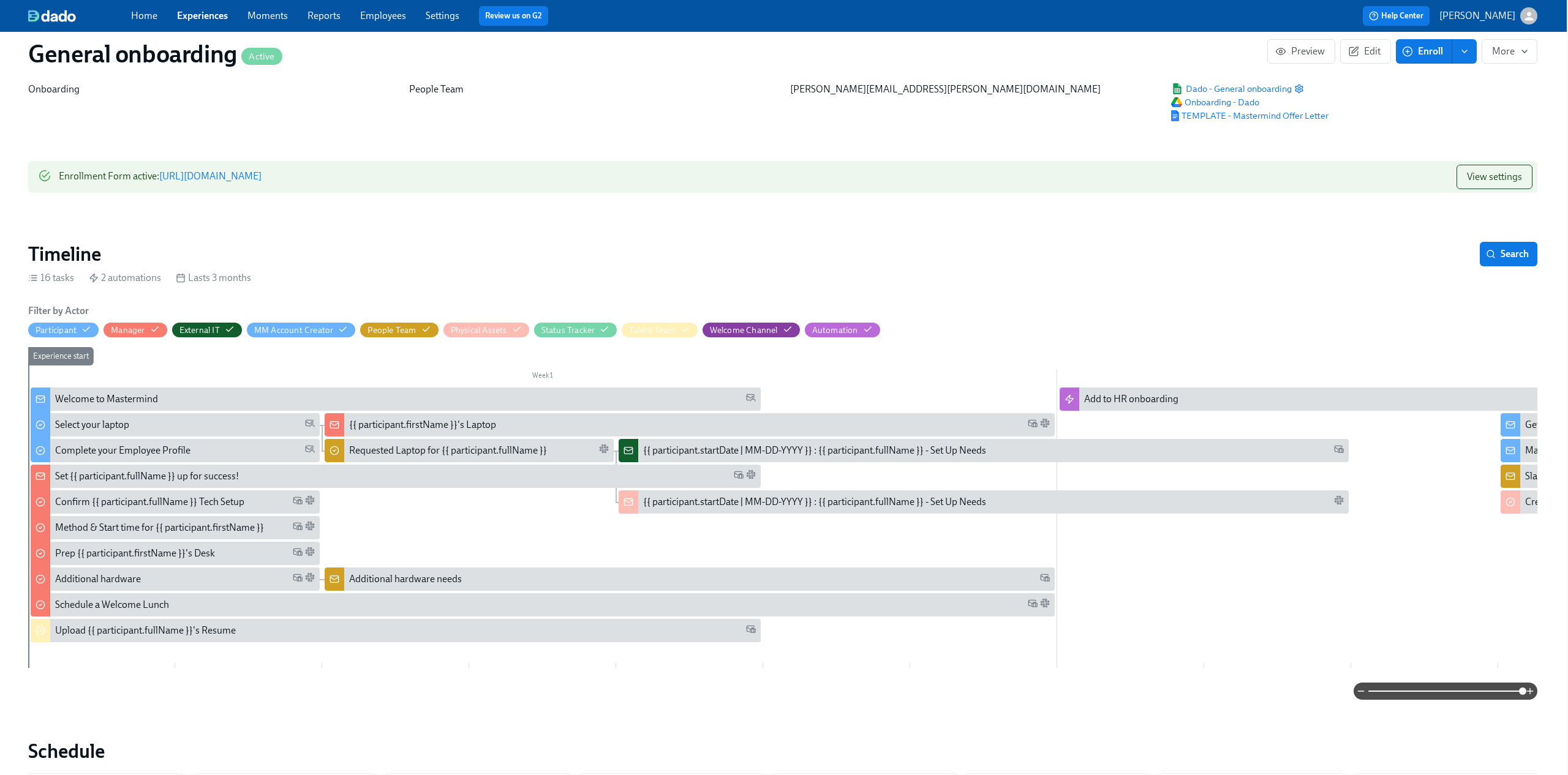
click at [262, 178] on link "https://my.dadohr.com/enrollmentForms/IF2cq0vgZxPz1ti-vM5BZsXUmHvvt" at bounding box center [210, 176] width 102 height 12
click at [1321, 52] on span "Preview" at bounding box center [1301, 51] width 47 height 12
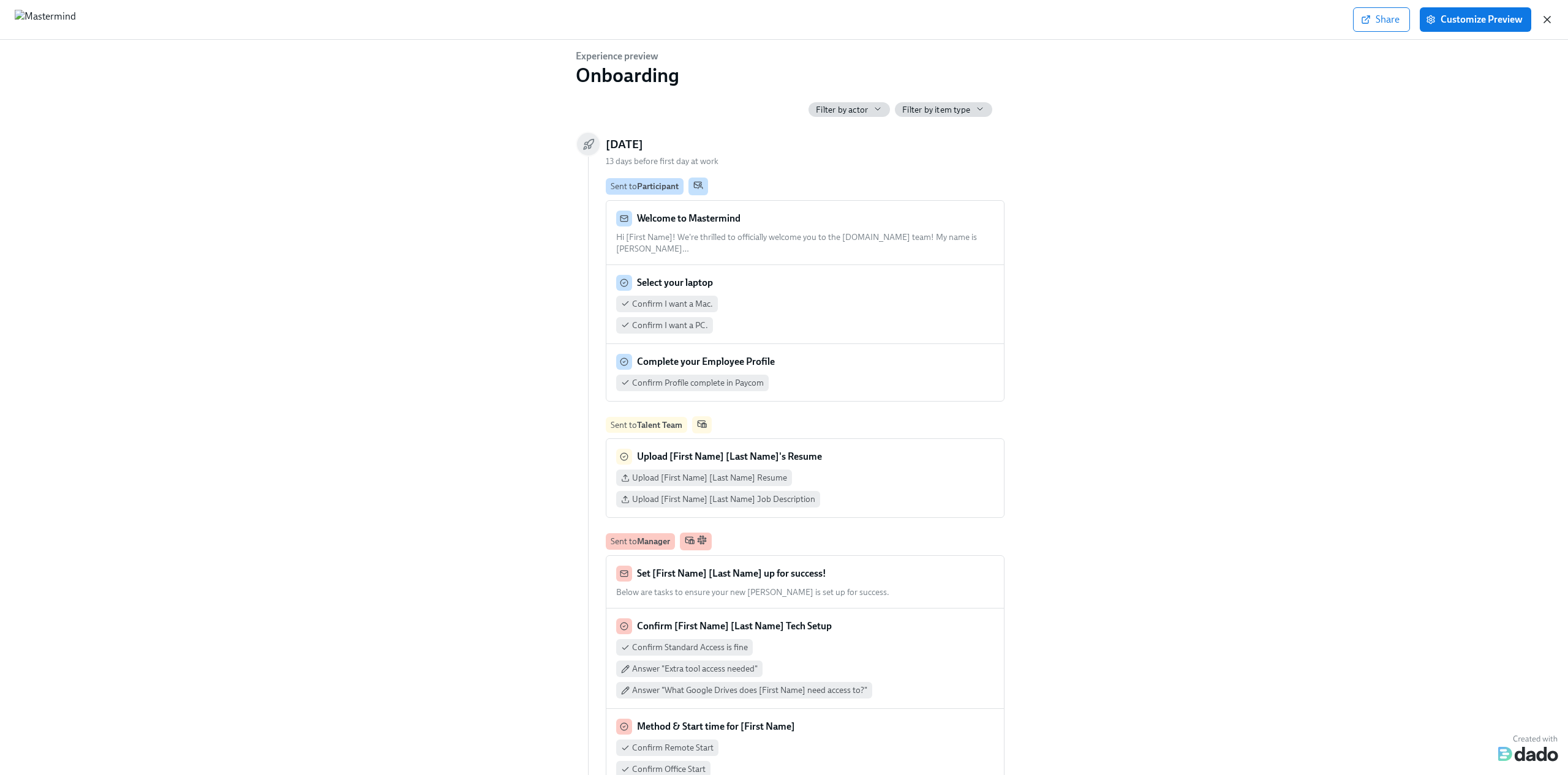
click at [1545, 22] on icon "button" at bounding box center [1547, 19] width 12 height 12
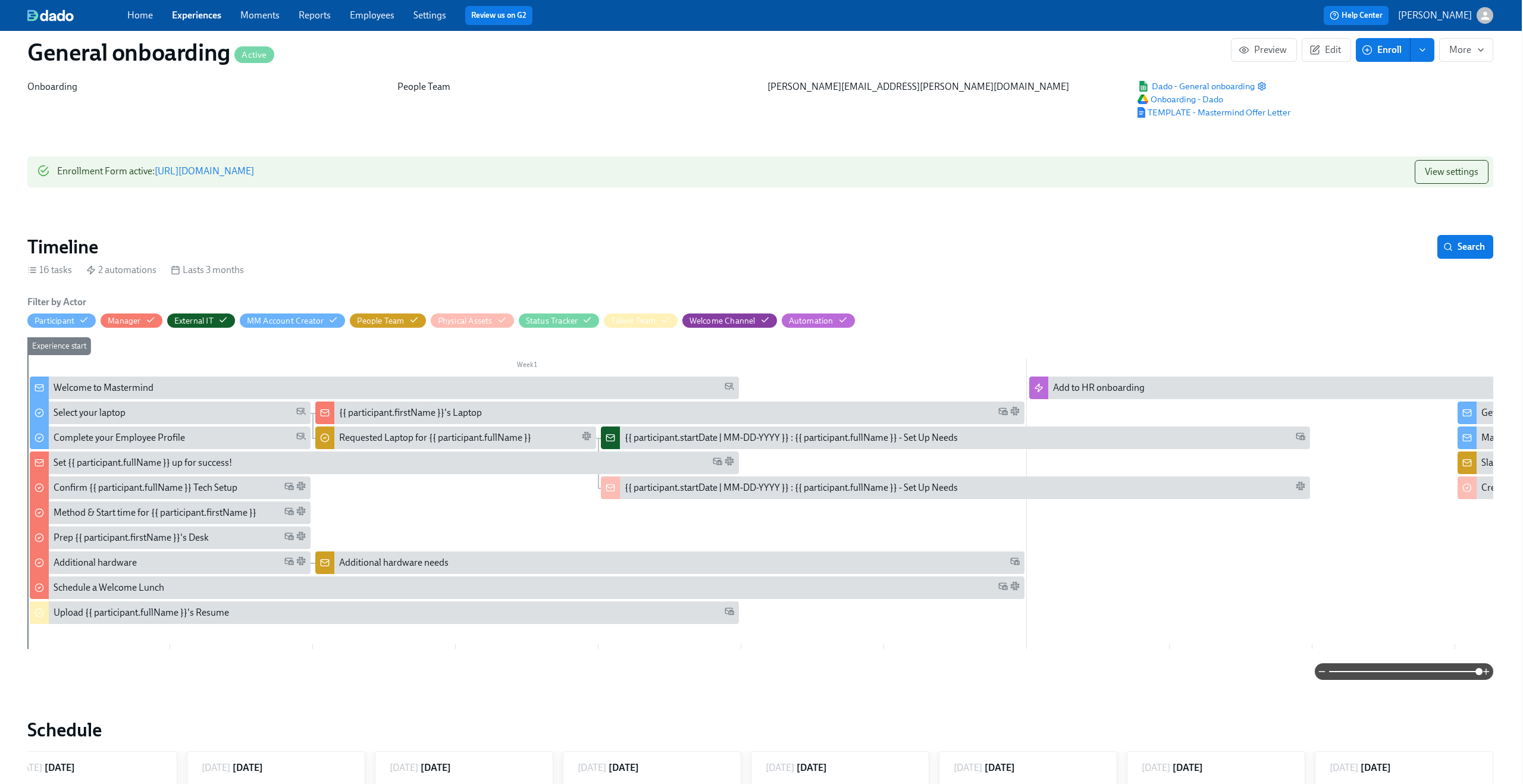
scroll to position [0, 1]
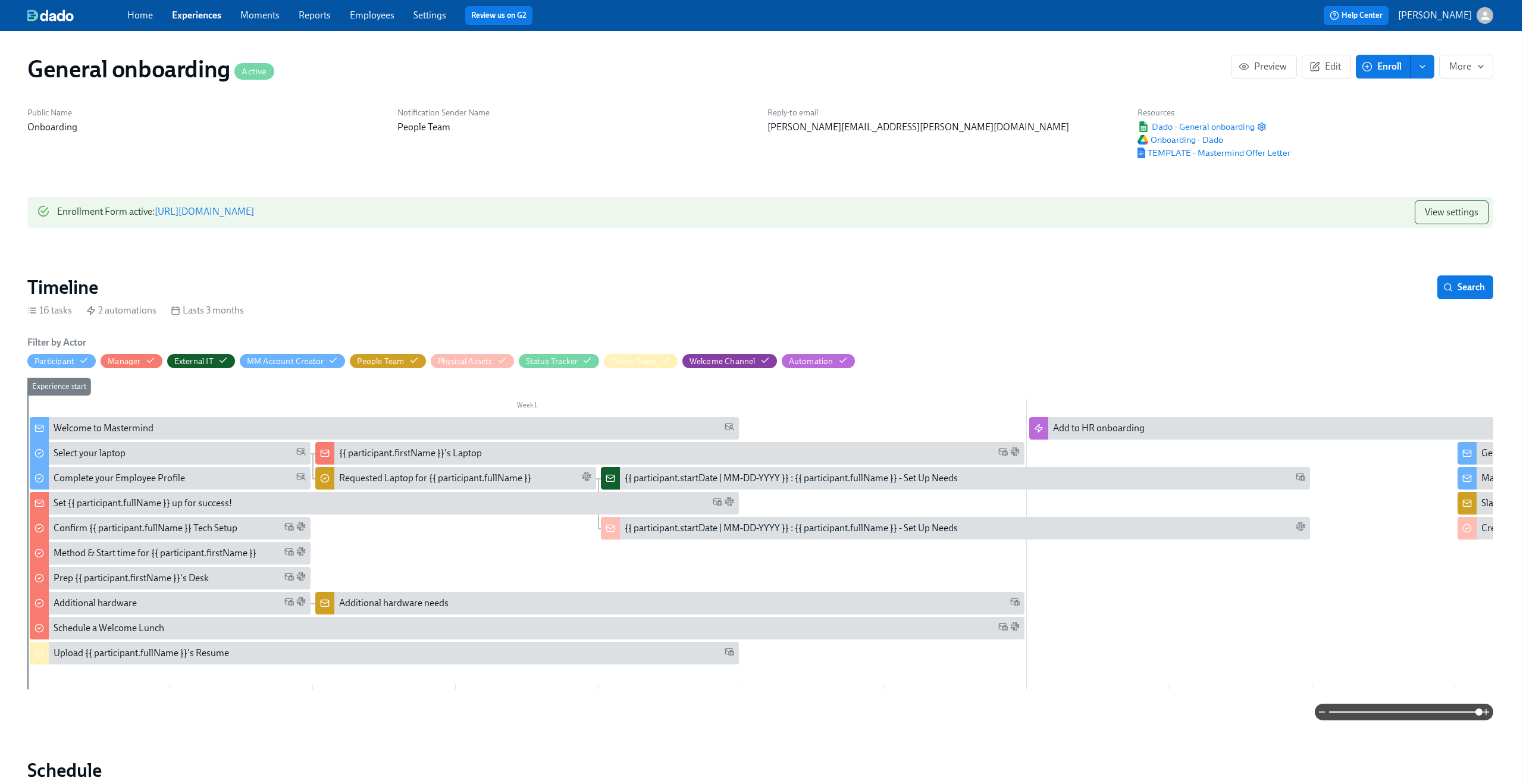
click at [190, 12] on link "Experiences" at bounding box center [197, 15] width 49 height 12
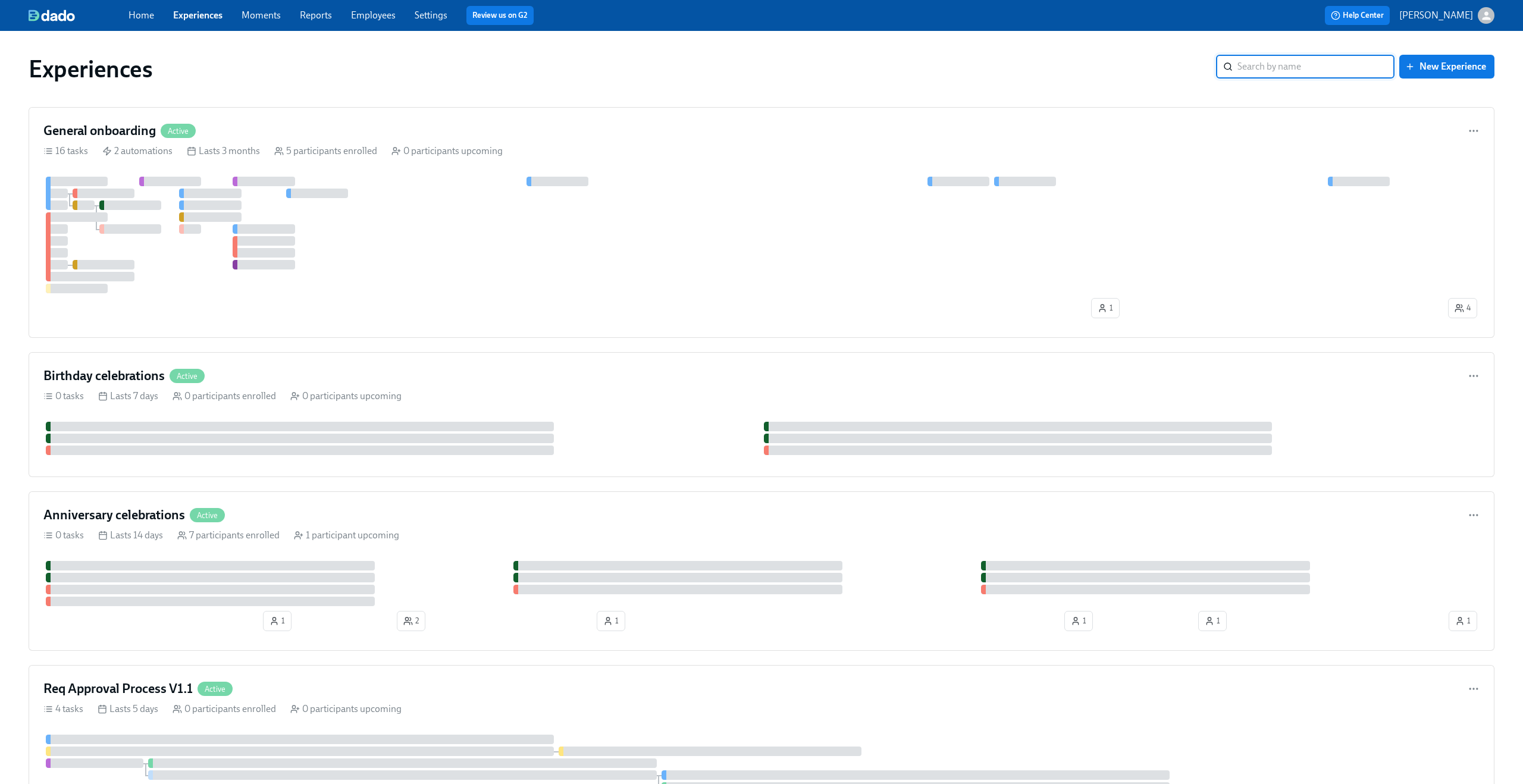
click at [190, 12] on link "Experiences" at bounding box center [197, 15] width 49 height 12
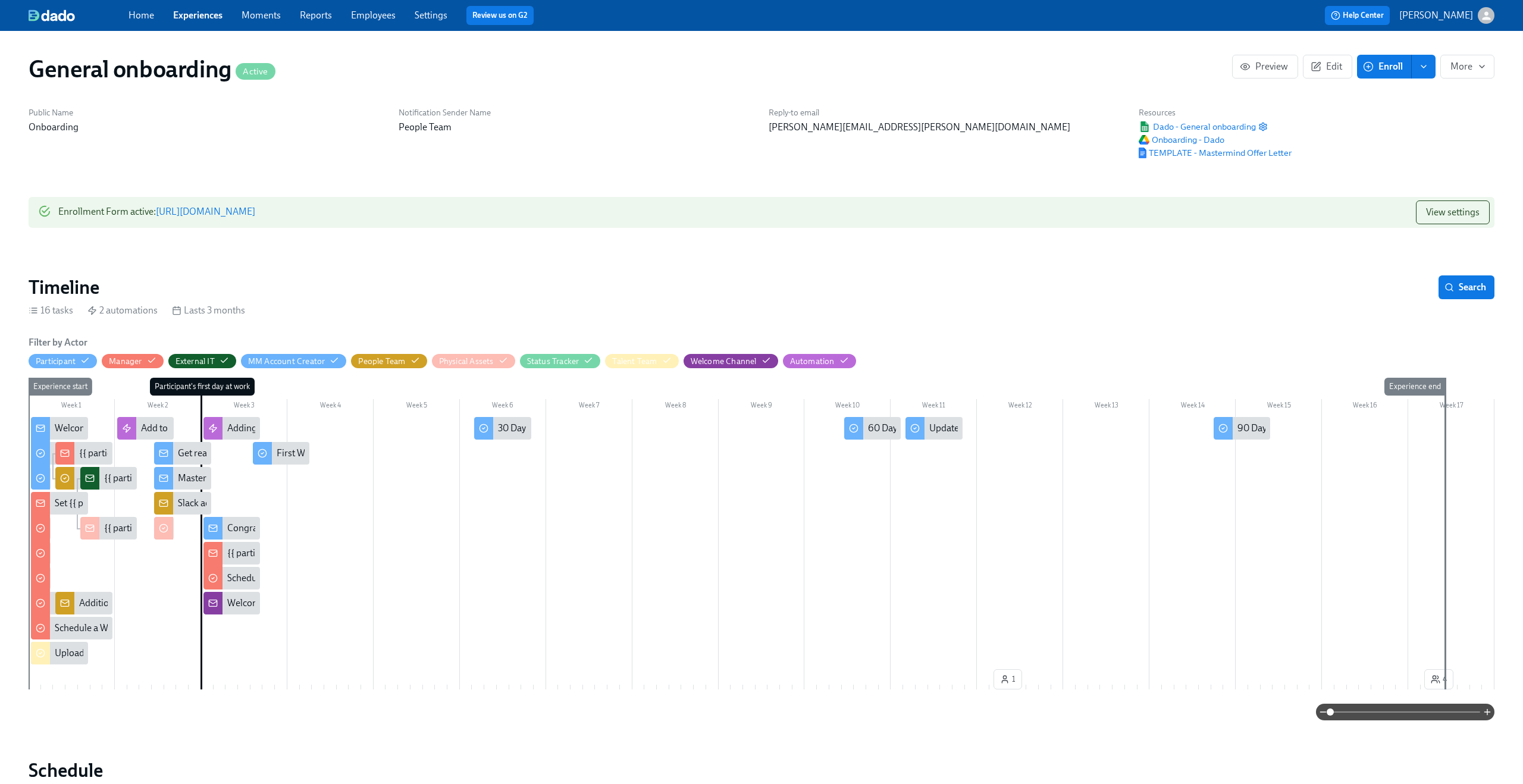
click at [255, 218] on div "Enrollment Form active : [URL][DOMAIN_NAME]" at bounding box center [156, 212] width 197 height 24
click at [255, 212] on link "[URL][DOMAIN_NAME]" at bounding box center [205, 211] width 100 height 12
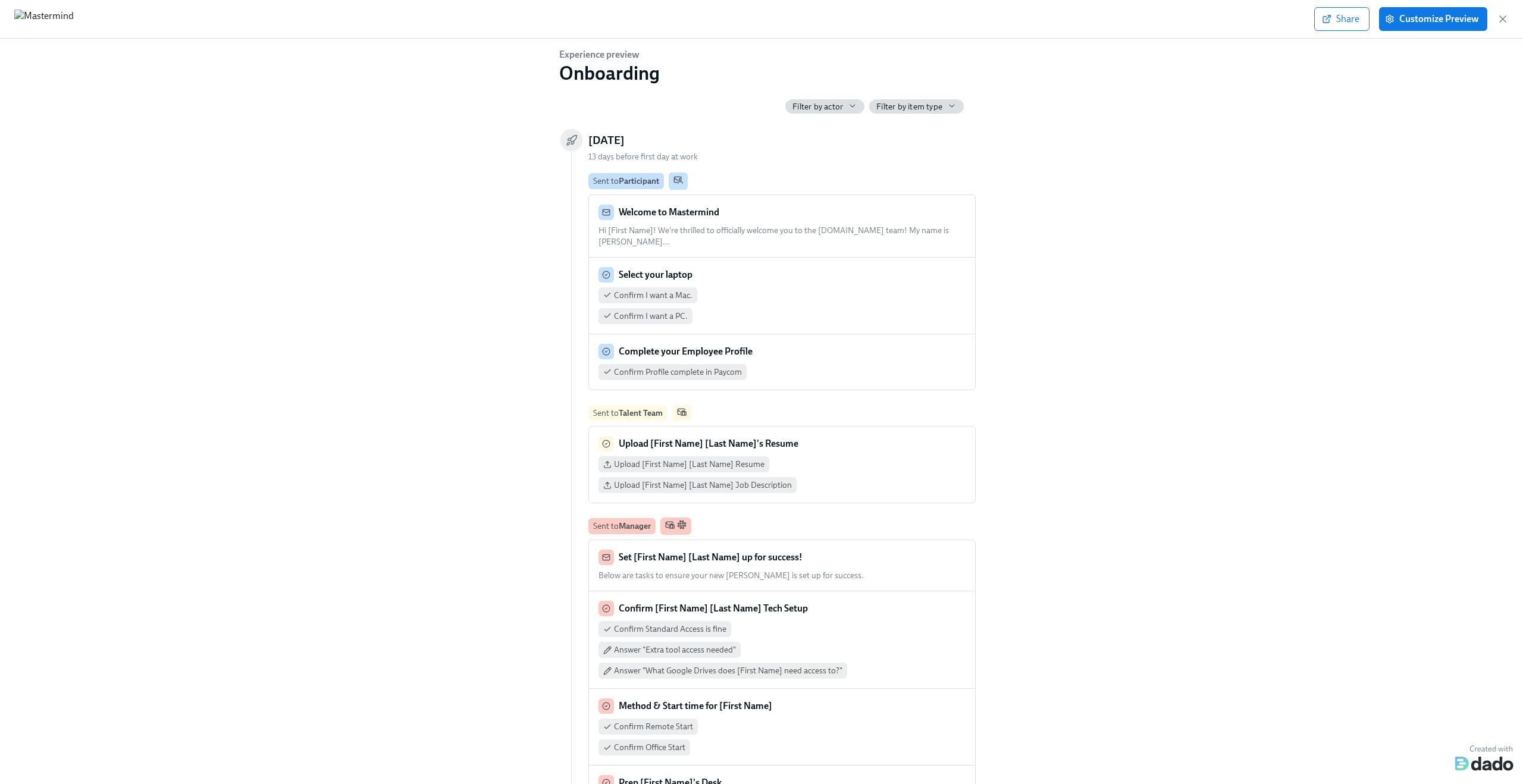
scroll to position [0, 101]
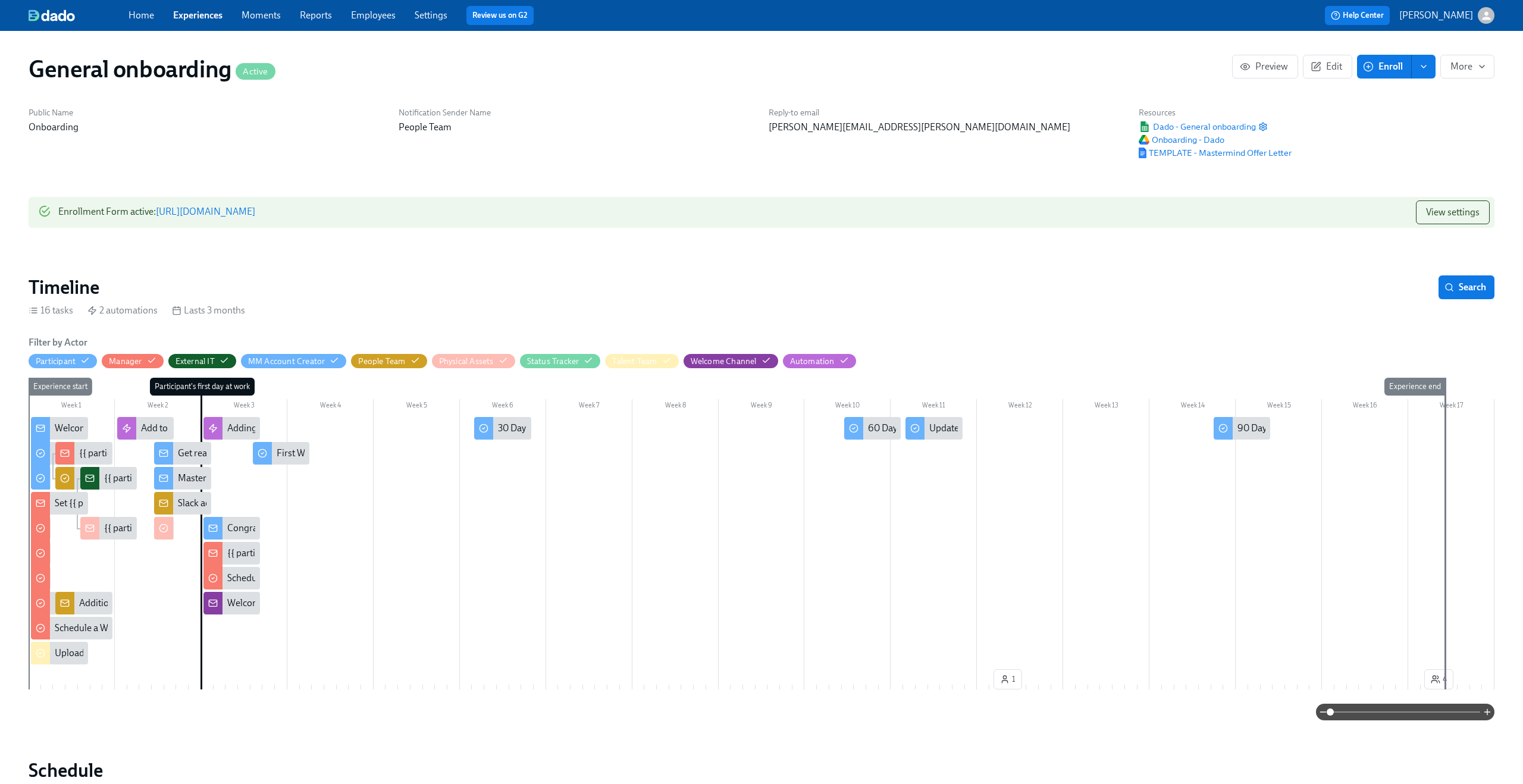
scroll to position [0, 1720]
click at [1407, 711] on span at bounding box center [1405, 711] width 150 height 16
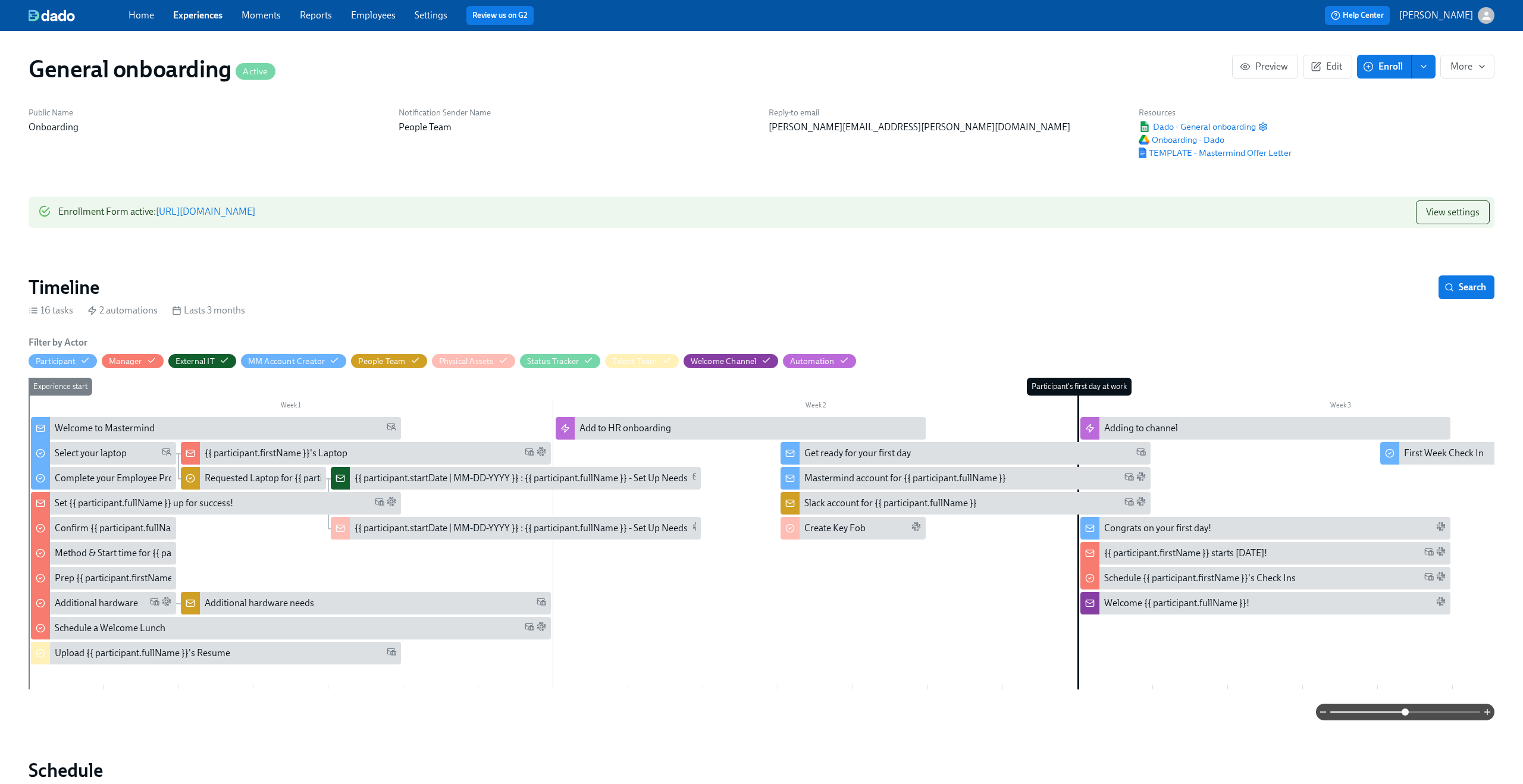
scroll to position [0, 1720]
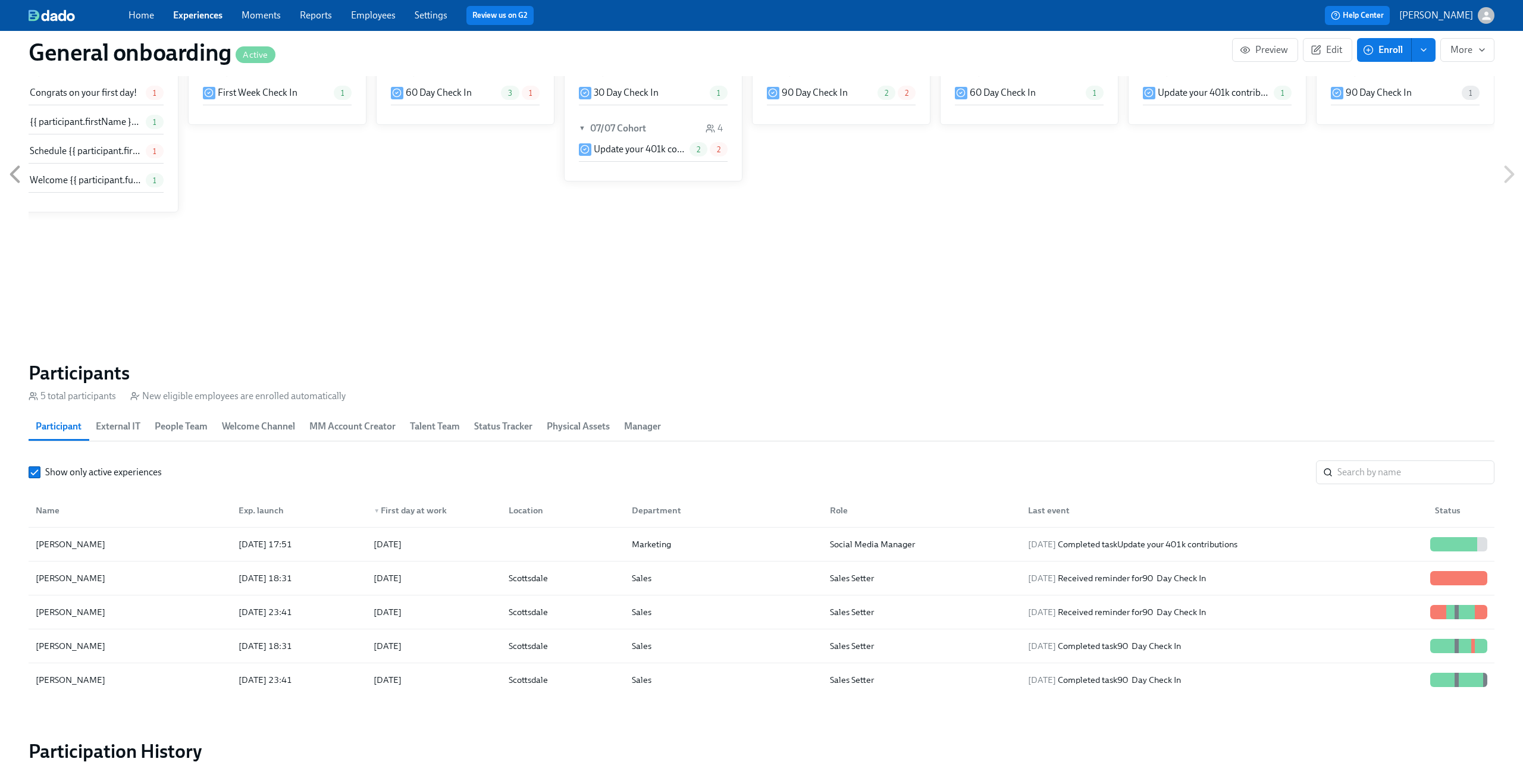
scroll to position [976, 0]
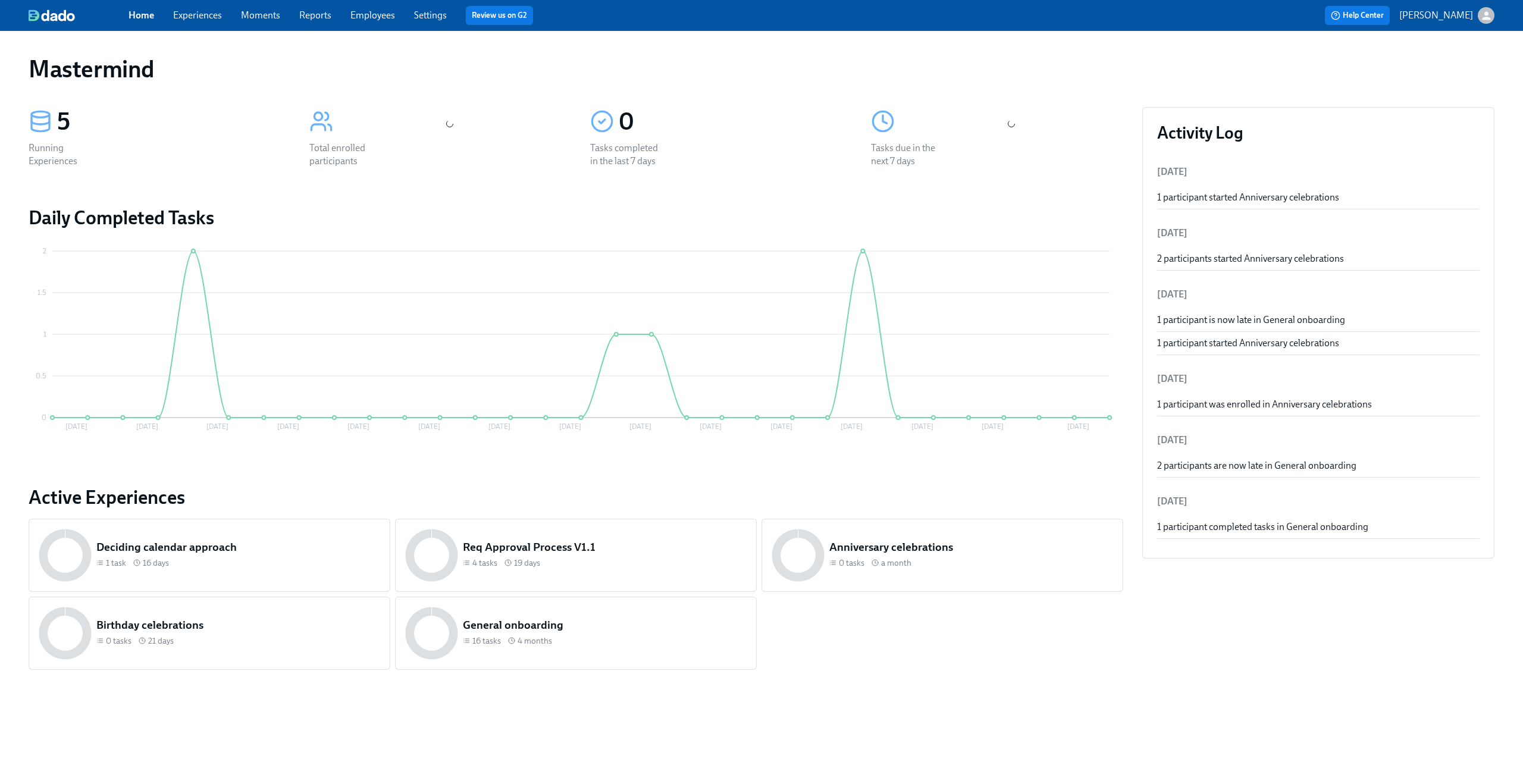
click at [207, 15] on link "Experiences" at bounding box center [197, 15] width 49 height 12
click at [207, 22] on div "Home Experiences Moments Reports Employees Settings Review us on G2" at bounding box center [470, 15] width 683 height 19
click at [204, 18] on link "Experiences" at bounding box center [197, 15] width 49 height 12
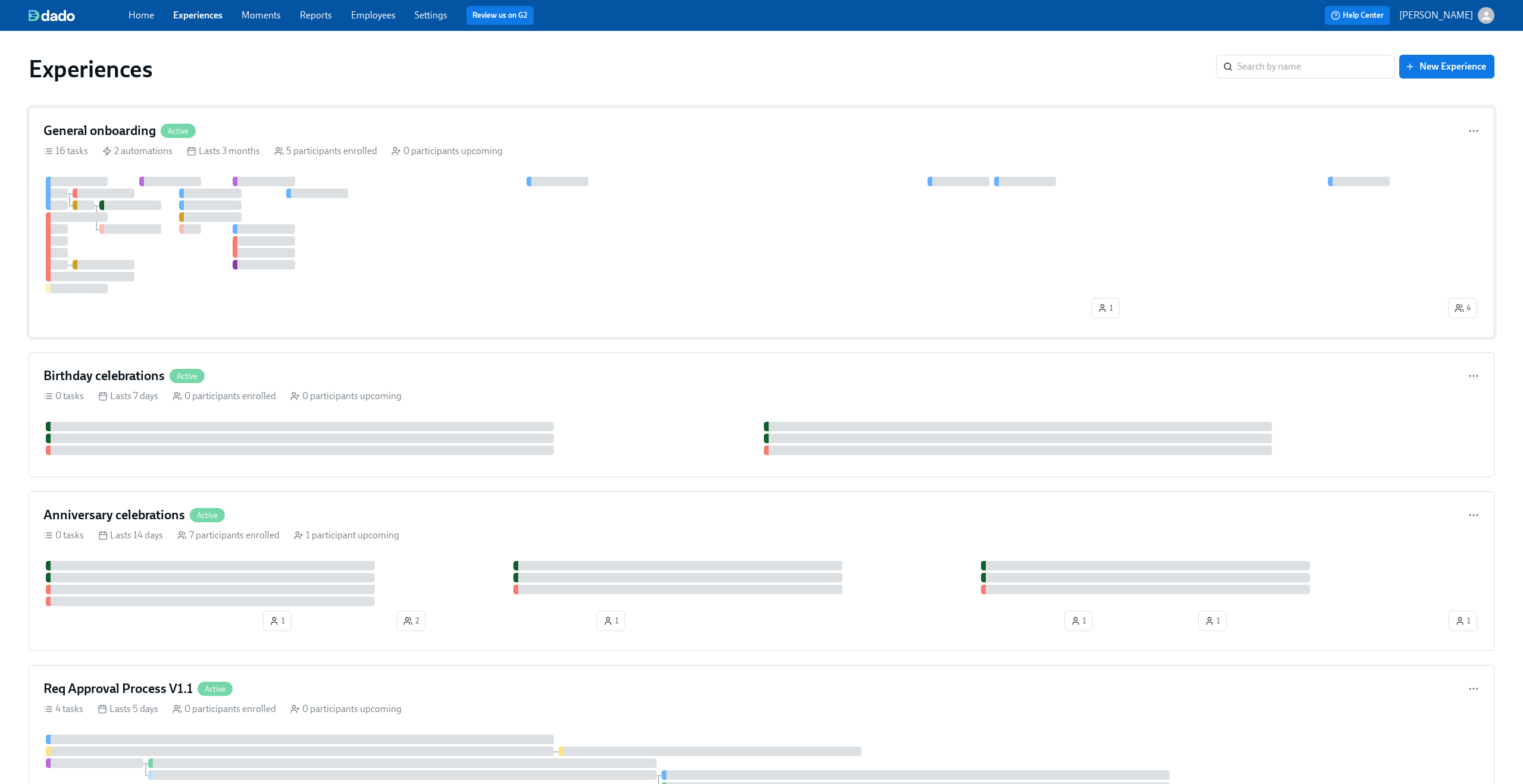
click at [389, 222] on div at bounding box center [744, 234] width 1402 height 117
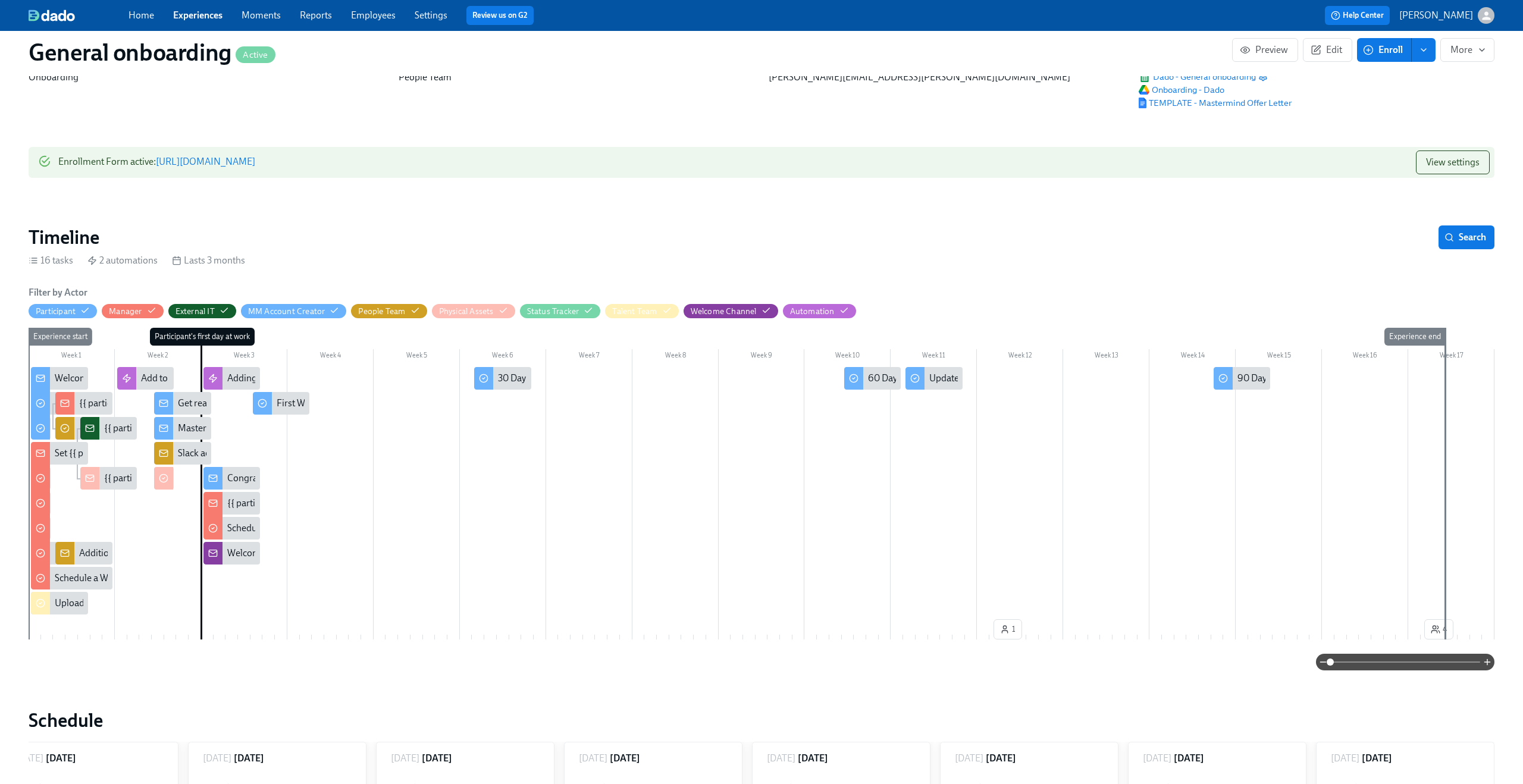
scroll to position [60, 0]
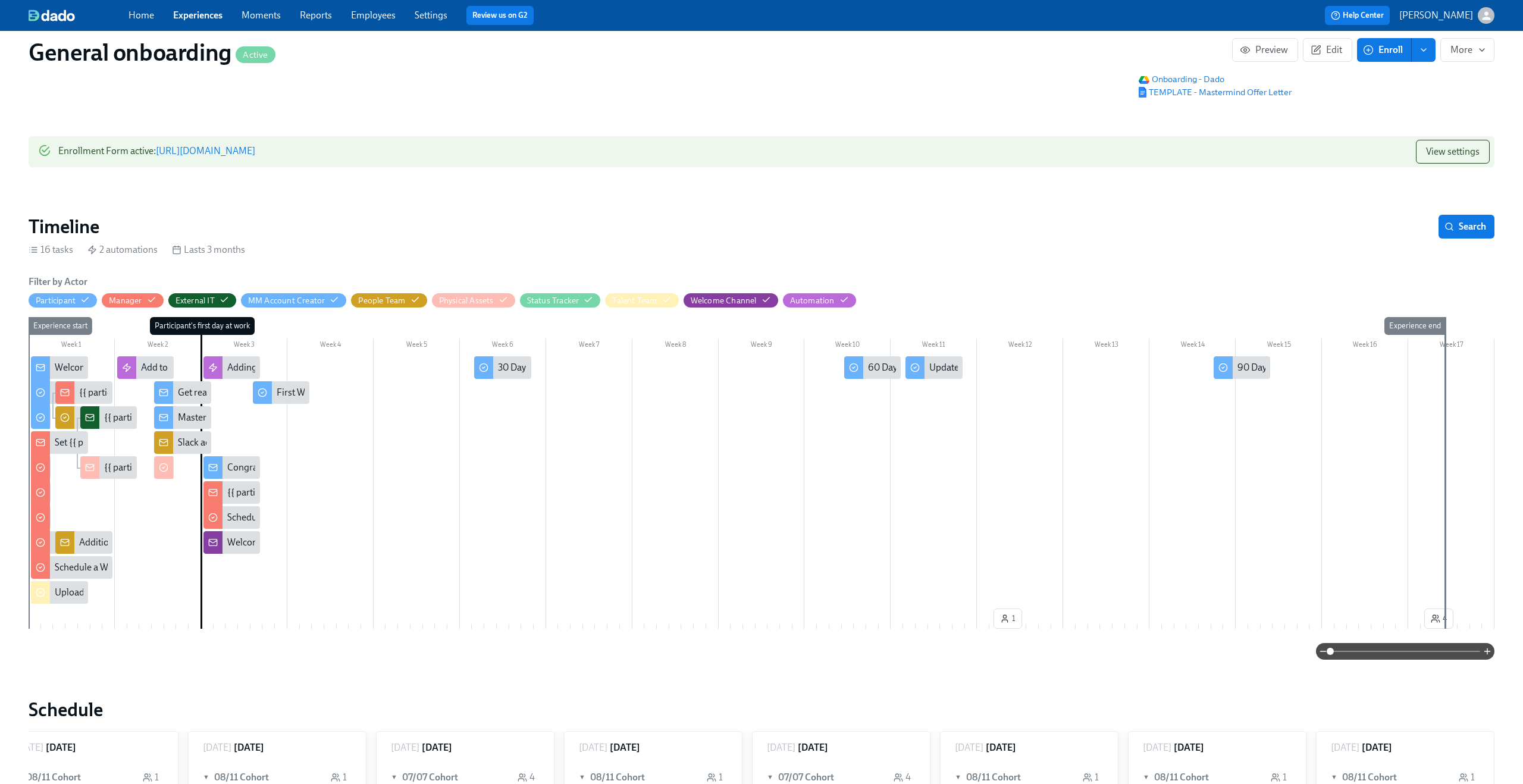
click at [1483, 12] on icon "button" at bounding box center [1486, 16] width 12 height 12
click at [1442, 70] on span "Switch organization..." at bounding box center [1428, 69] width 112 height 13
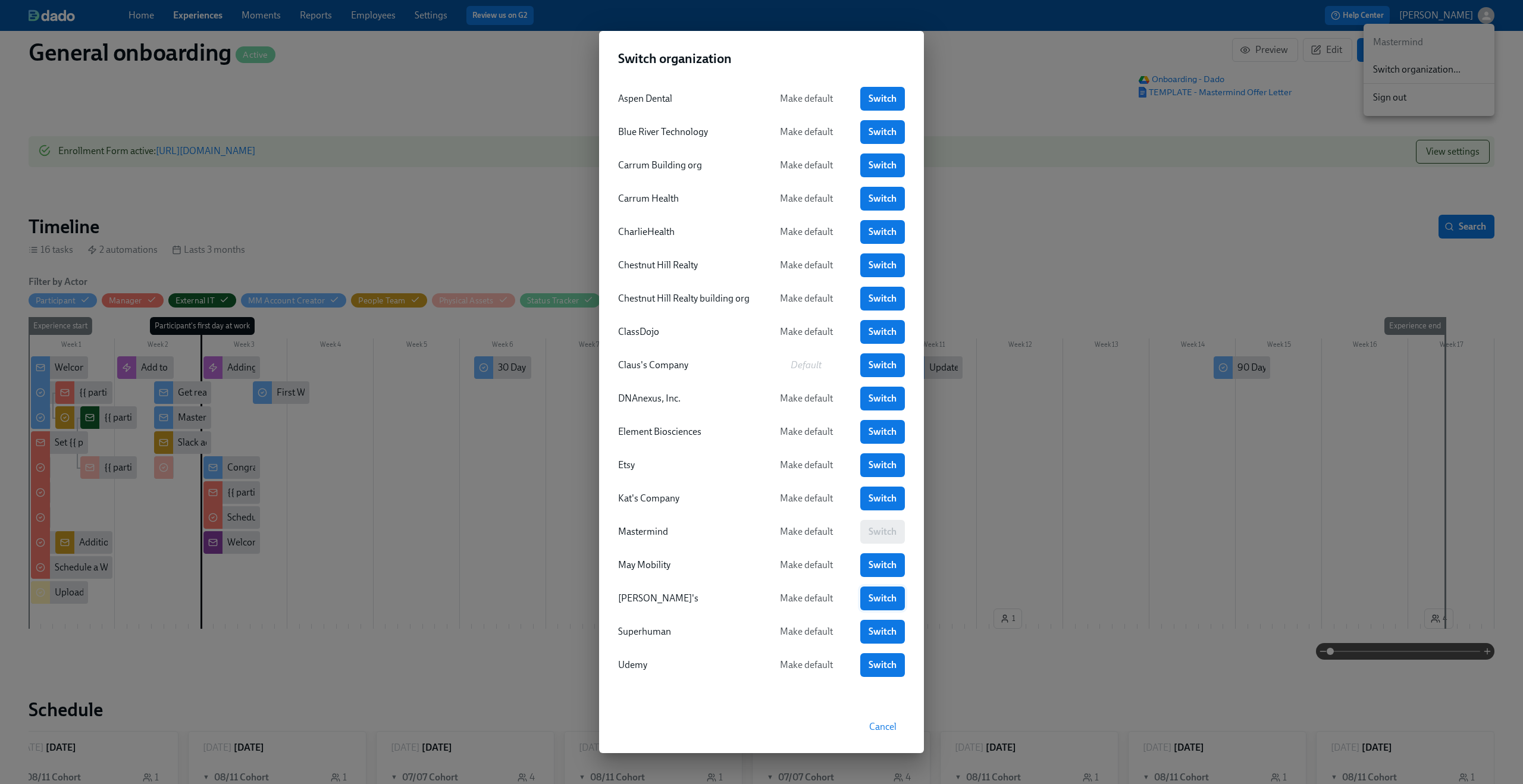
click at [882, 597] on span "Switch" at bounding box center [882, 598] width 28 height 12
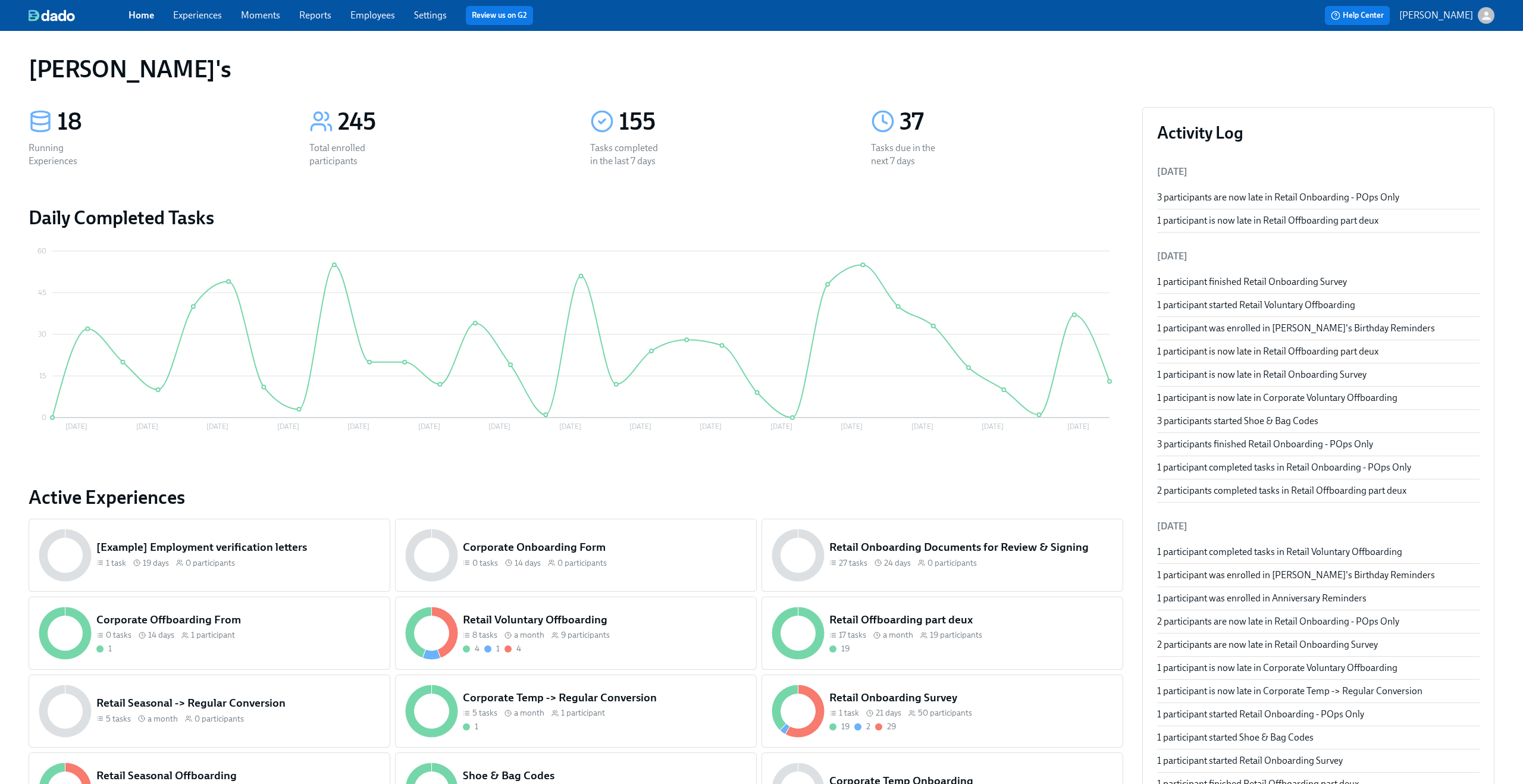
click at [209, 11] on link "Experiences" at bounding box center [197, 15] width 49 height 12
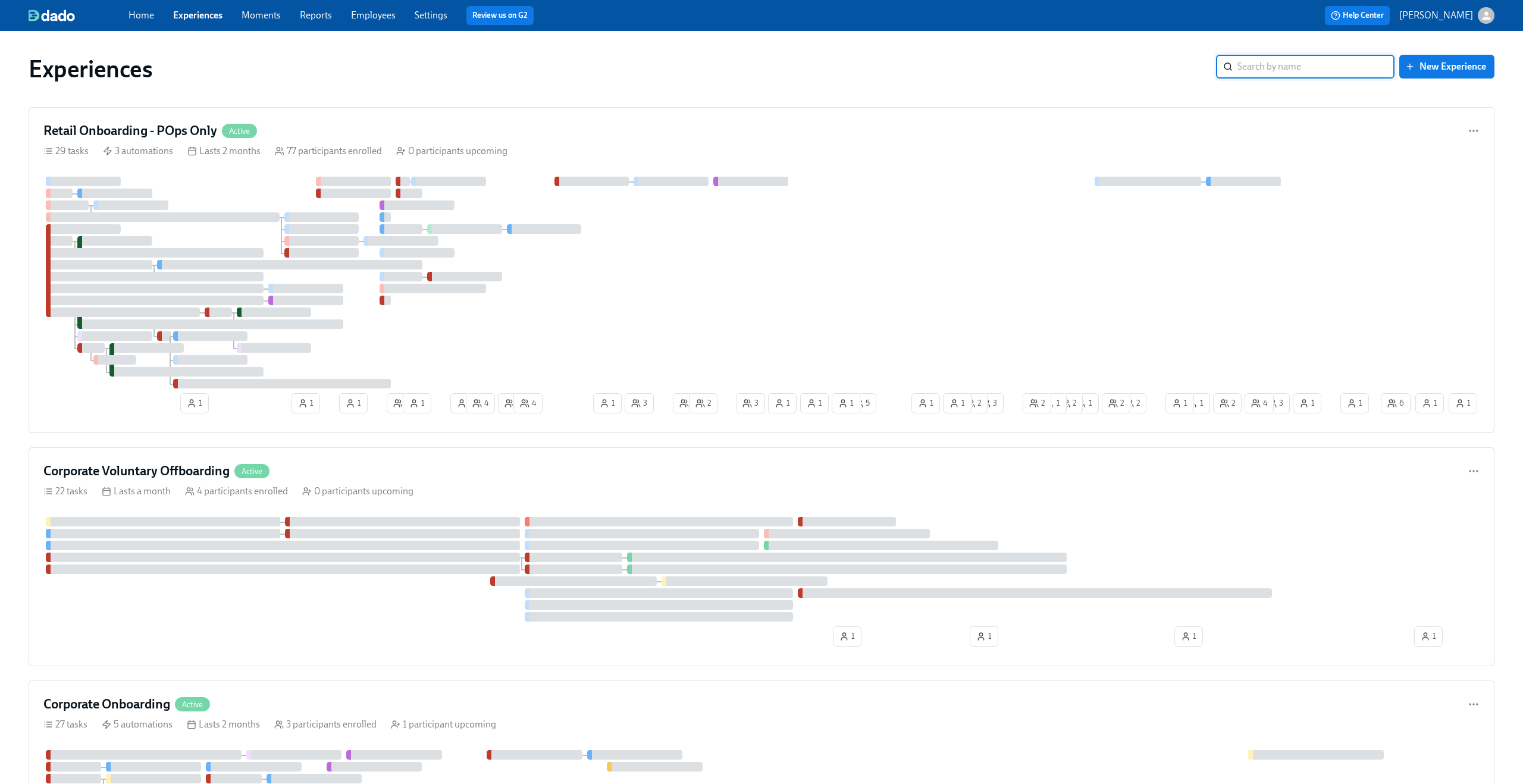
click at [378, 16] on link "Employees" at bounding box center [373, 15] width 45 height 12
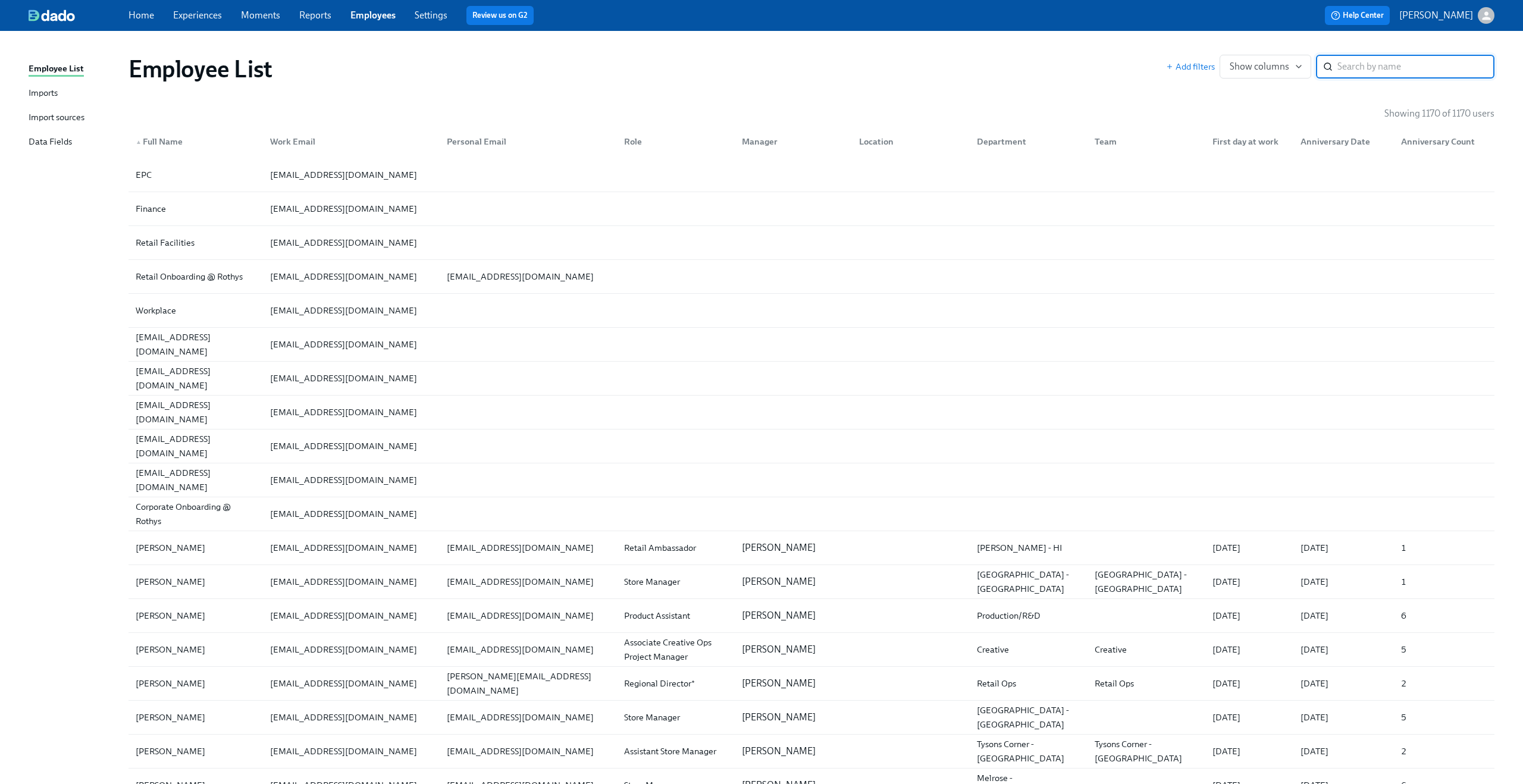
click at [1414, 68] on input "search" at bounding box center [1416, 67] width 157 height 24
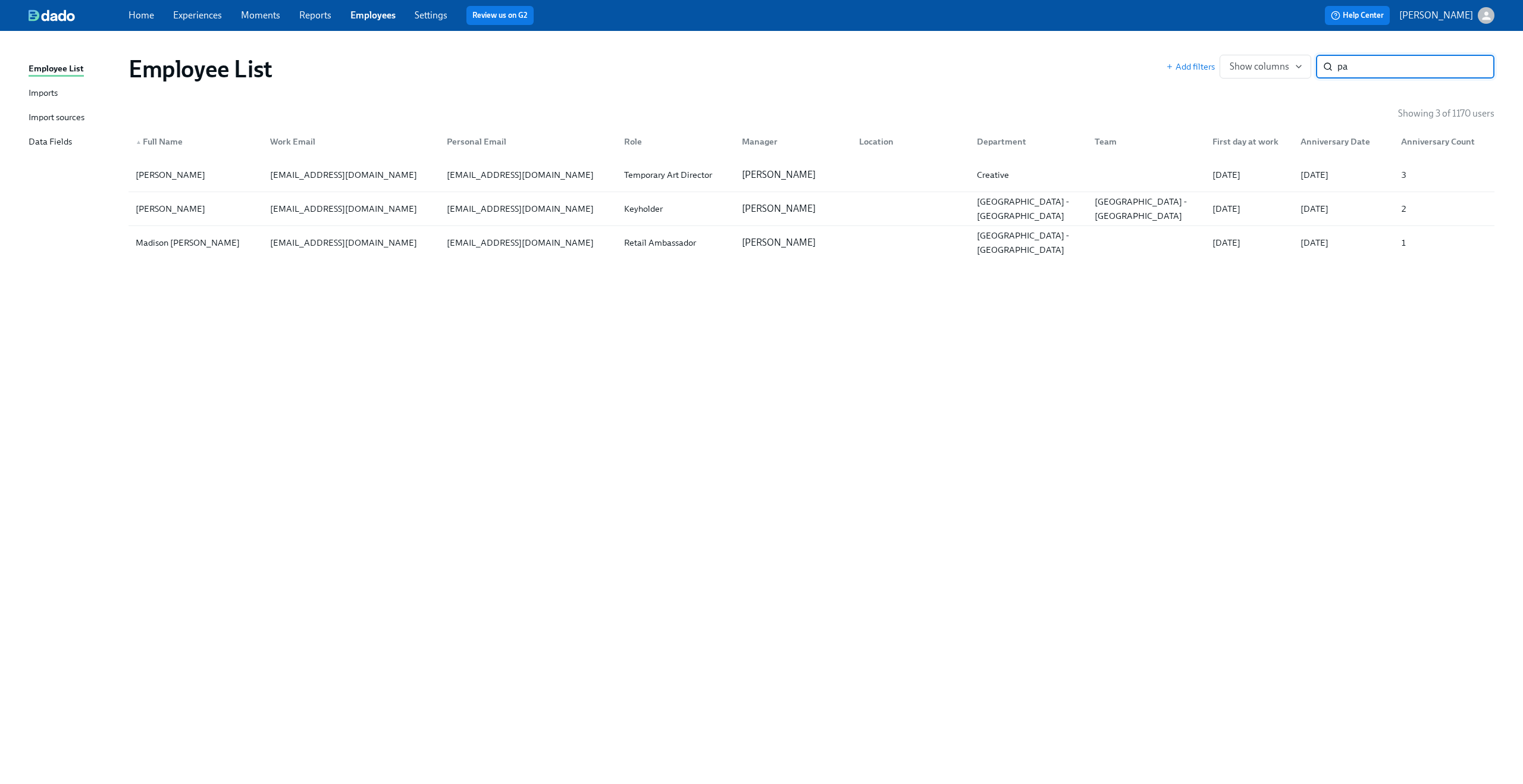
type input "p"
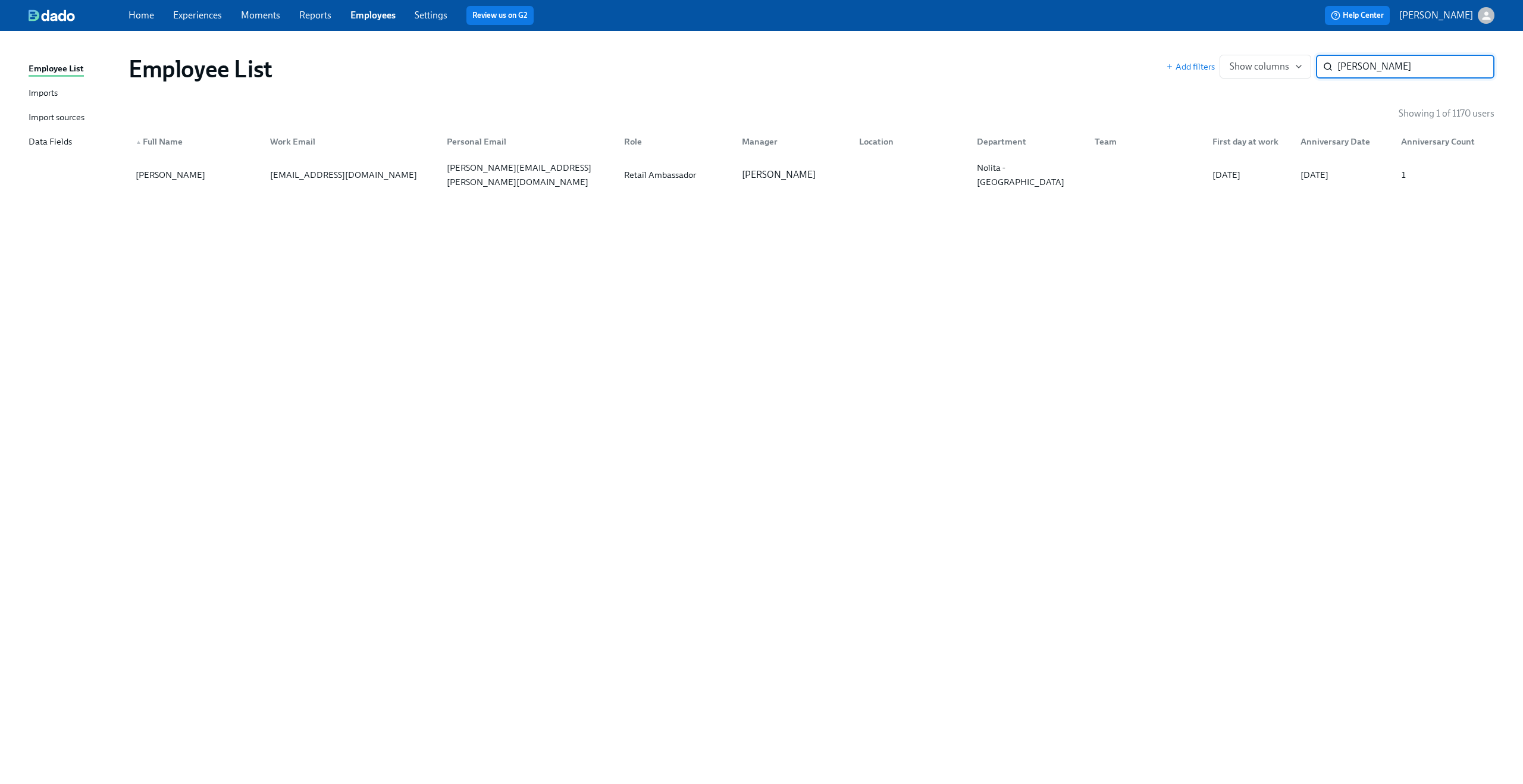
type input "[PERSON_NAME]"
click at [359, 172] on div "[EMAIL_ADDRESS][DOMAIN_NAME]" at bounding box center [343, 175] width 156 height 14
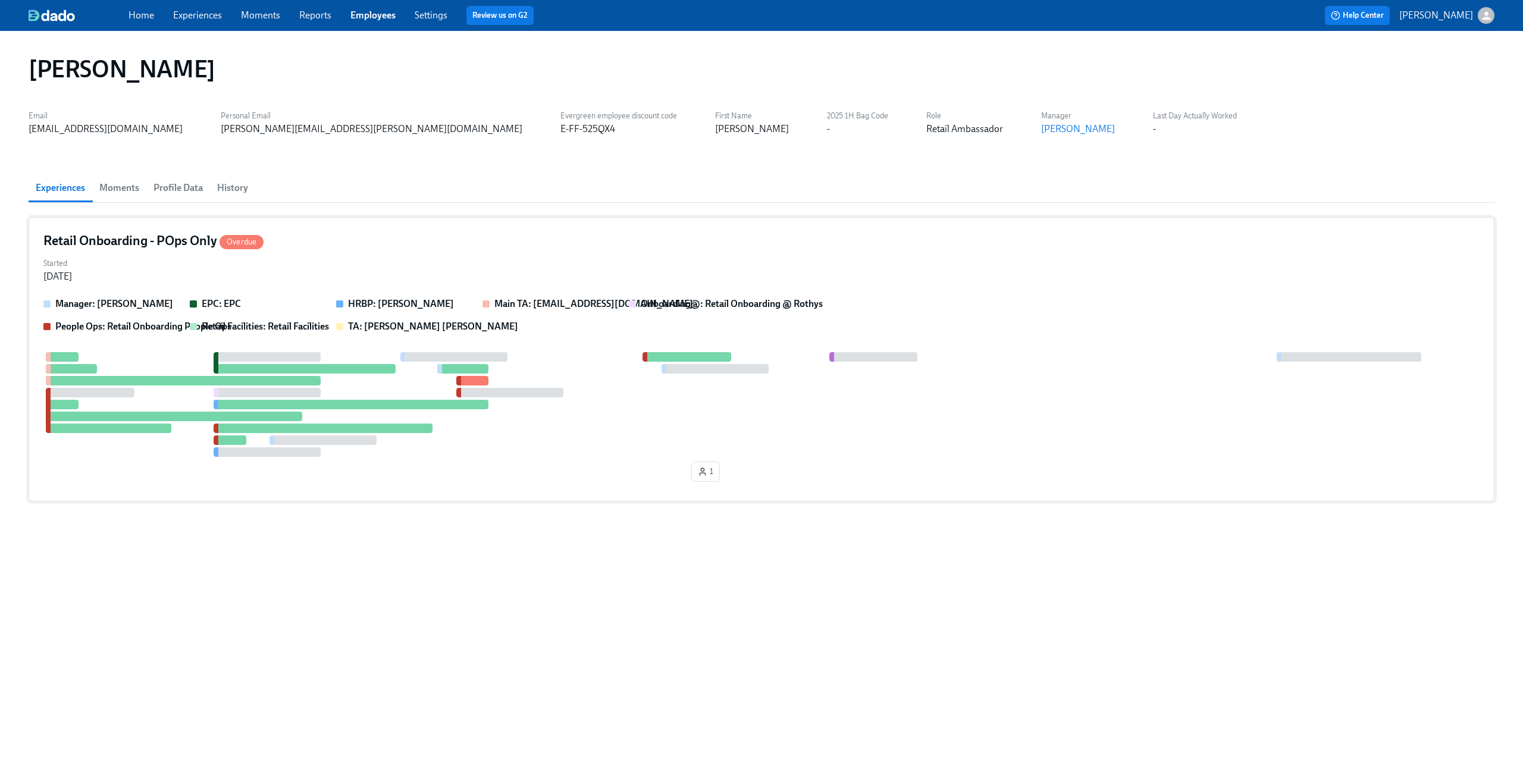
click at [326, 255] on div "Started [DATE]" at bounding box center [761, 269] width 1436 height 29
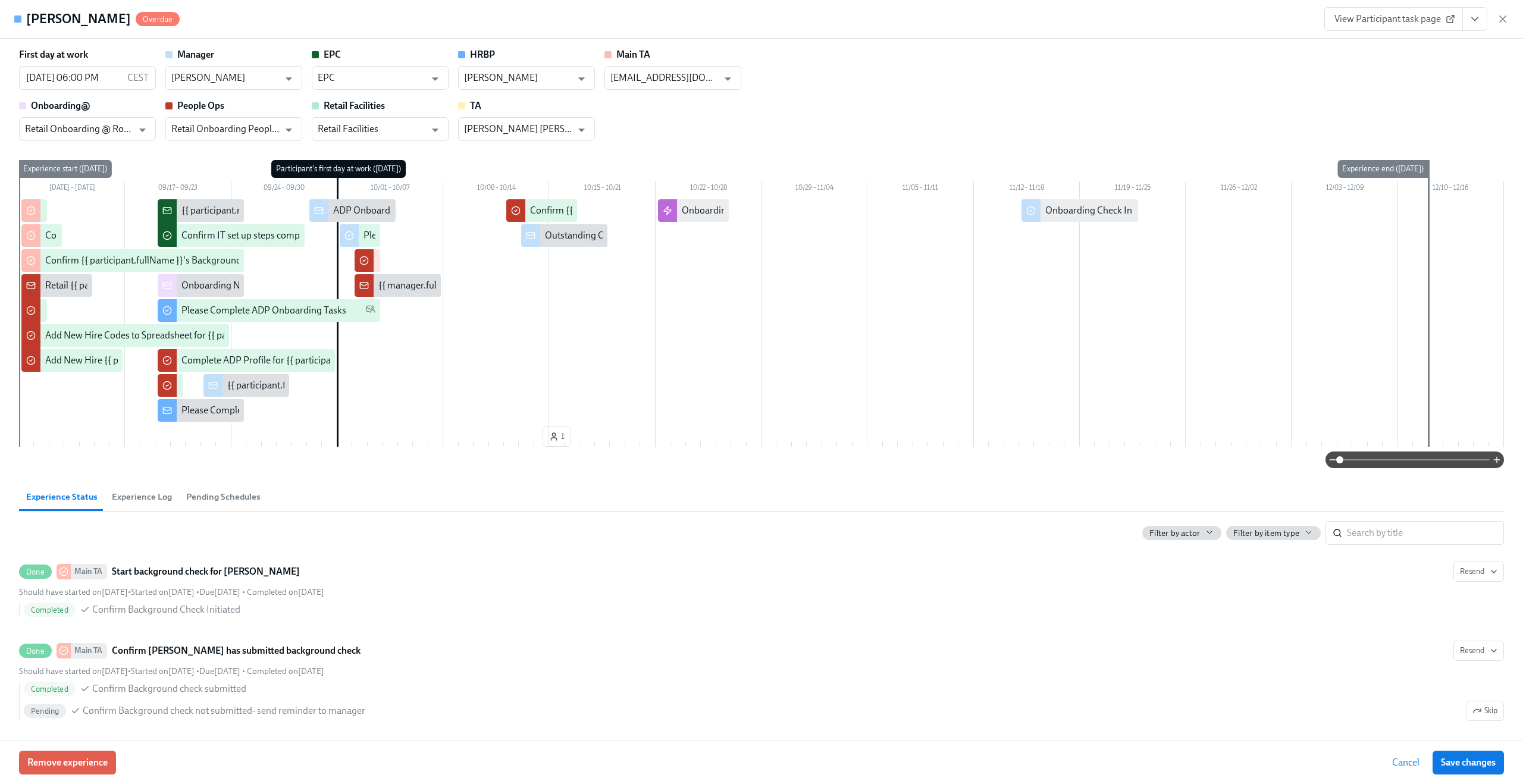
click at [150, 496] on span "Experience Log" at bounding box center [142, 497] width 60 height 13
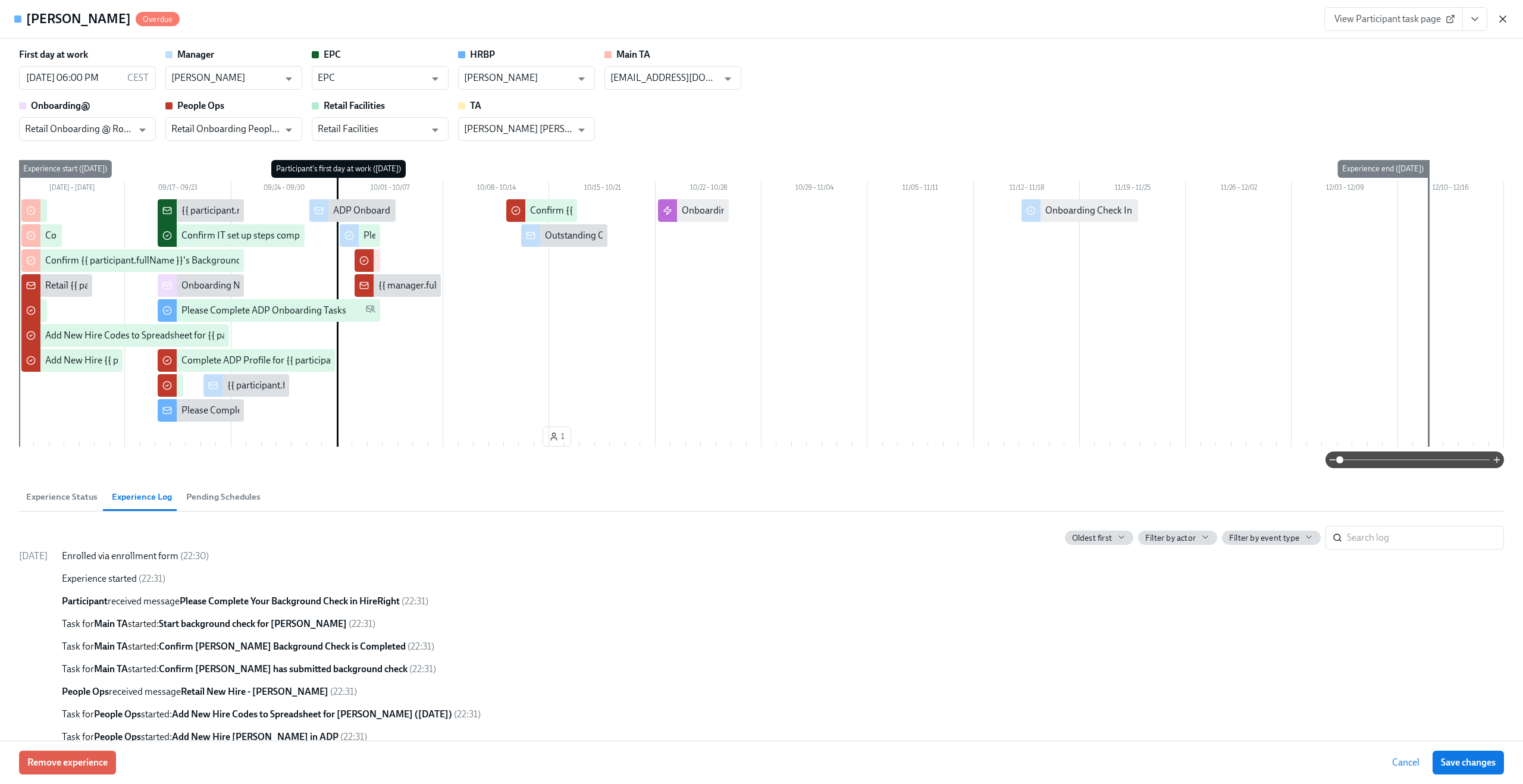
click at [1504, 16] on icon "button" at bounding box center [1503, 19] width 6 height 6
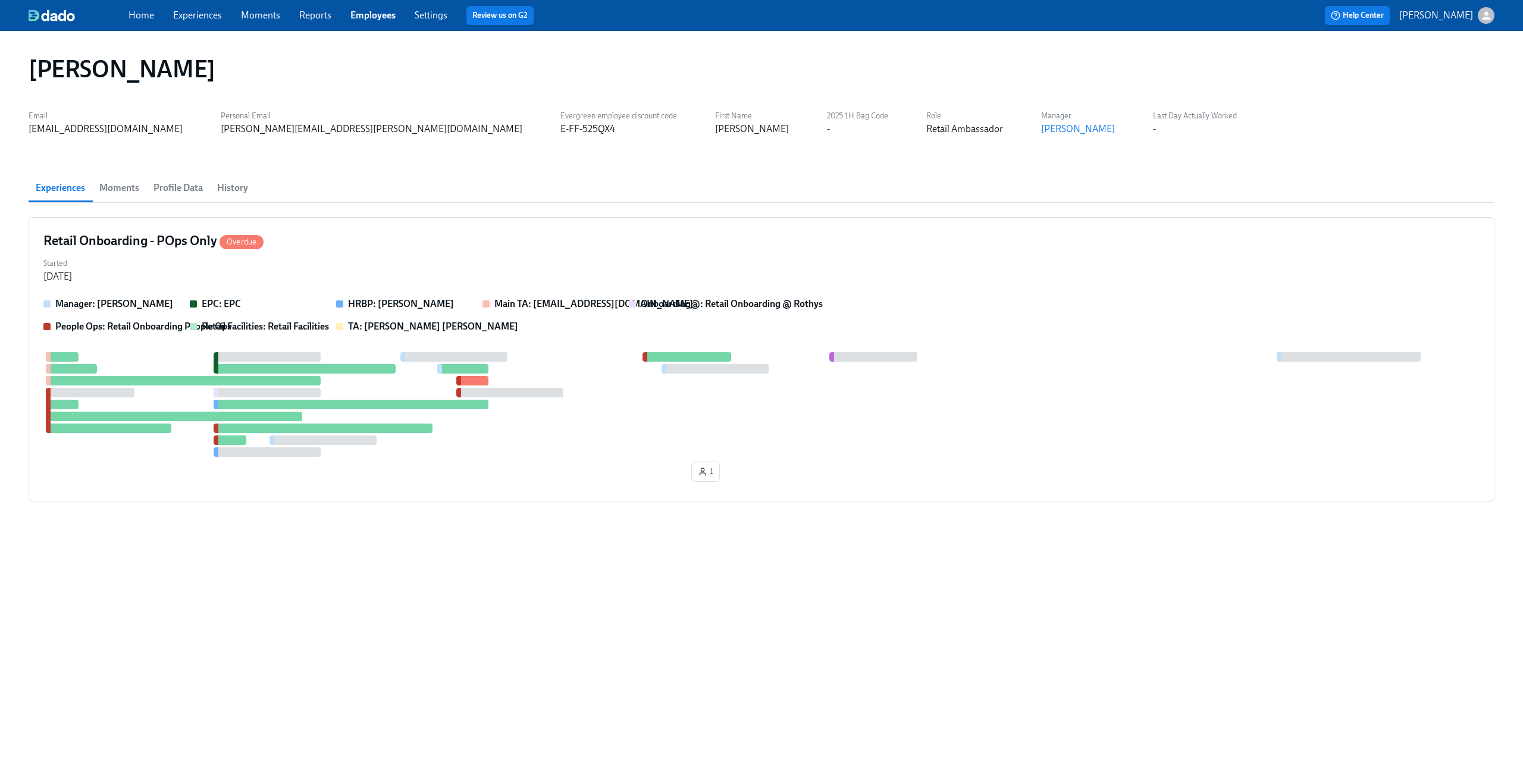
click at [376, 15] on link "Employees" at bounding box center [373, 15] width 45 height 12
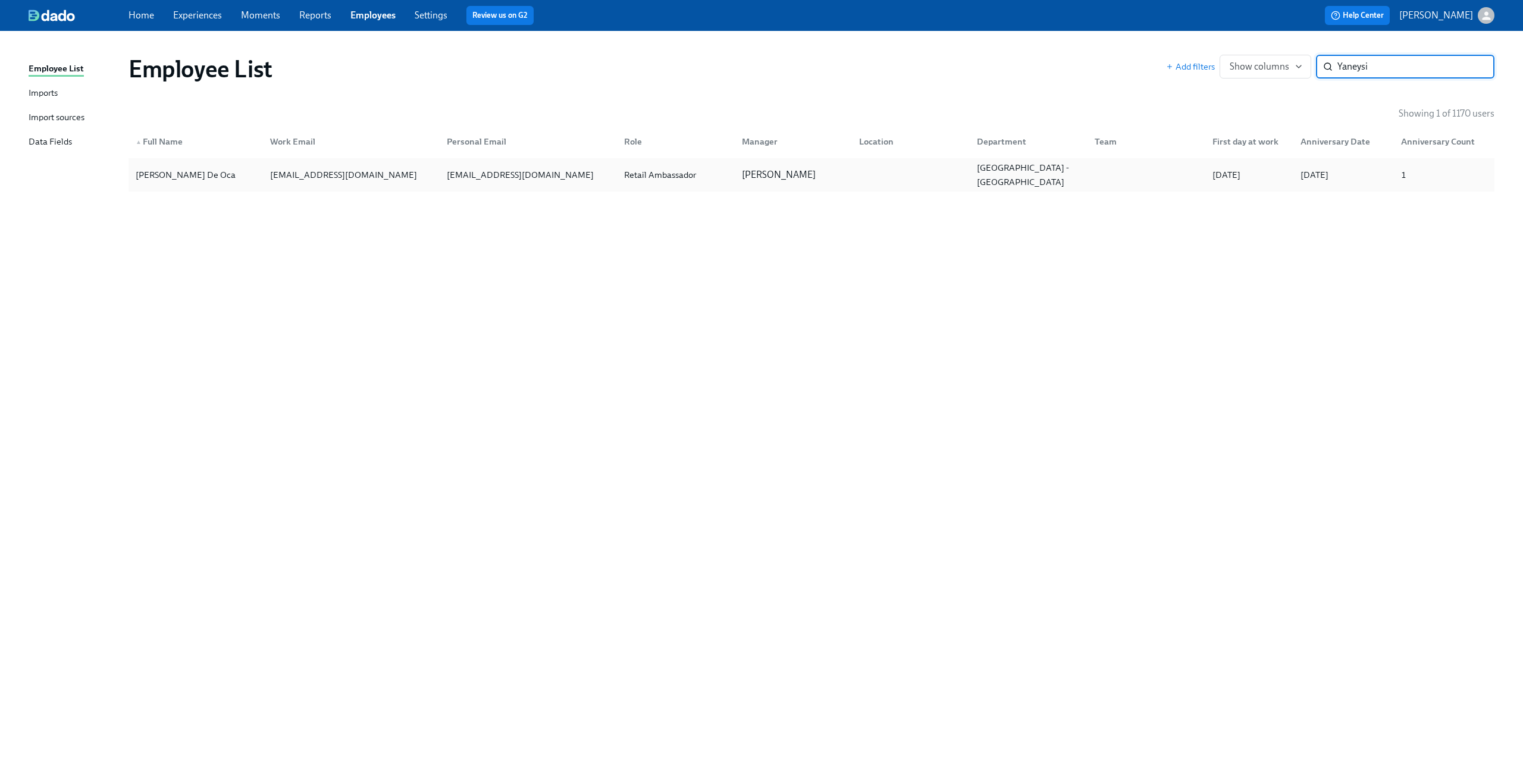
type input "Yaneysi"
click at [482, 175] on div "yaneysimontes24@yahoo.com" at bounding box center [520, 175] width 156 height 14
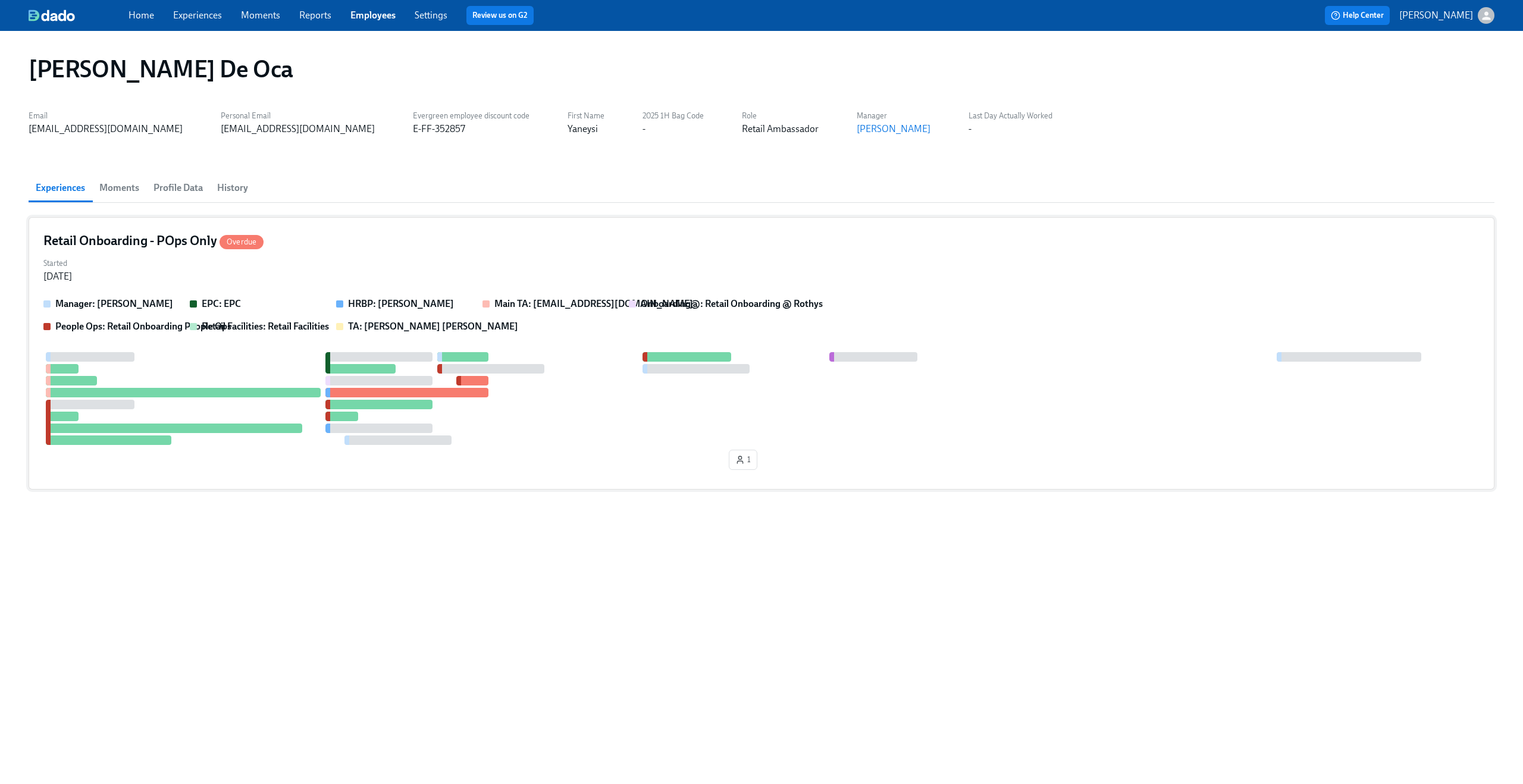
click at [310, 269] on div "Started Sep 24, 2025" at bounding box center [761, 269] width 1436 height 29
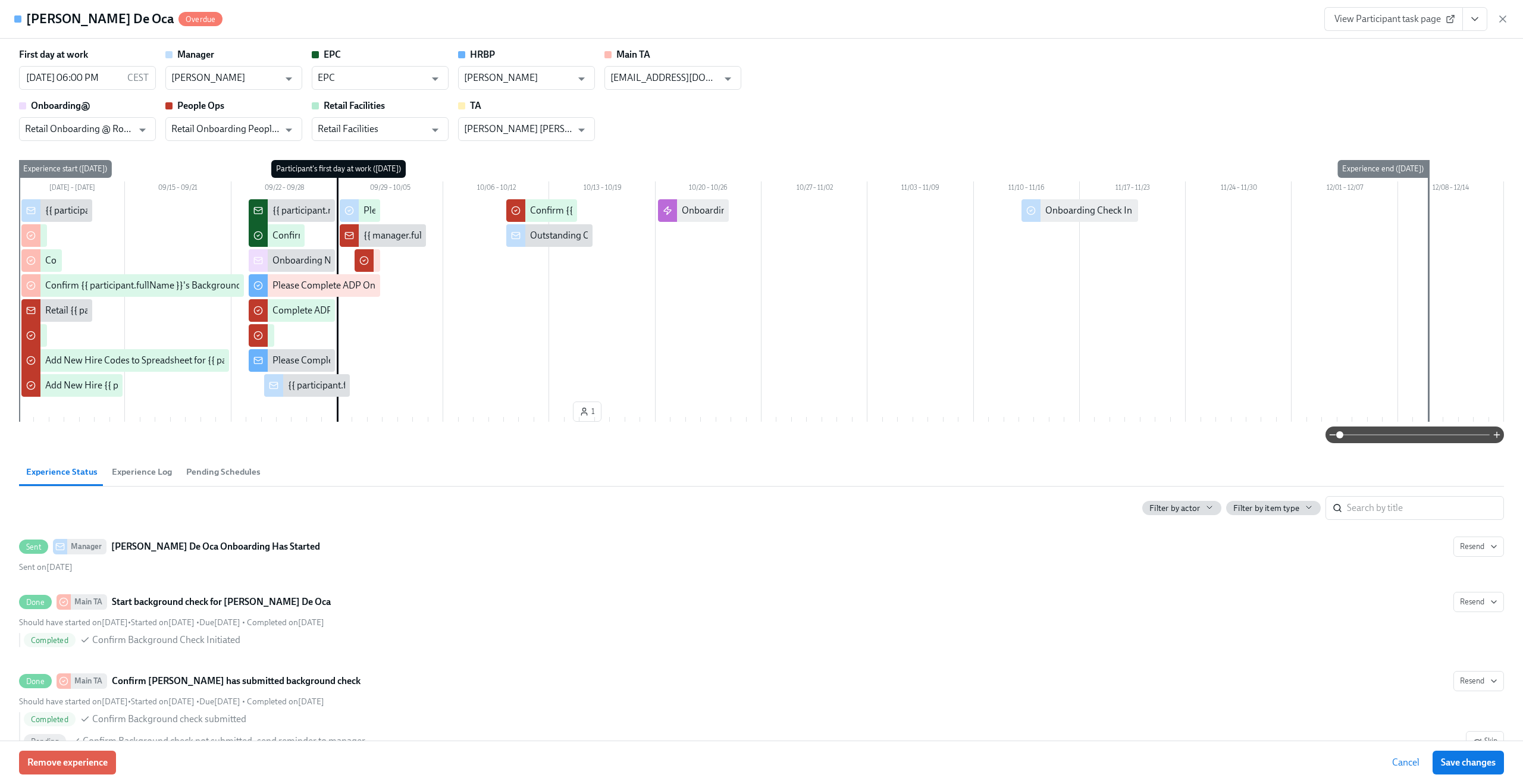
scroll to position [5, 0]
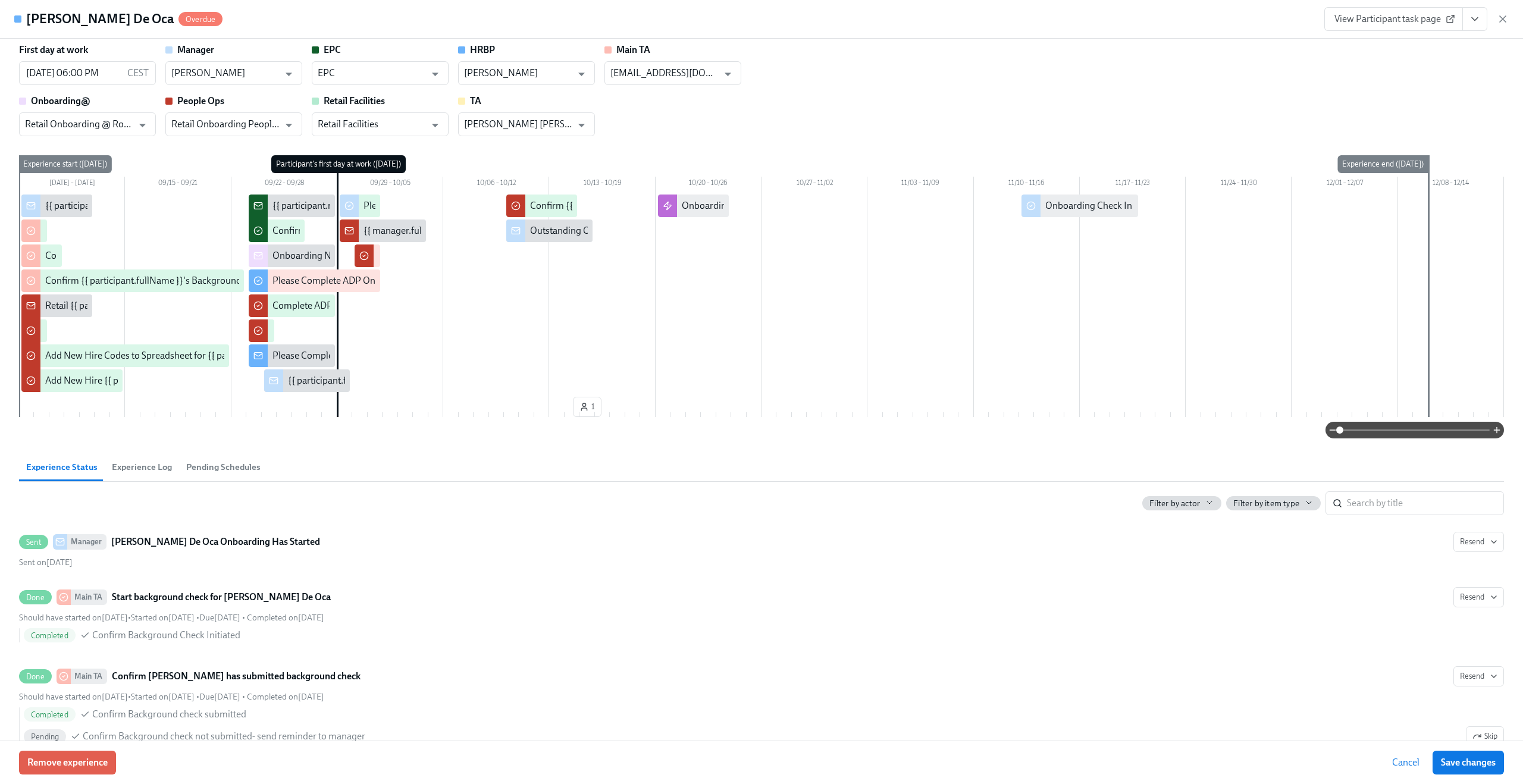
click at [138, 476] on button "Experience Log" at bounding box center [142, 466] width 75 height 29
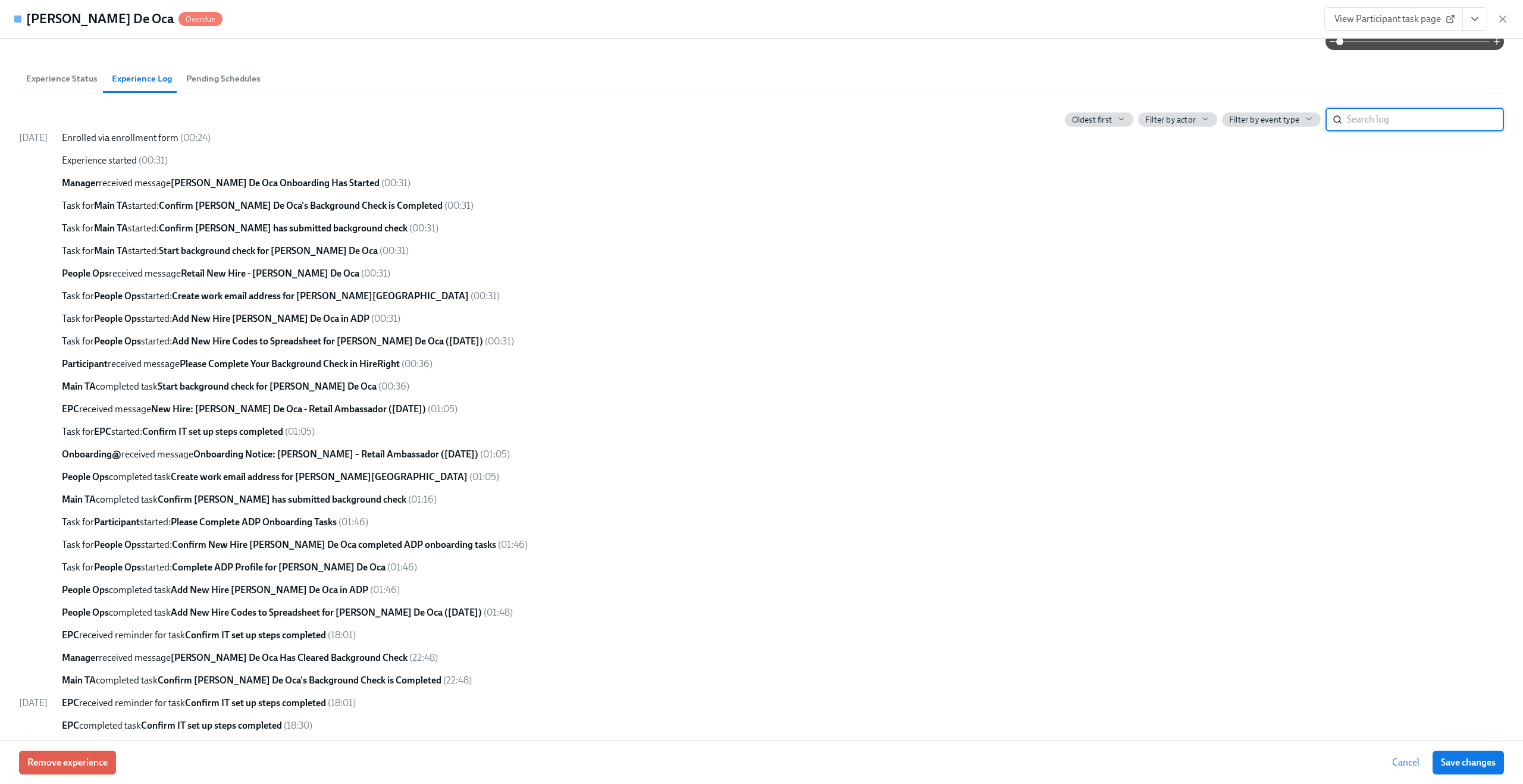
scroll to position [0, 0]
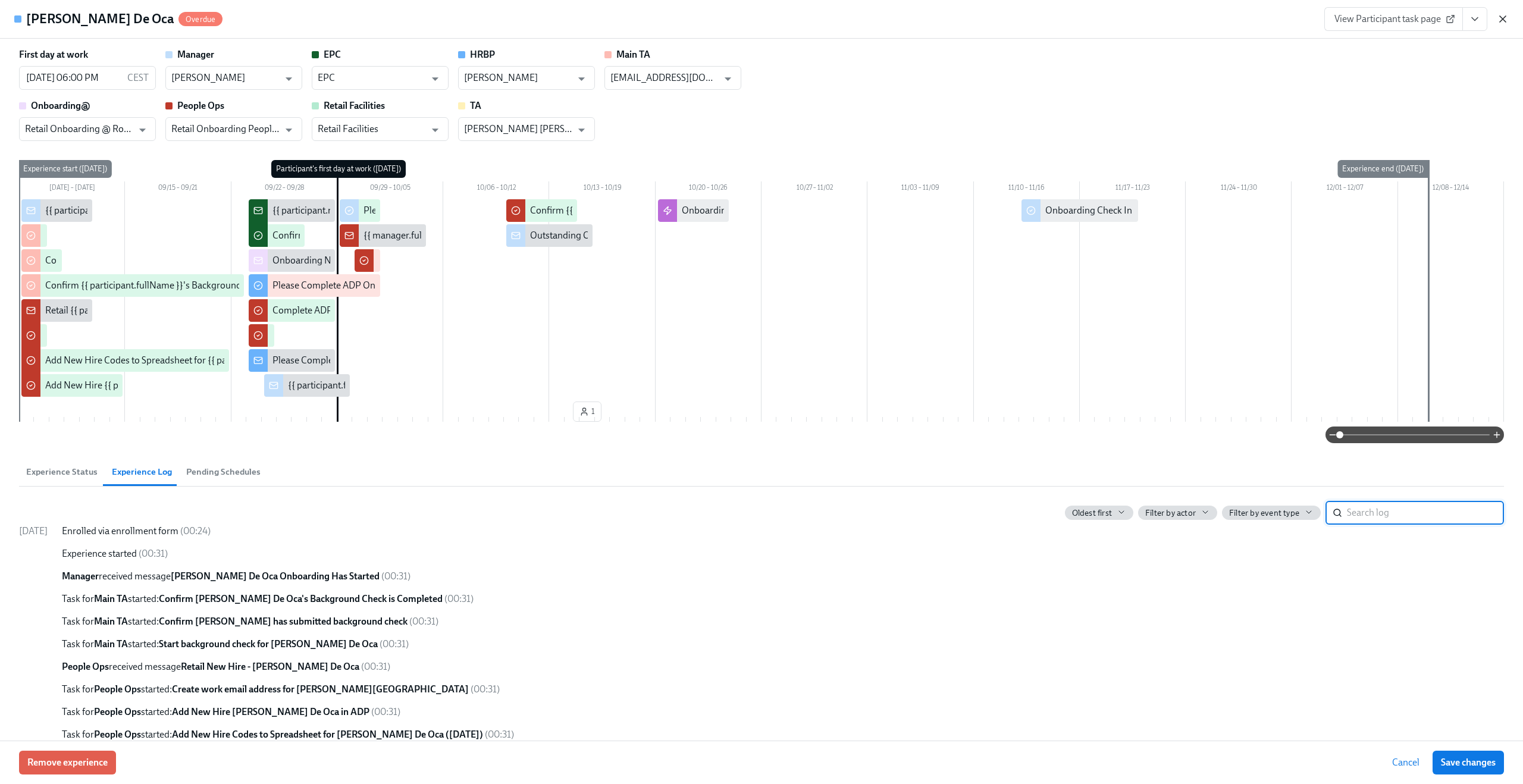
click at [1507, 22] on icon "button" at bounding box center [1502, 18] width 12 height 12
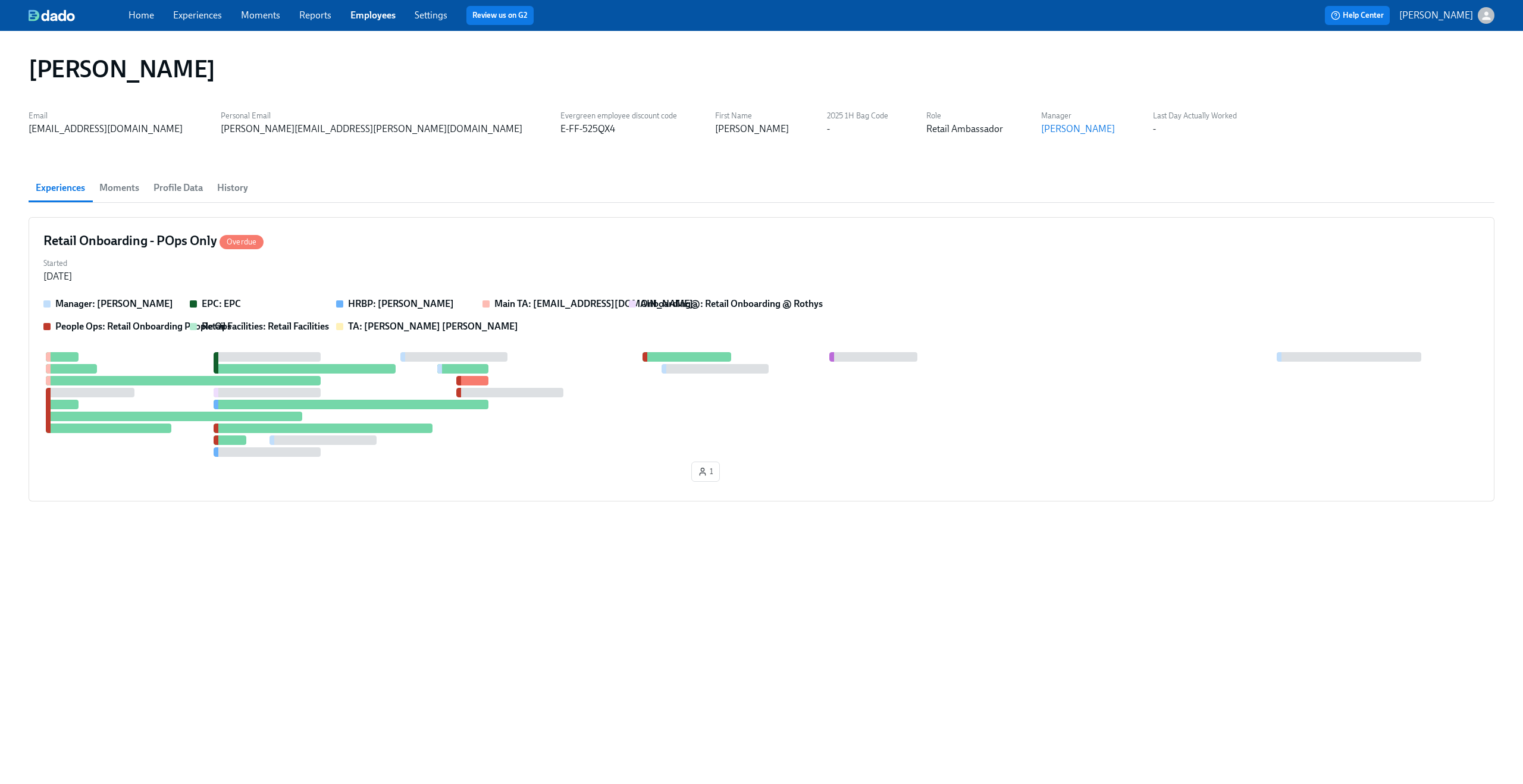
click at [188, 14] on link "Experiences" at bounding box center [197, 15] width 49 height 12
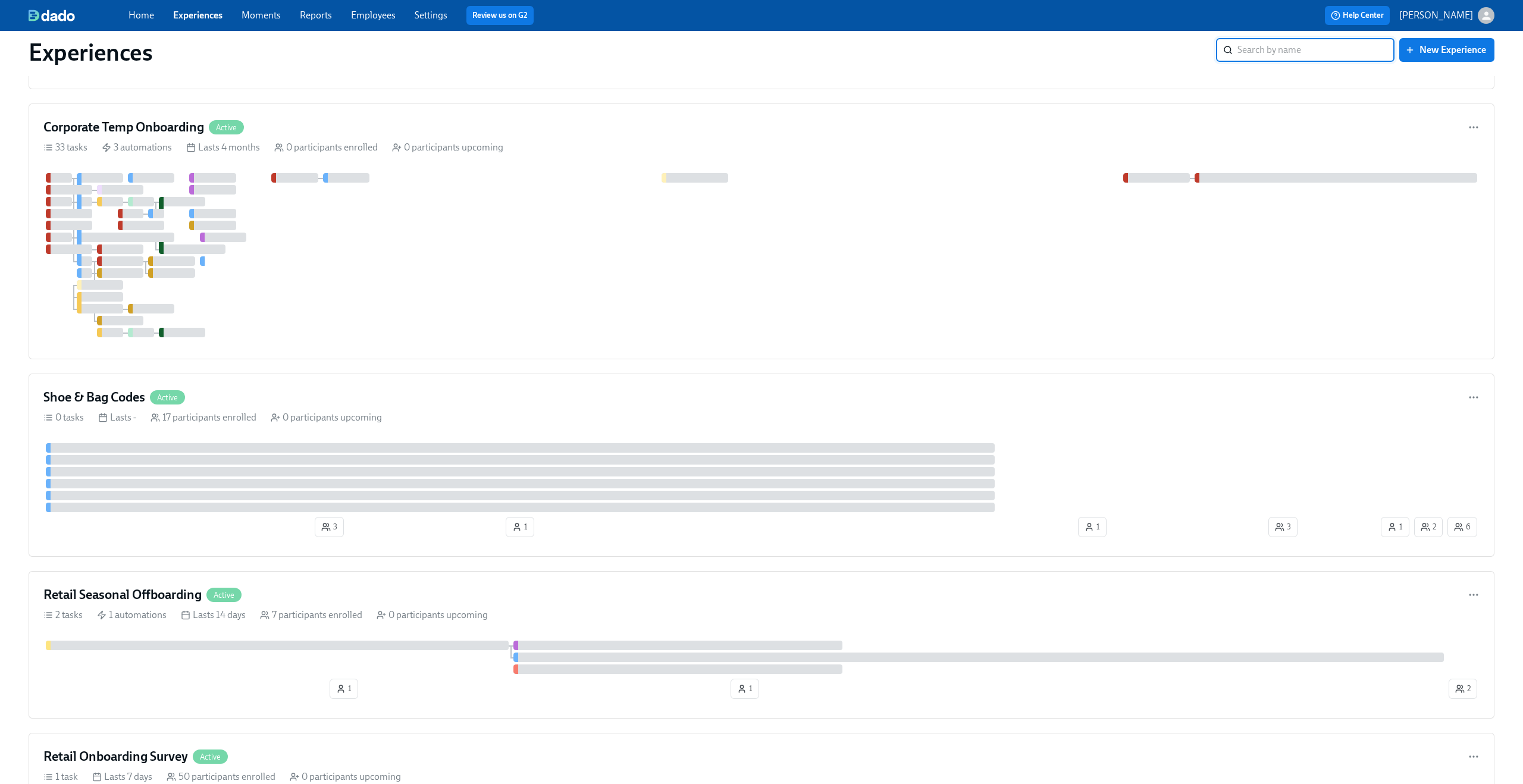
scroll to position [1333, 0]
click at [628, 393] on div "Shoe & Bag Codes Active" at bounding box center [761, 395] width 1436 height 18
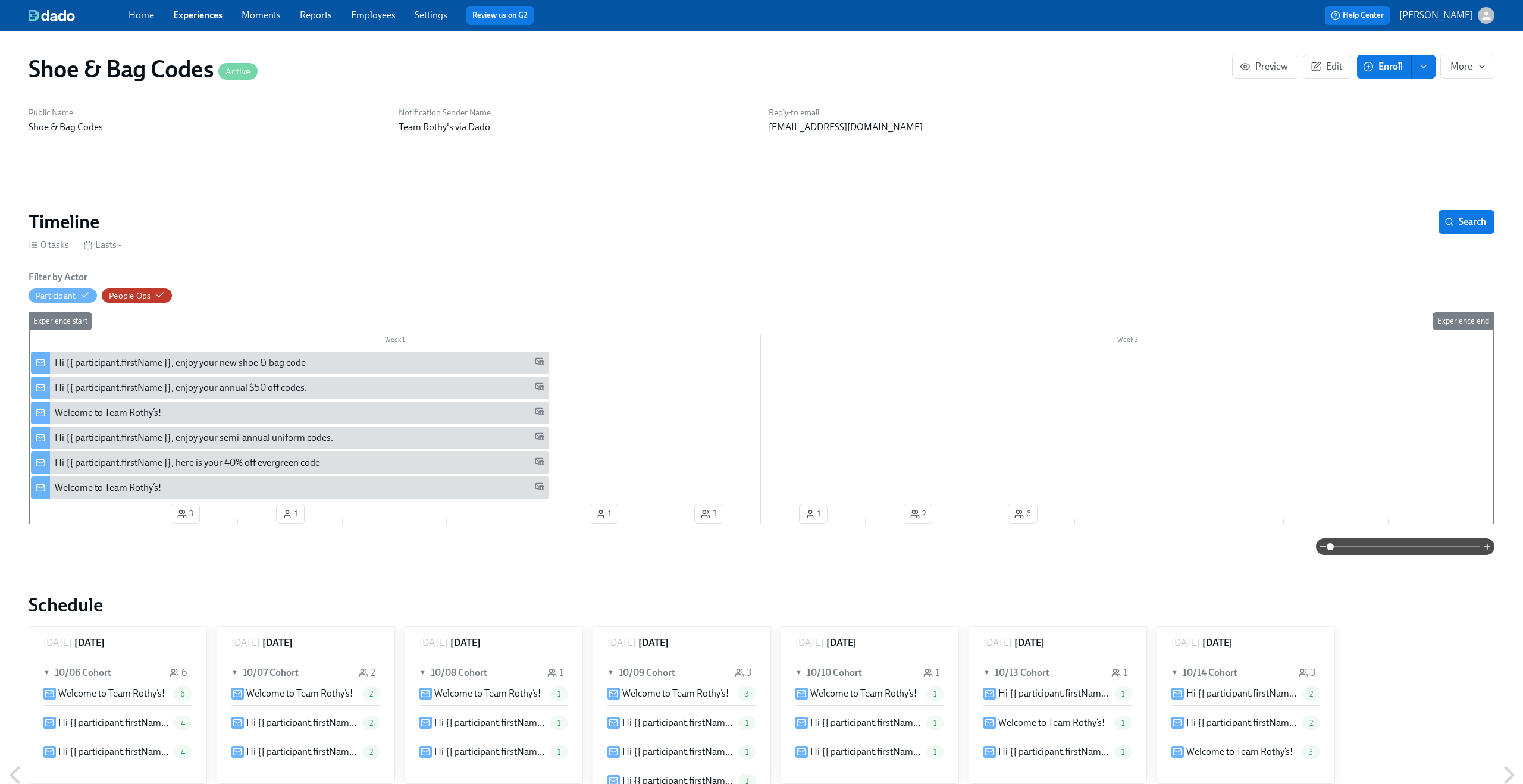
click at [202, 15] on link "Experiences" at bounding box center [197, 15] width 49 height 12
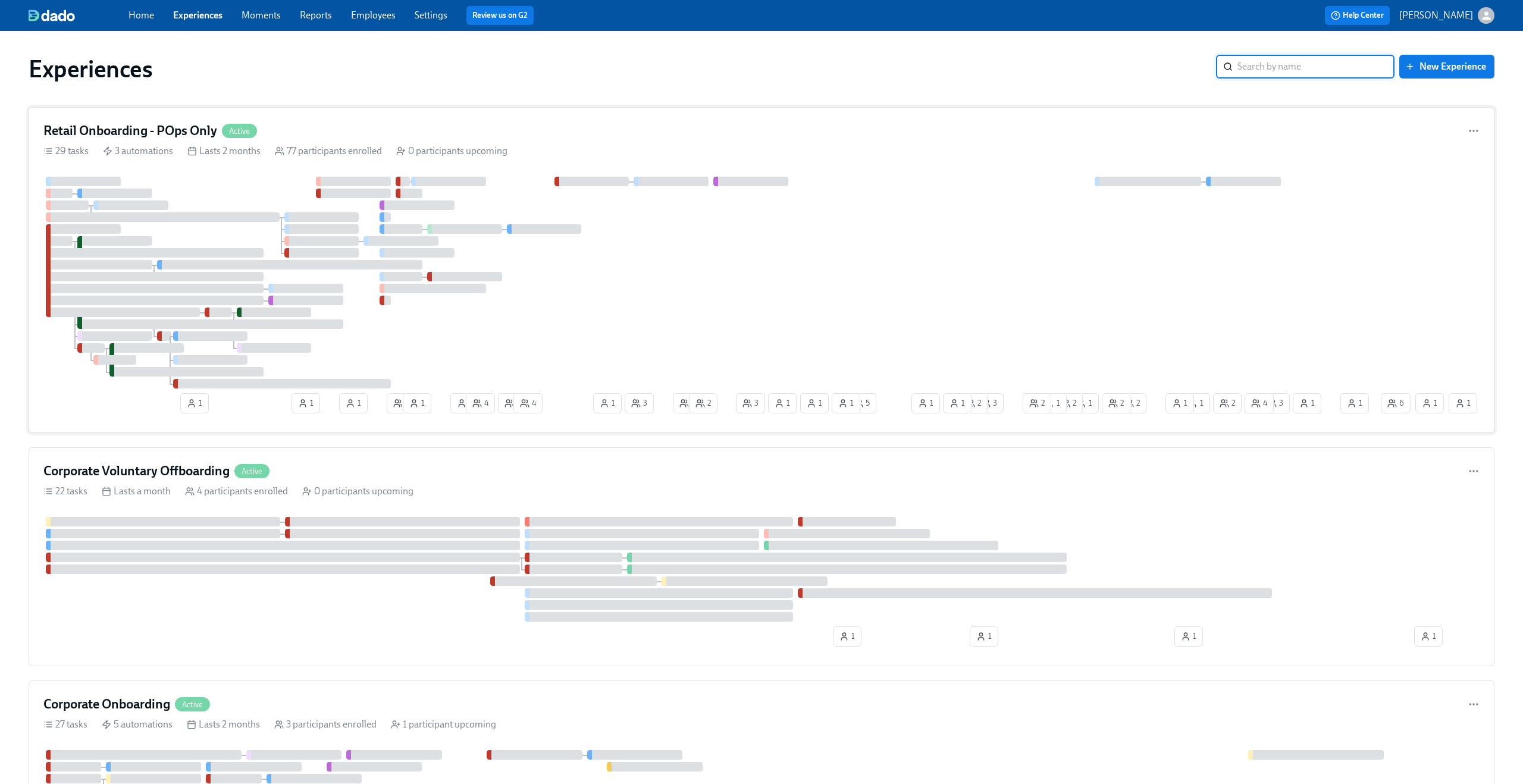
click at [388, 117] on div "Retail Onboarding - POps Only Active 29 tasks 3 automations Lasts 2 months 77 p…" at bounding box center [762, 270] width 1466 height 326
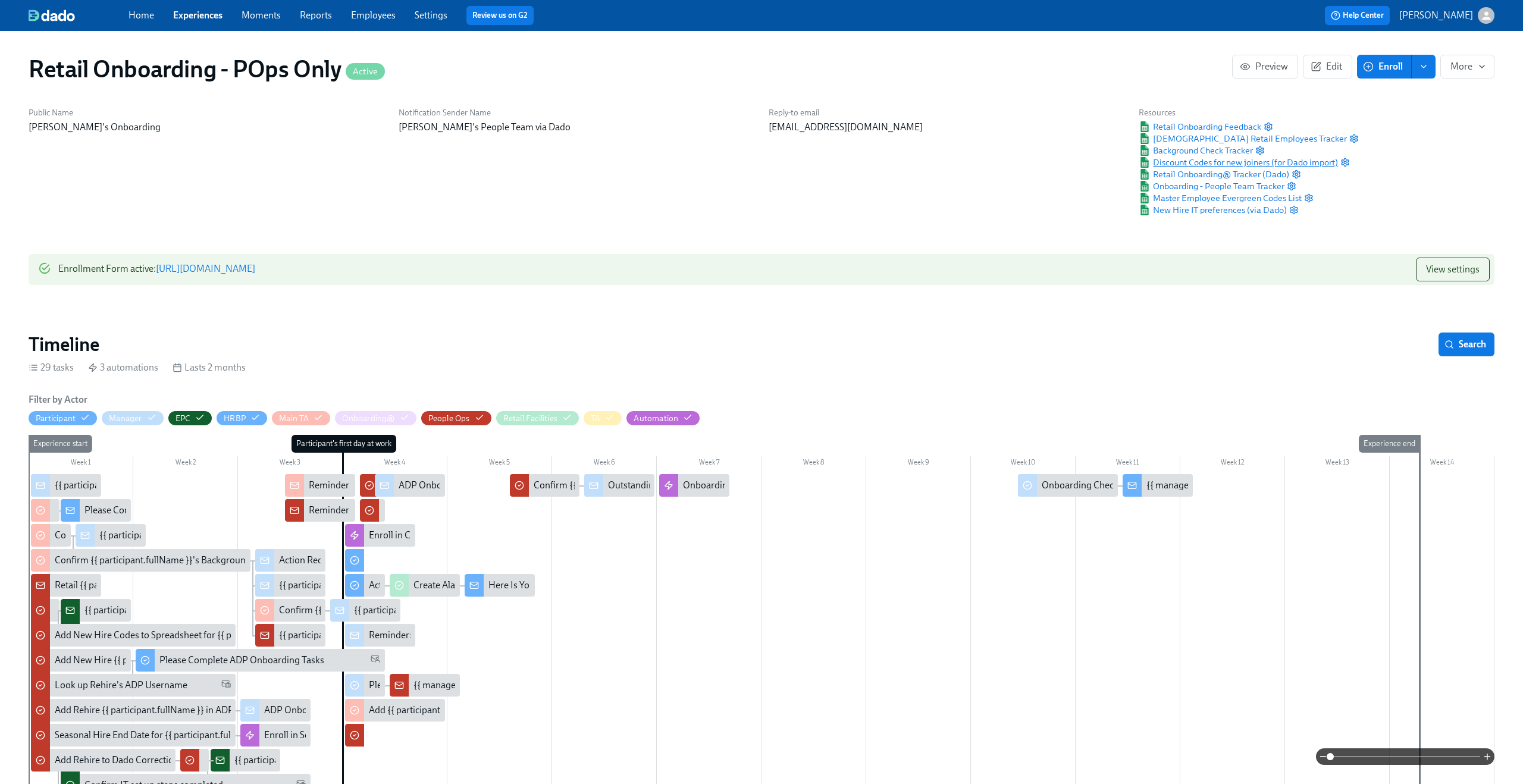
scroll to position [0, 15408]
click at [1239, 165] on span "Discount Codes for new joiners (for Dado import)" at bounding box center [1238, 162] width 199 height 12
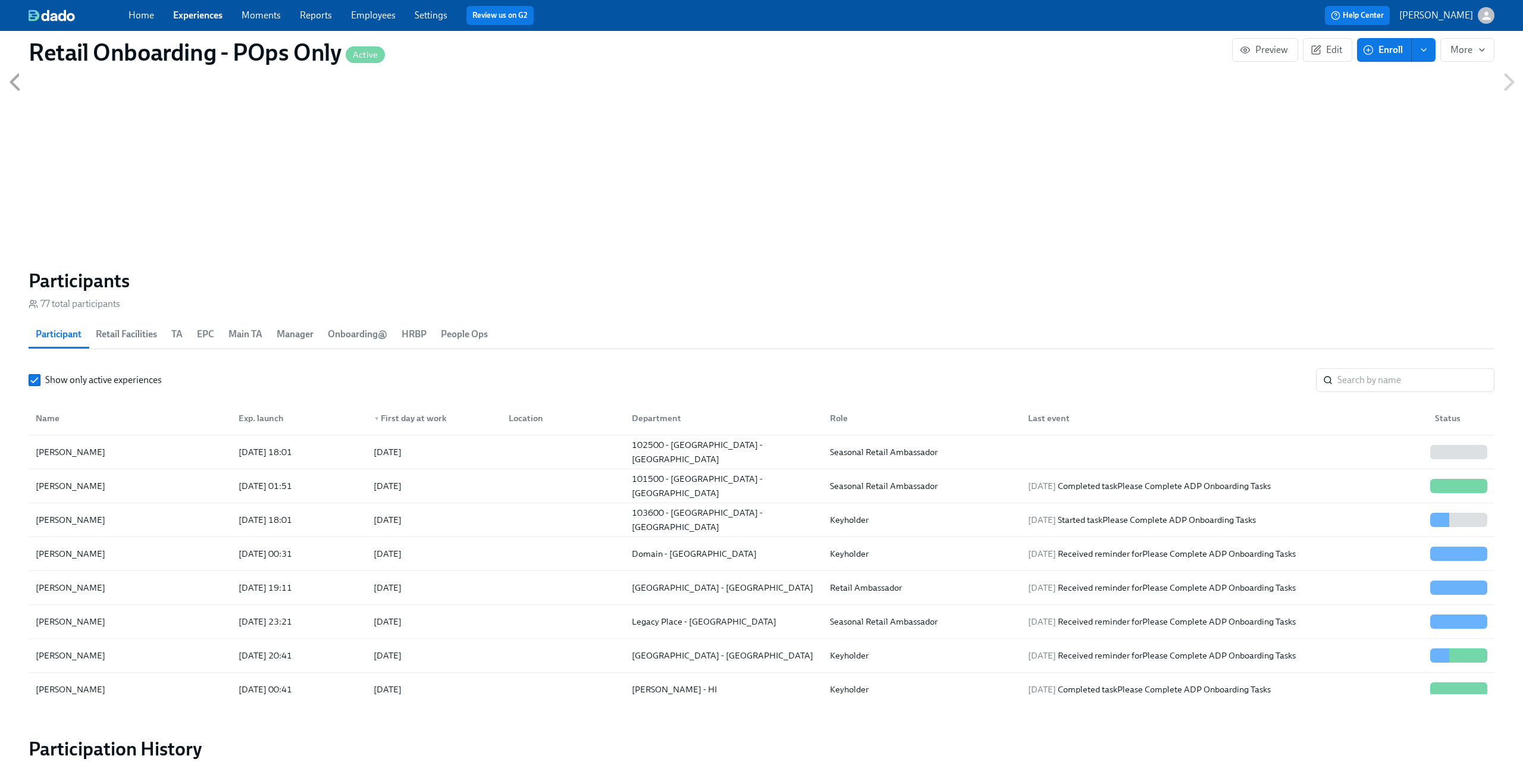
scroll to position [1119, 0]
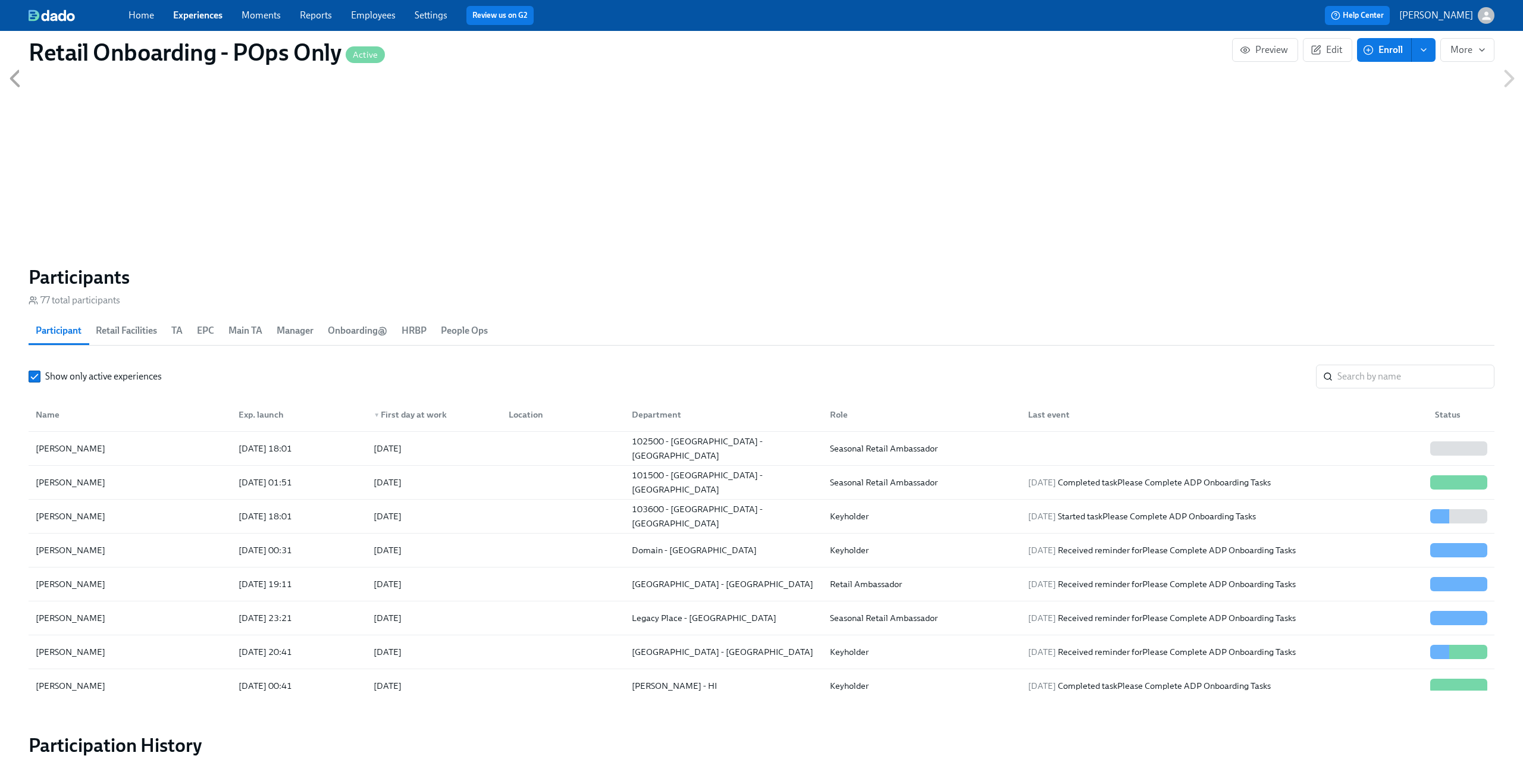
click at [36, 383] on div "Show only active experiences ​" at bounding box center [762, 376] width 1466 height 24
click at [32, 376] on input "Show only active experiences" at bounding box center [35, 377] width 11 height 11
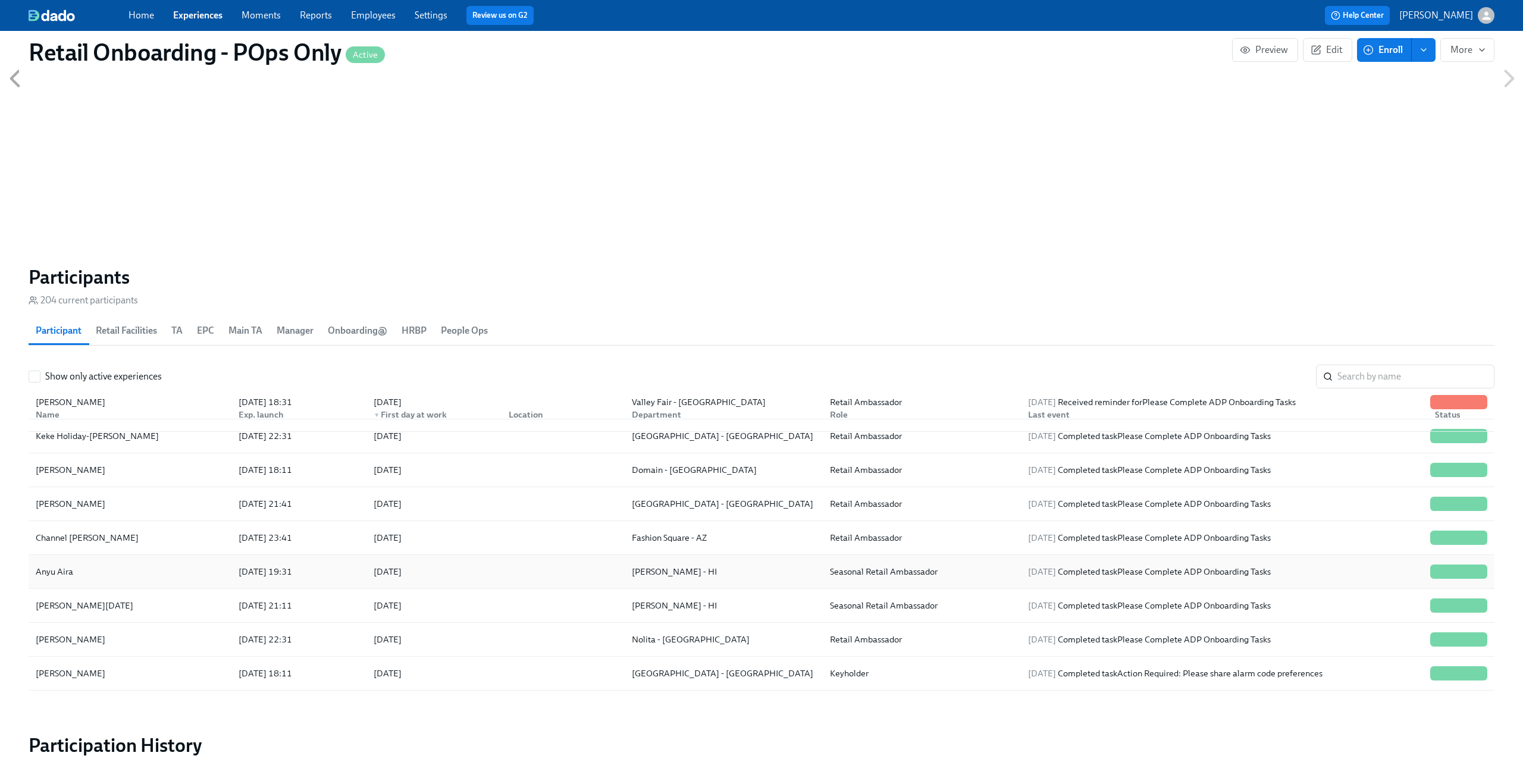
scroll to position [498, 0]
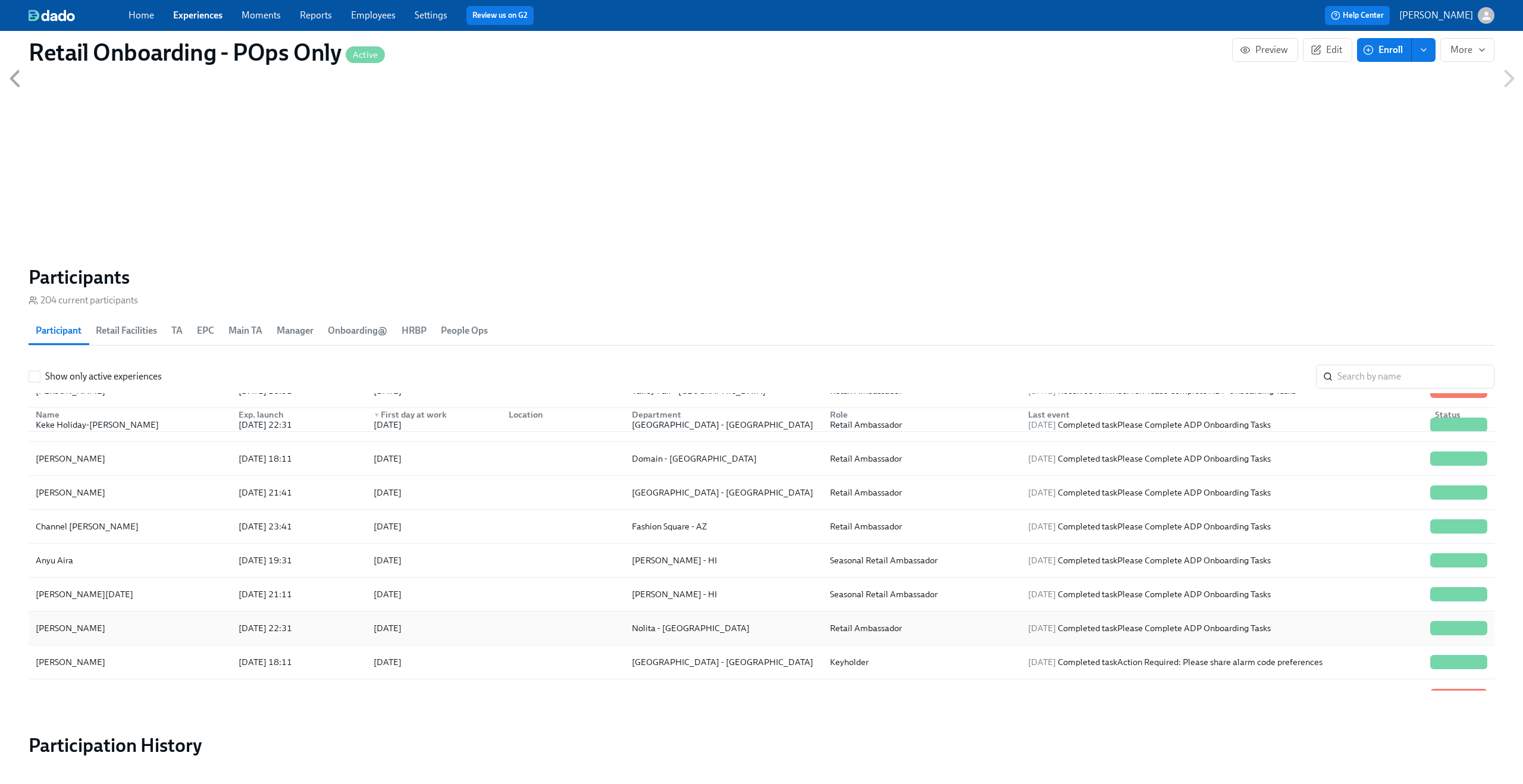
click at [139, 630] on div "Shannon Pasik" at bounding box center [130, 628] width 198 height 24
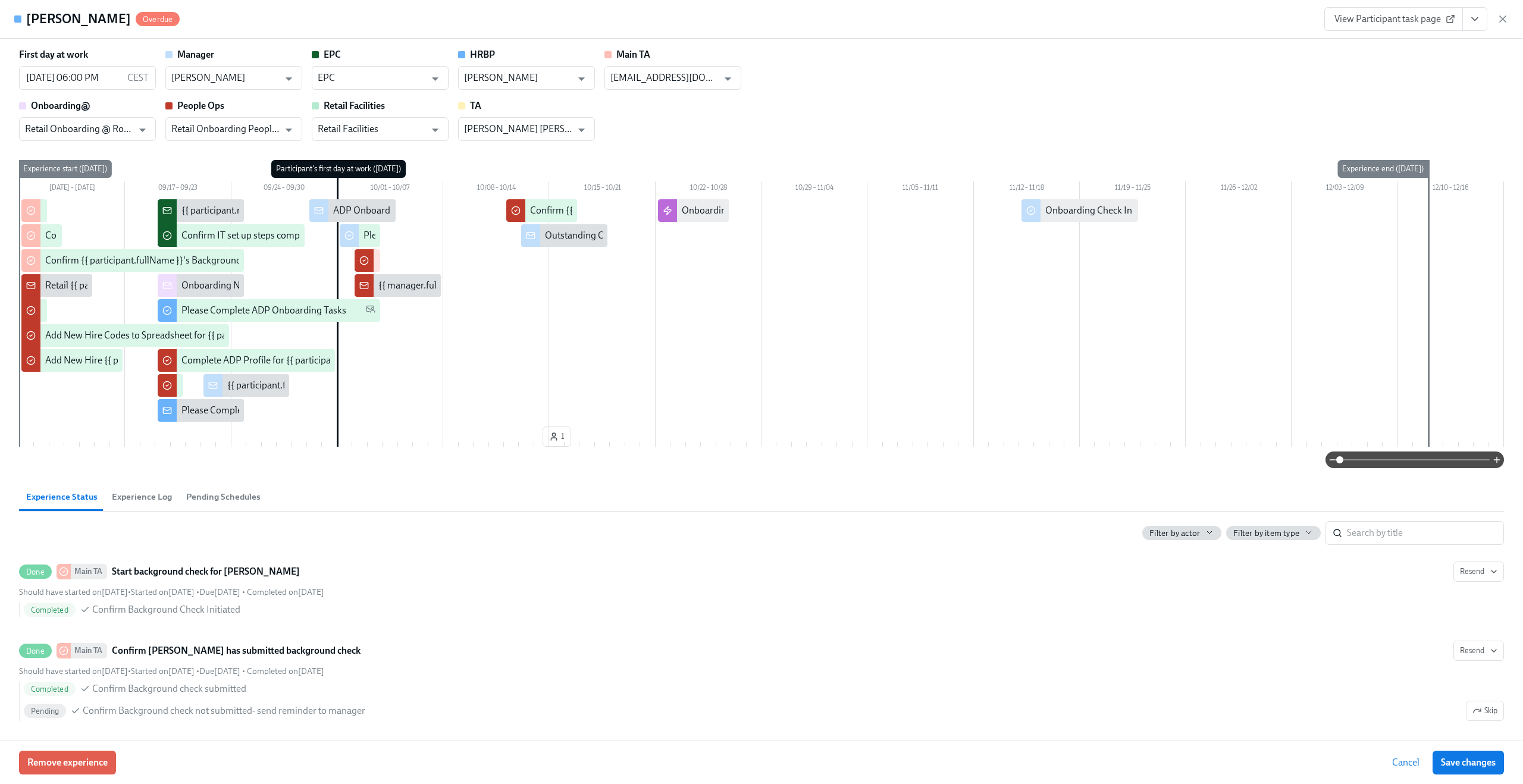
click at [137, 500] on span "Experience Log" at bounding box center [142, 497] width 60 height 13
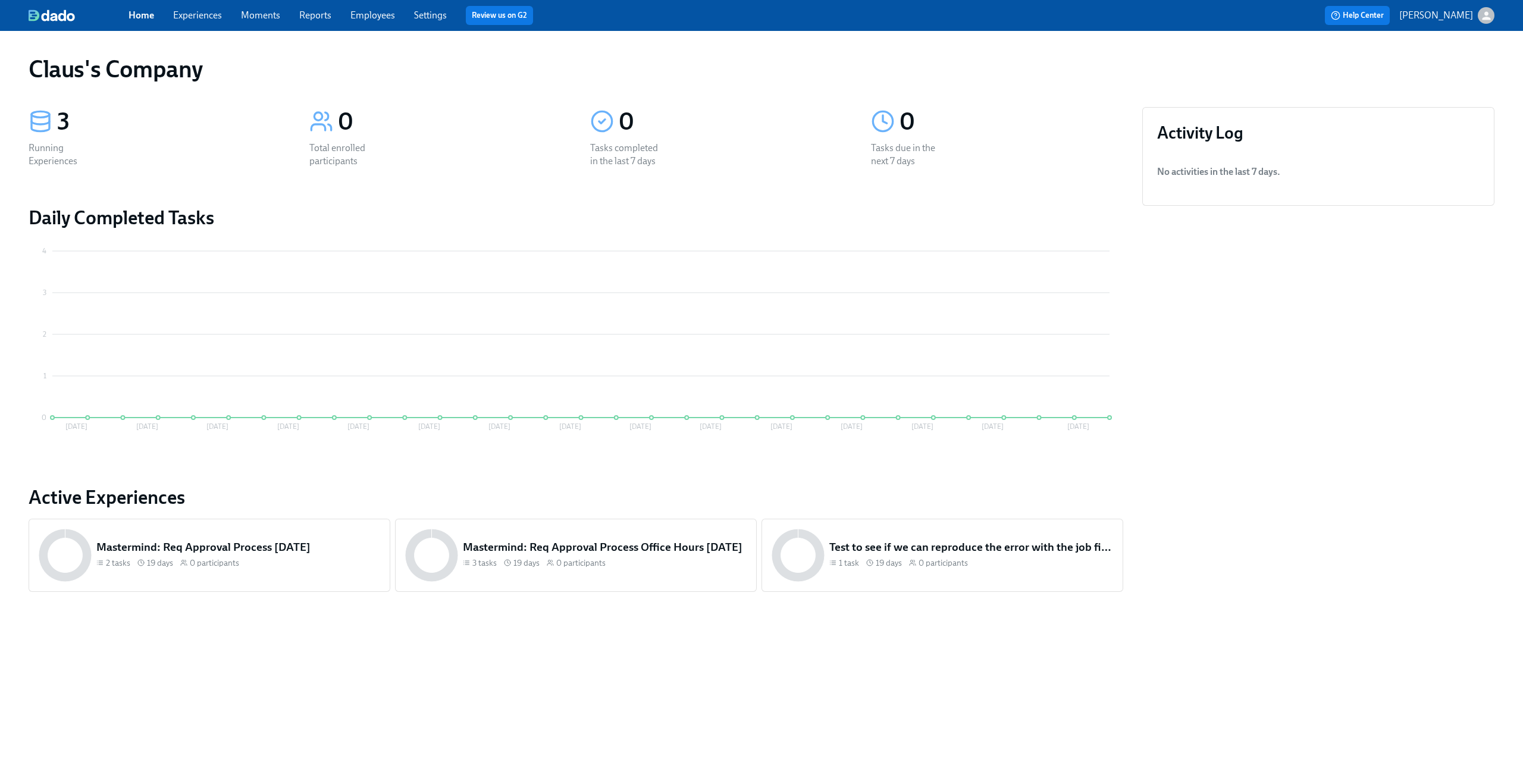
click at [196, 20] on link "Experiences" at bounding box center [197, 15] width 49 height 12
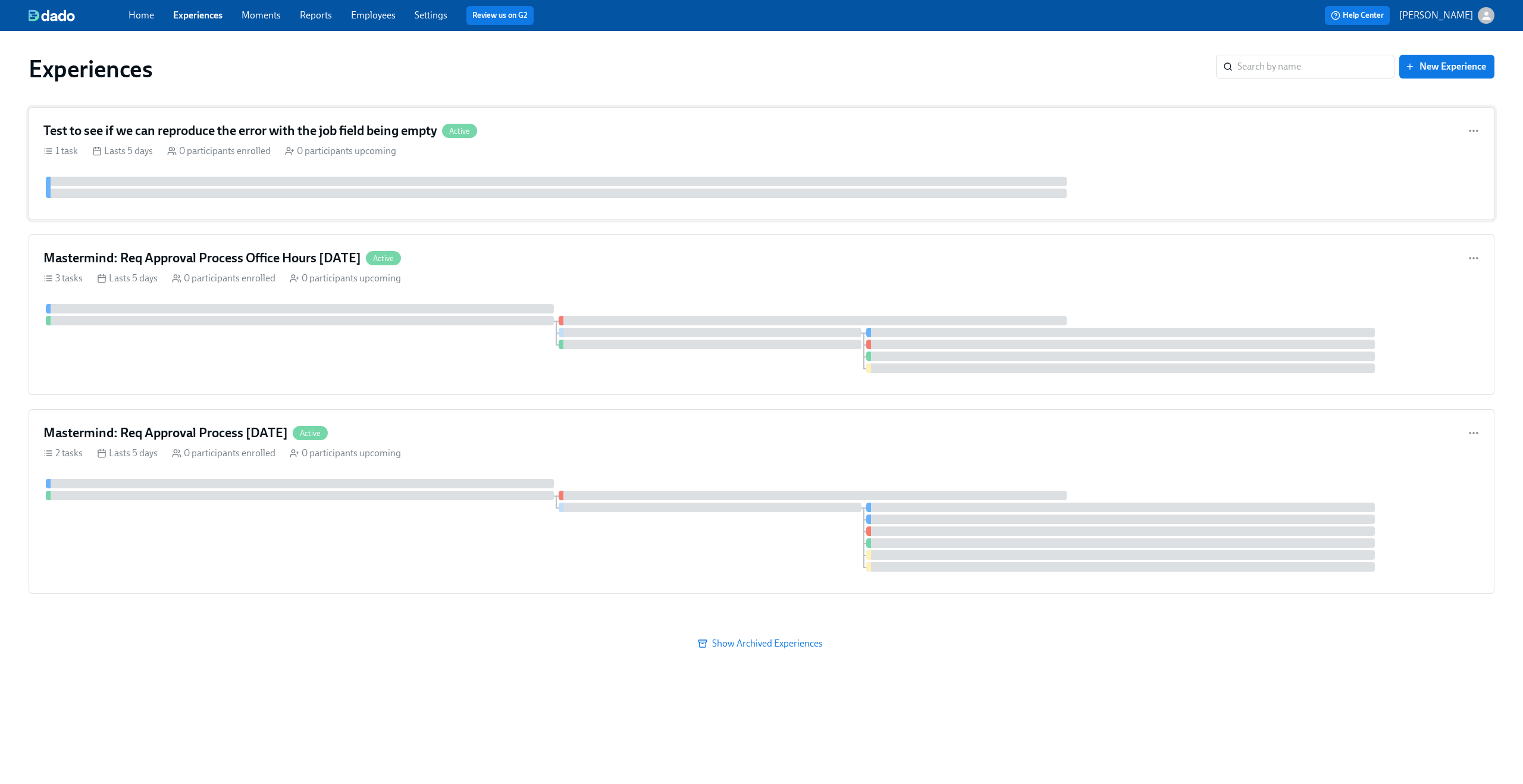
click at [565, 148] on div "1 task Lasts 5 days 0 participants enrolled 0 participants upcoming" at bounding box center [761, 151] width 1436 height 13
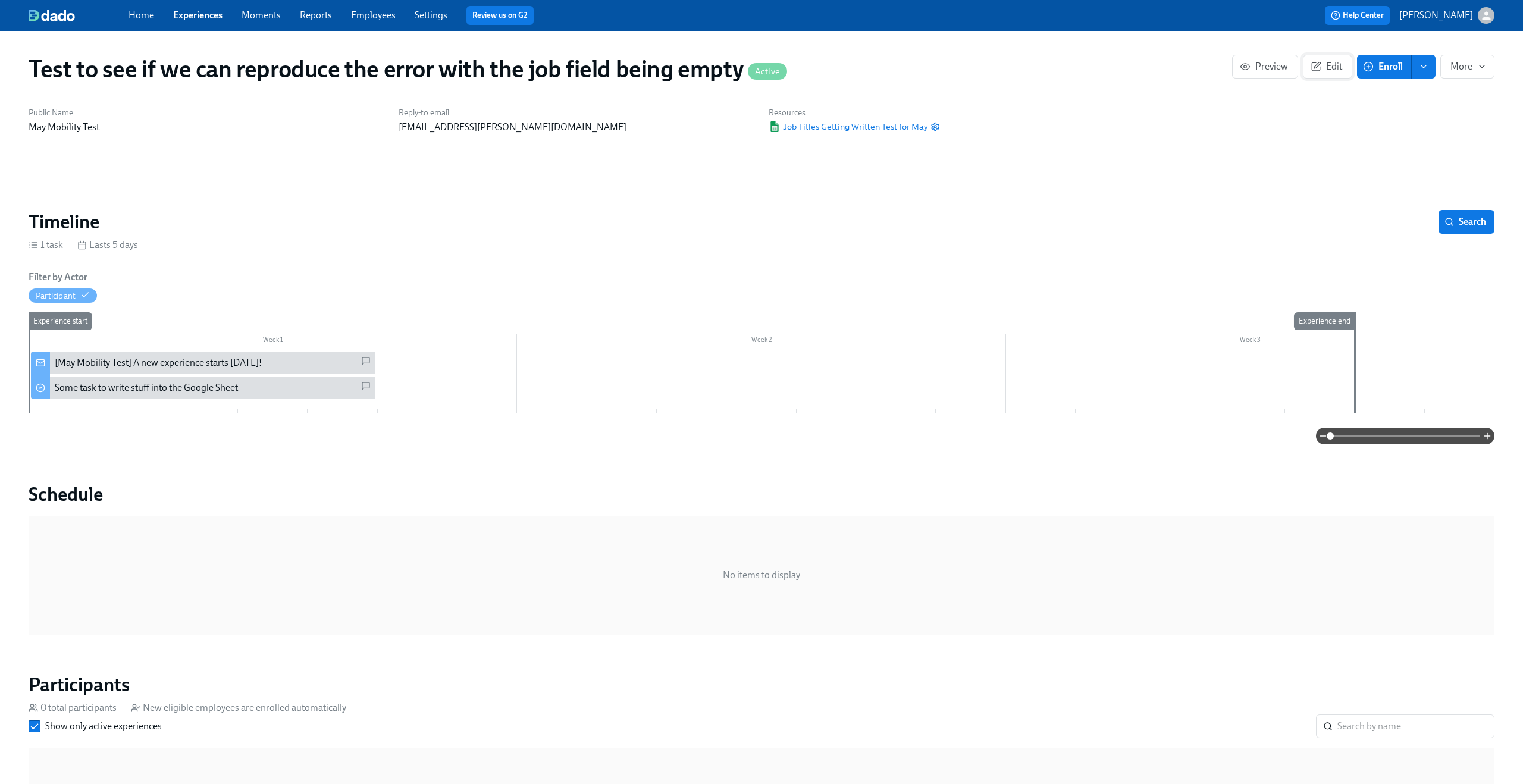
click at [1331, 63] on span "Edit" at bounding box center [1328, 66] width 29 height 12
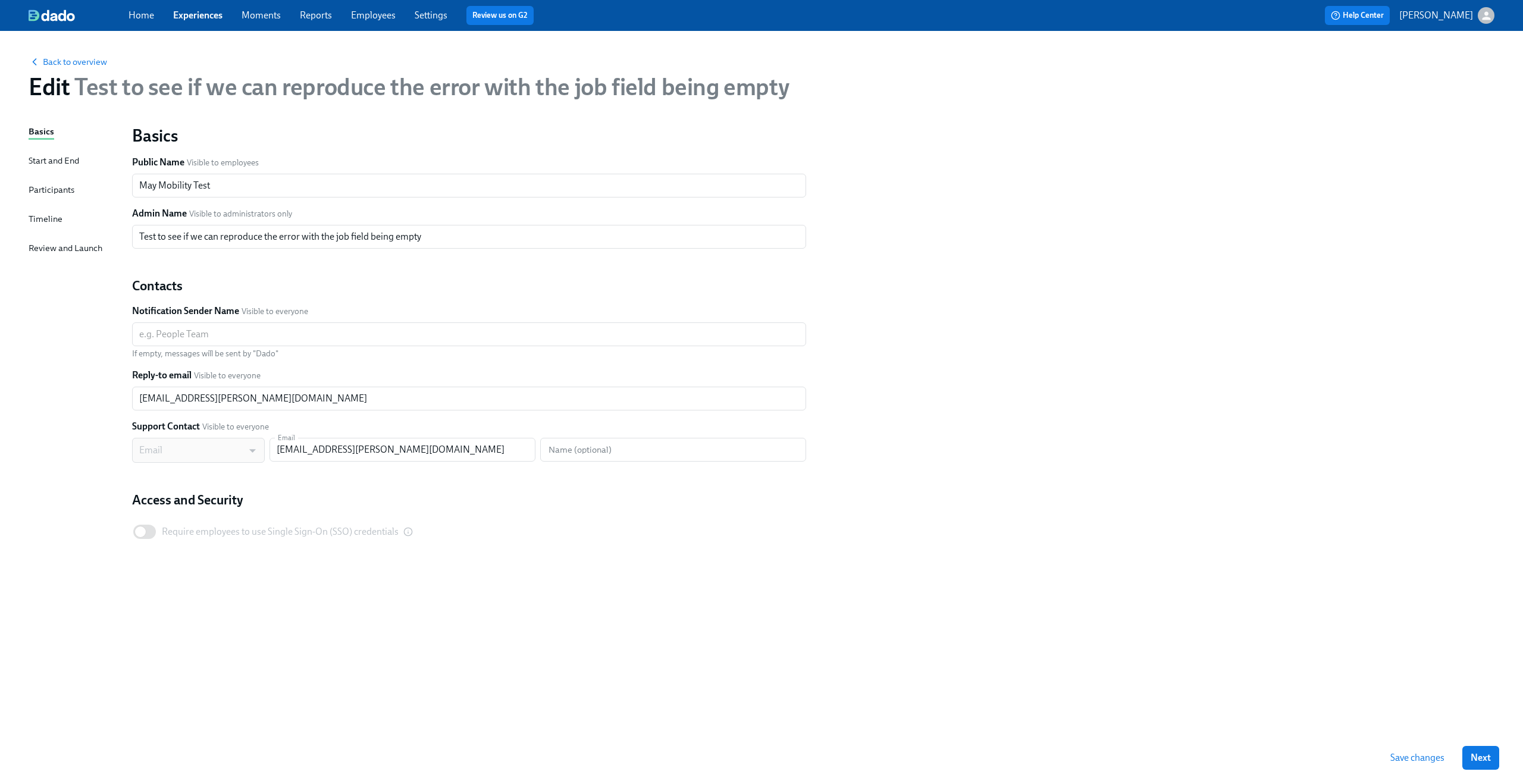
click at [60, 184] on div "Participants" at bounding box center [51, 189] width 46 height 13
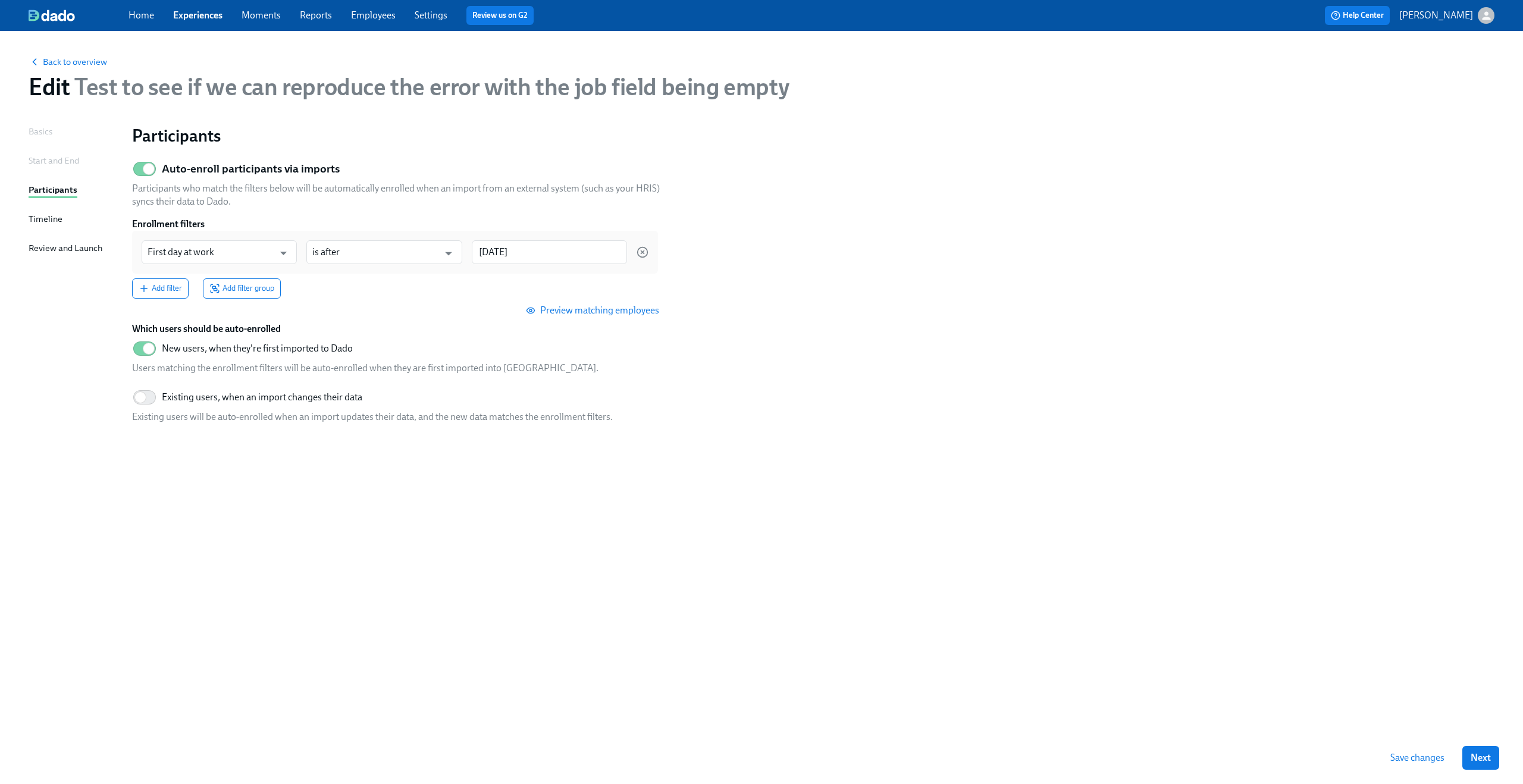
click at [203, 13] on link "Experiences" at bounding box center [197, 15] width 49 height 12
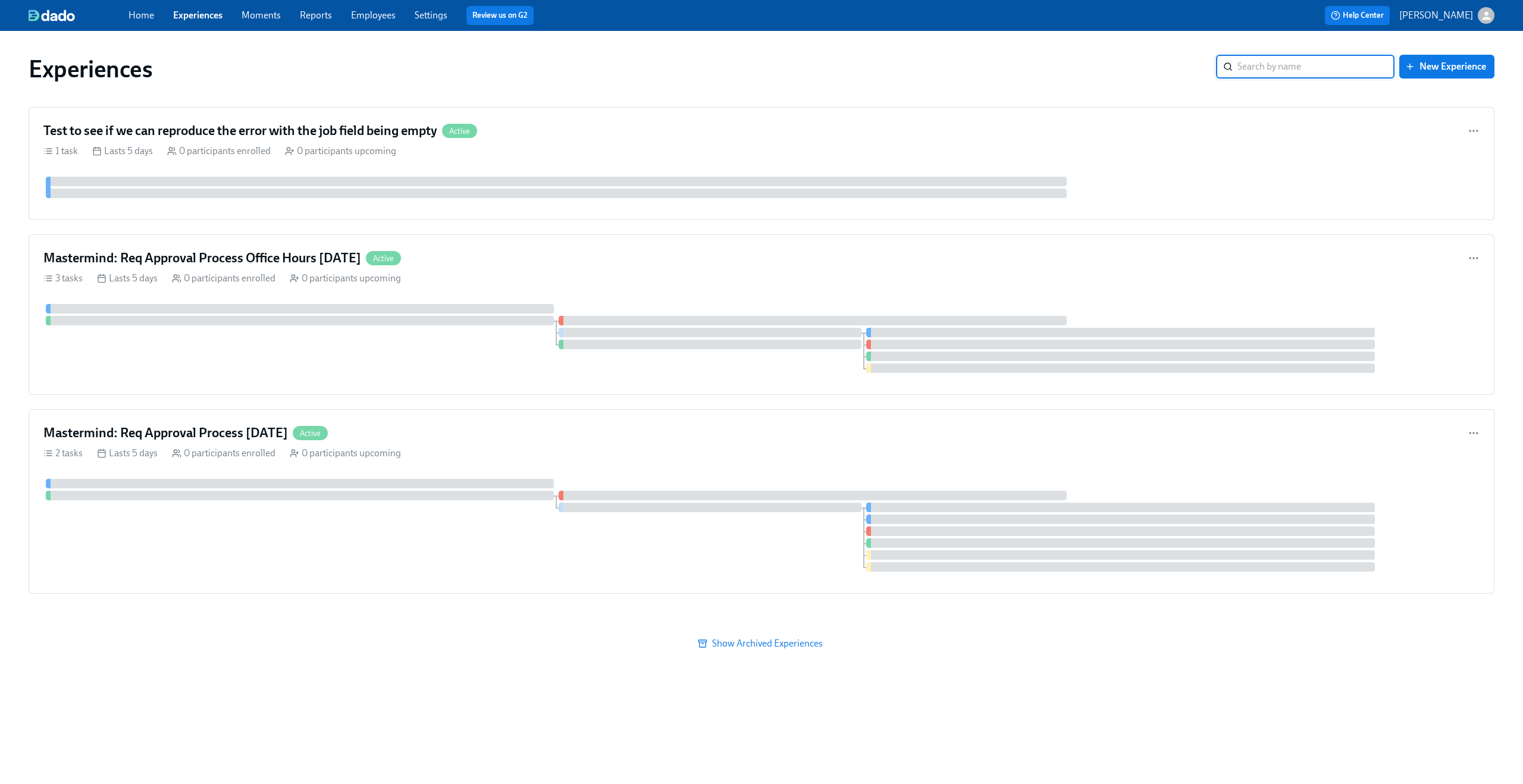
click at [141, 9] on span "Home" at bounding box center [141, 15] width 26 height 13
click at [140, 16] on link "Home" at bounding box center [141, 15] width 26 height 12
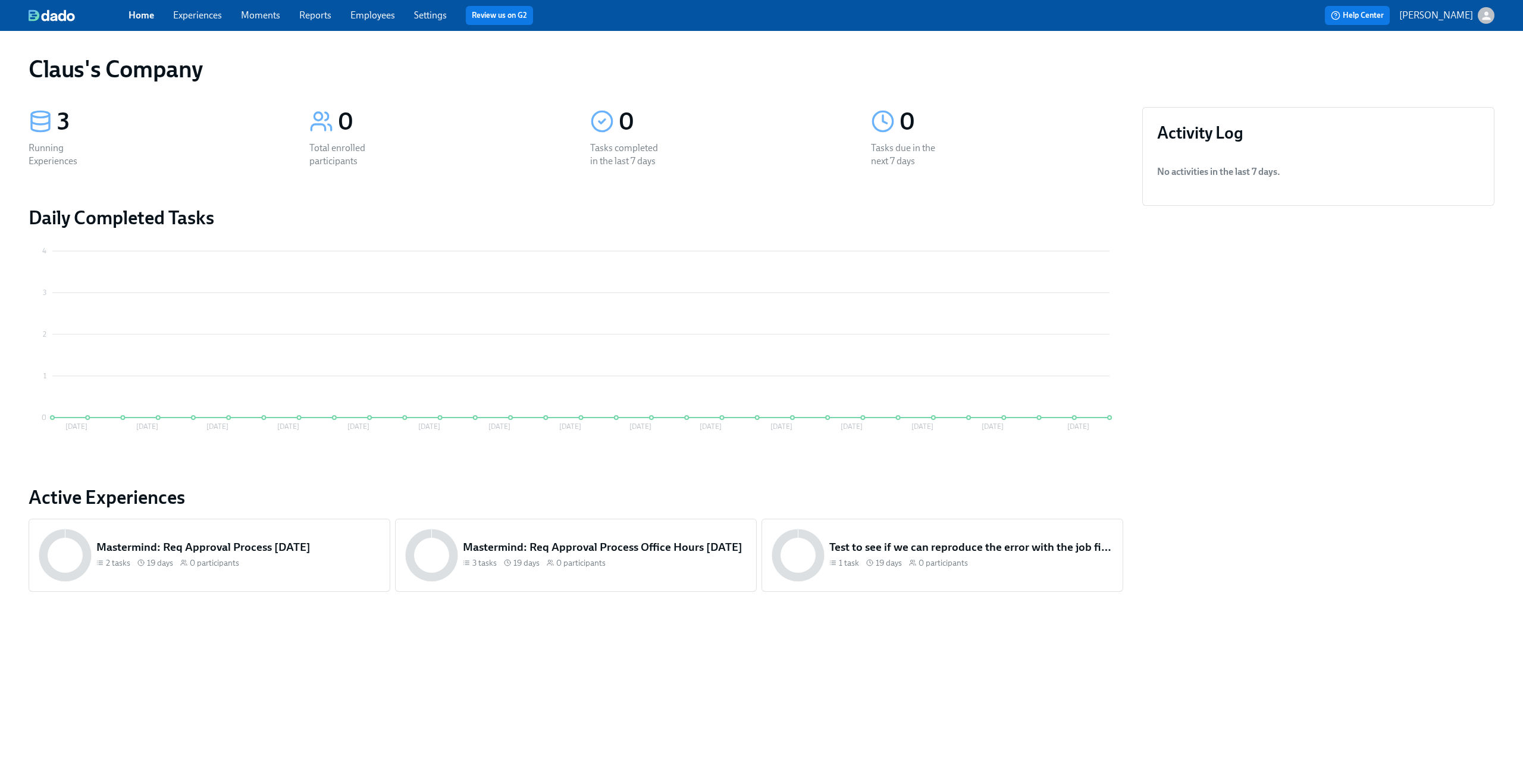
click at [1485, 13] on icon "button" at bounding box center [1486, 16] width 9 height 9
click at [209, 20] on div at bounding box center [762, 392] width 1523 height 784
click at [208, 18] on link "Experiences" at bounding box center [197, 15] width 49 height 12
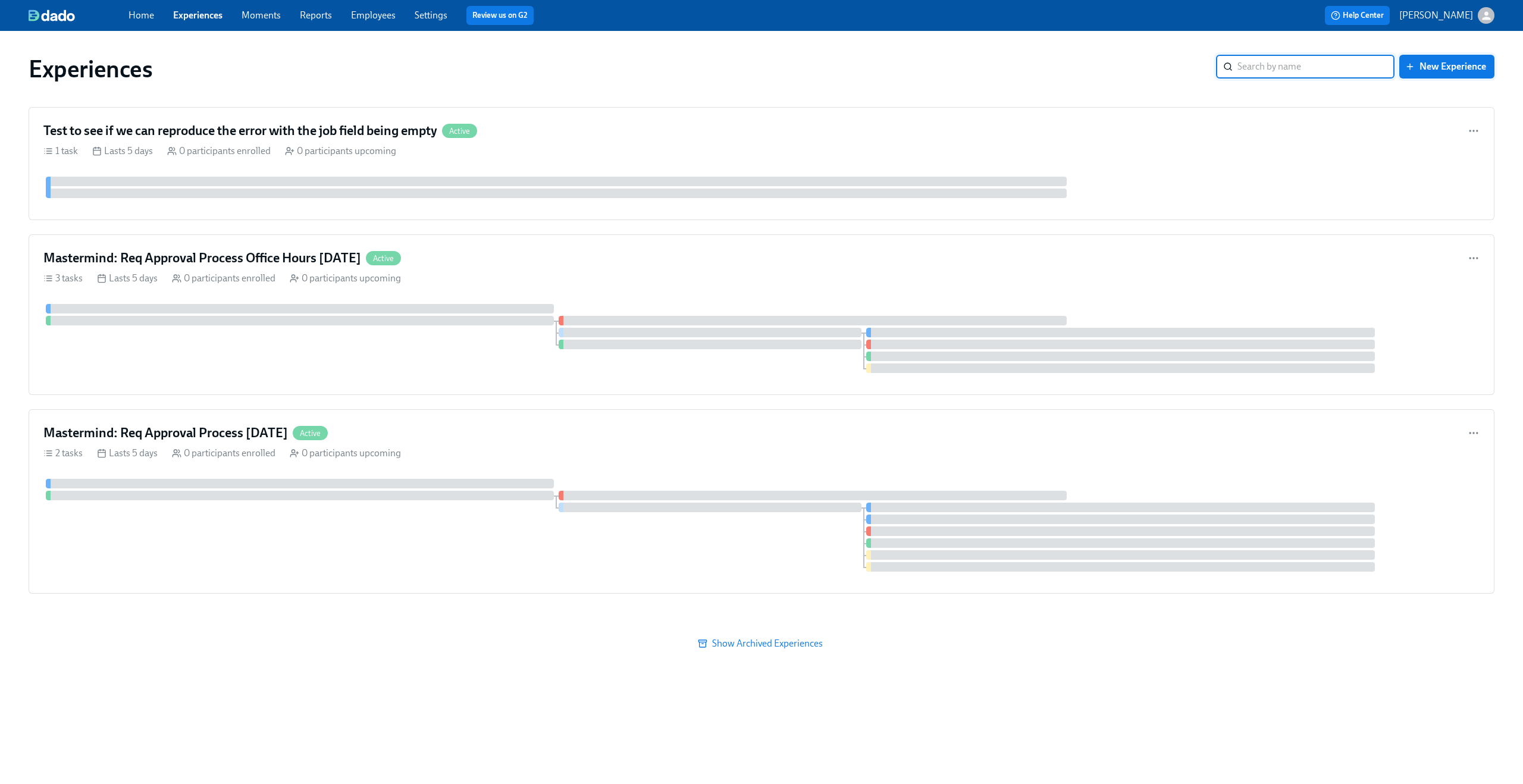
click at [1453, 68] on span "New Experience" at bounding box center [1447, 66] width 79 height 12
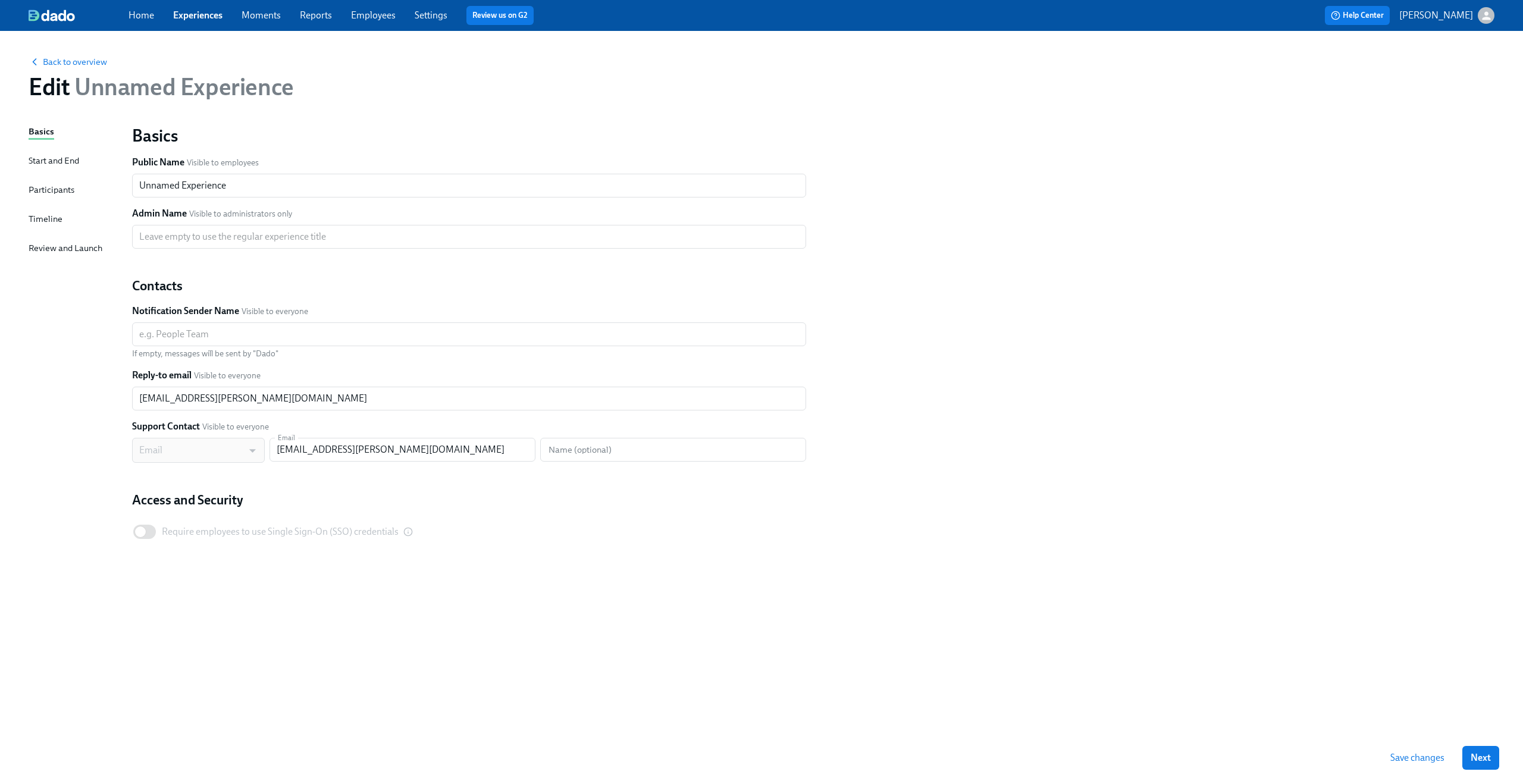
click at [53, 188] on div "Participants" at bounding box center [51, 189] width 46 height 13
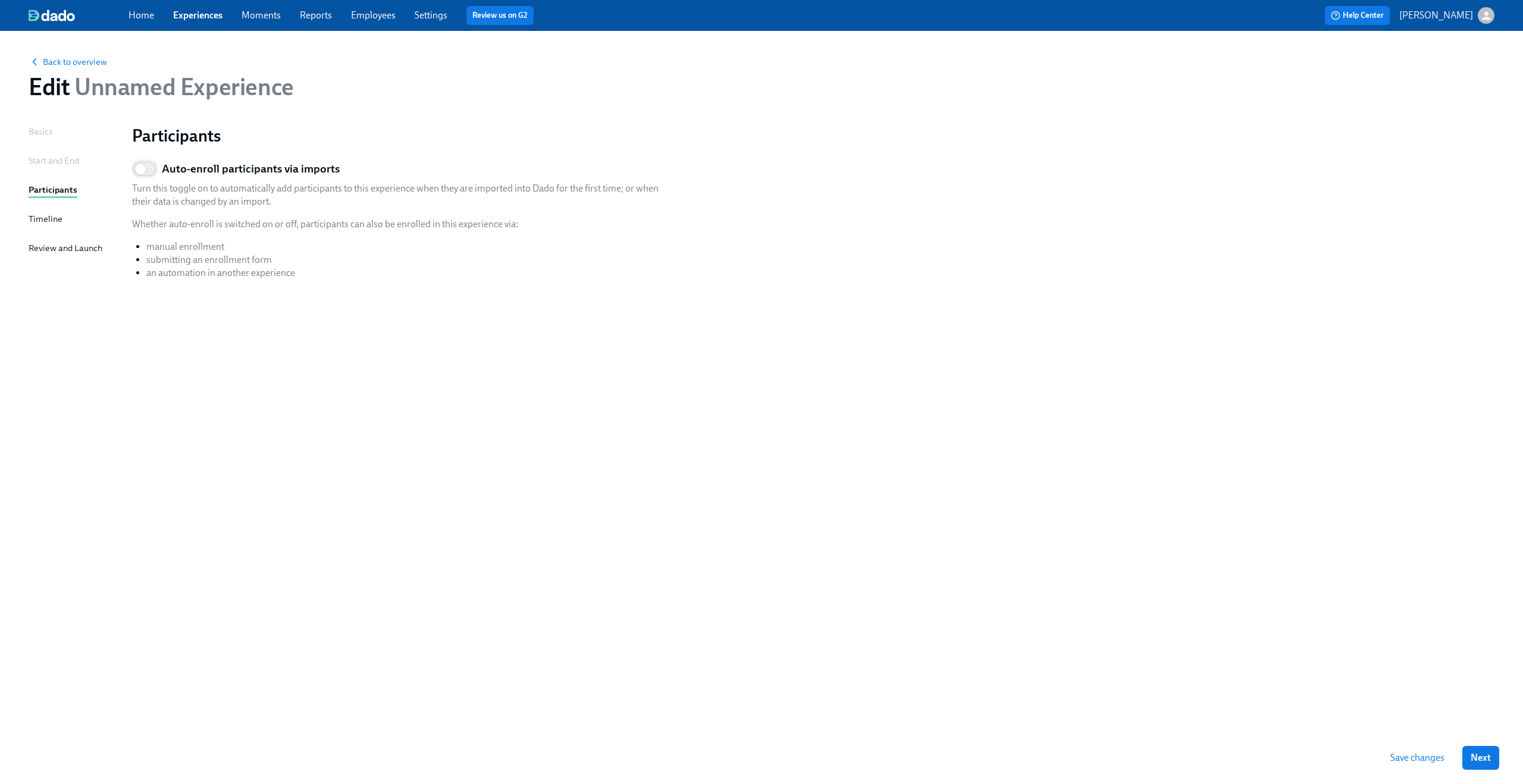
click at [151, 166] on input "Auto-enroll participants via imports" at bounding box center [140, 169] width 79 height 26
checkbox input "true"
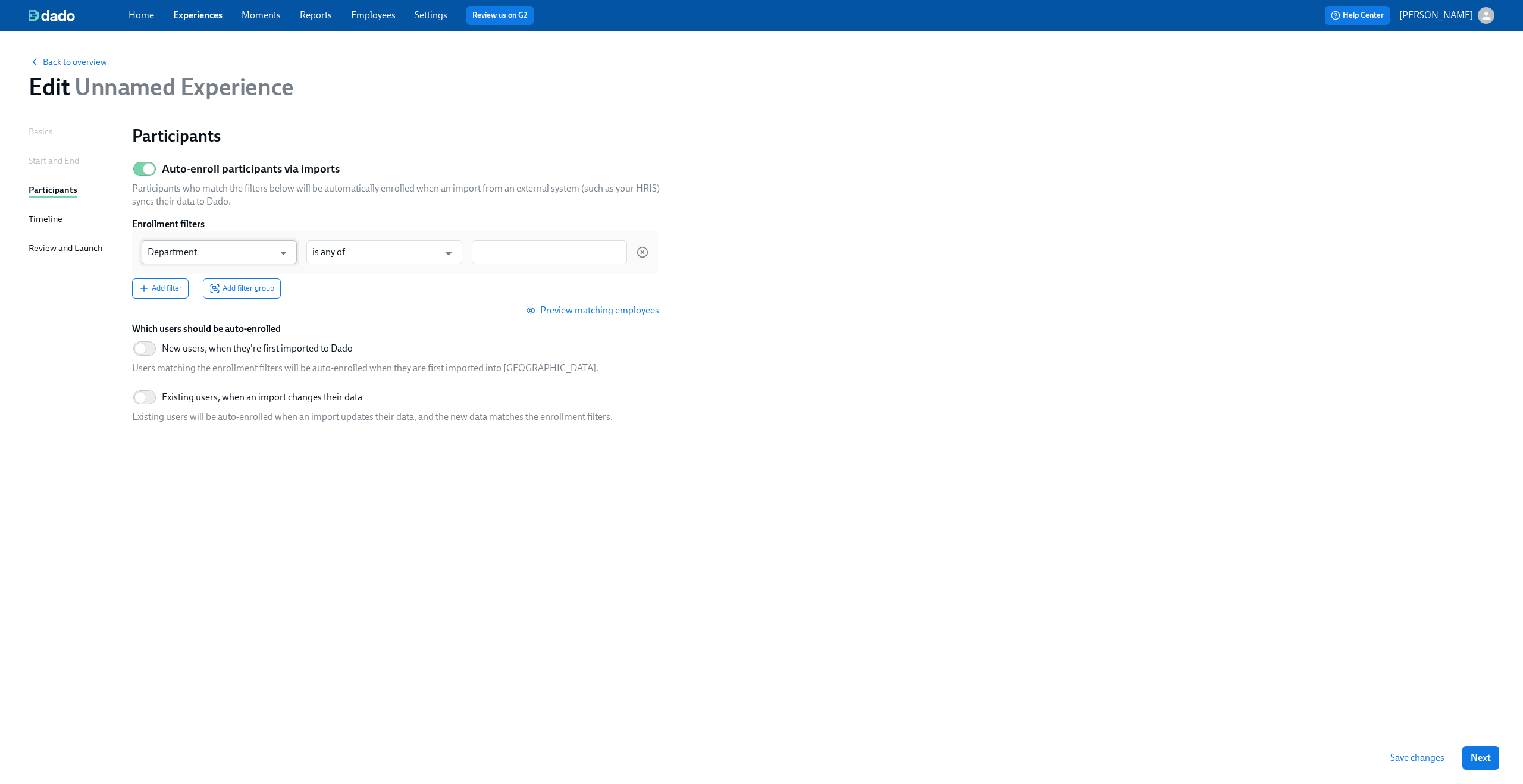
click at [251, 250] on input "Department" at bounding box center [211, 252] width 126 height 24
click at [247, 325] on li "First day at work" at bounding box center [219, 335] width 155 height 20
type input "First day at work"
type input "is before"
type input "First day at work"
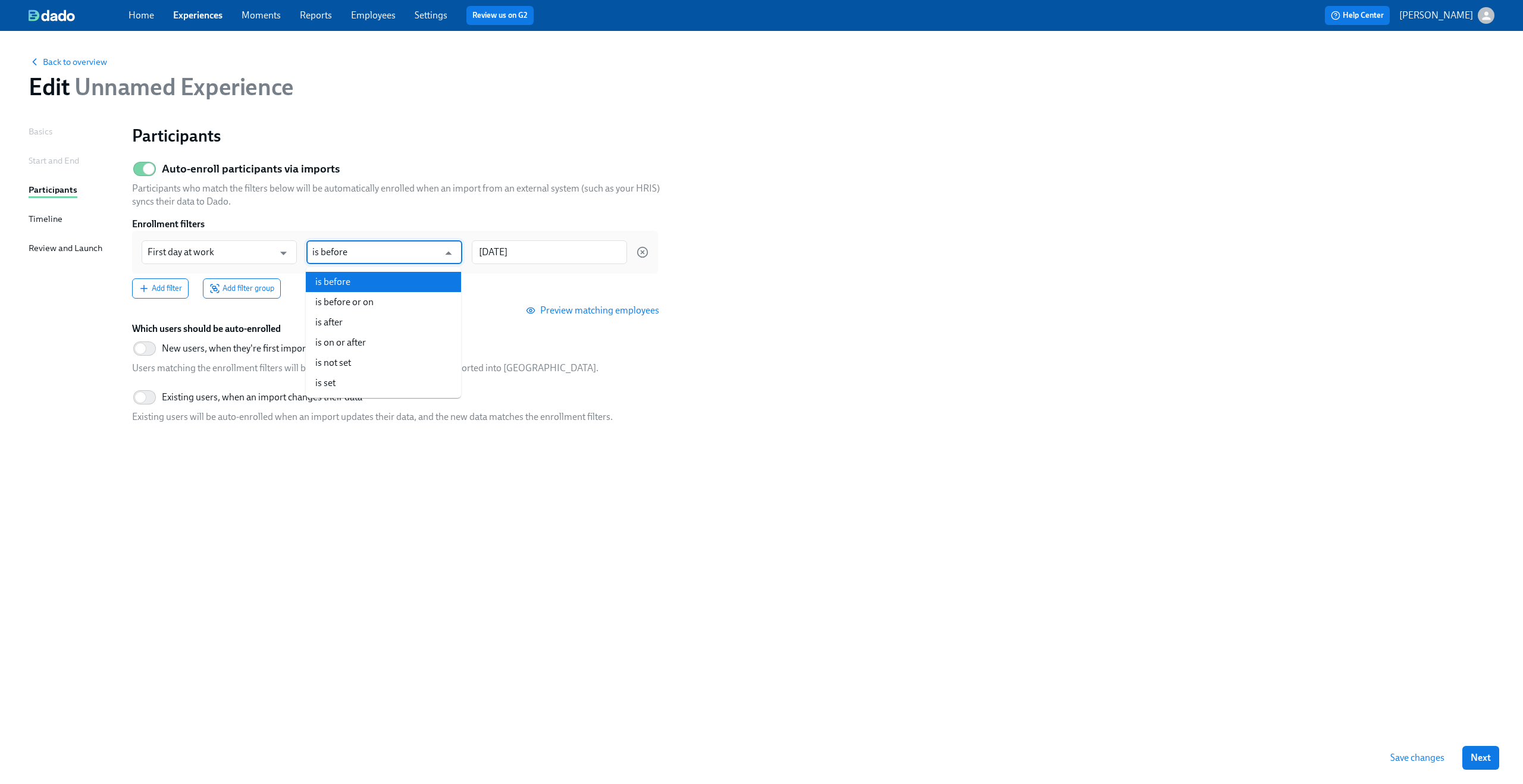
click at [361, 251] on input "is before" at bounding box center [375, 252] width 126 height 24
click at [377, 325] on li "is after" at bounding box center [383, 322] width 155 height 20
type input "is after"
click at [527, 258] on input "2025/10/15" at bounding box center [549, 252] width 155 height 24
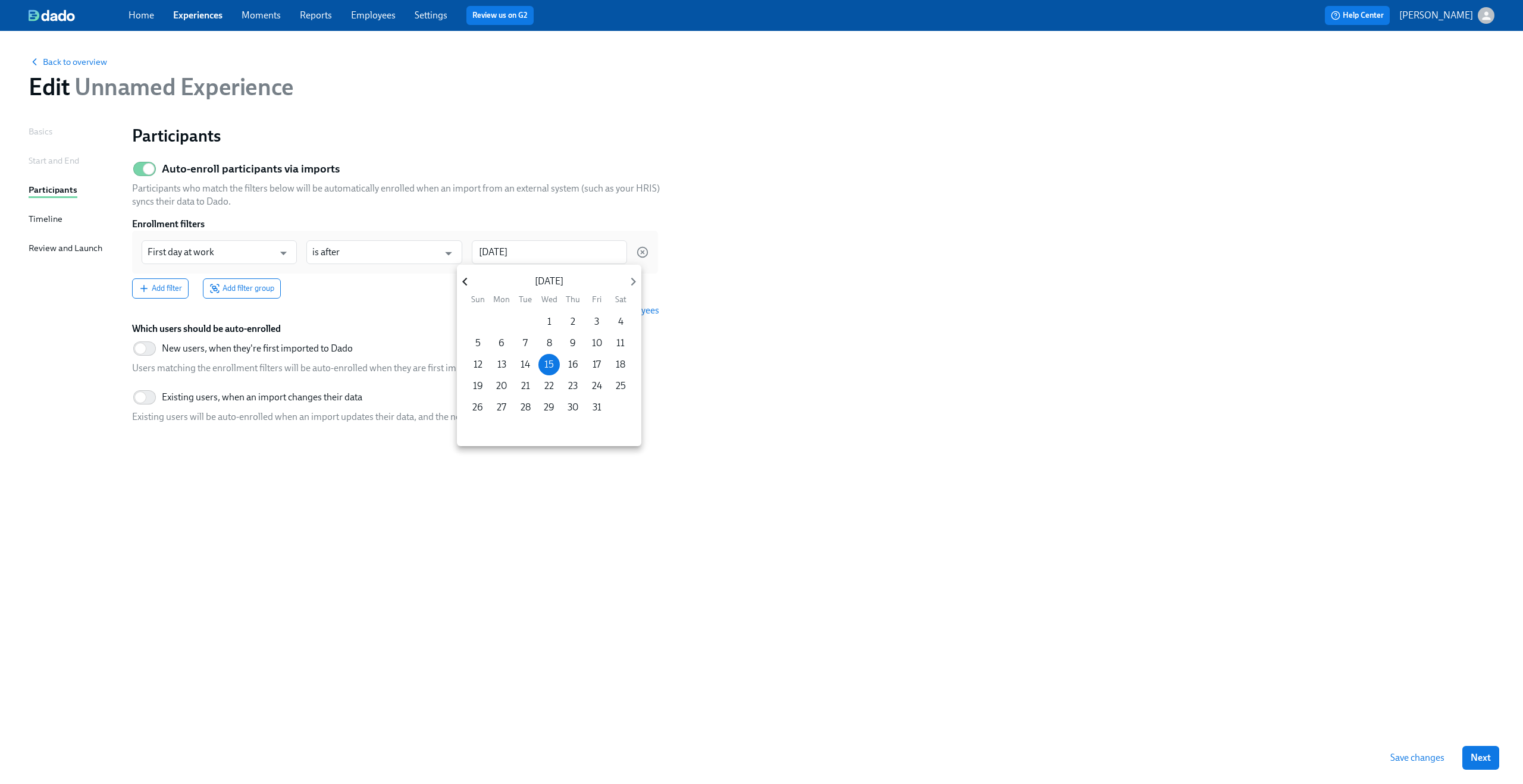
click at [463, 281] on icon "button" at bounding box center [465, 282] width 5 height 9
click at [474, 315] on span "1" at bounding box center [478, 321] width 21 height 13
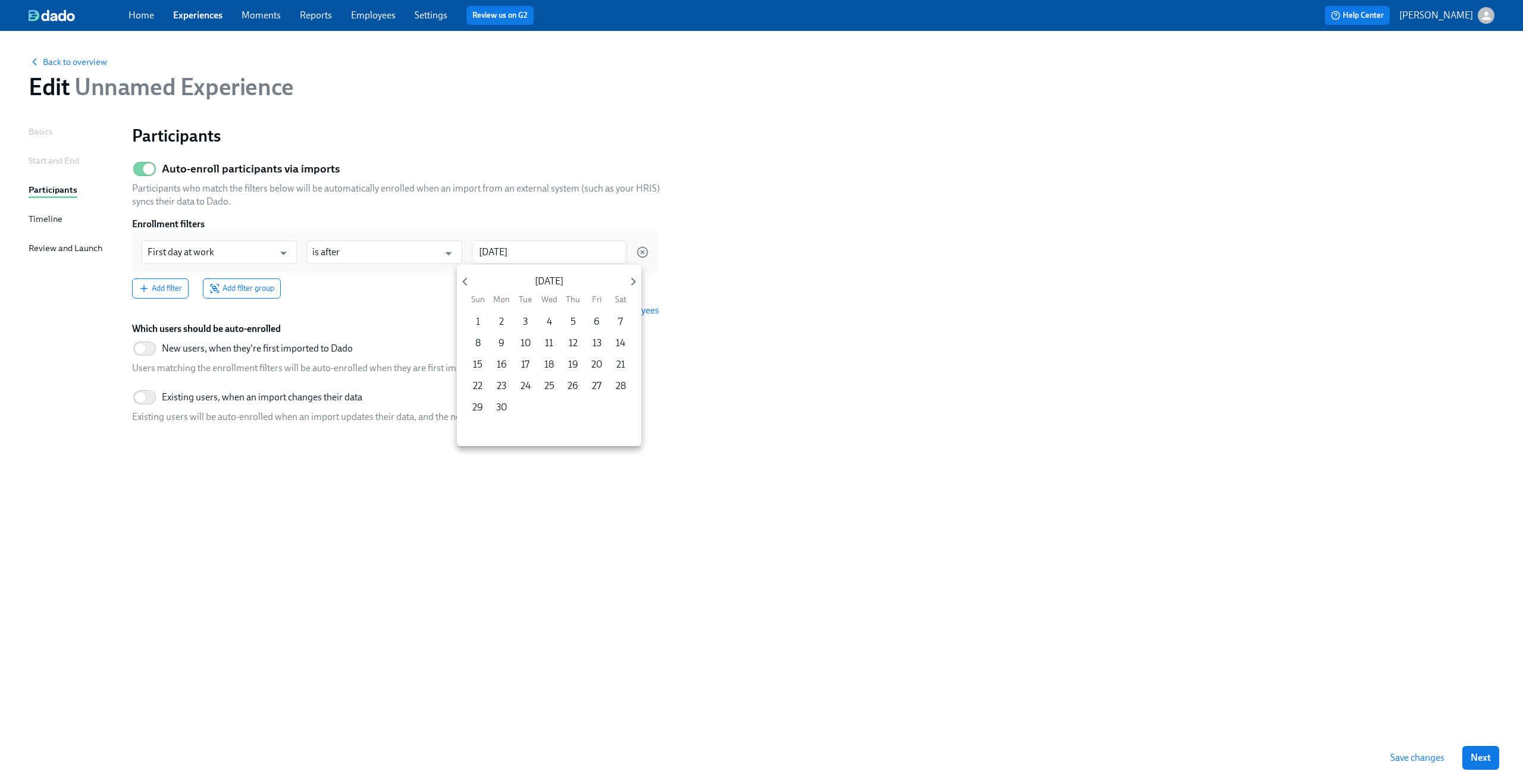
type input "2025/06/01"
click at [516, 151] on div at bounding box center [762, 392] width 1523 height 784
click at [330, 481] on div "Participants Auto-enroll participants via imports Participants who match the fi…" at bounding box center [813, 414] width 1362 height 578
click at [148, 348] on input "New users, when they're first imported to Dado" at bounding box center [140, 348] width 79 height 26
click at [148, 348] on input "New users, when they're first imported to Dado" at bounding box center [148, 348] width 79 height 26
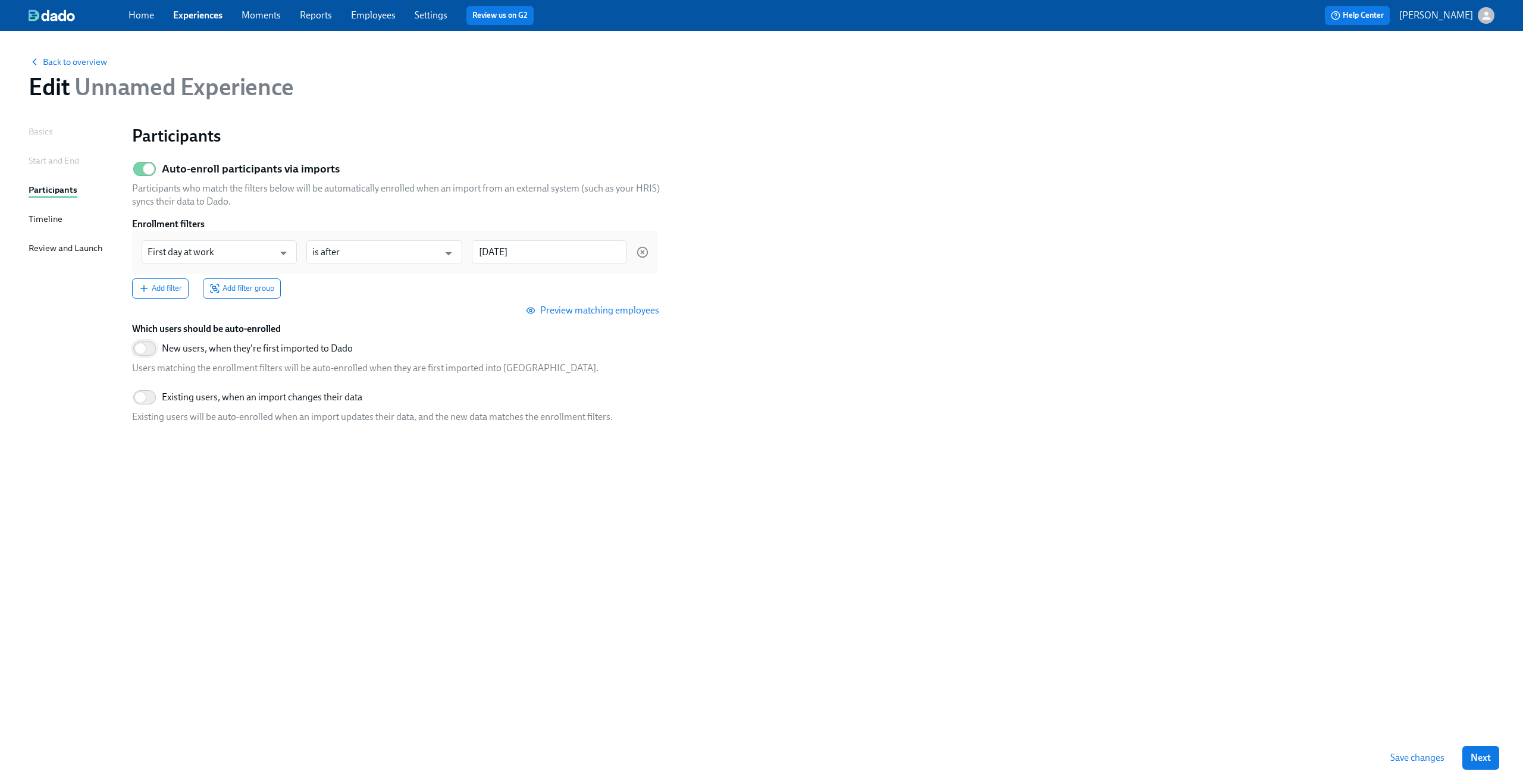
click at [148, 348] on input "New users, when they're first imported to Dado" at bounding box center [140, 348] width 79 height 26
click at [147, 354] on input "New users, when they're first imported to Dado" at bounding box center [148, 348] width 79 height 26
click at [153, 349] on input "New users, when they're first imported to Dado" at bounding box center [140, 348] width 79 height 26
checkbox input "true"
click at [90, 65] on span "Back to overview" at bounding box center [68, 62] width 79 height 12
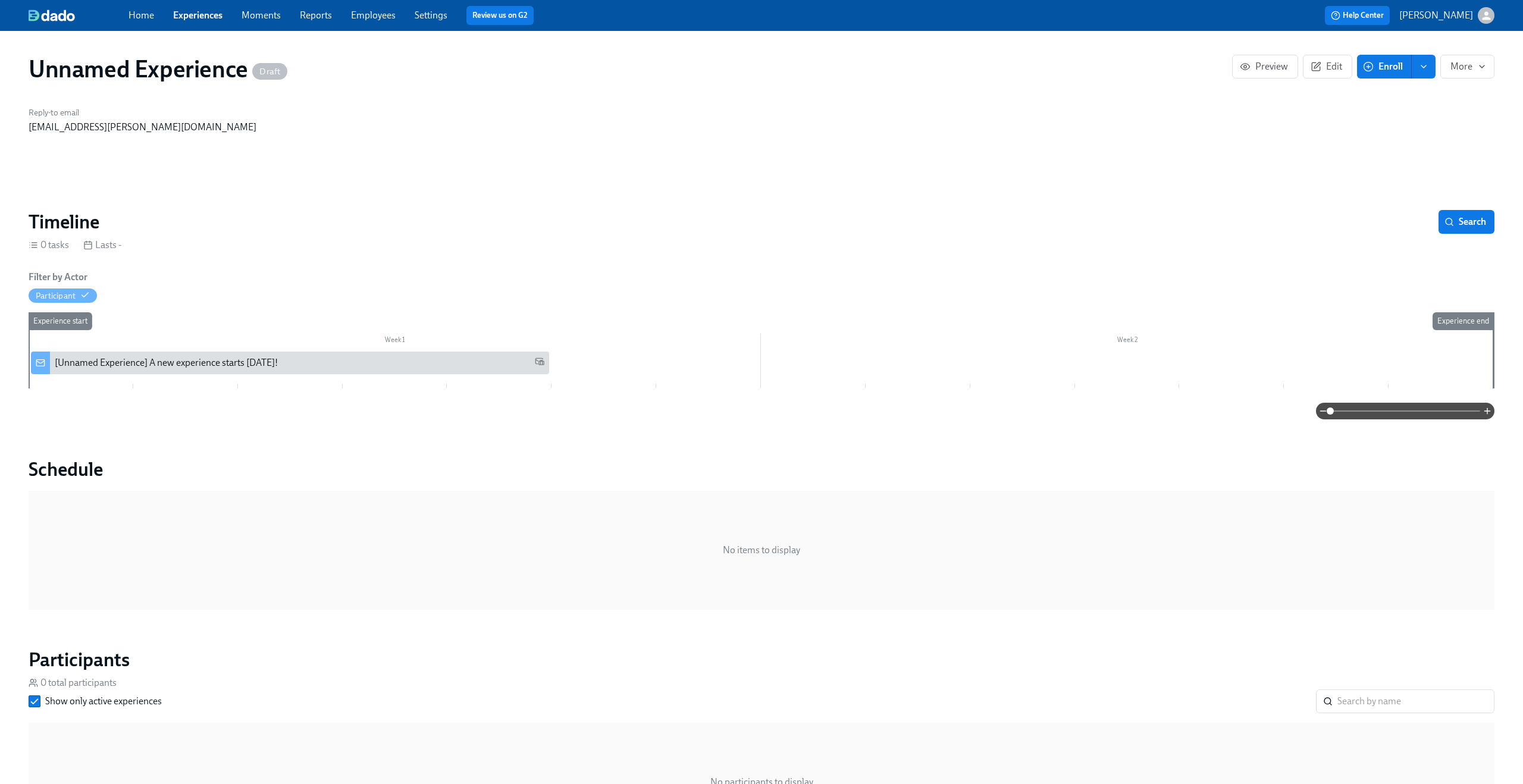
click at [214, 366] on div "[Unnamed Experience] A new experience starts today!" at bounding box center [166, 362] width 223 height 13
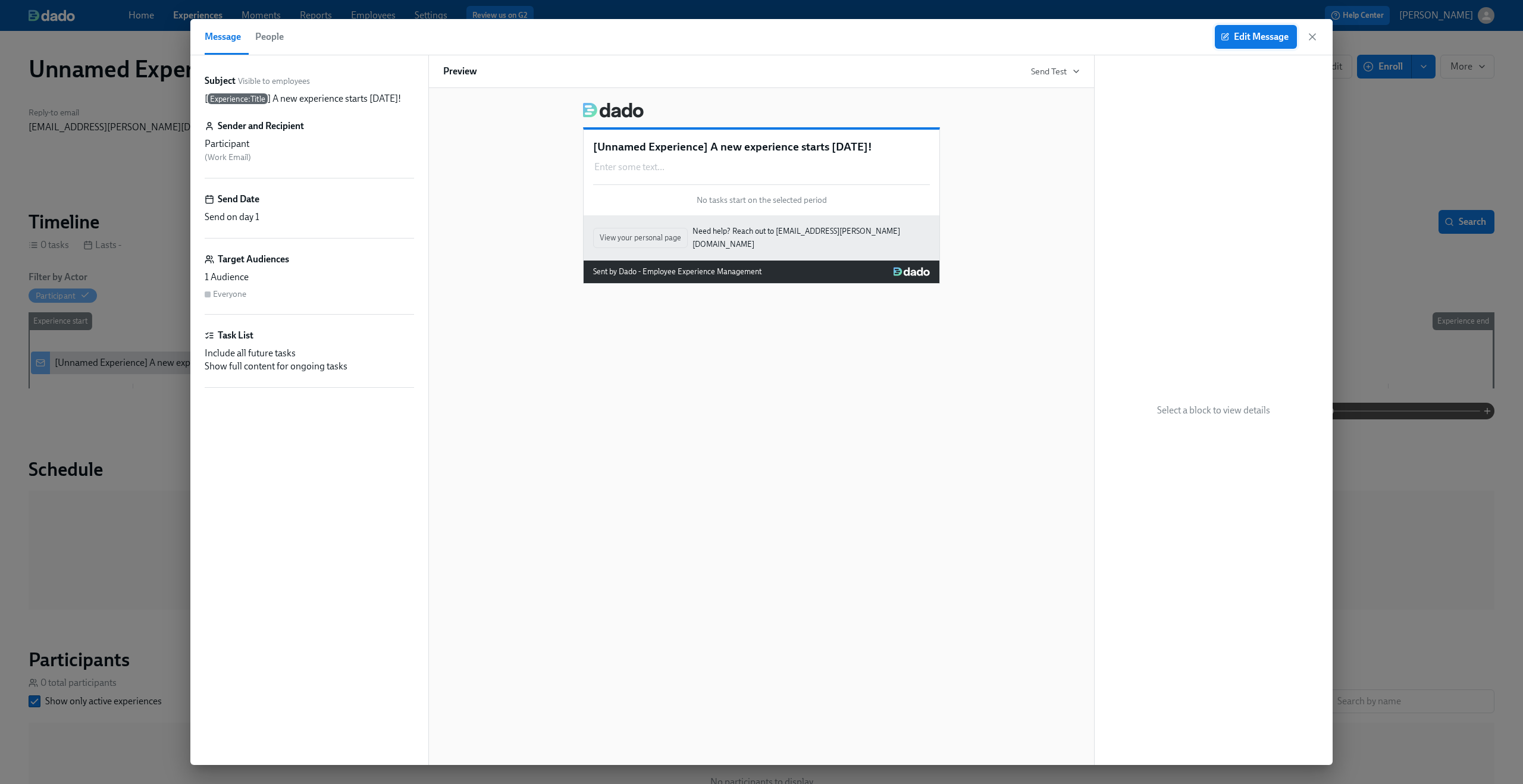
click at [1228, 34] on span "Edit Message" at bounding box center [1256, 37] width 65 height 12
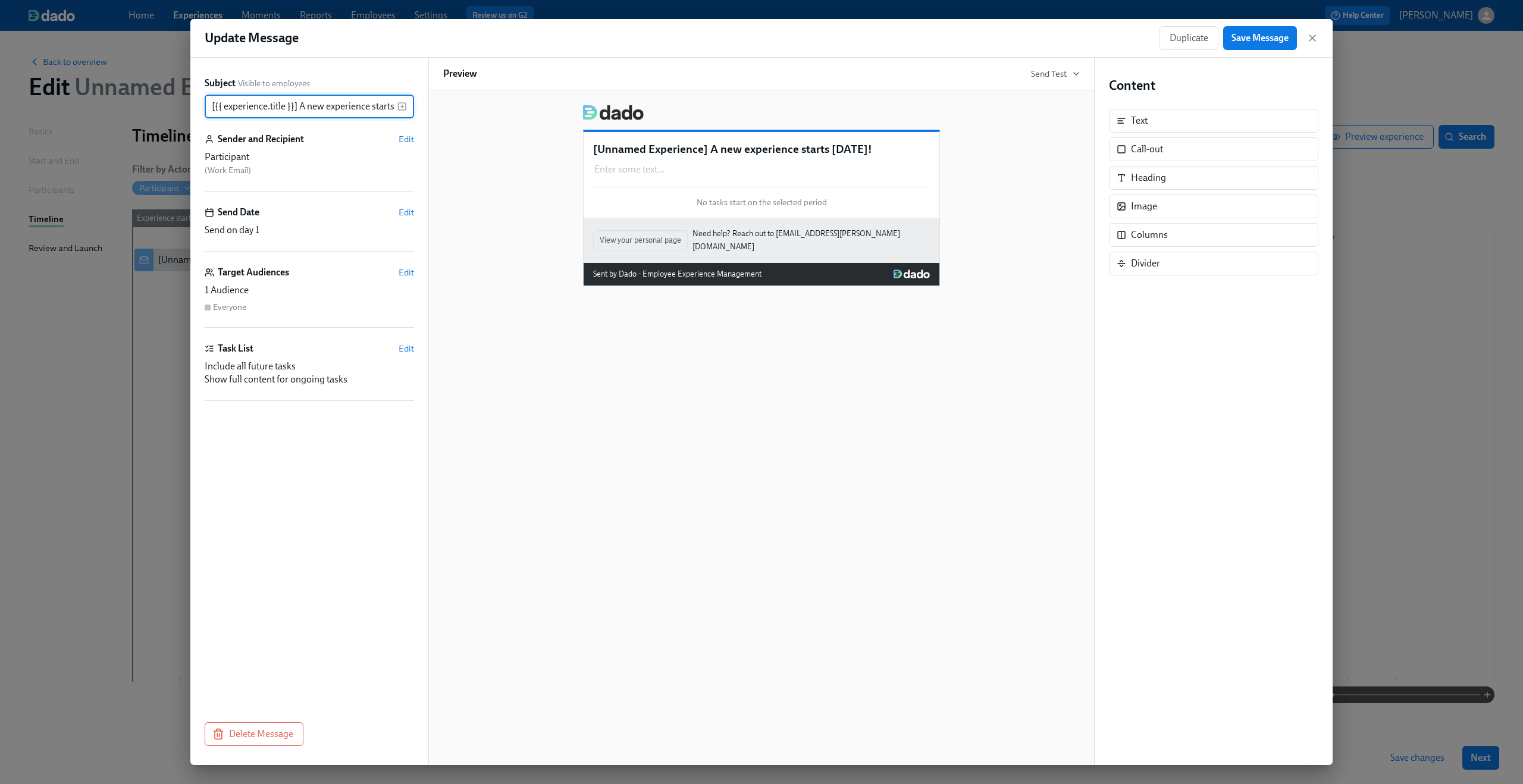
scroll to position [0, 26]
click at [401, 271] on span "Edit" at bounding box center [406, 272] width 15 height 12
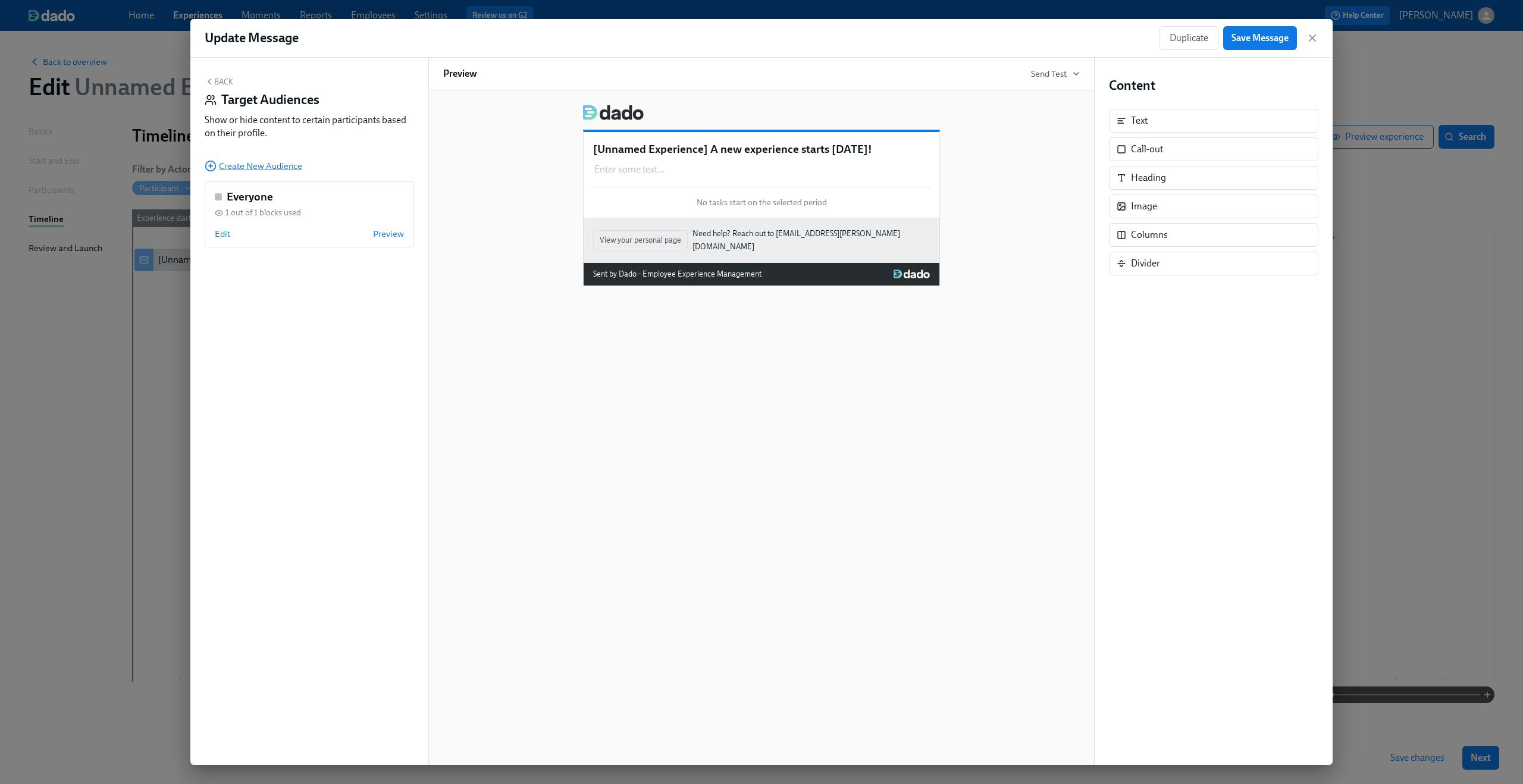
click at [257, 167] on span "Create New Audience" at bounding box center [253, 165] width 98 height 12
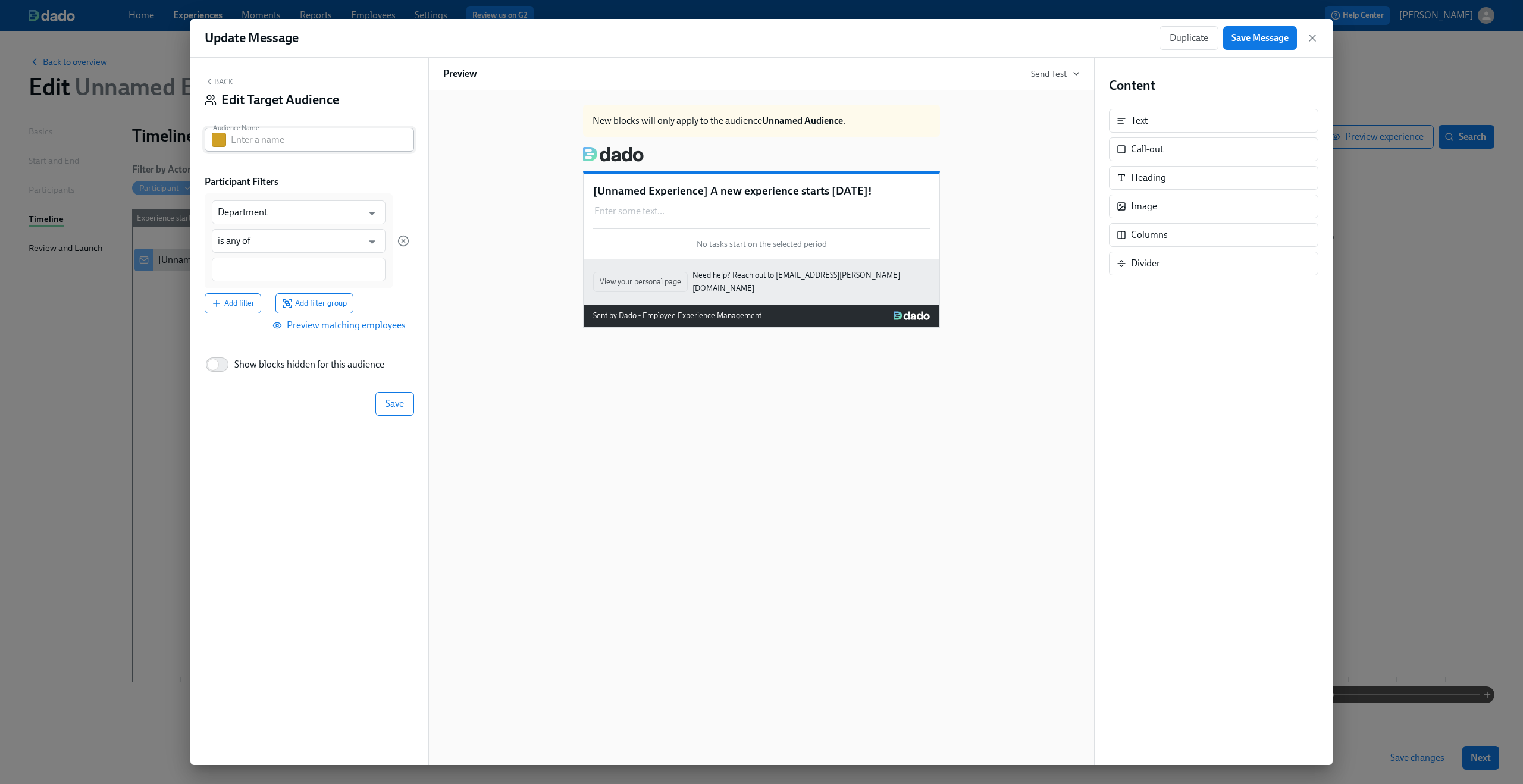
click at [214, 142] on button "button" at bounding box center [219, 139] width 14 height 14
click at [316, 206] on button "button" at bounding box center [314, 206] width 14 height 14
click at [218, 138] on button "button" at bounding box center [219, 139] width 14 height 14
click at [315, 191] on button "button" at bounding box center [314, 185] width 14 height 14
click at [317, 145] on input "text" at bounding box center [322, 139] width 183 height 24
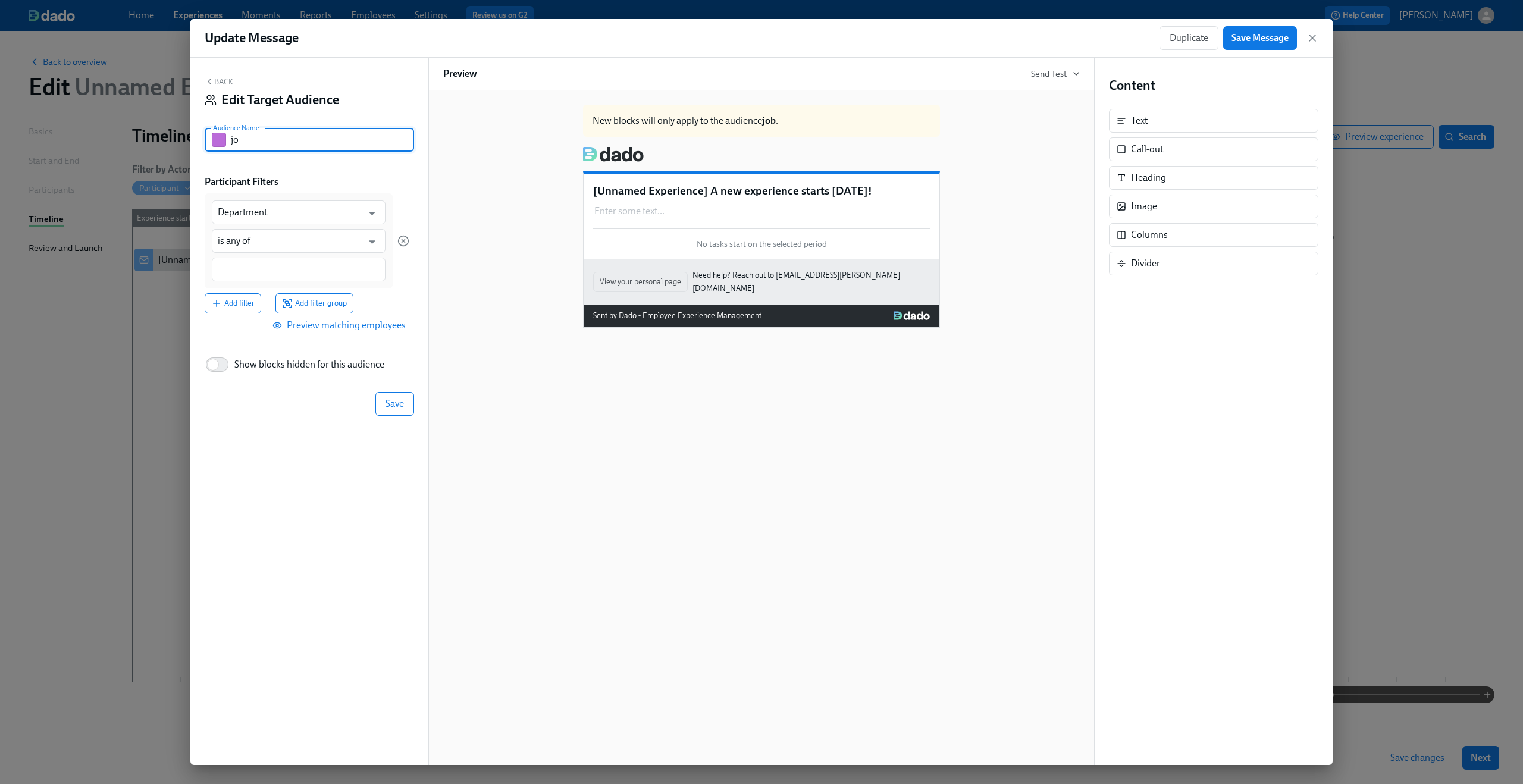
type input "j"
type input "Job Level 1 or 2"
click at [371, 212] on icon "Open" at bounding box center [372, 214] width 7 height 4
click at [291, 207] on input "Department" at bounding box center [290, 212] width 145 height 24
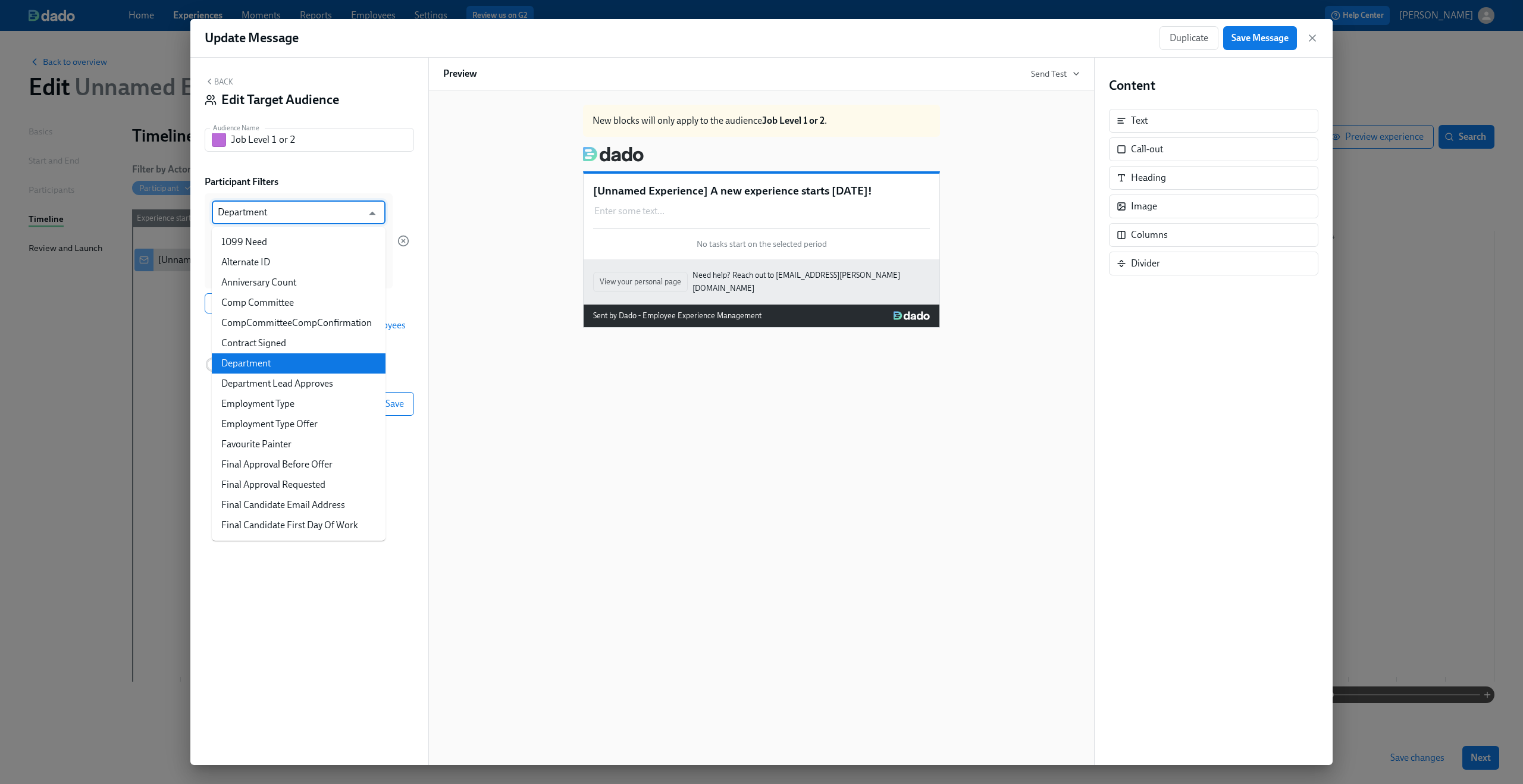
click at [291, 207] on input "Department" at bounding box center [290, 212] width 145 height 24
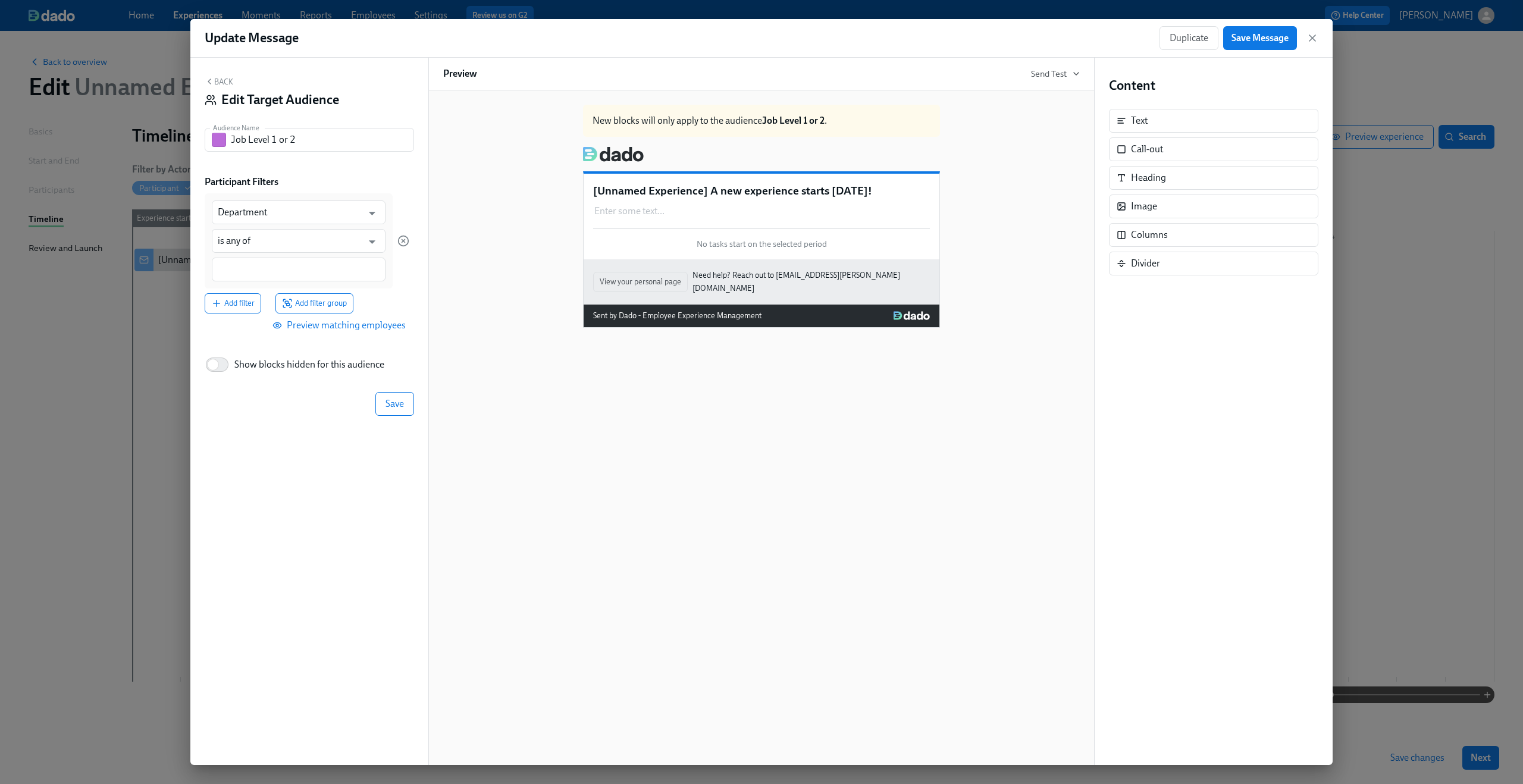
click at [347, 189] on div "Participant Filters Department ​ is any of ​ Add filter Add filter group Previe…" at bounding box center [309, 256] width 209 height 162
click at [322, 209] on input "Department" at bounding box center [290, 212] width 145 height 24
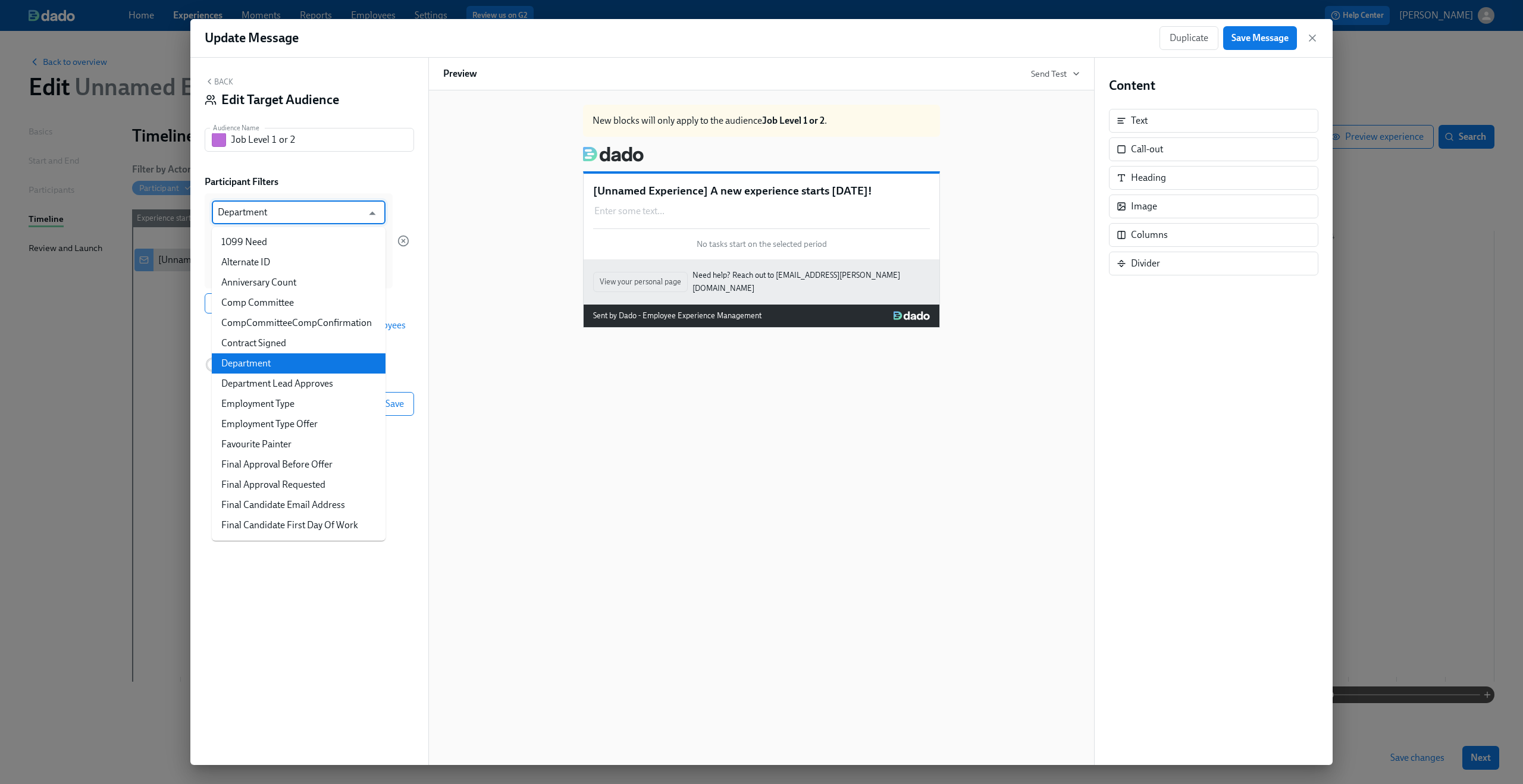
click at [355, 180] on div "Participant Filters" at bounding box center [309, 181] width 209 height 13
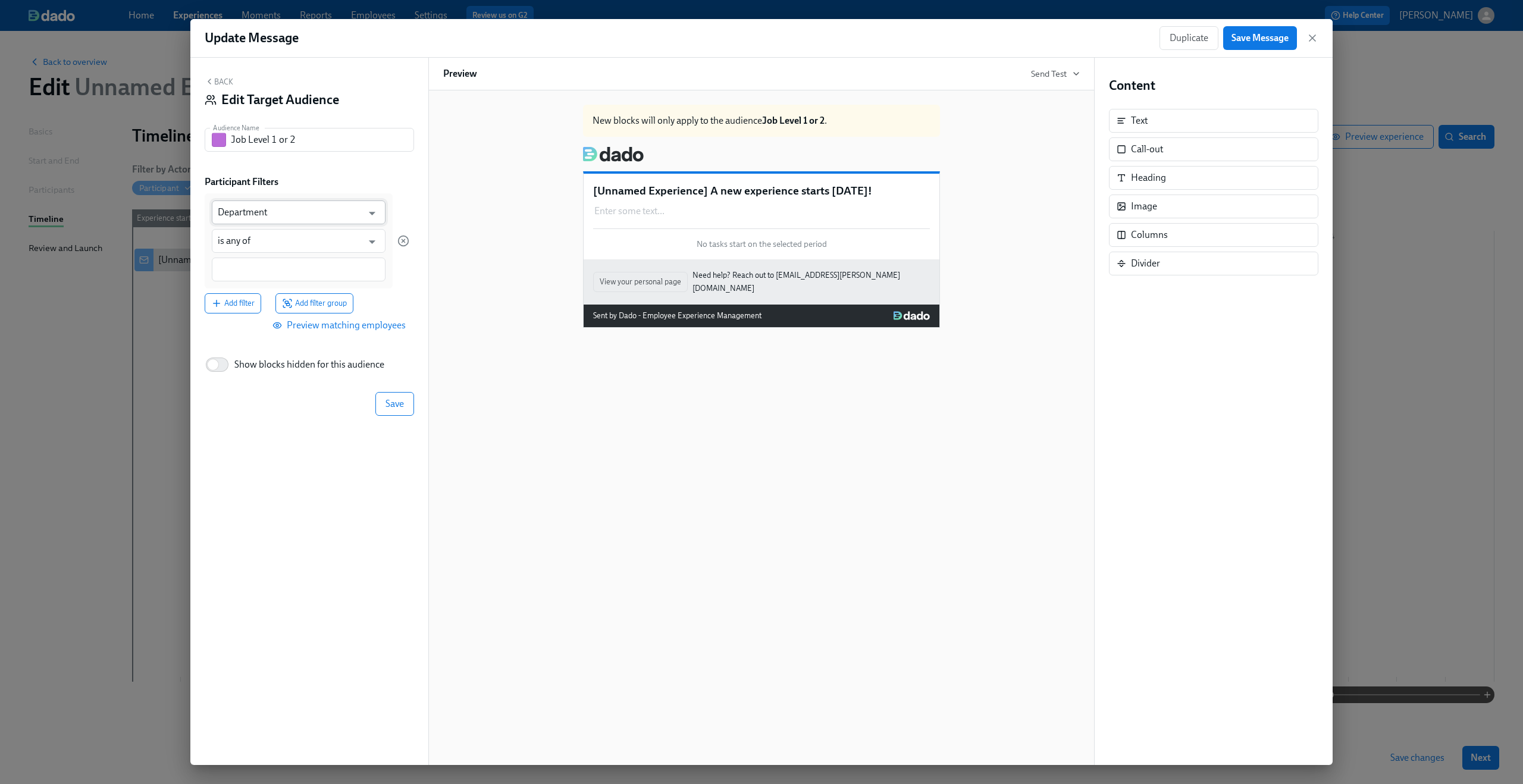
click at [322, 211] on input "Department" at bounding box center [290, 212] width 145 height 24
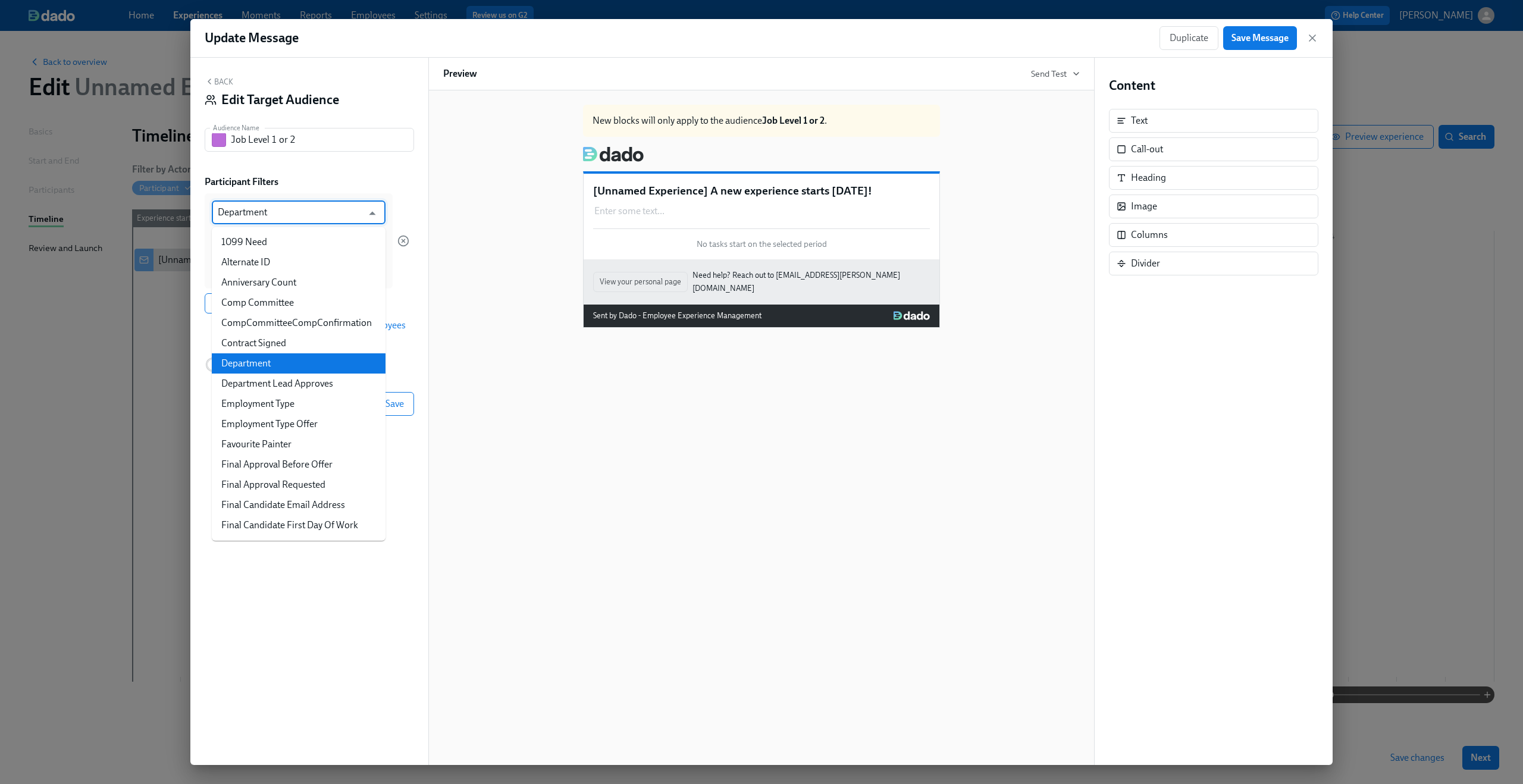
click at [322, 211] on input "Department" at bounding box center [290, 212] width 145 height 24
click at [322, 181] on div "Participant Filters" at bounding box center [309, 181] width 209 height 13
click at [308, 208] on input "Department" at bounding box center [290, 212] width 145 height 24
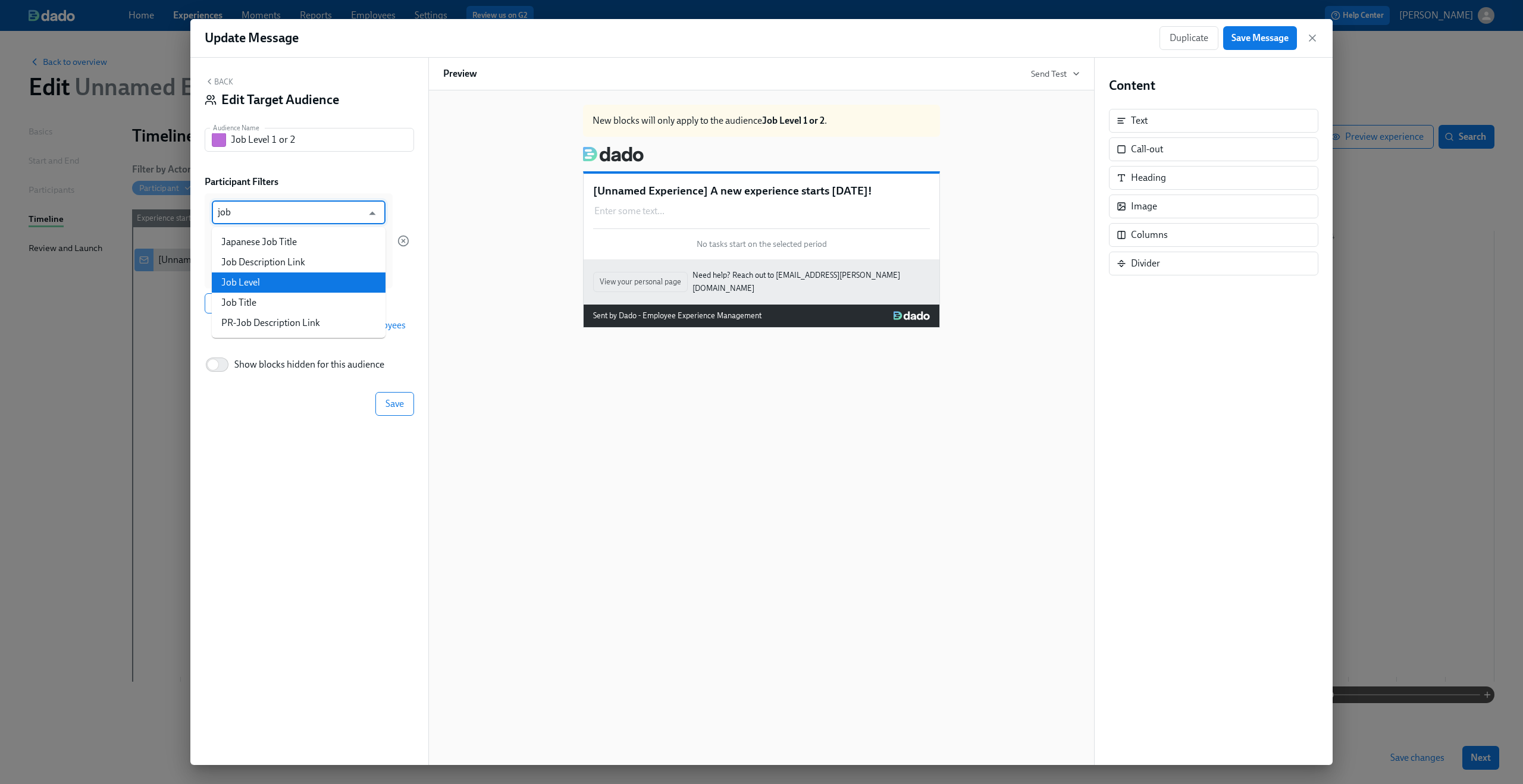
click at [295, 285] on li "Job Level" at bounding box center [299, 282] width 173 height 20
type input "Job Level"
click at [288, 269] on input at bounding box center [299, 270] width 162 height 12
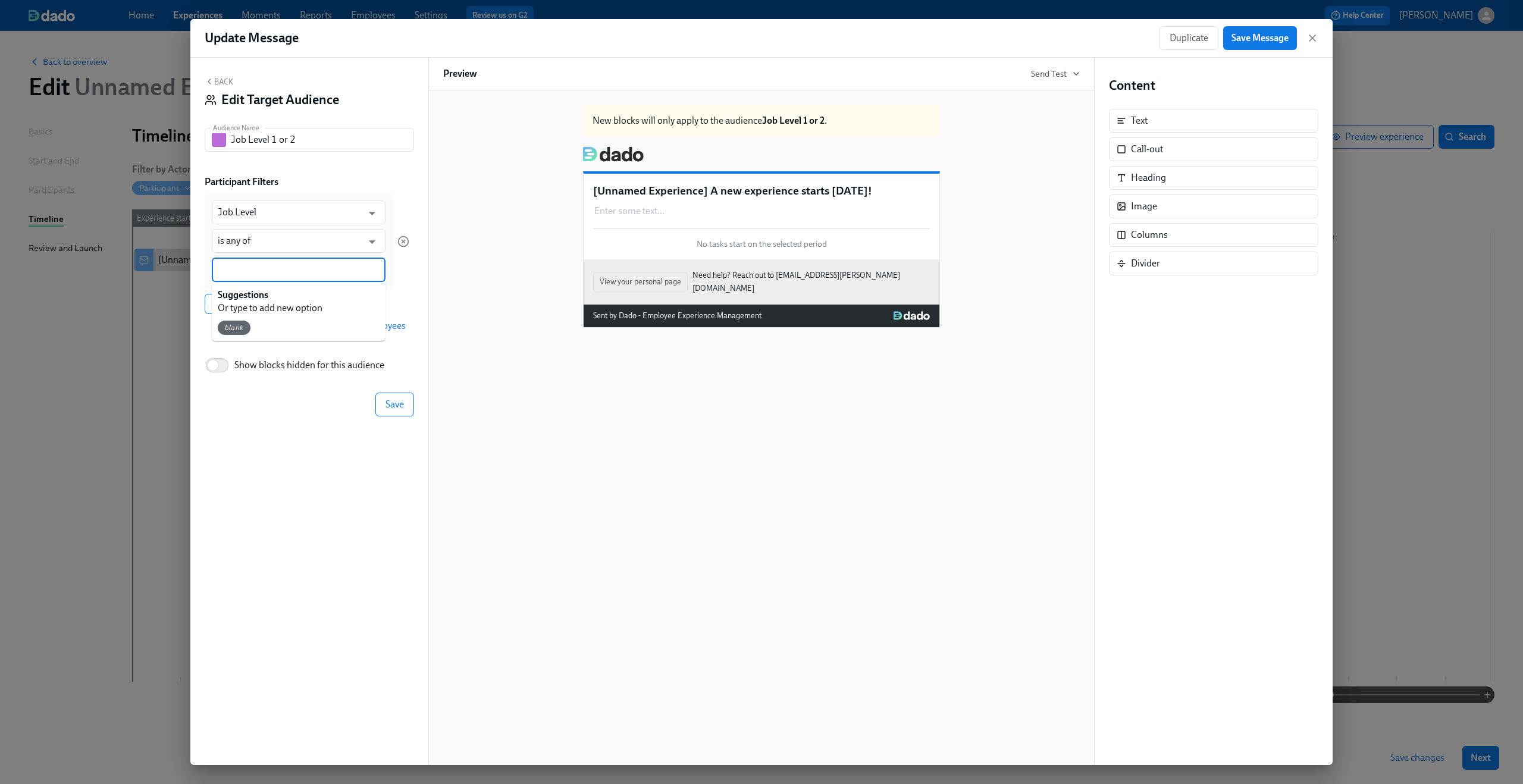
type input "1"
click at [299, 276] on div "1" at bounding box center [299, 270] width 173 height 25
type input "2"
click at [402, 292] on div "Job Level ​ is any of ​ 1 2 Add filter Add filter group" at bounding box center [307, 254] width 205 height 122
click at [1311, 40] on icon "button" at bounding box center [1312, 38] width 12 height 12
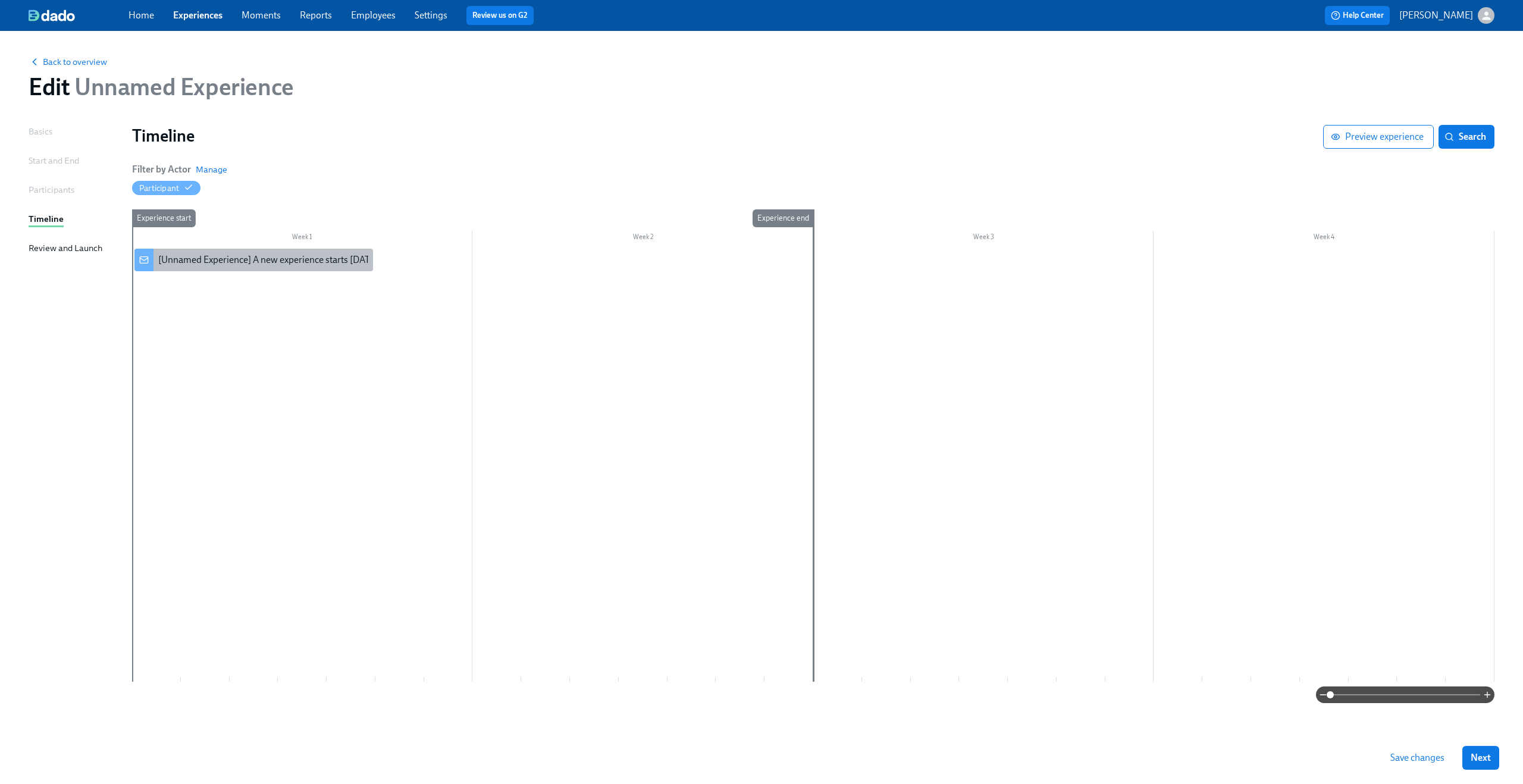
click at [234, 266] on div "[Unnamed Experience] A new experience starts today!" at bounding box center [269, 260] width 223 height 13
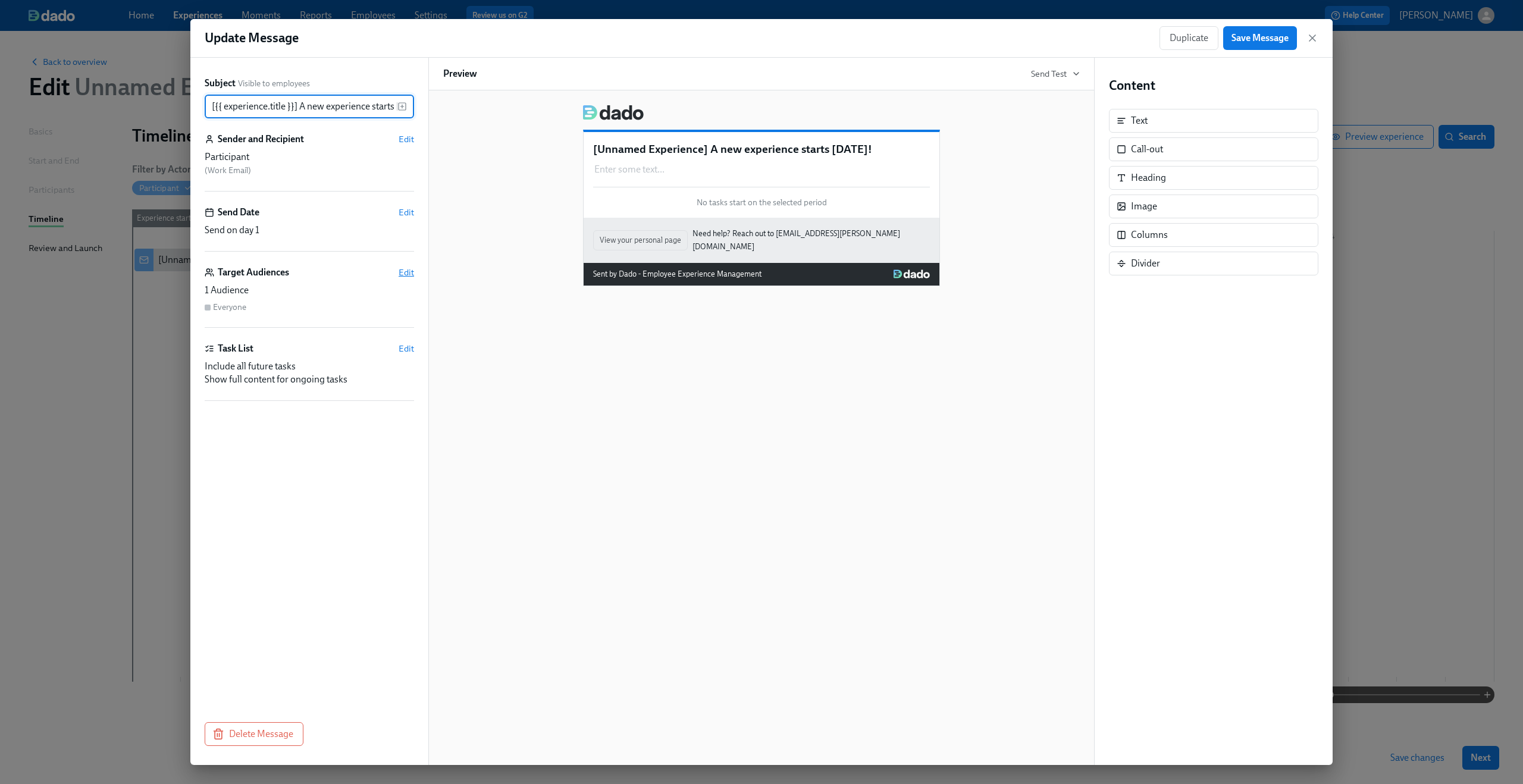
click at [399, 277] on span "Edit" at bounding box center [406, 272] width 15 height 12
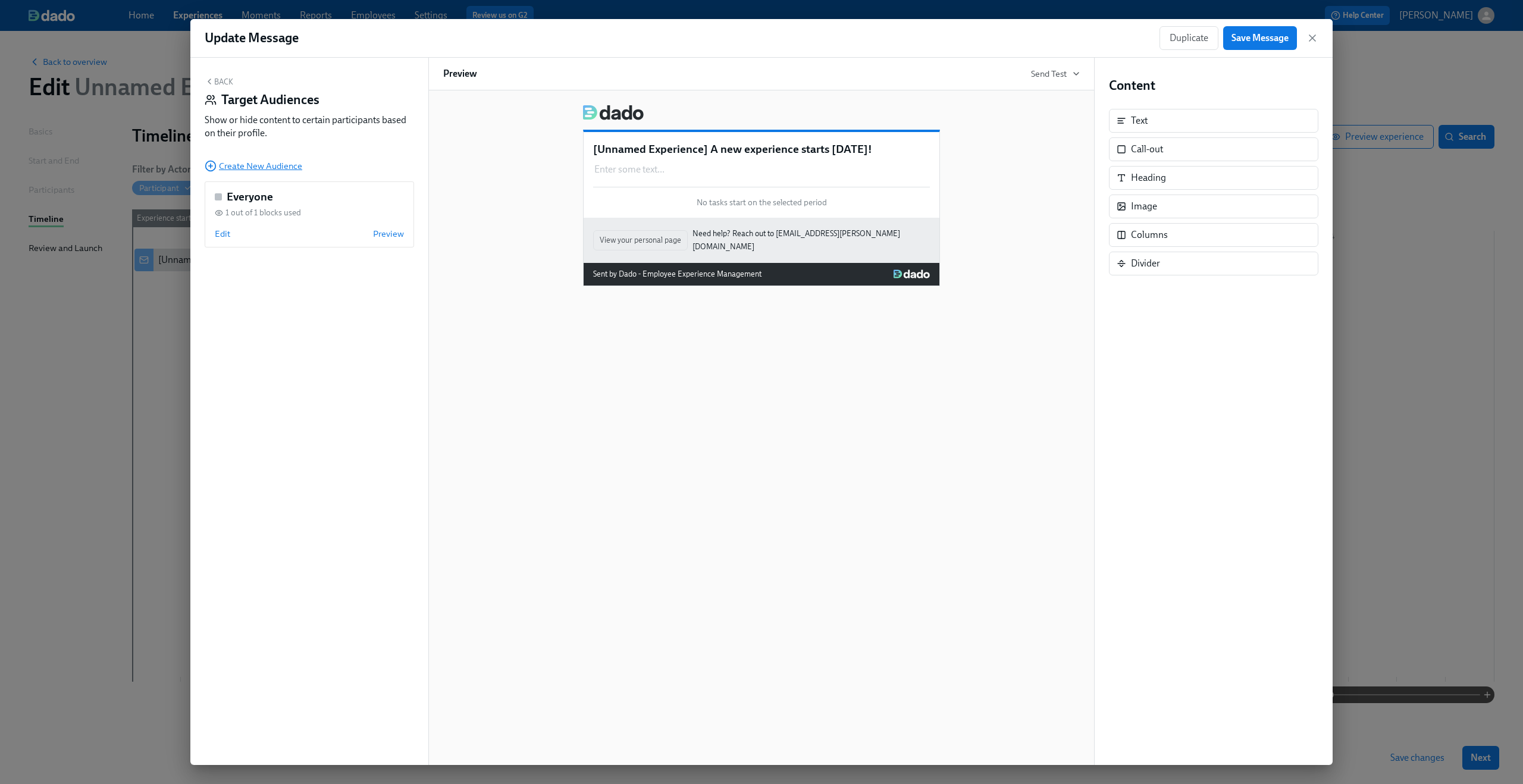
click at [280, 167] on span "Create New Audience" at bounding box center [253, 165] width 98 height 12
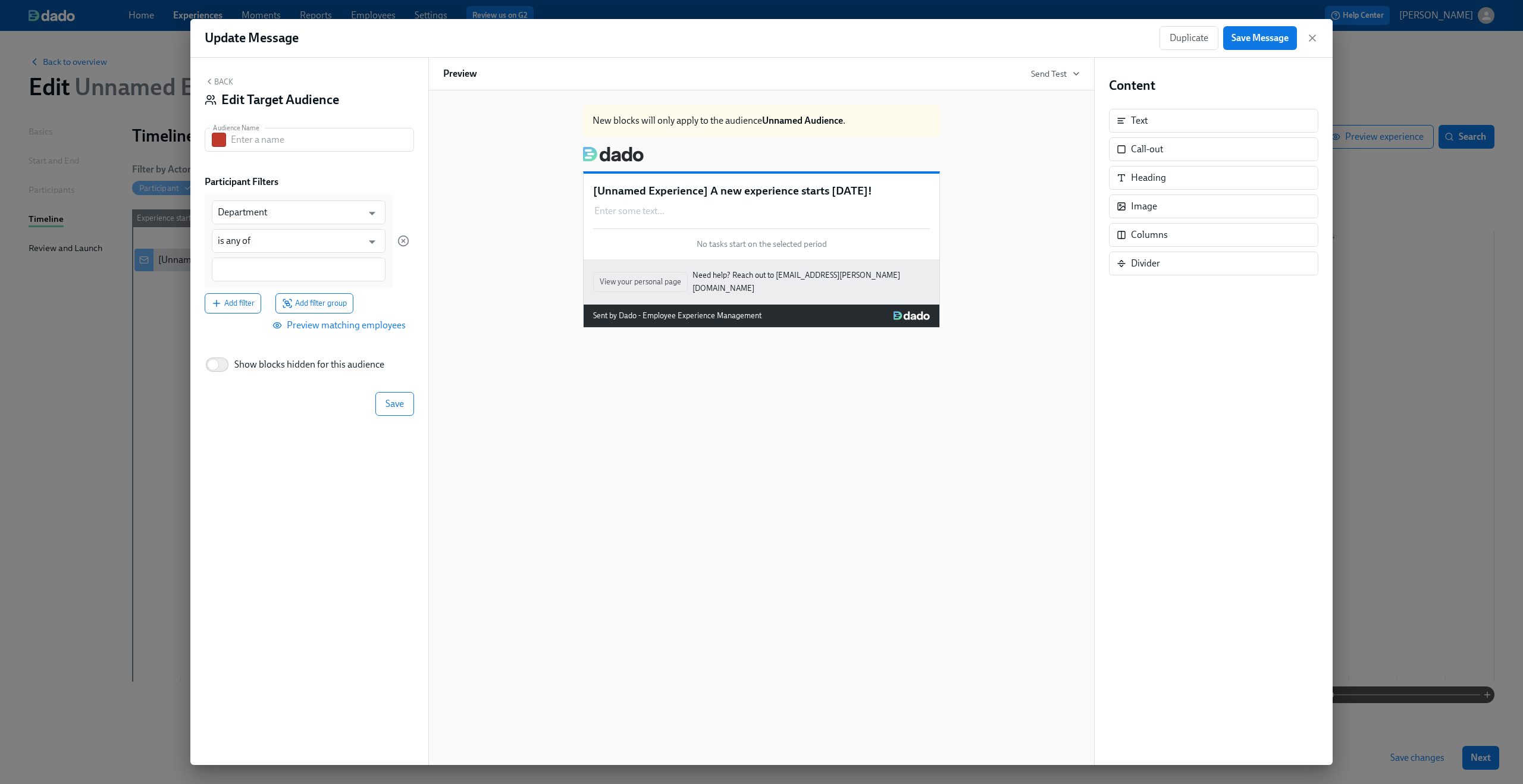
click at [227, 81] on button "Back" at bounding box center [219, 82] width 29 height 10
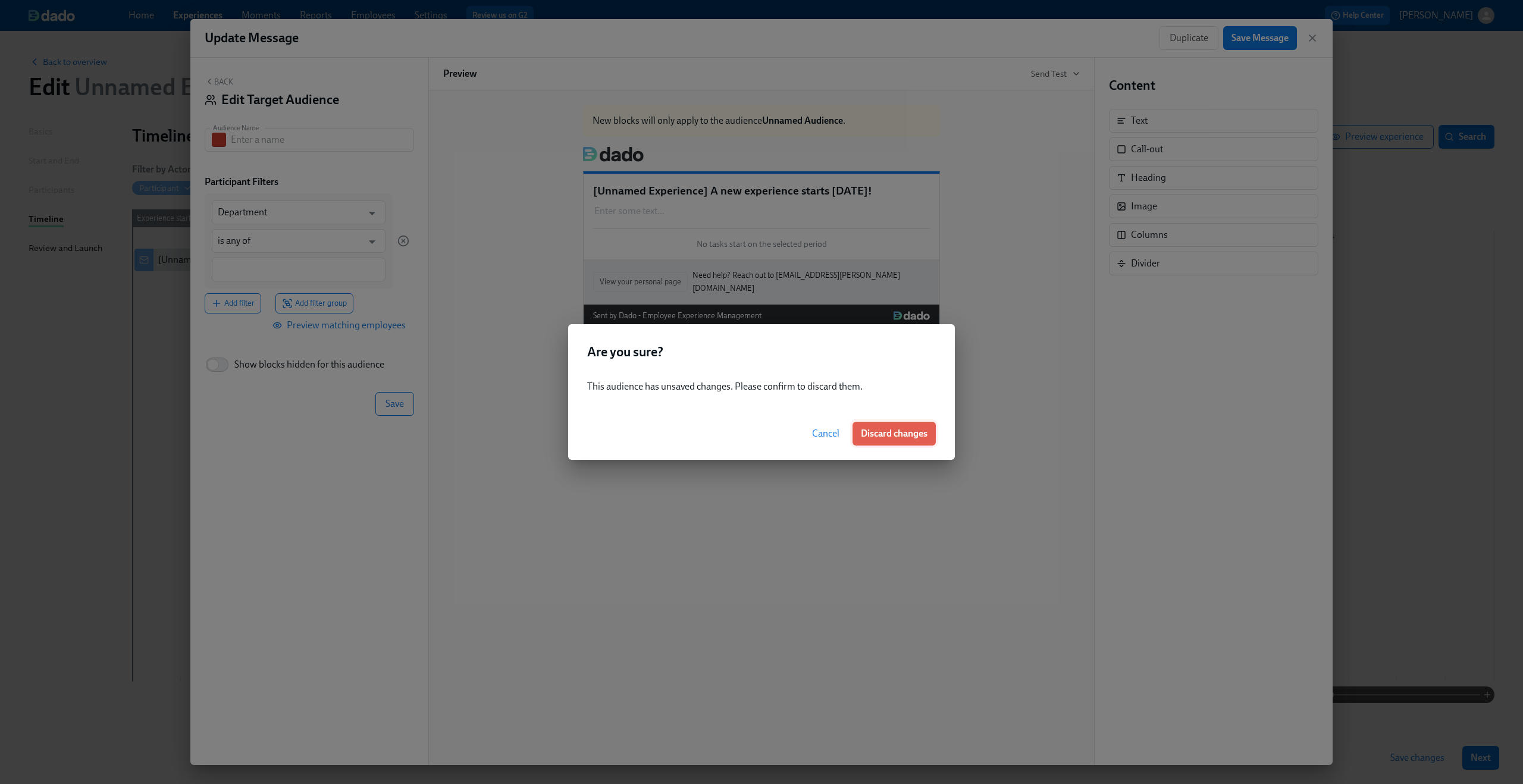
click at [910, 430] on span "Discard changes" at bounding box center [893, 433] width 67 height 12
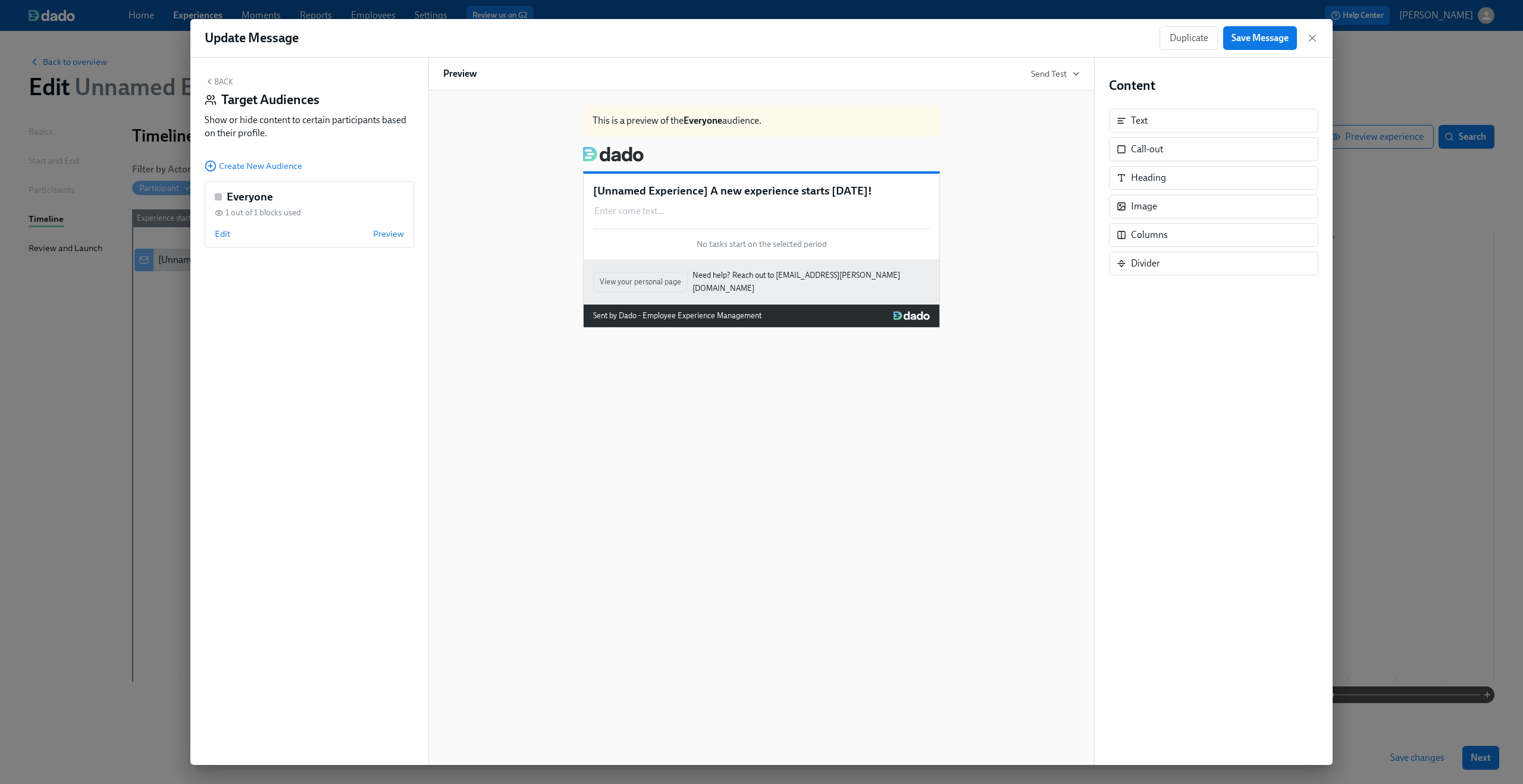
click at [228, 85] on button "Back" at bounding box center [219, 82] width 29 height 10
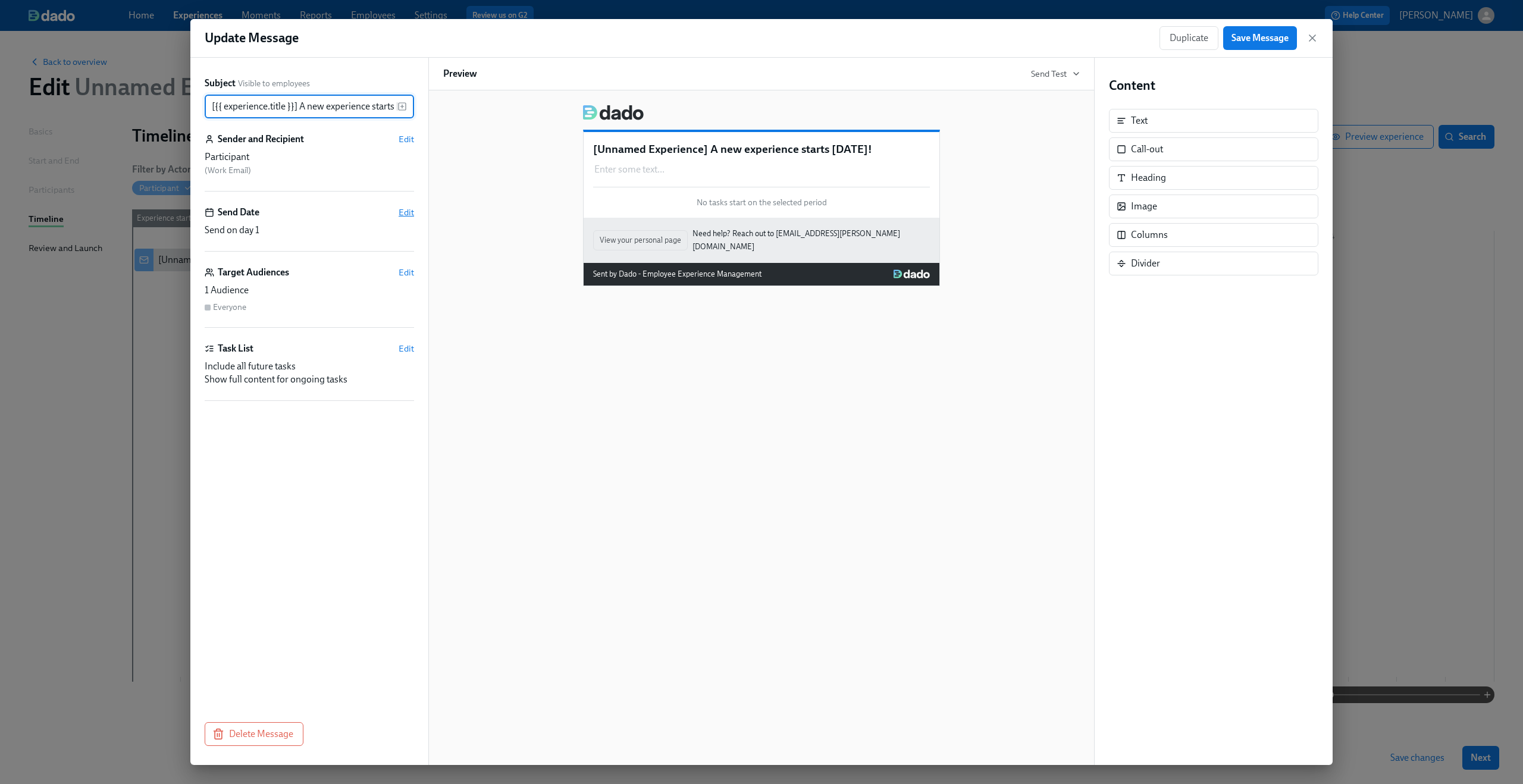
click at [408, 214] on span "Edit" at bounding box center [406, 212] width 15 height 12
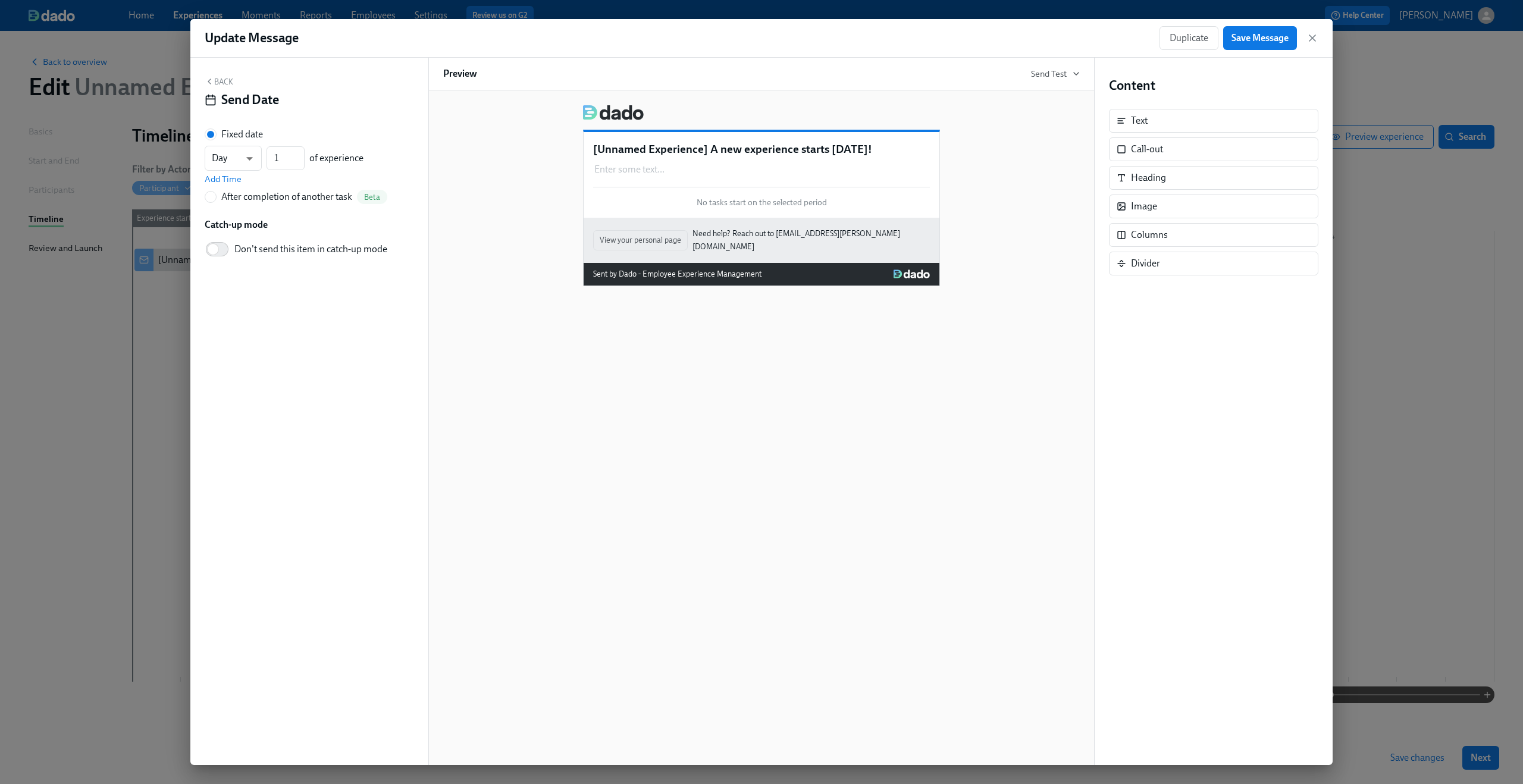
click at [217, 85] on button "Back" at bounding box center [219, 82] width 29 height 10
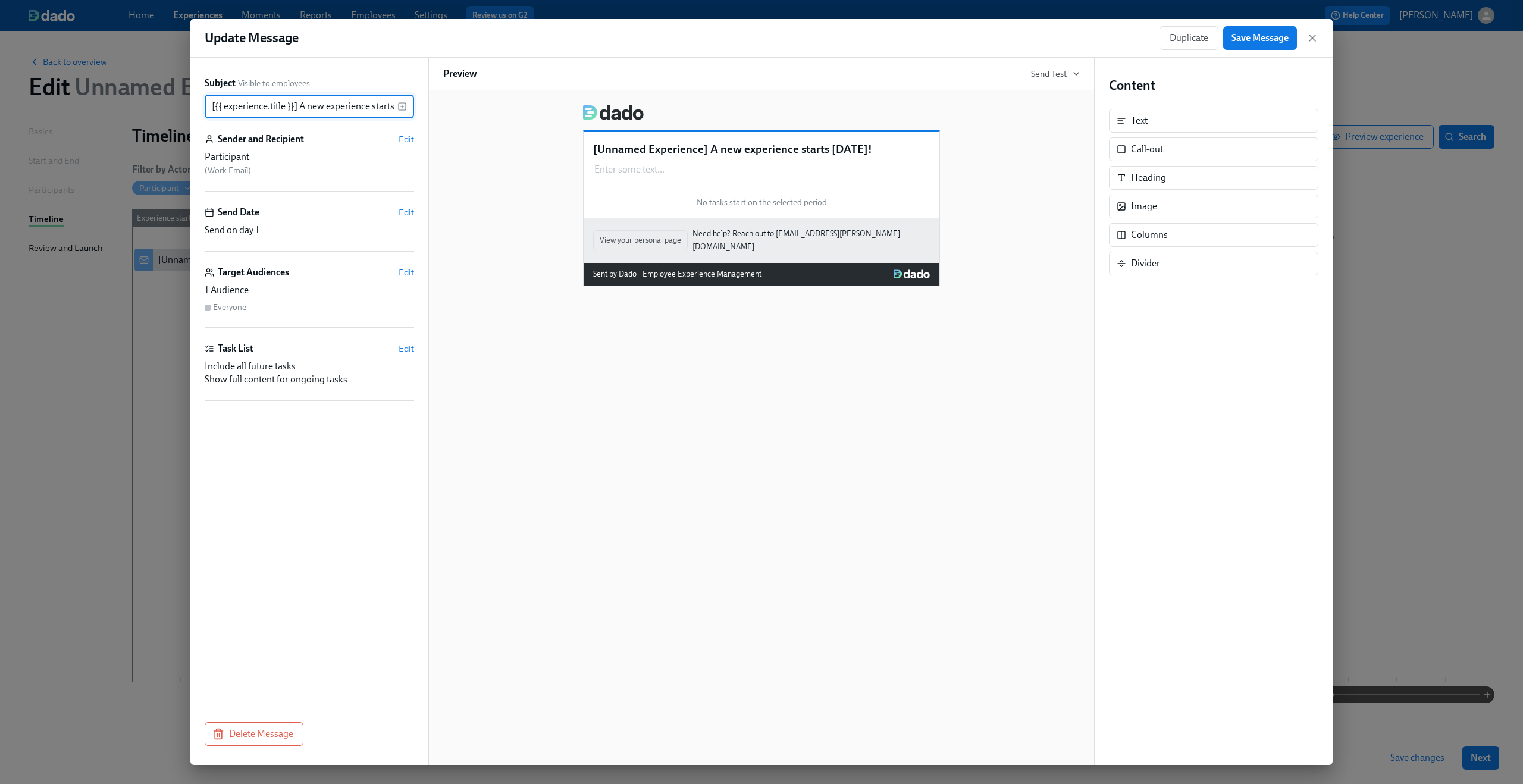
click at [403, 140] on span "Edit" at bounding box center [406, 139] width 15 height 12
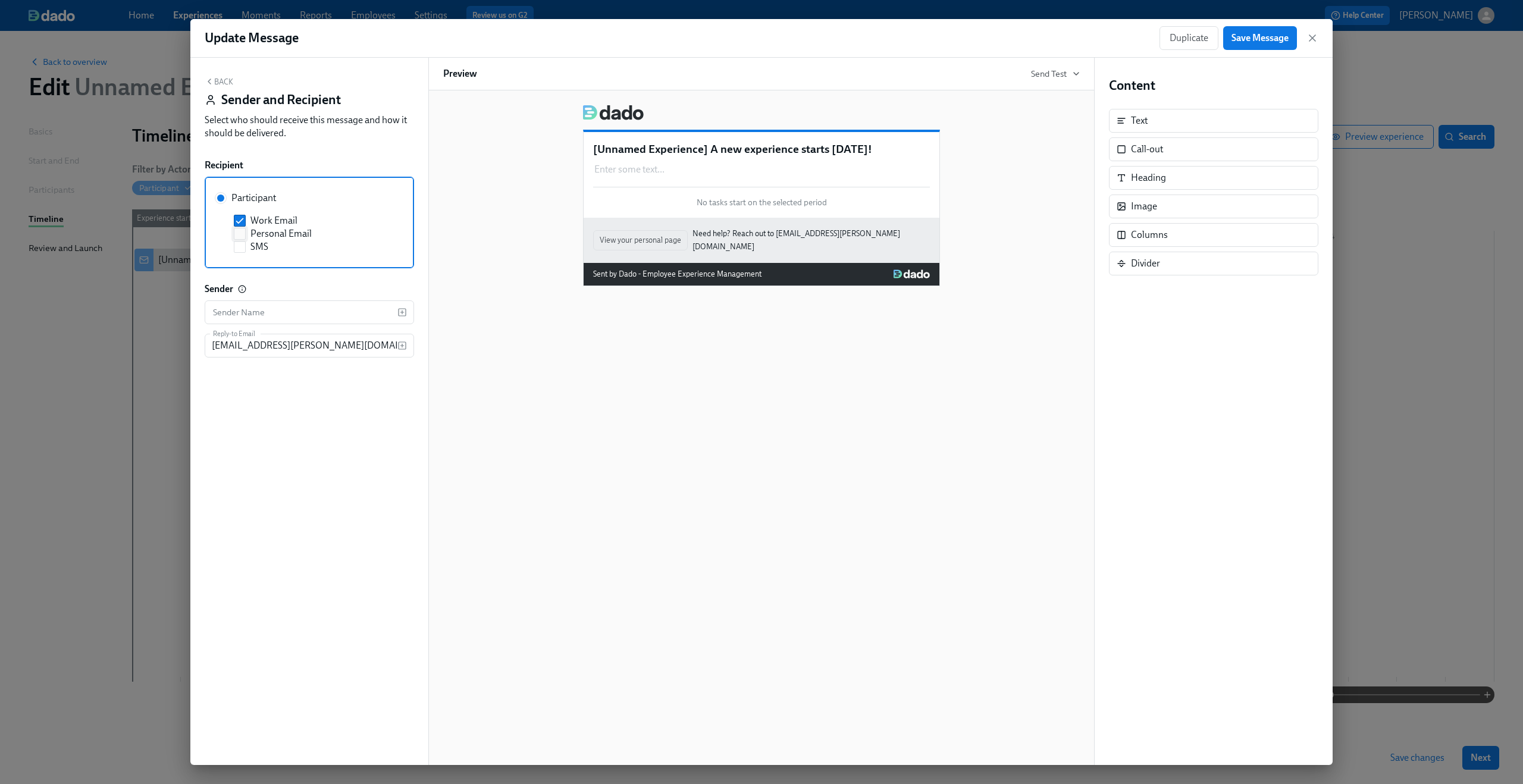
click at [297, 238] on span "Personal Email" at bounding box center [281, 233] width 61 height 13
click at [245, 238] on input "Personal Email" at bounding box center [240, 234] width 11 height 11
checkbox input "true"
click at [282, 223] on span "Work Email" at bounding box center [274, 220] width 47 height 13
click at [245, 223] on input "Work Email" at bounding box center [240, 221] width 11 height 11
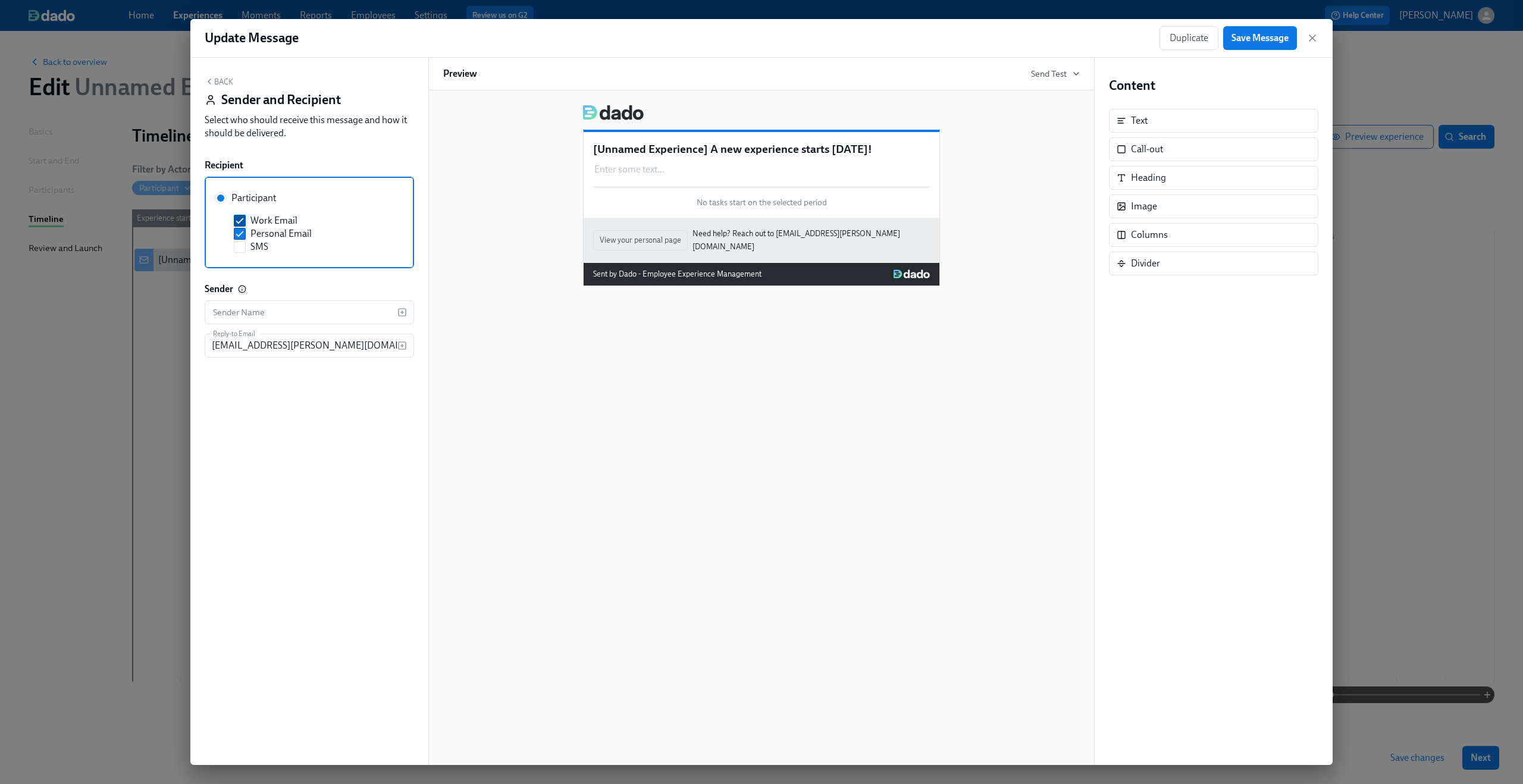
checkbox input "false"
click at [226, 86] on button "Back" at bounding box center [219, 82] width 29 height 10
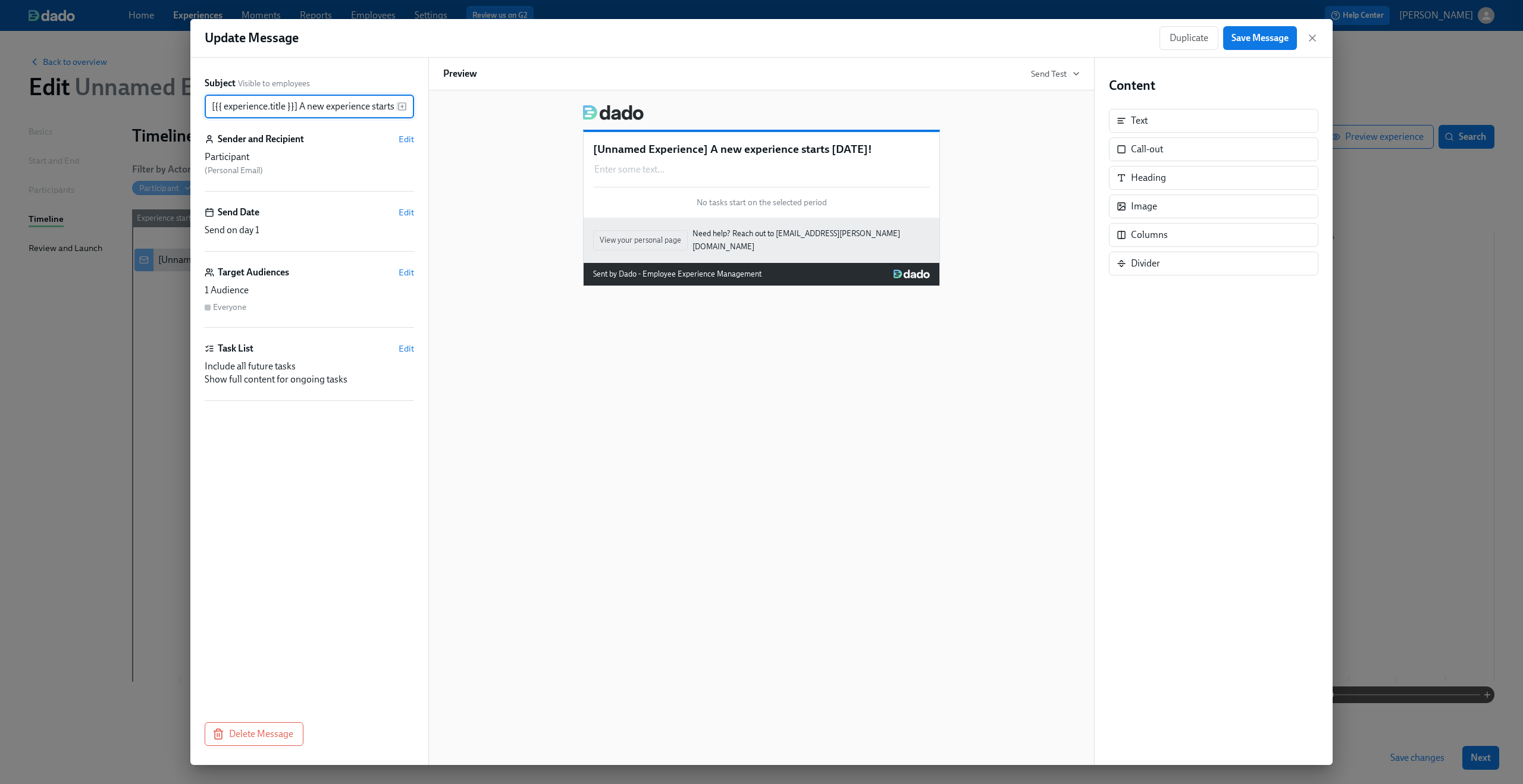
scroll to position [0, 26]
click at [338, 107] on input "[{{ experience.title }}] A new experience starts today!" at bounding box center [301, 106] width 193 height 24
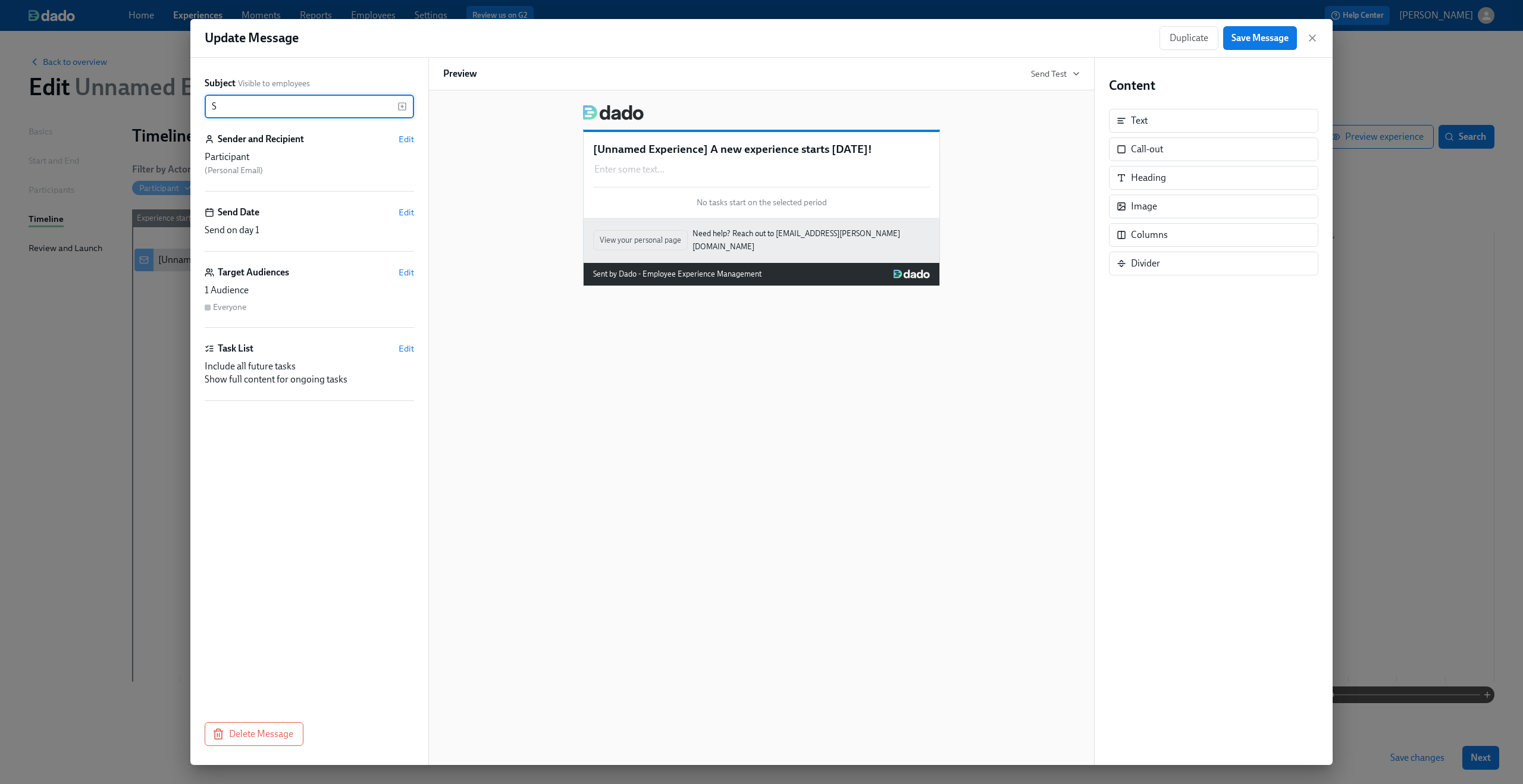
scroll to position [0, 0]
type input "Select Hardware"
click at [1312, 33] on icon "button" at bounding box center [1312, 38] width 12 height 12
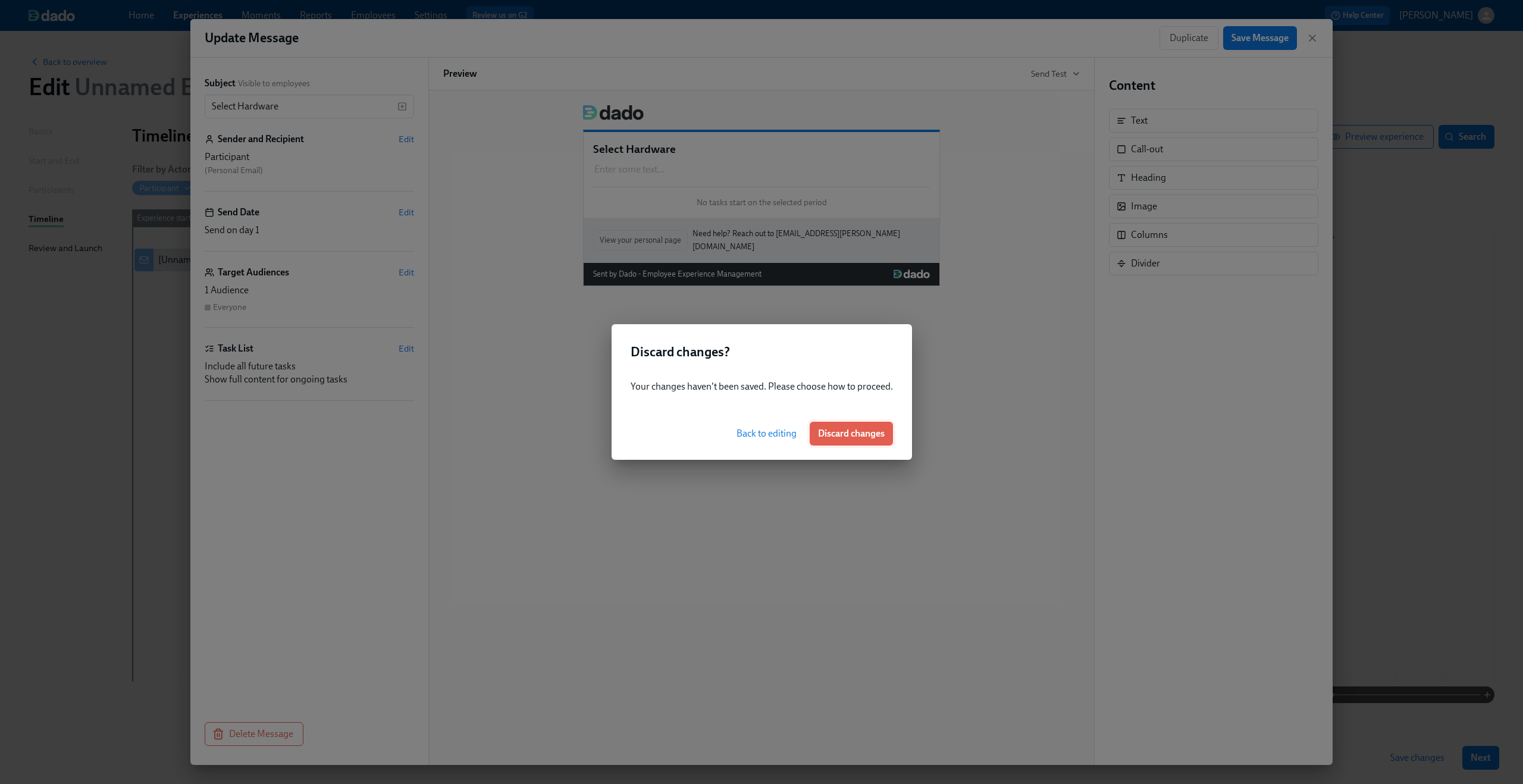
click at [845, 440] on button "Discard changes" at bounding box center [851, 434] width 83 height 24
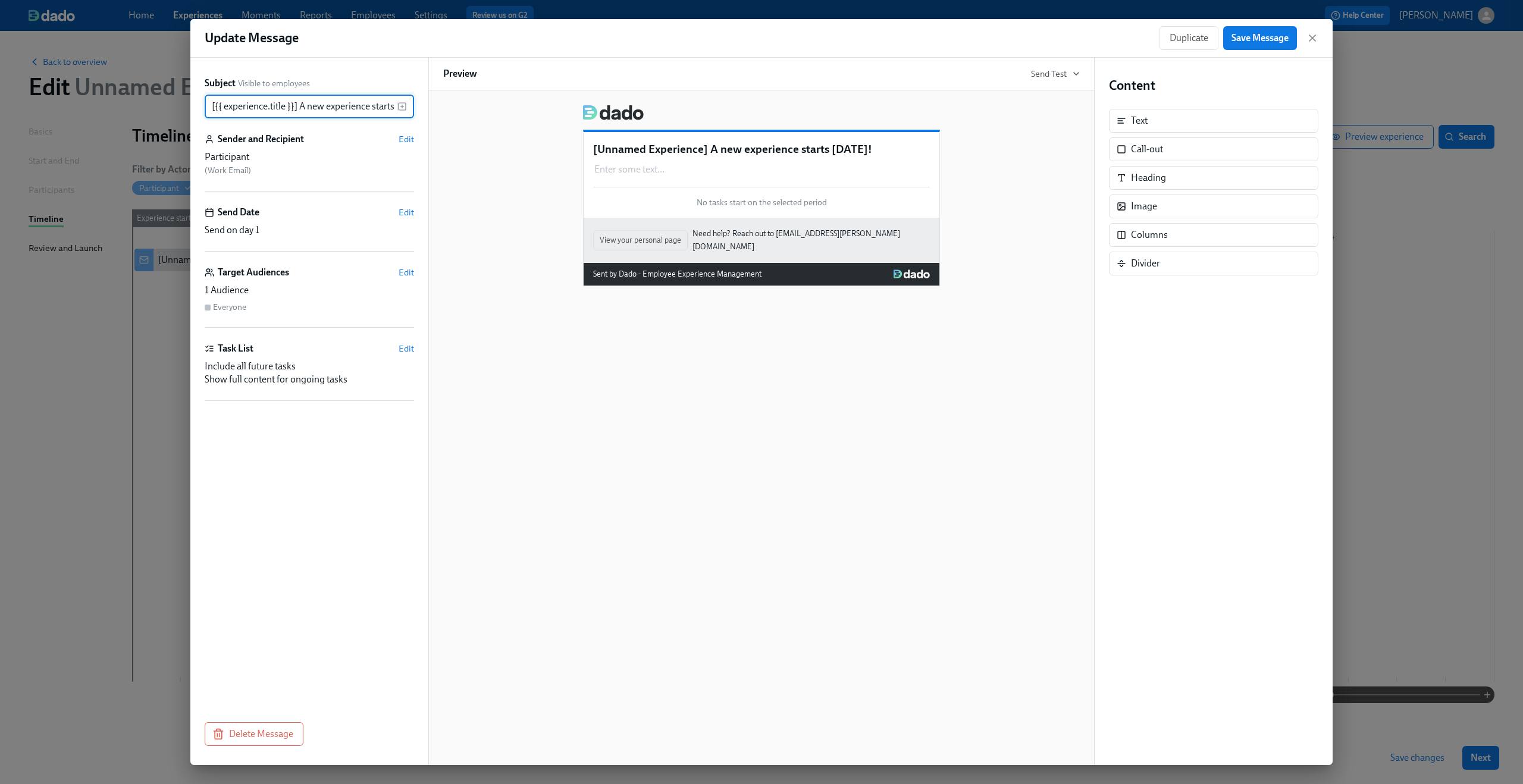
scroll to position [0, 26]
click at [1314, 43] on icon "button" at bounding box center [1312, 38] width 12 height 12
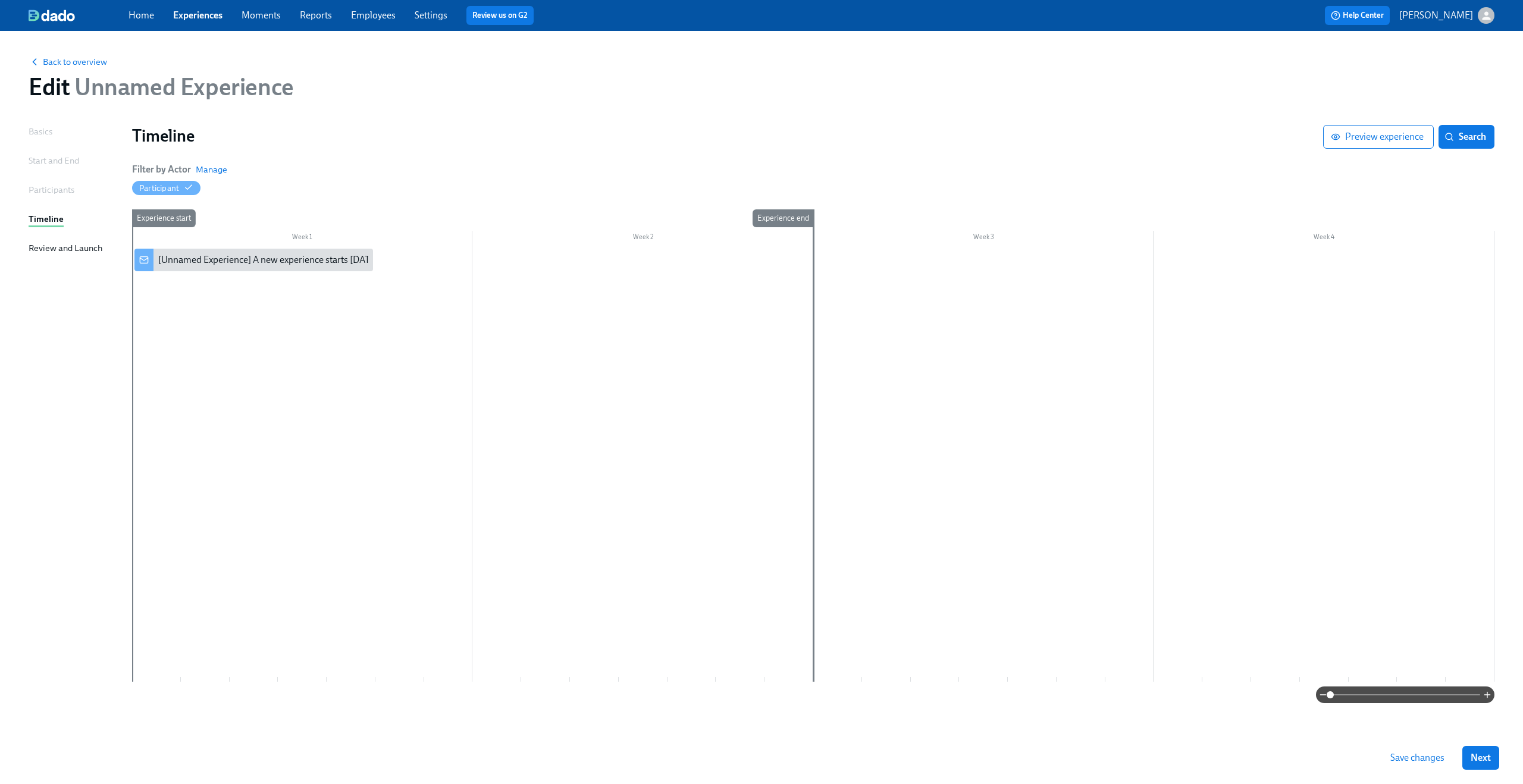
click at [381, 19] on link "Employees" at bounding box center [373, 15] width 45 height 12
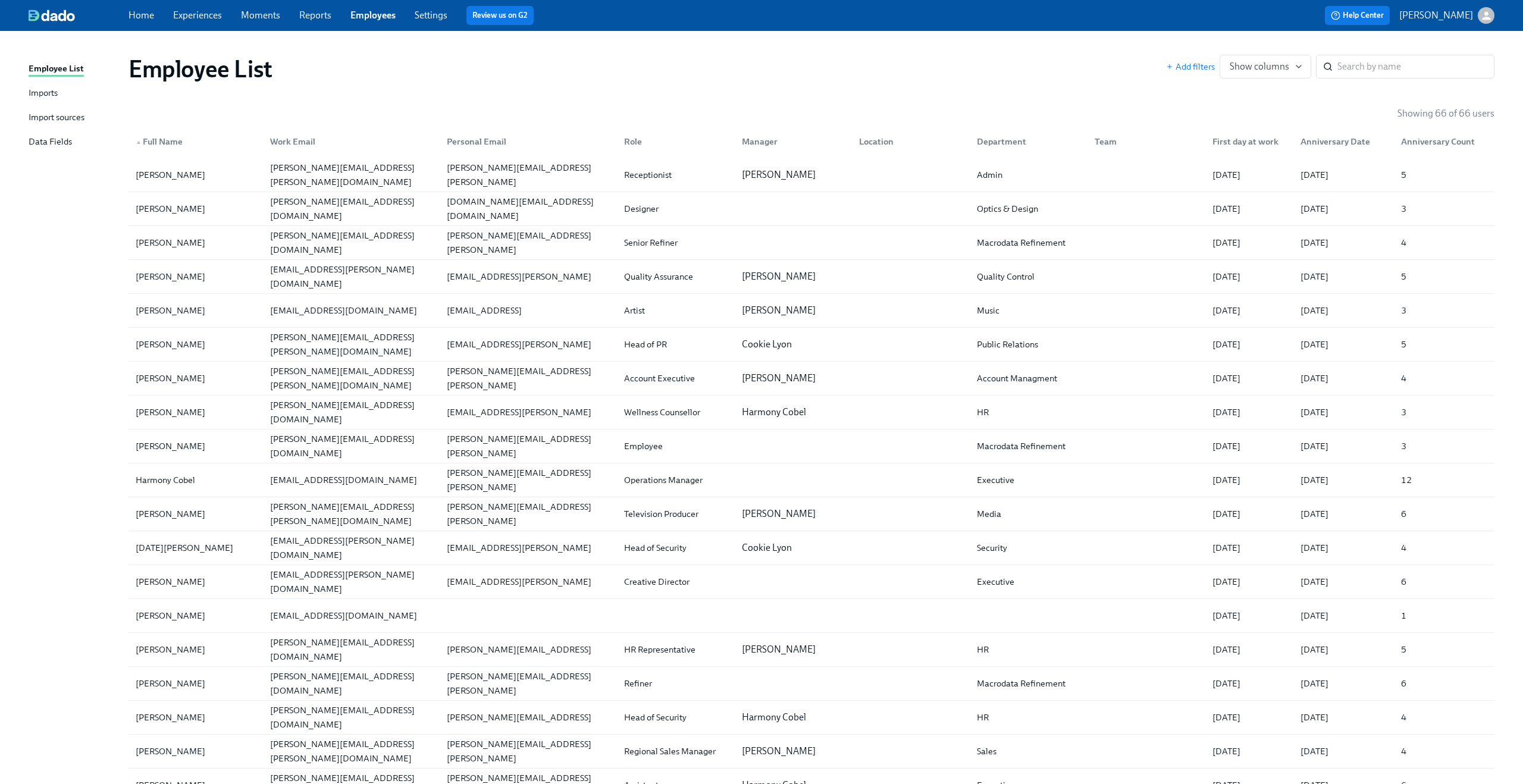
click at [50, 139] on div "Data Fields" at bounding box center [50, 142] width 43 height 15
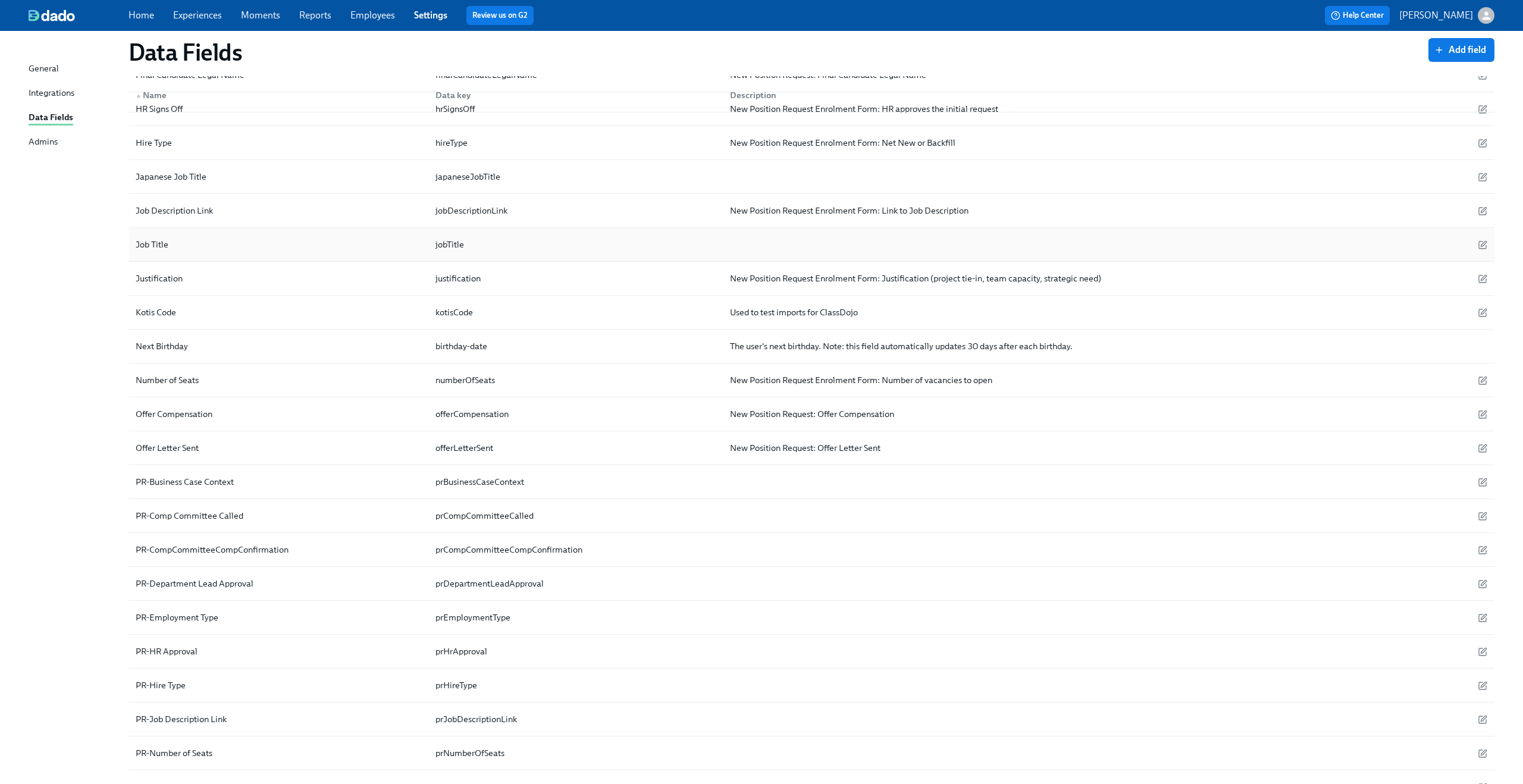
scroll to position [561, 0]
click at [1447, 43] on button "Add field" at bounding box center [1461, 49] width 66 height 24
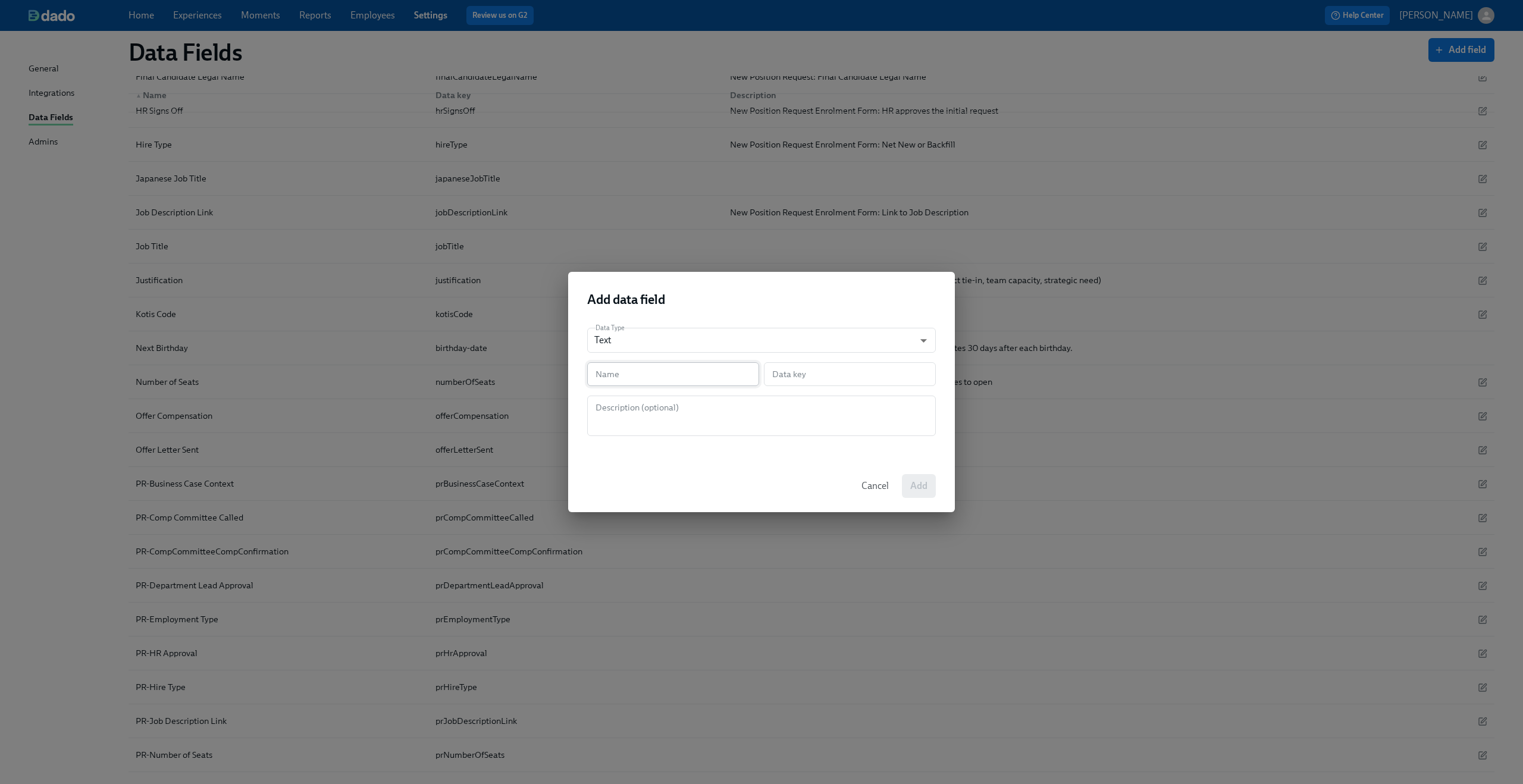
click at [691, 379] on input "text" at bounding box center [673, 374] width 172 height 24
type input "j"
type input "jo"
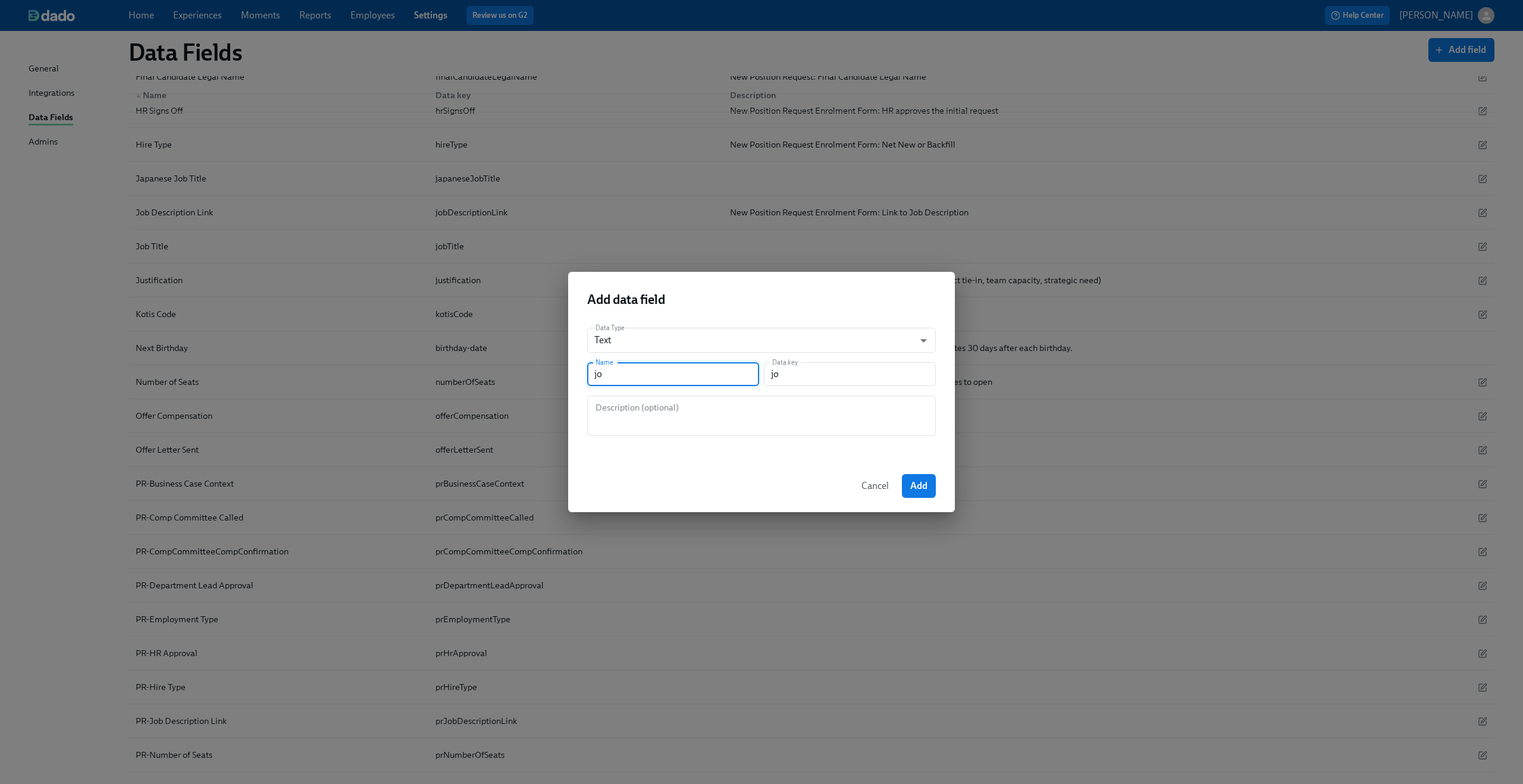
type input "job"
type input "job L"
type input "jobL"
type input "job LK"
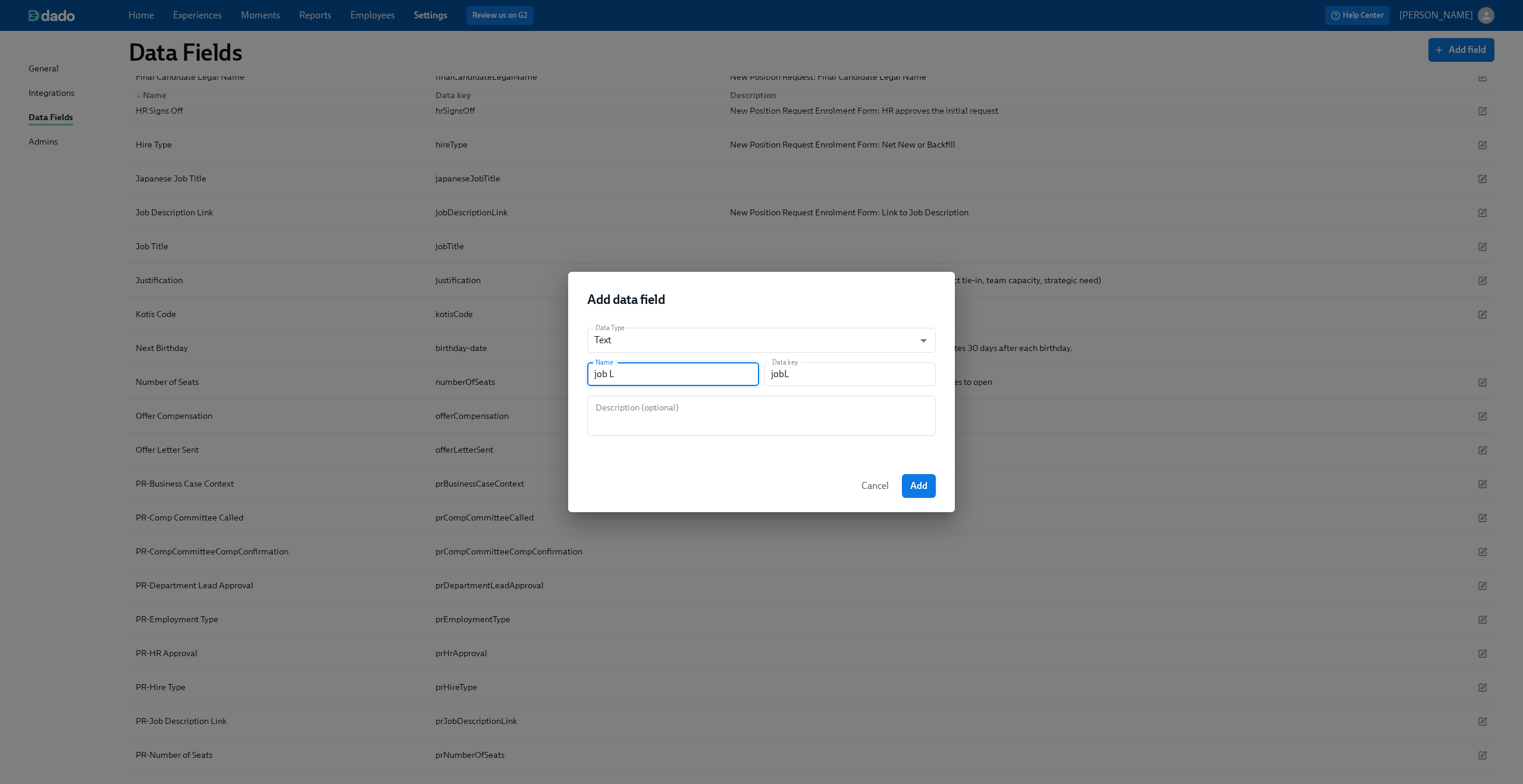
type input "jobLk"
type input "job LKe"
type input "jobLKe"
type input "job LKev"
type input "jobLKev"
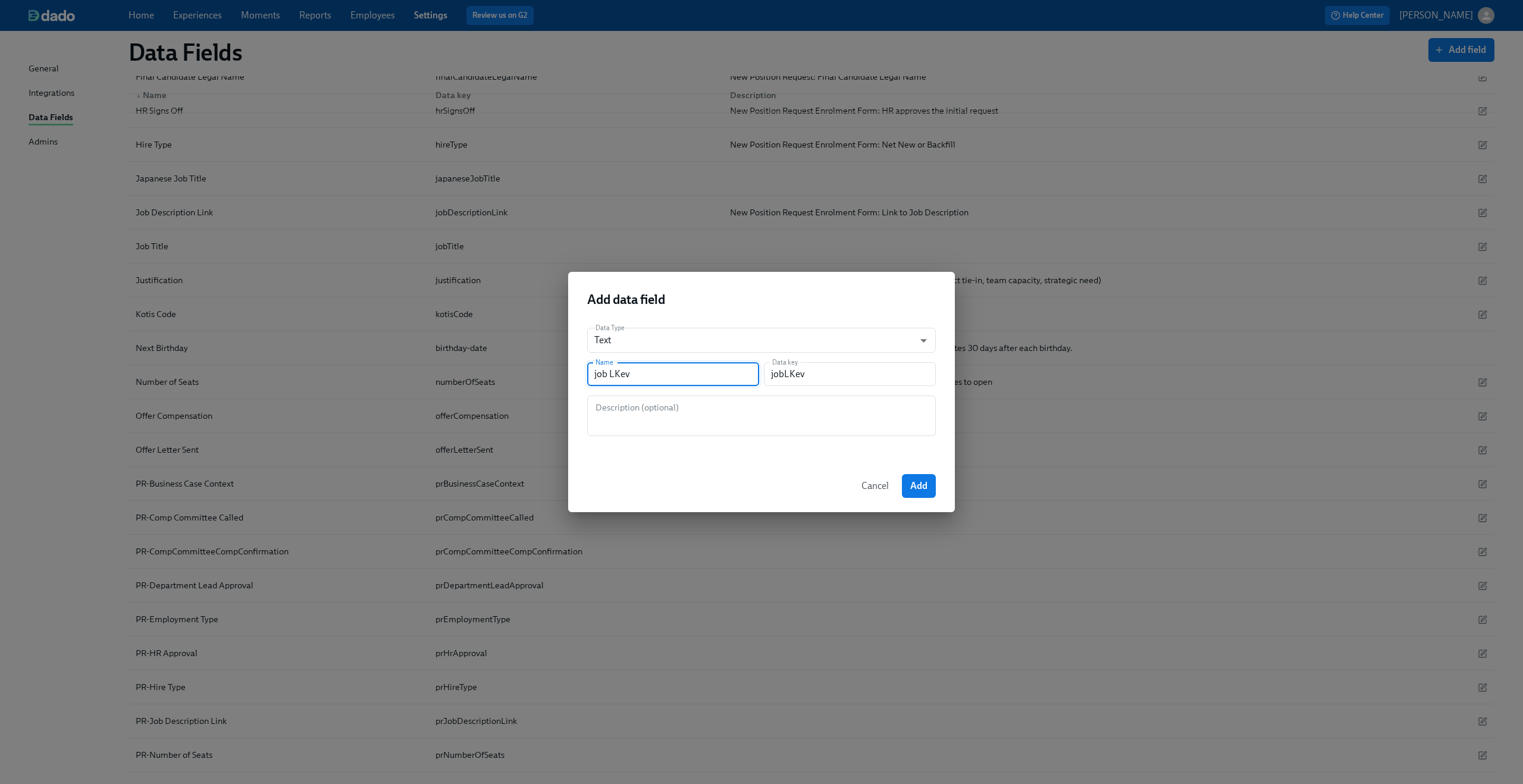
type input "job LKe"
type input "jobLKe"
type input "job LK"
type input "jobLk"
type input "job L"
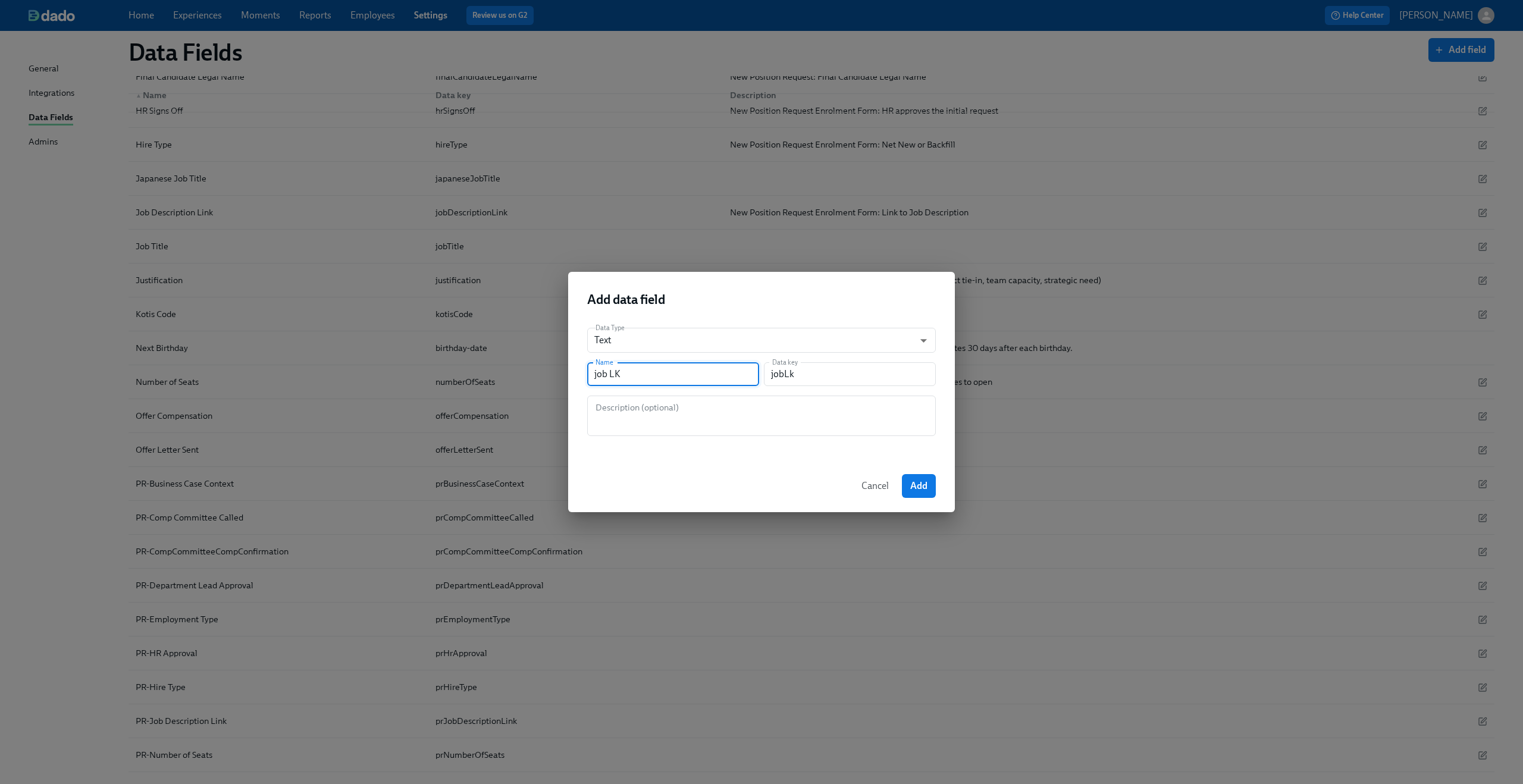
type input "jobL"
type input "job"
type input "jo"
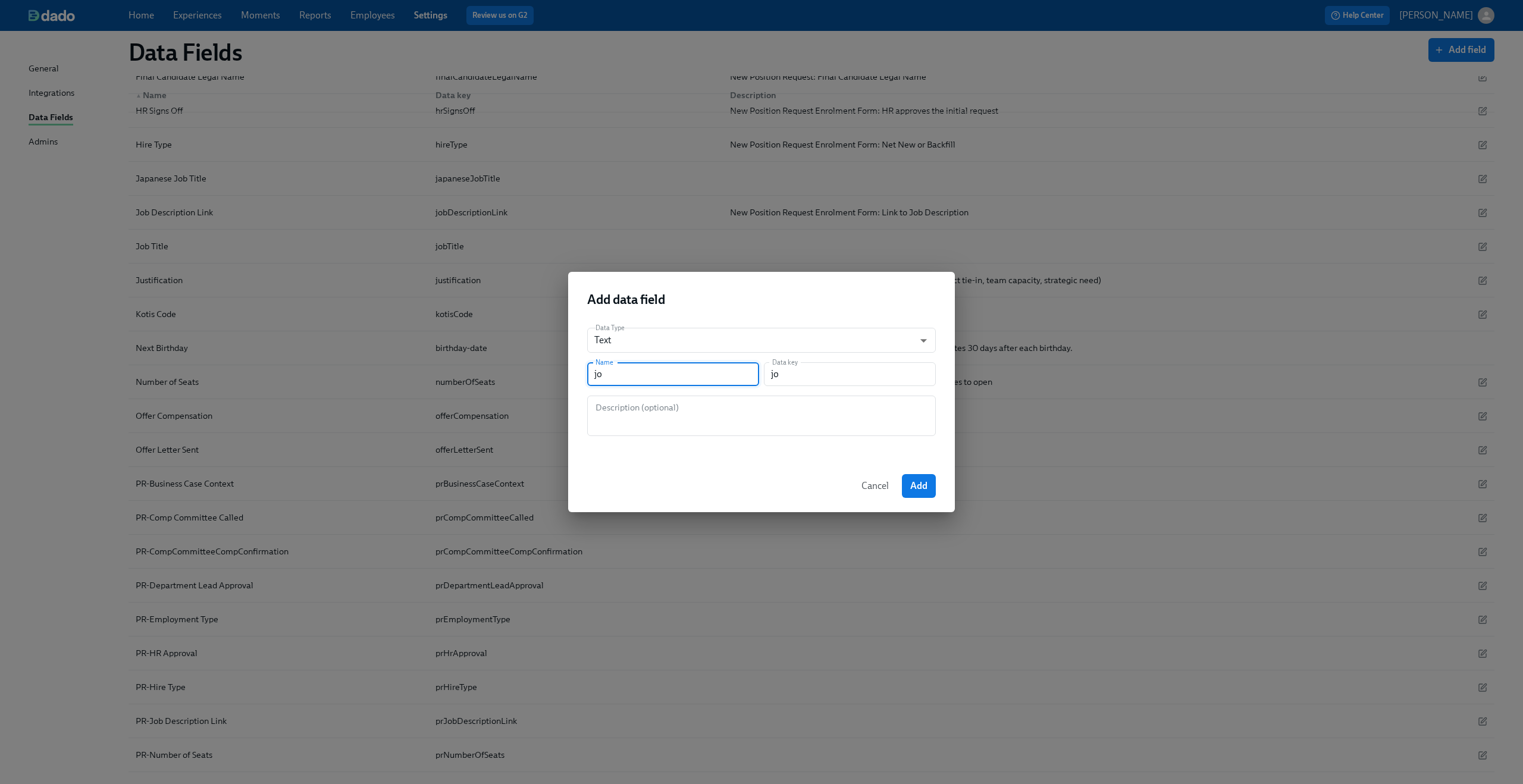
type input "j"
type input "J"
type input "j"
type input "Jo"
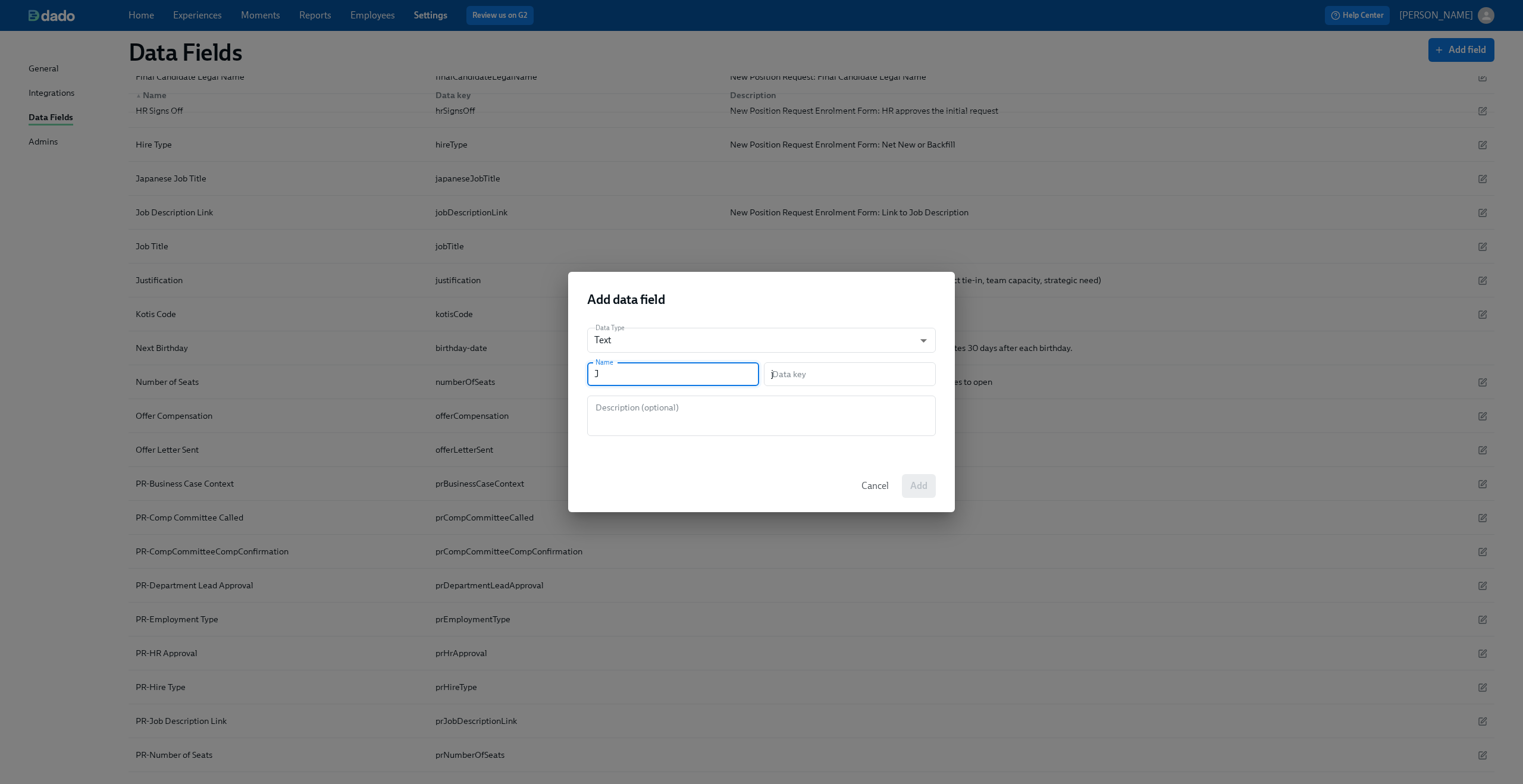
type input "jo"
type input "Job"
type input "job"
type input "Job L"
type input "jobL"
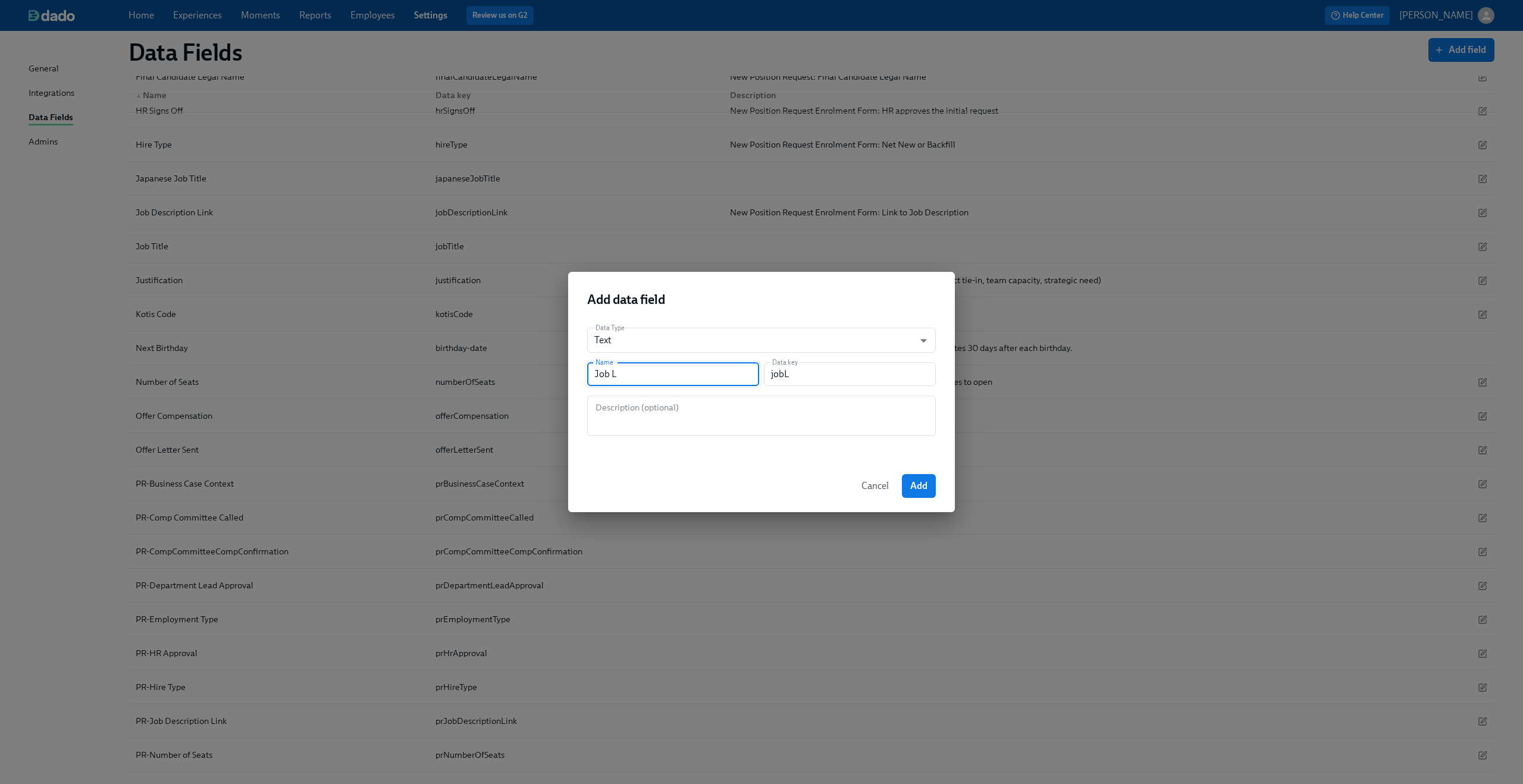
type input "Job Le"
type input "jobLe"
type input "Job Lev"
type input "jobLev"
type input "Job Leve"
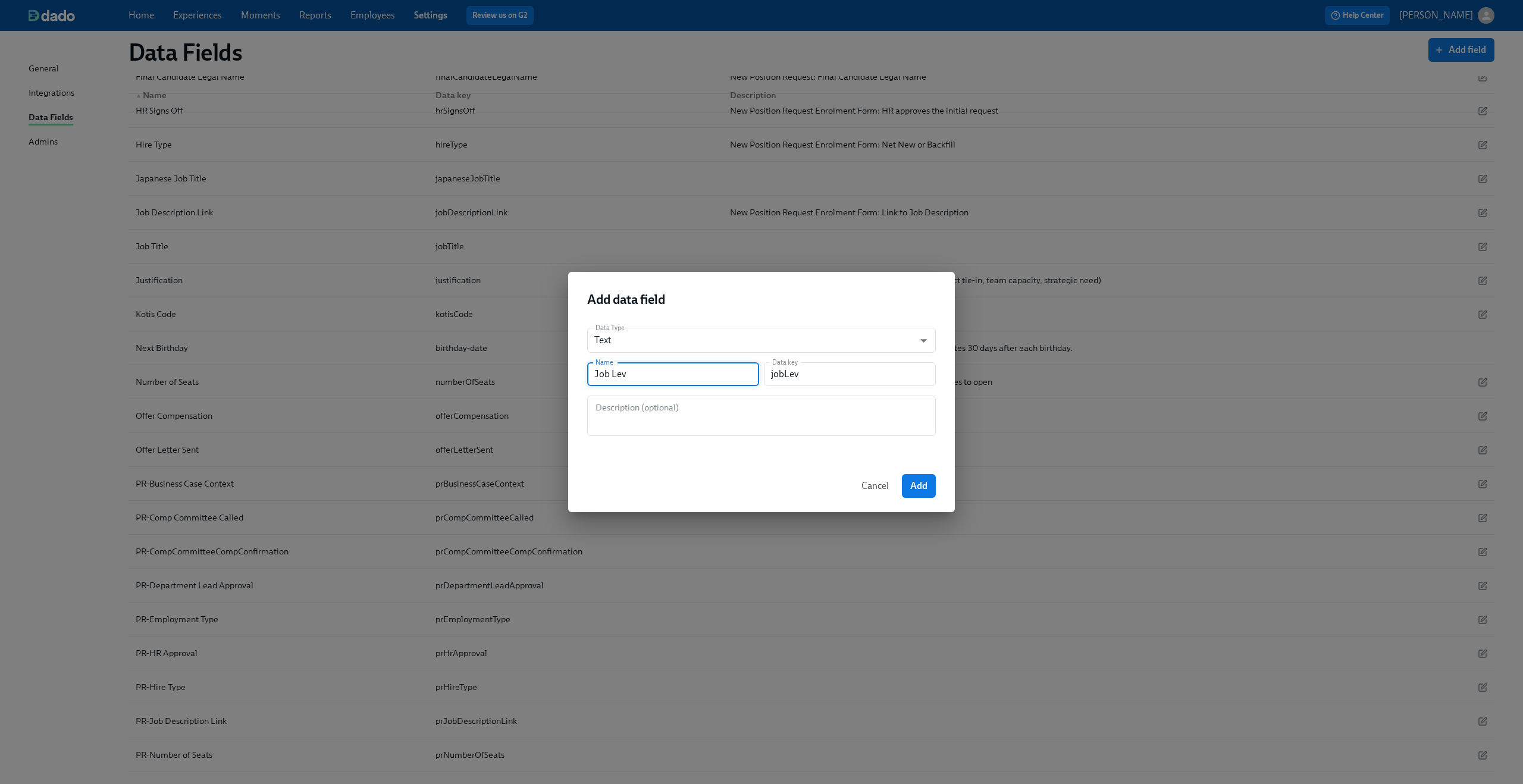
type input "jobLeve"
type input "Job Level"
type input "jobLevel"
type input "Job Level"
click at [906, 483] on button "Add" at bounding box center [919, 485] width 34 height 24
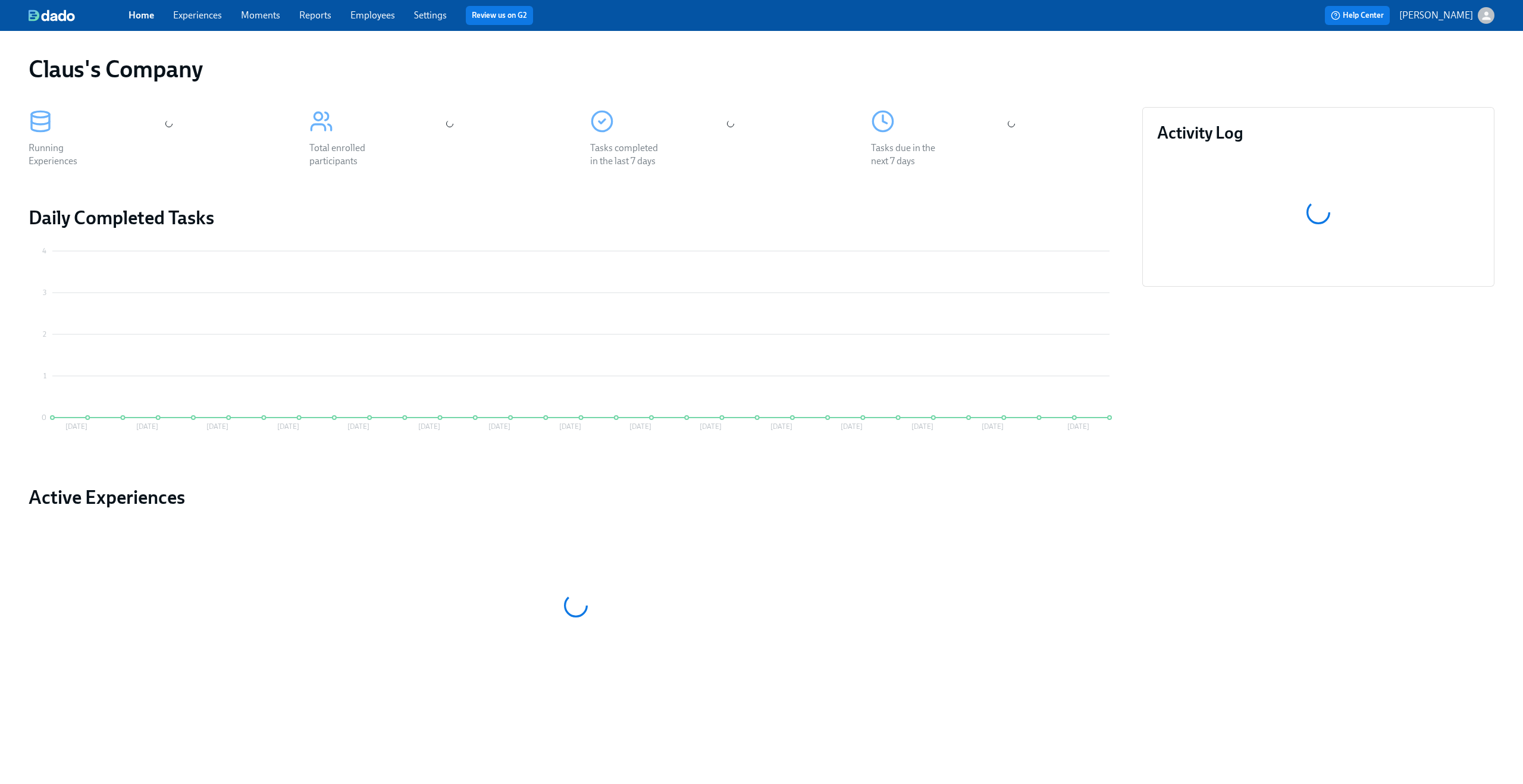
click at [1491, 15] on icon "button" at bounding box center [1486, 16] width 12 height 12
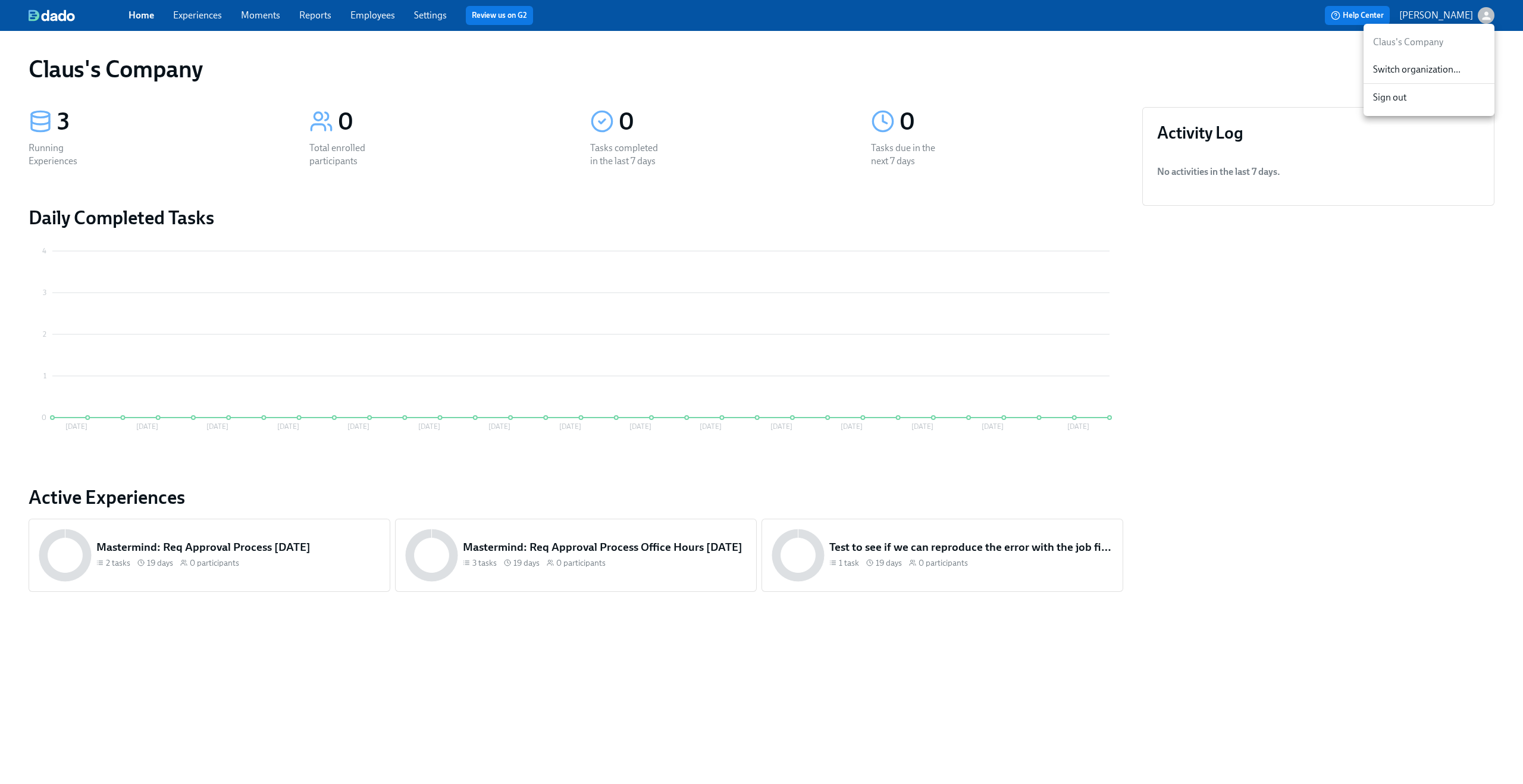
click at [1431, 67] on span "Switch organization..." at bounding box center [1428, 69] width 112 height 13
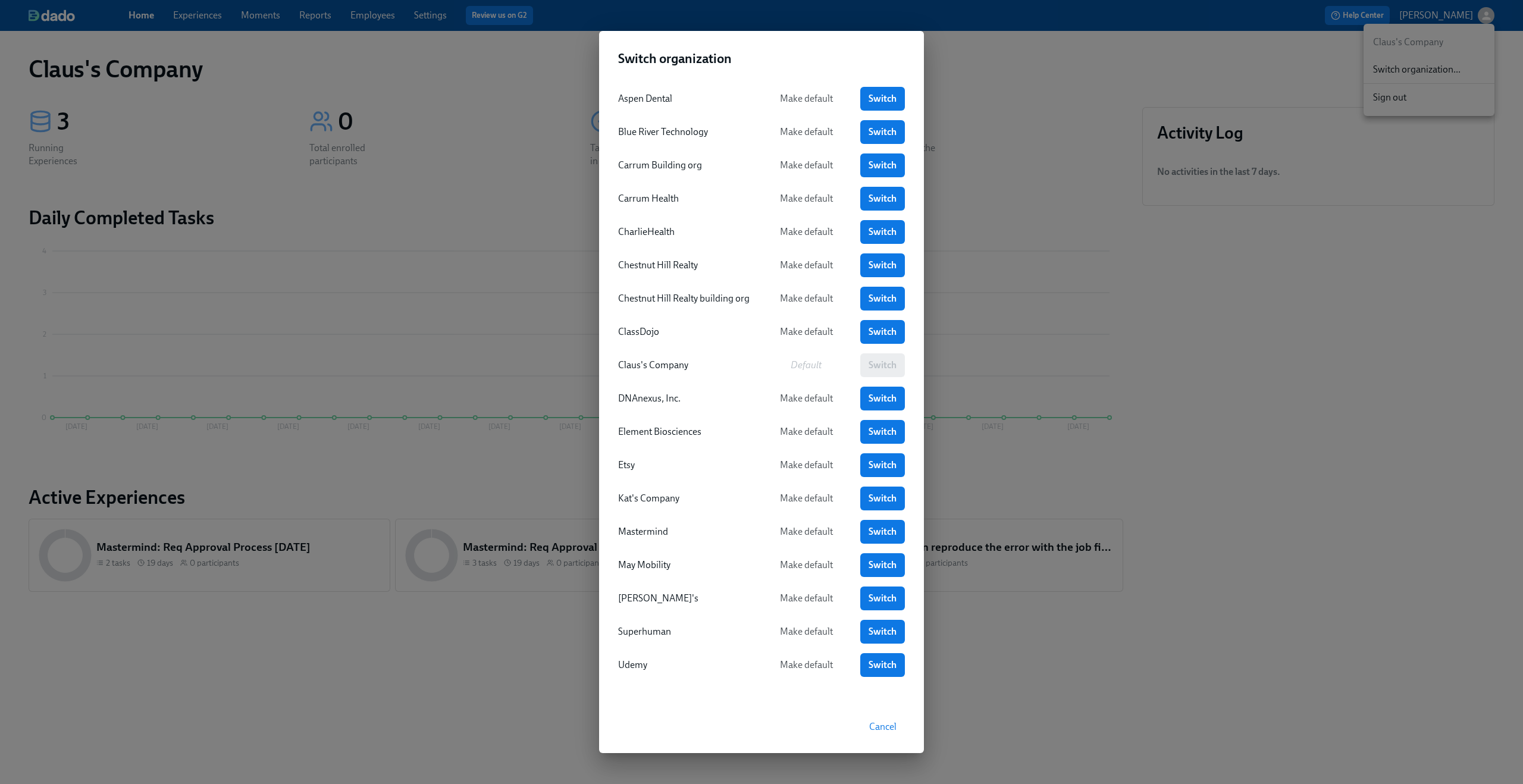
click at [1241, 408] on div "Switch organization Aspen Dental Make default Switch Blue River Technology Make…" at bounding box center [762, 392] width 1523 height 784
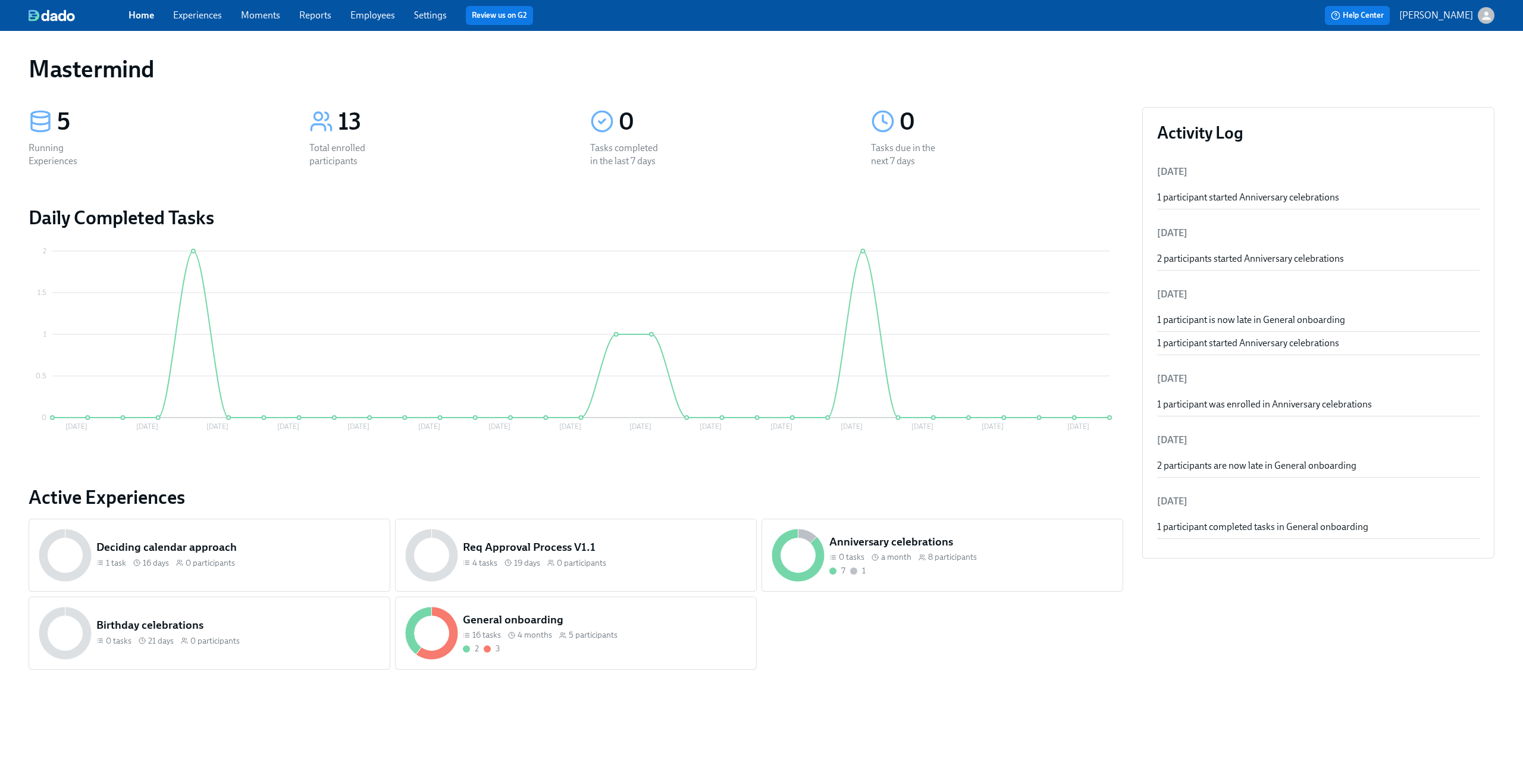
click at [211, 17] on link "Experiences" at bounding box center [197, 15] width 49 height 12
